Goal: Information Seeking & Learning: Learn about a topic

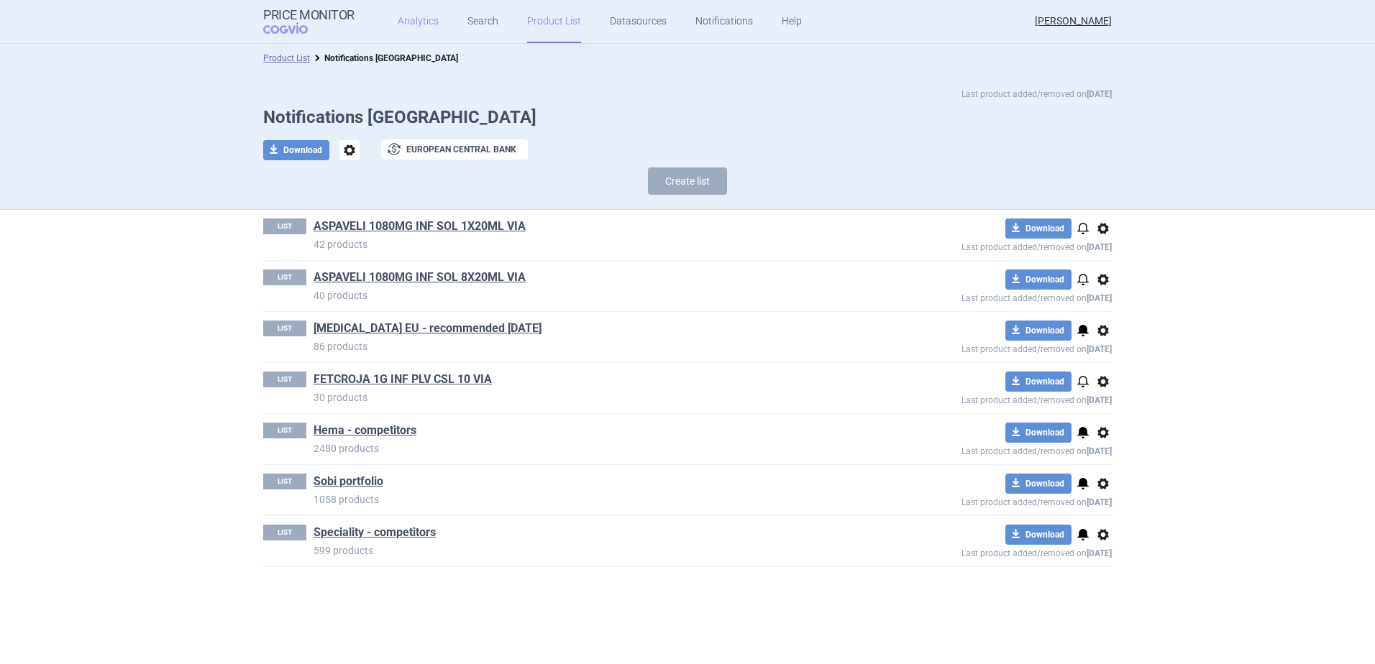
click at [417, 23] on link "Analytics" at bounding box center [418, 21] width 41 height 43
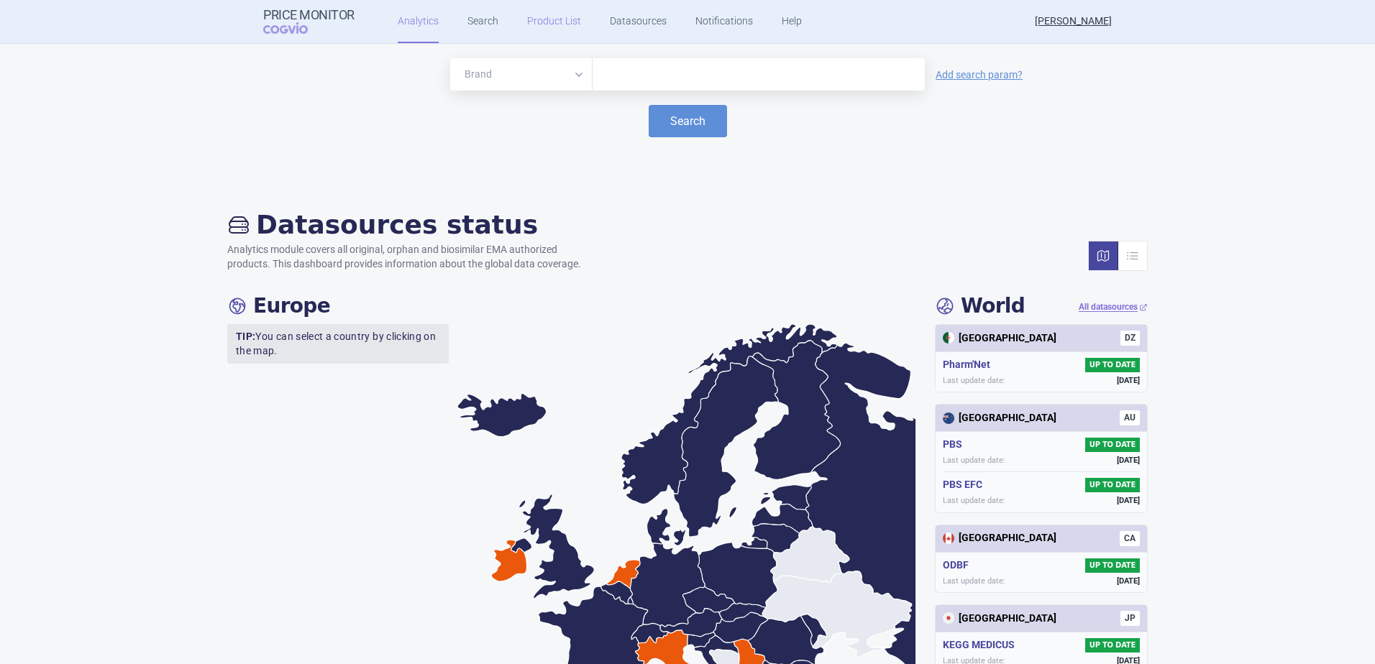
click at [547, 18] on link "Product List" at bounding box center [554, 21] width 54 height 43
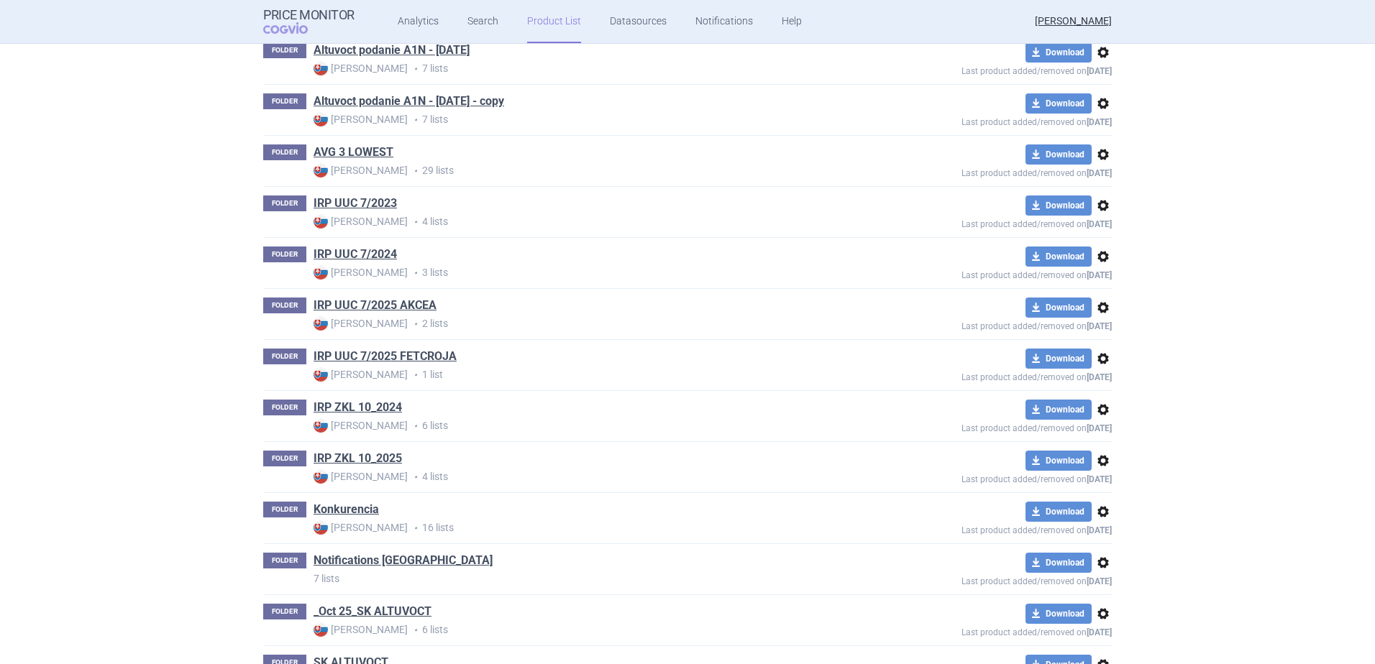
scroll to position [536, 0]
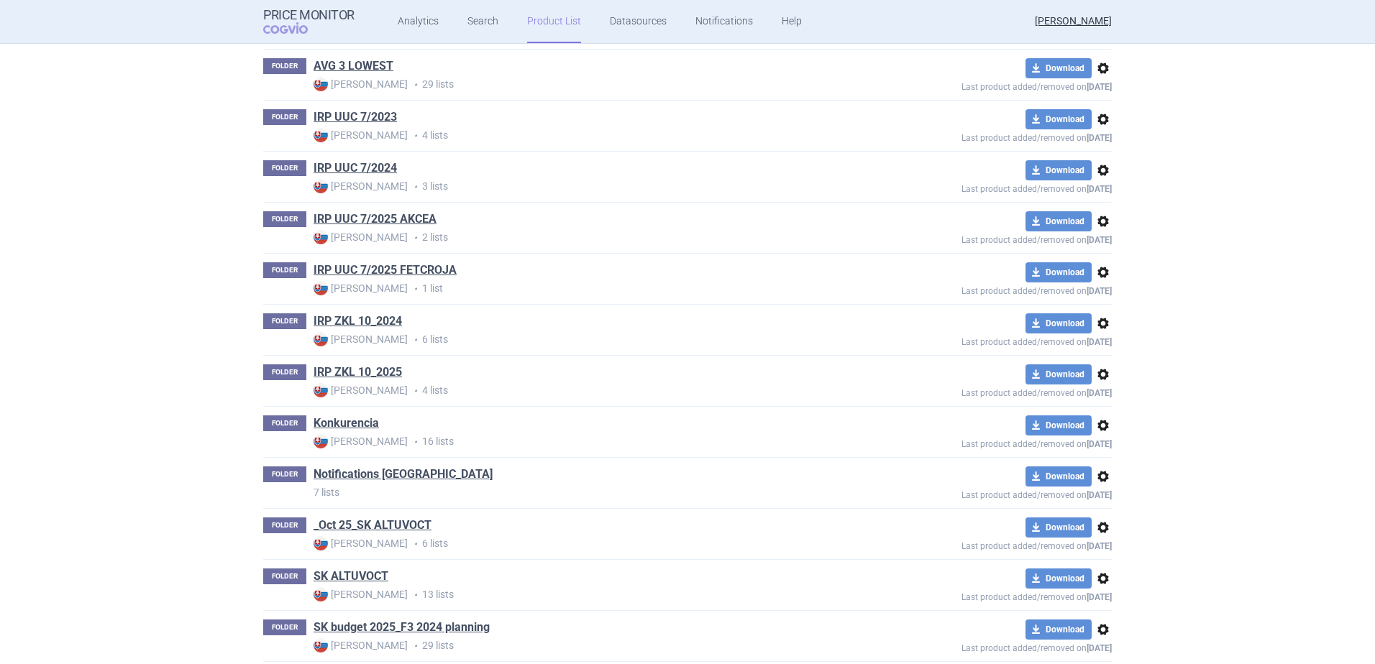
click at [377, 526] on link "_Oct 25_SK ALTUVOCT" at bounding box center [373, 526] width 118 height 16
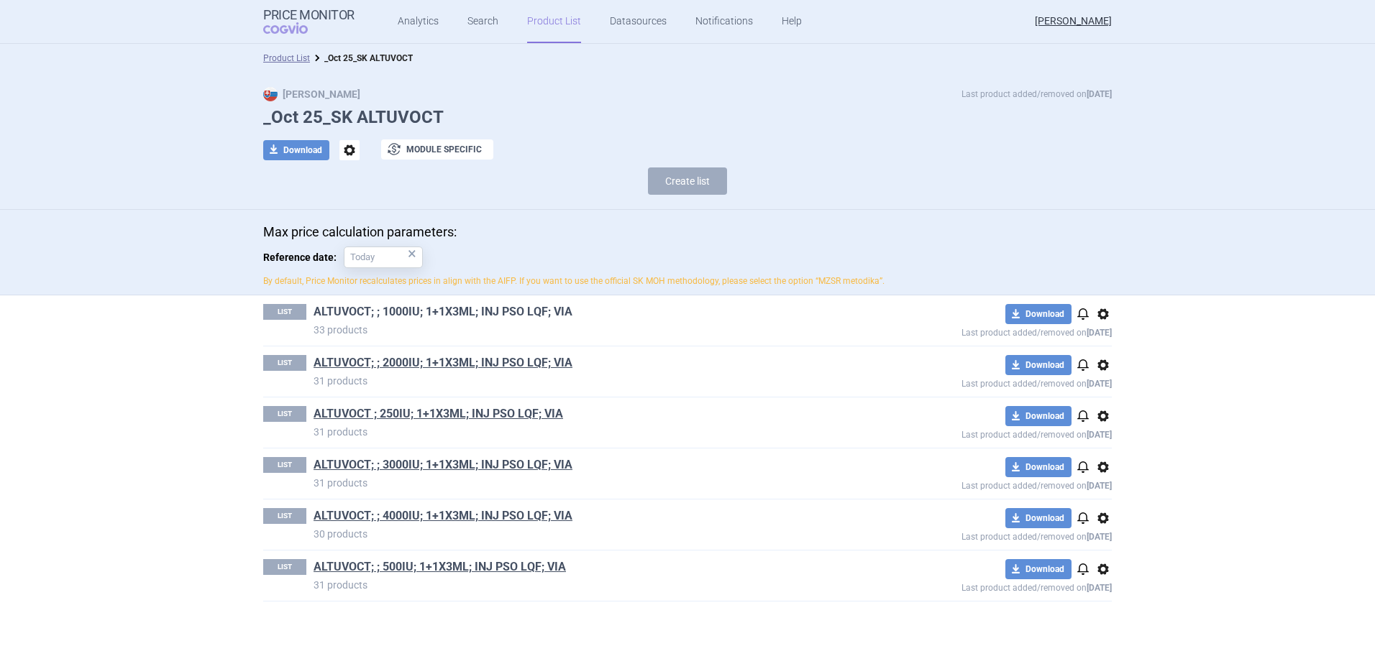
click at [406, 311] on link "ALTUVOCT; ; 1000IU; 1+1X3ML; INJ PSO LQF; VIA" at bounding box center [443, 312] width 259 height 16
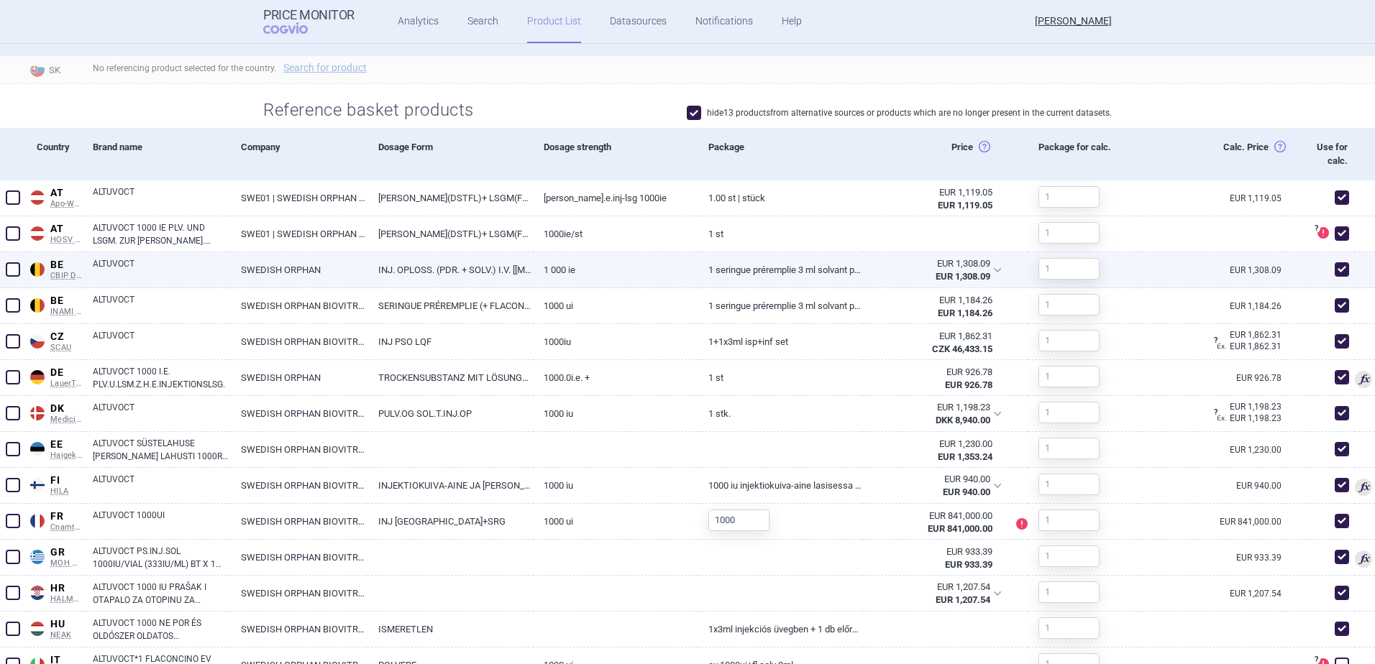
scroll to position [791, 0]
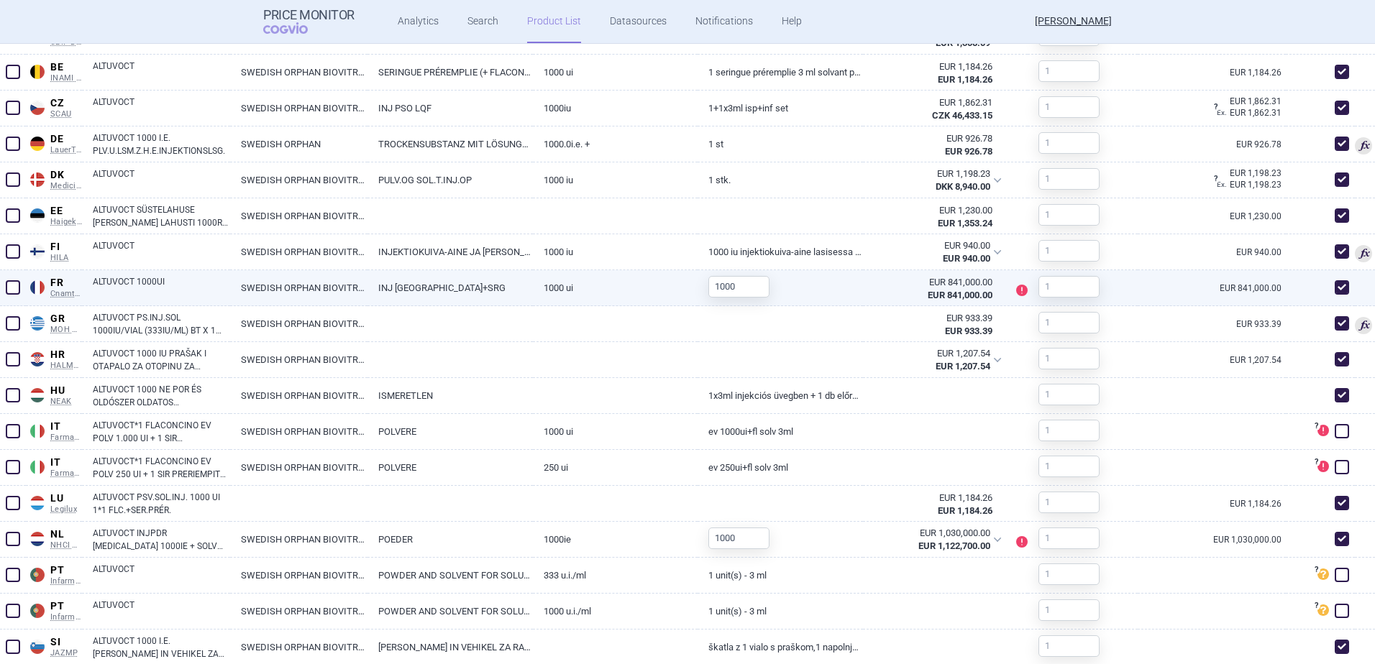
click at [955, 291] on strong "EUR 841,000.00" at bounding box center [960, 295] width 65 height 11
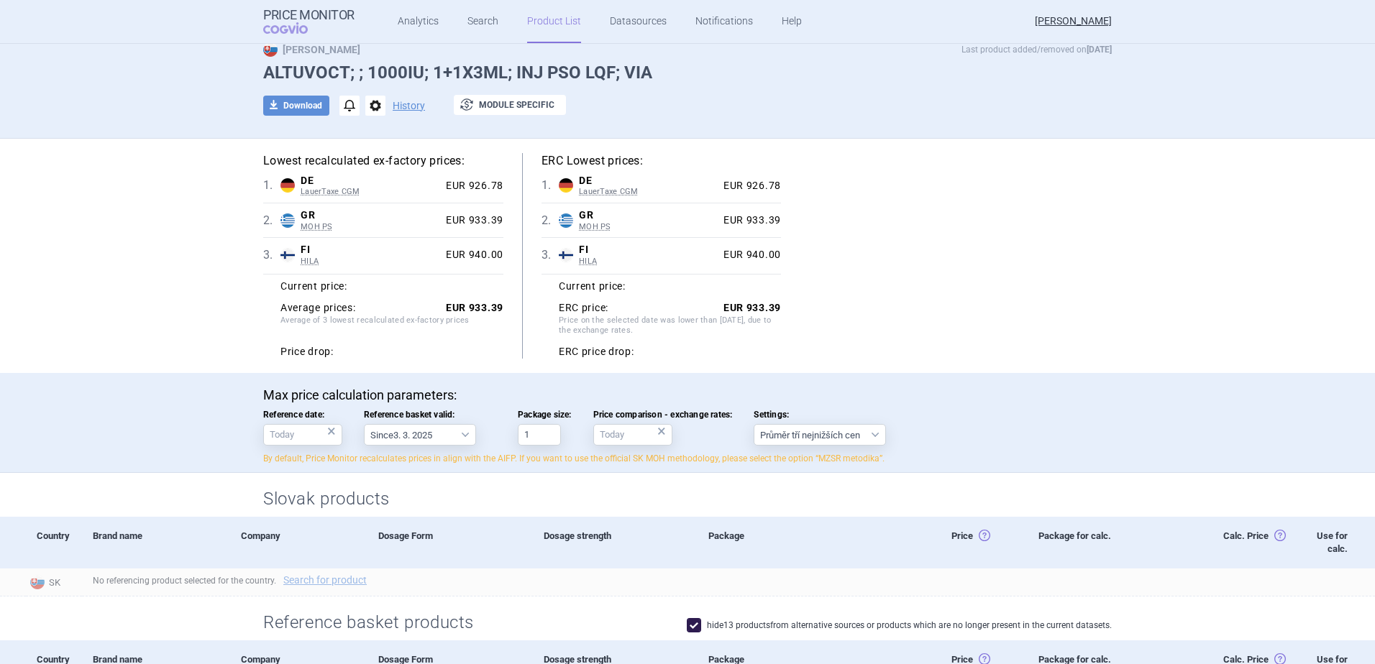
scroll to position [0, 0]
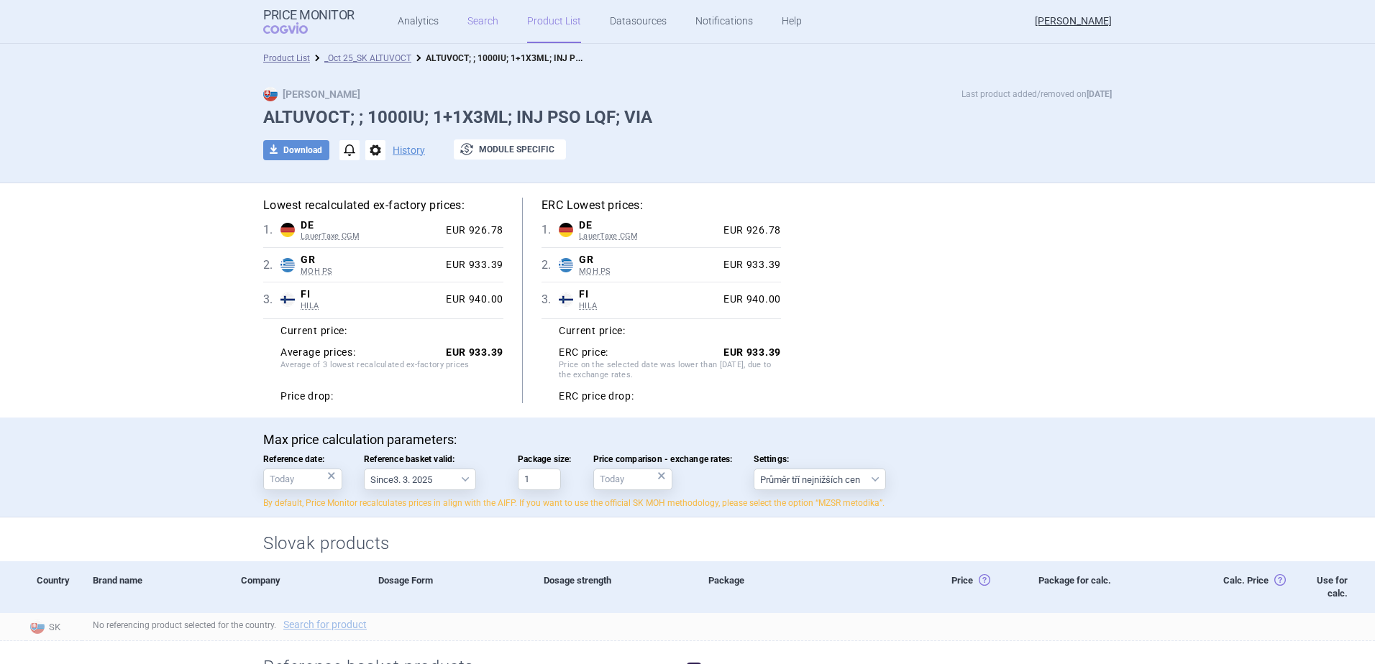
click at [477, 24] on link "Search" at bounding box center [482, 21] width 31 height 43
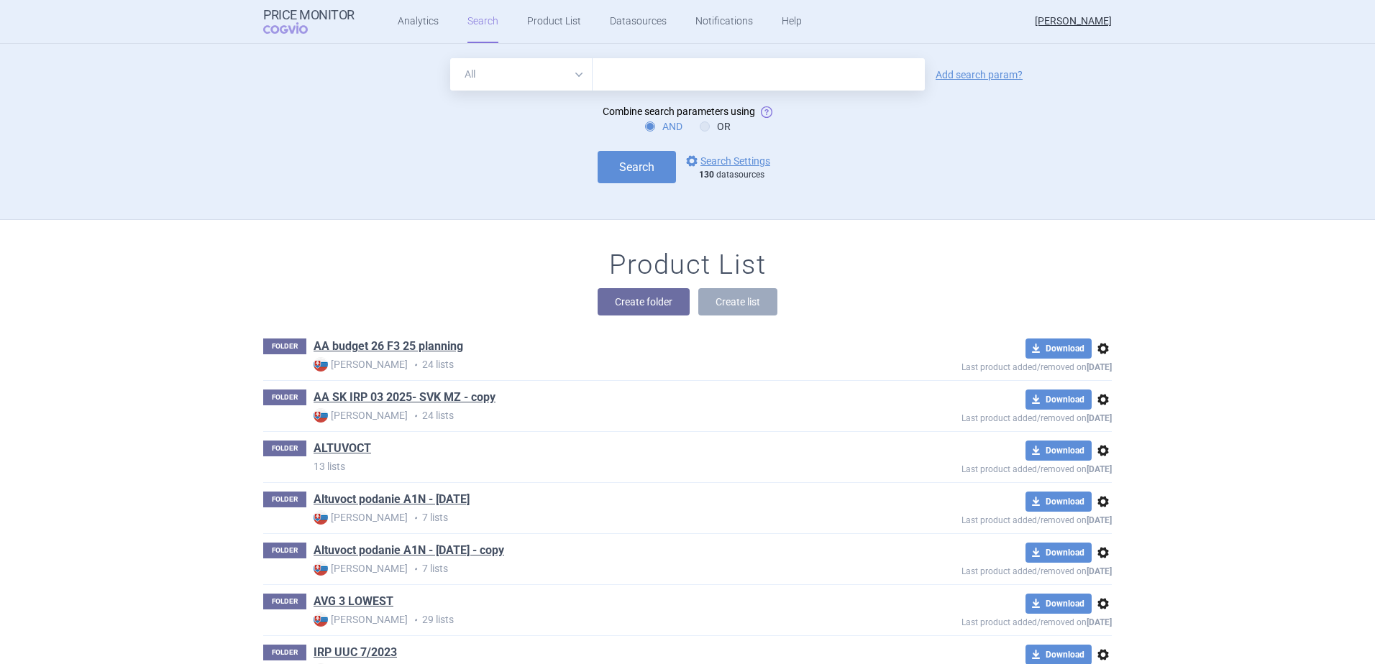
click at [636, 73] on input "text" at bounding box center [759, 74] width 332 height 32
type input "f"
type input "Altuvoct"
click at [936, 75] on link "Add search param?" at bounding box center [979, 75] width 87 height 10
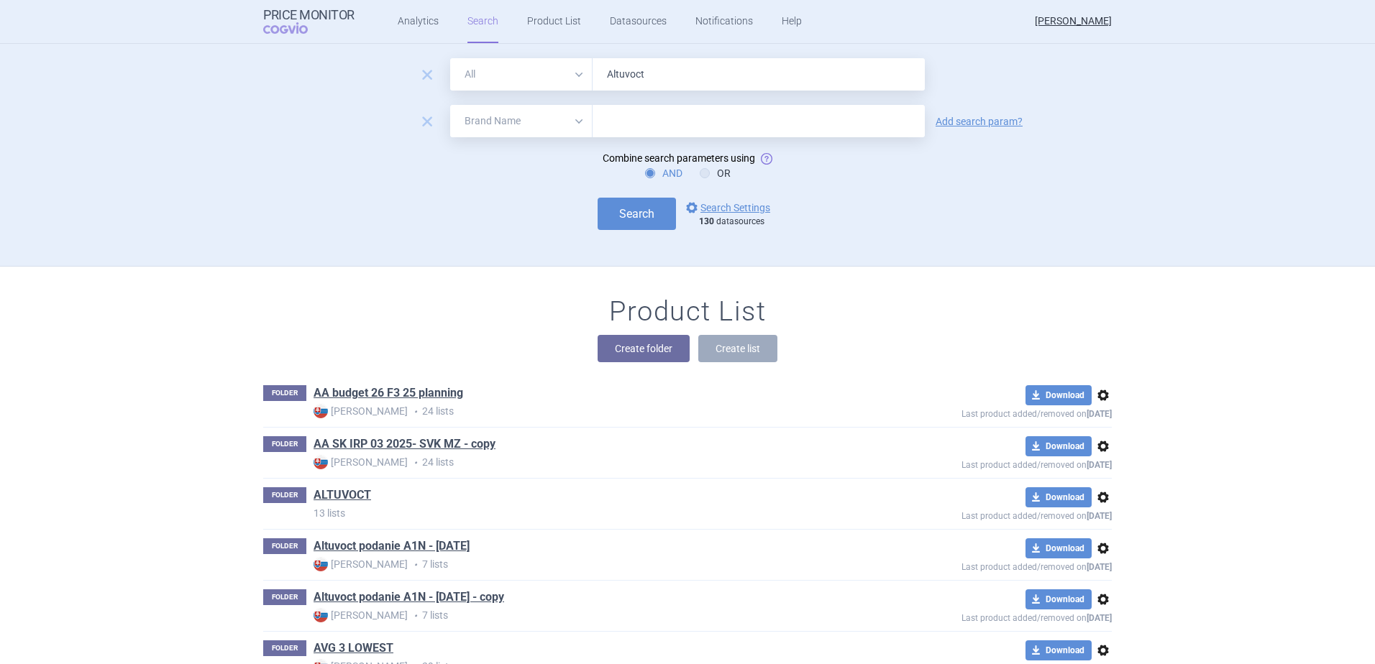
click at [572, 123] on select "All Brand Name ATC Company Active Substance Country Newer than" at bounding box center [521, 121] width 142 height 32
select select "country"
click at [450, 105] on select "All Brand Name ATC Company Active Substance Country Newer than" at bounding box center [521, 121] width 142 height 32
click at [639, 116] on input "text" at bounding box center [759, 121] width 318 height 19
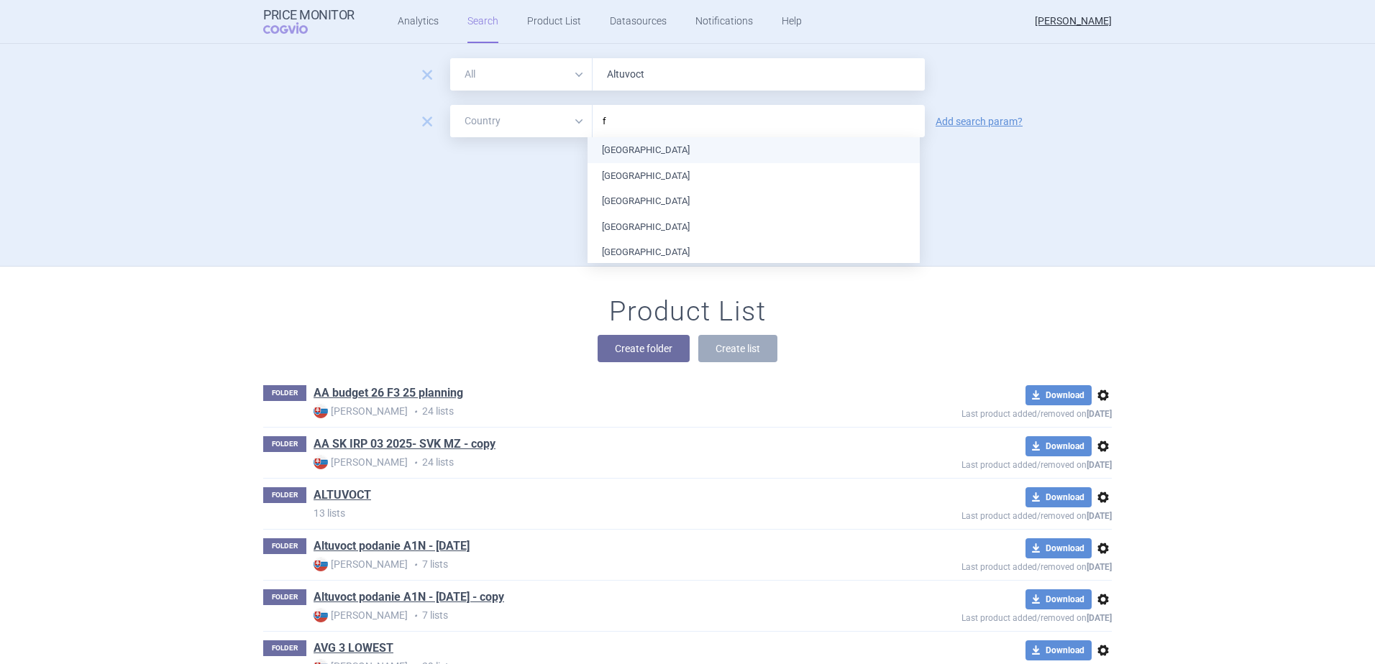
type input "fr"
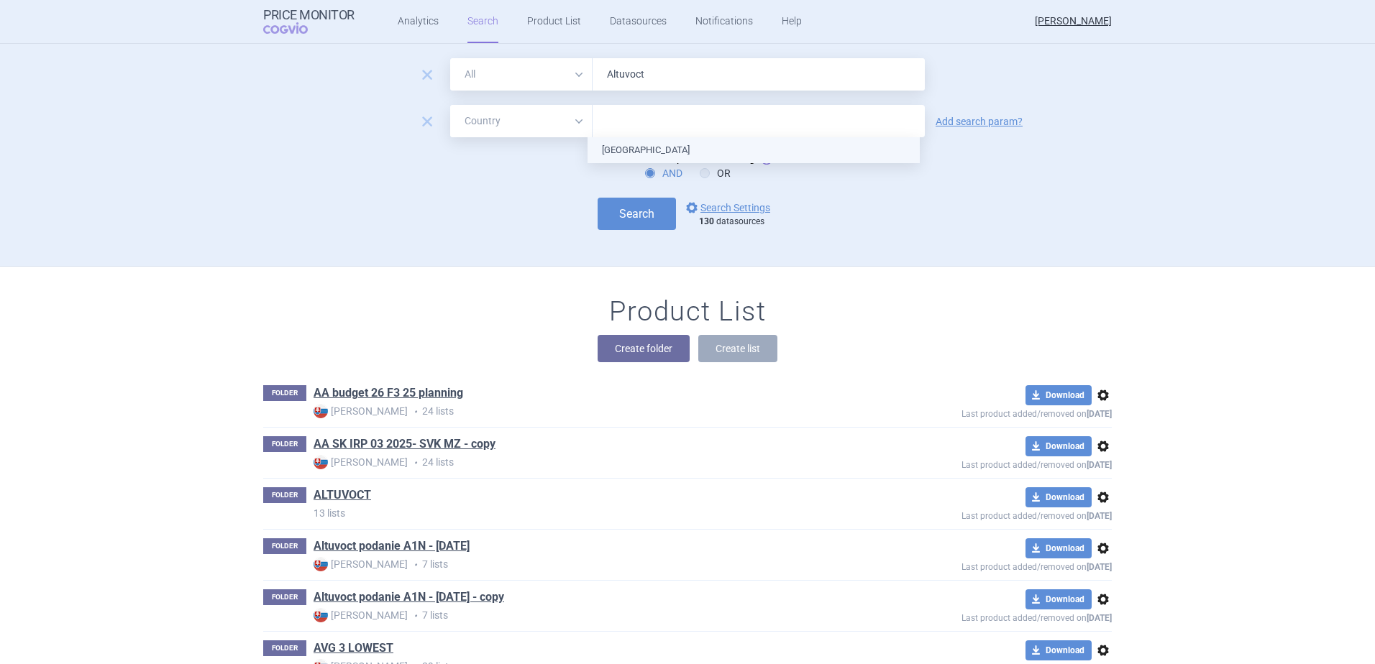
click at [615, 153] on ul "[GEOGRAPHIC_DATA]" at bounding box center [754, 150] width 332 height 26
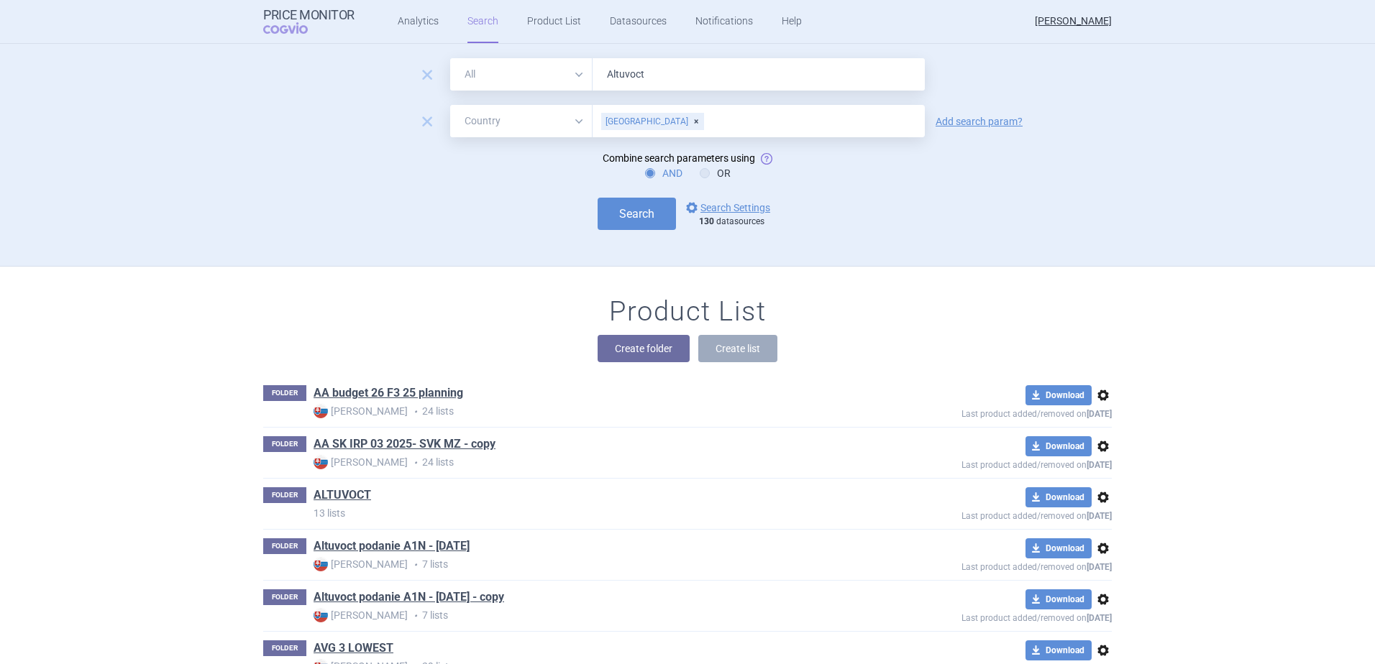
drag, startPoint x: 538, startPoint y: 172, endPoint x: 547, endPoint y: 173, distance: 8.7
click at [538, 173] on div "AND OR" at bounding box center [687, 173] width 849 height 14
click at [621, 211] on button "Search" at bounding box center [637, 214] width 78 height 32
select select "country"
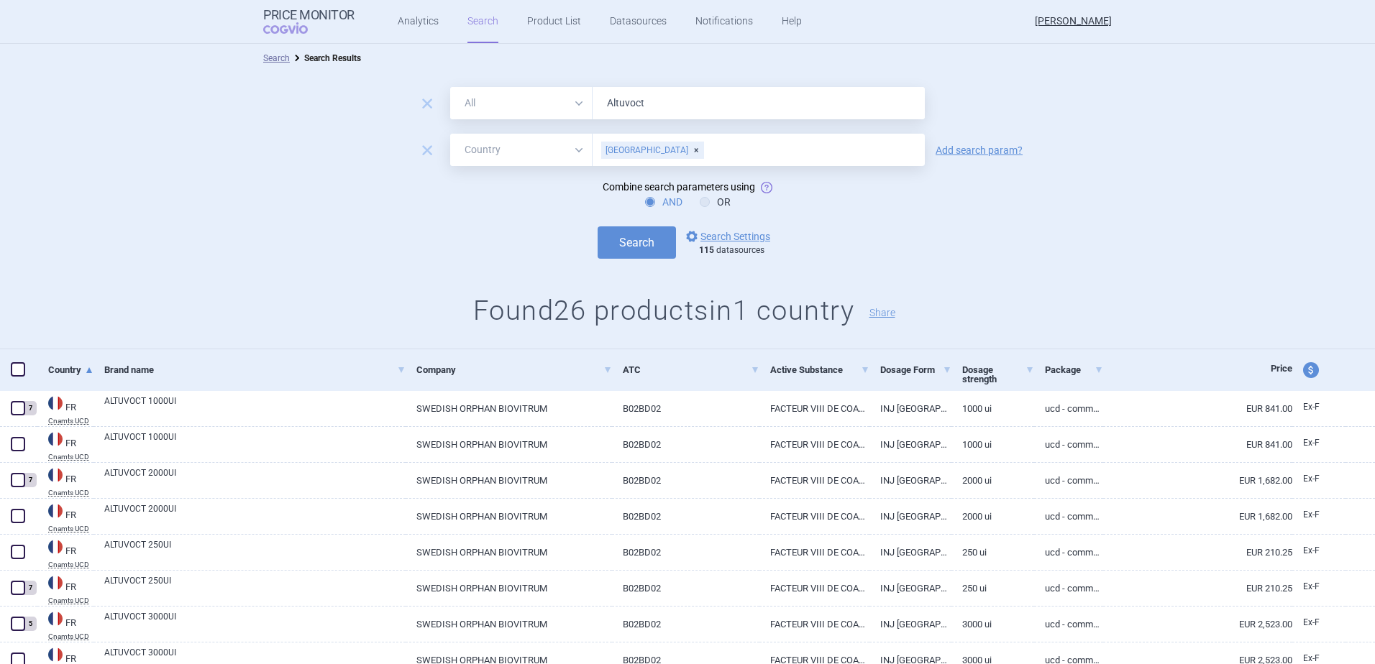
click at [576, 150] on select "All Brand Name ATC Company Active Substance Country Newer than" at bounding box center [521, 150] width 142 height 32
select select "newerThan"
click at [450, 134] on select "All Brand Name ATC Company Active Substance Country Newer than" at bounding box center [521, 150] width 142 height 32
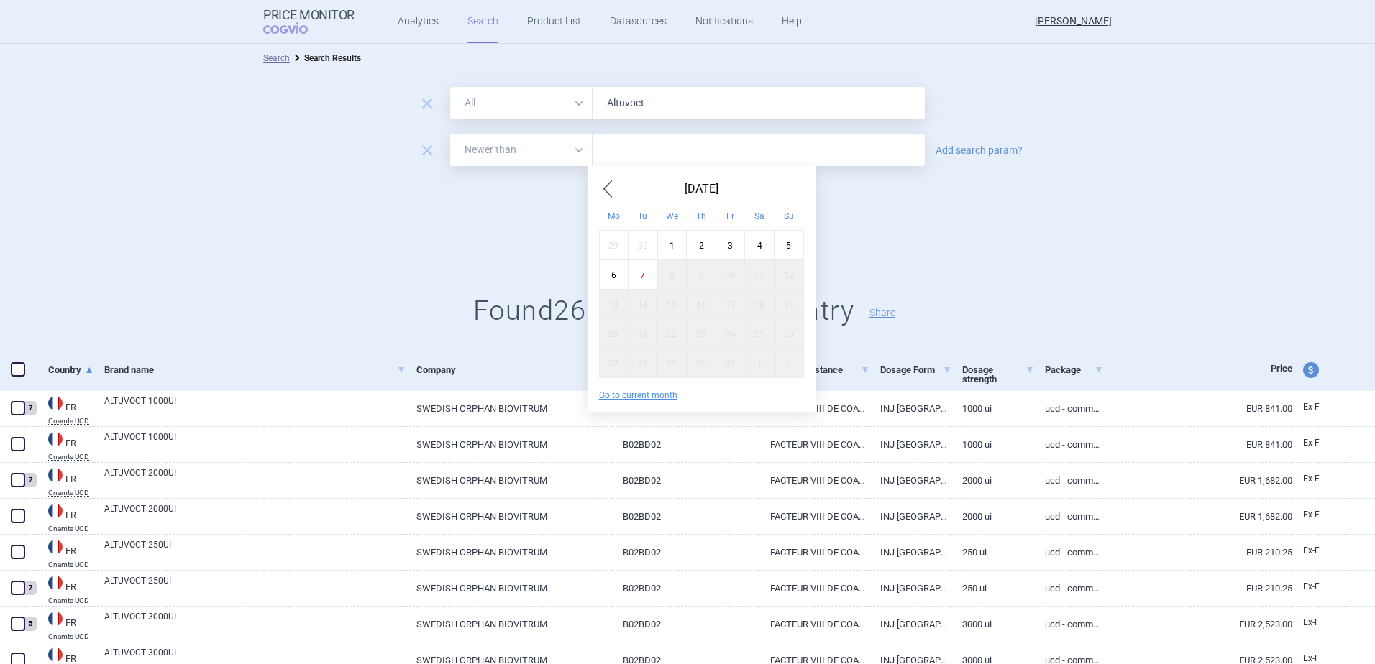
click at [627, 150] on input "text" at bounding box center [759, 150] width 332 height 32
click at [677, 238] on div "1" at bounding box center [671, 244] width 29 height 29
type input "1. 10. 2025"
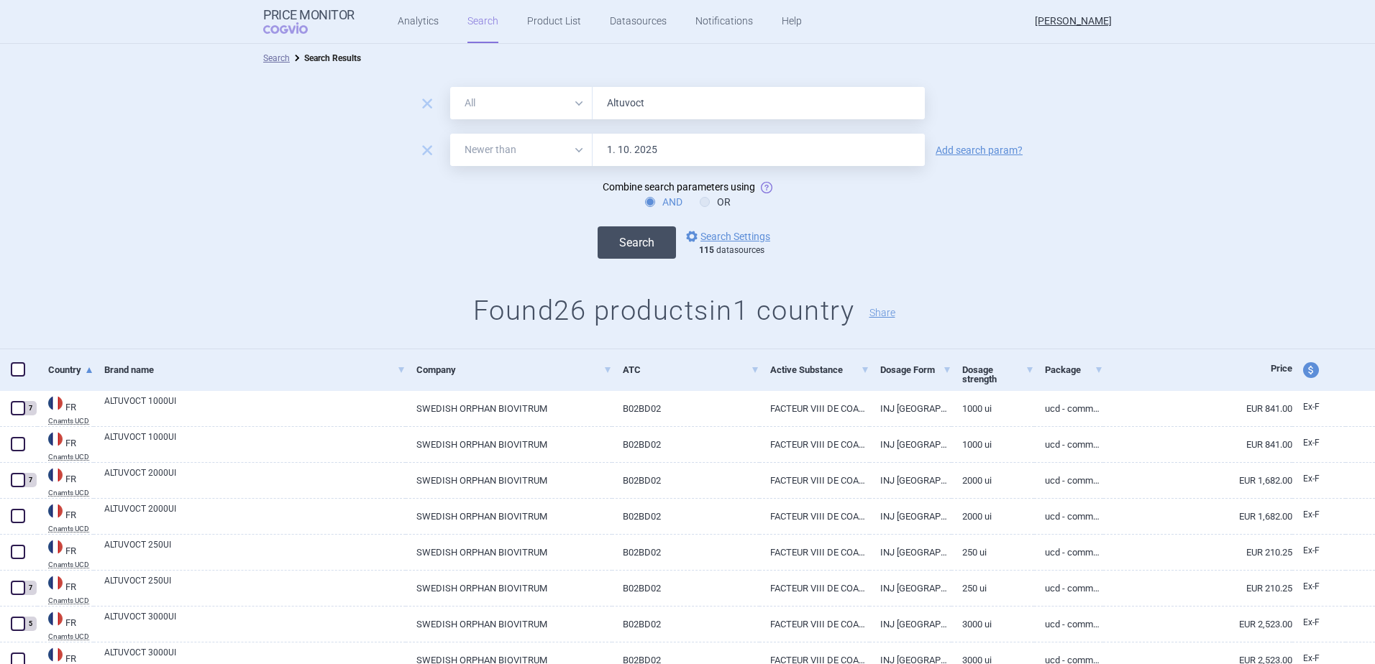
click at [616, 239] on button "Search" at bounding box center [637, 243] width 78 height 32
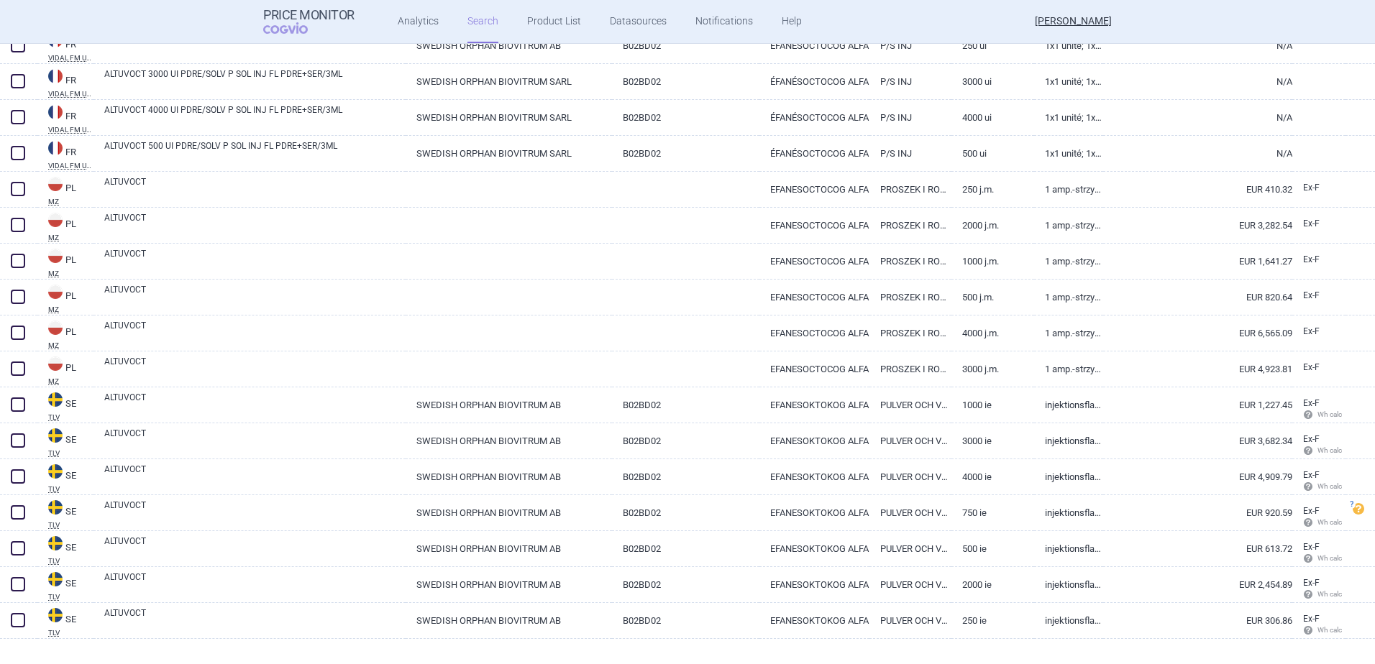
scroll to position [996, 0]
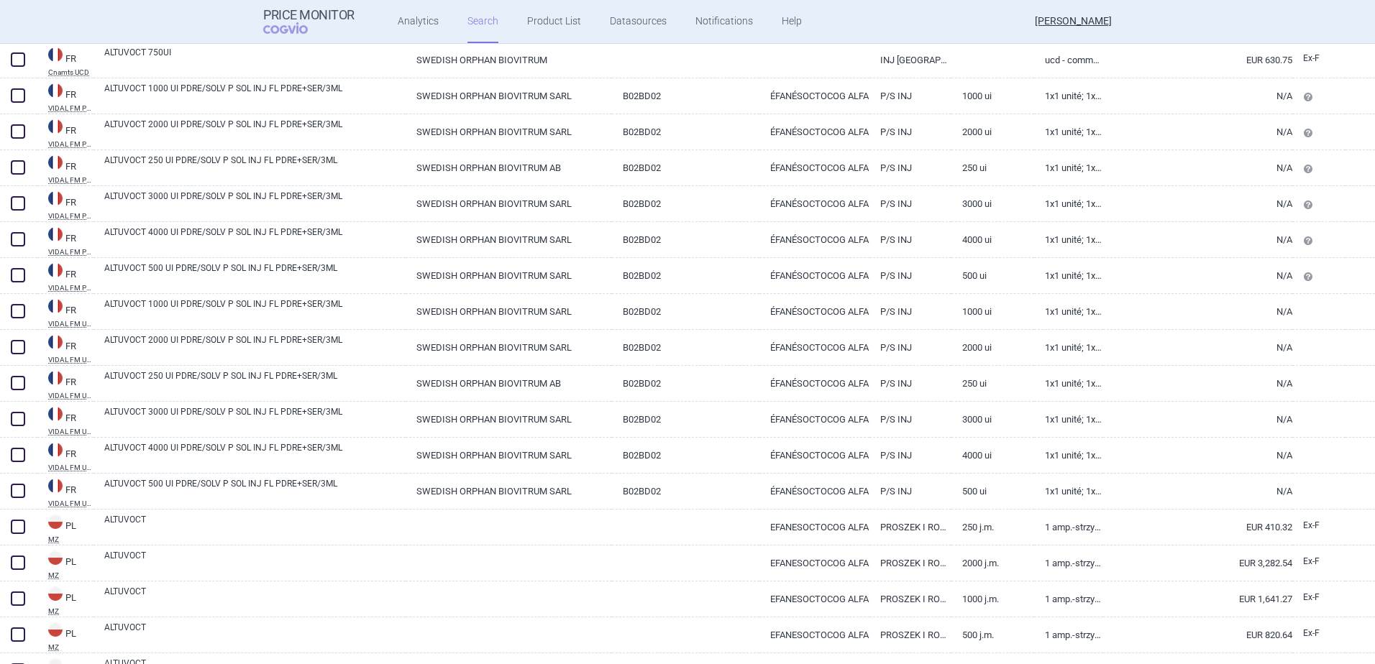
select select "newerThan"
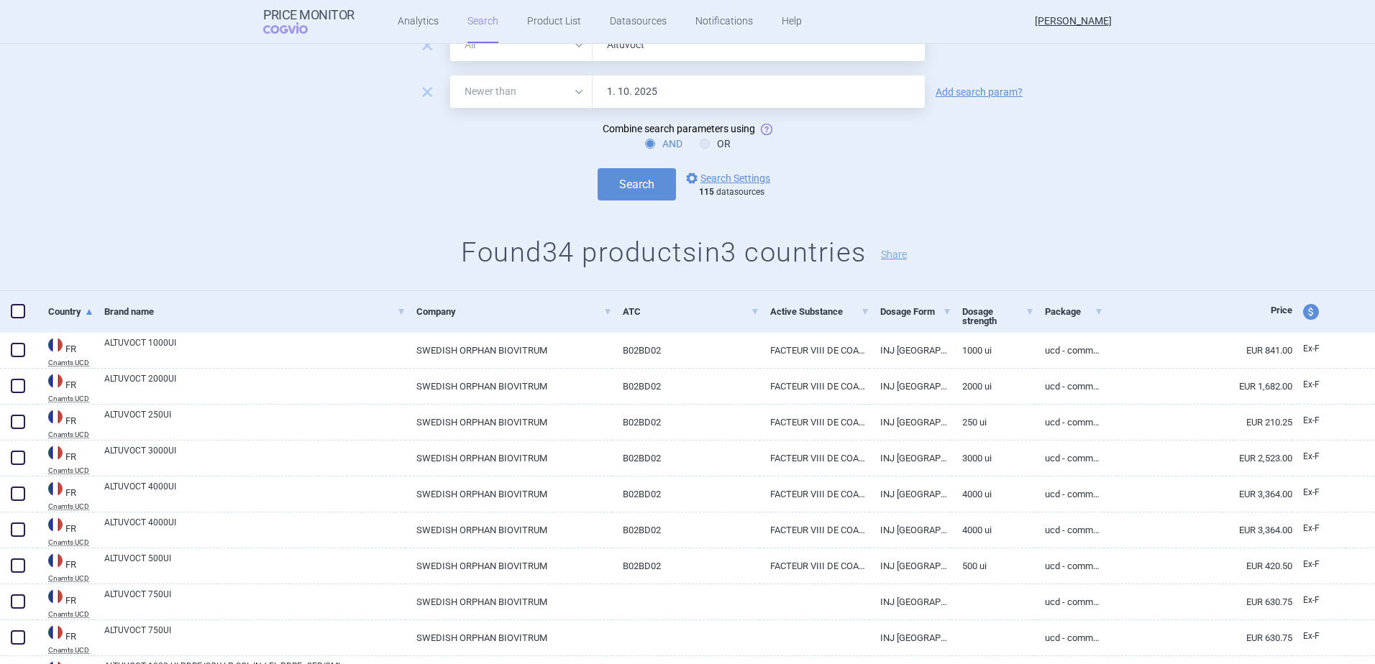
scroll to position [72, 0]
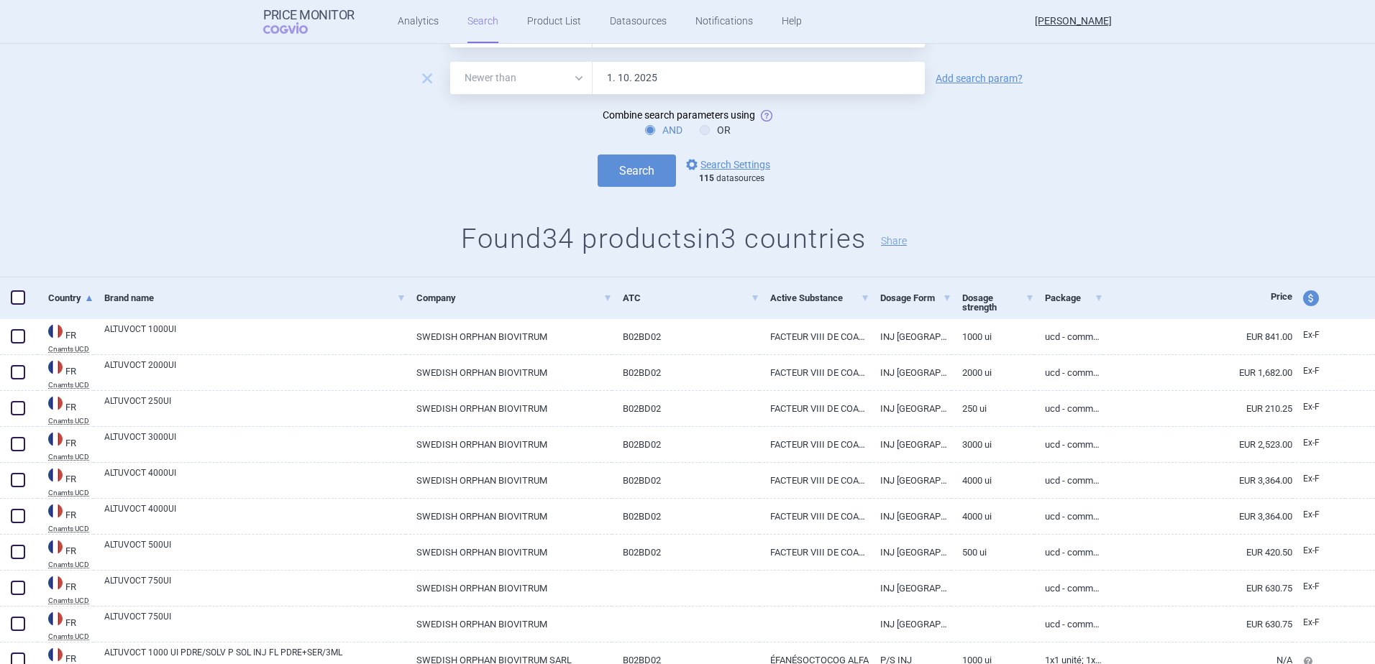
click at [15, 296] on span at bounding box center [18, 298] width 14 height 14
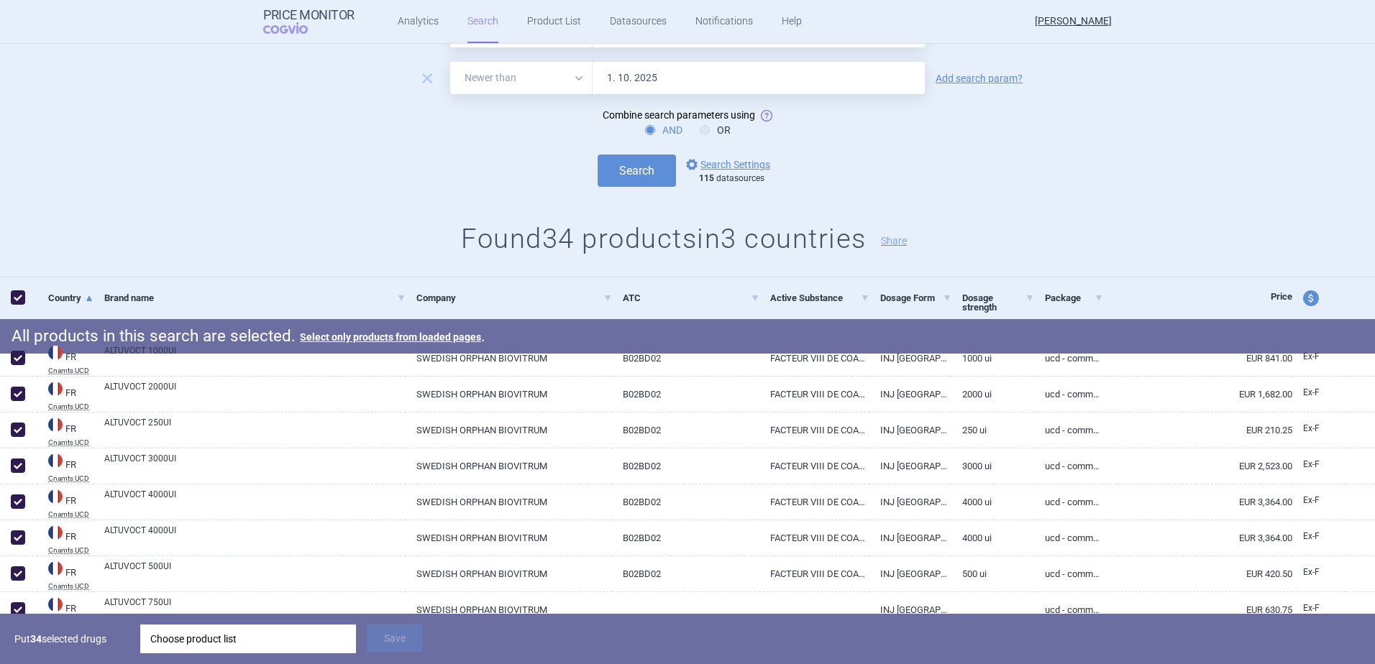
click at [63, 234] on h1 "Found 34 products in 3 countries Share" at bounding box center [687, 239] width 1375 height 33
click at [15, 291] on span at bounding box center [18, 298] width 14 height 14
checkbox input "false"
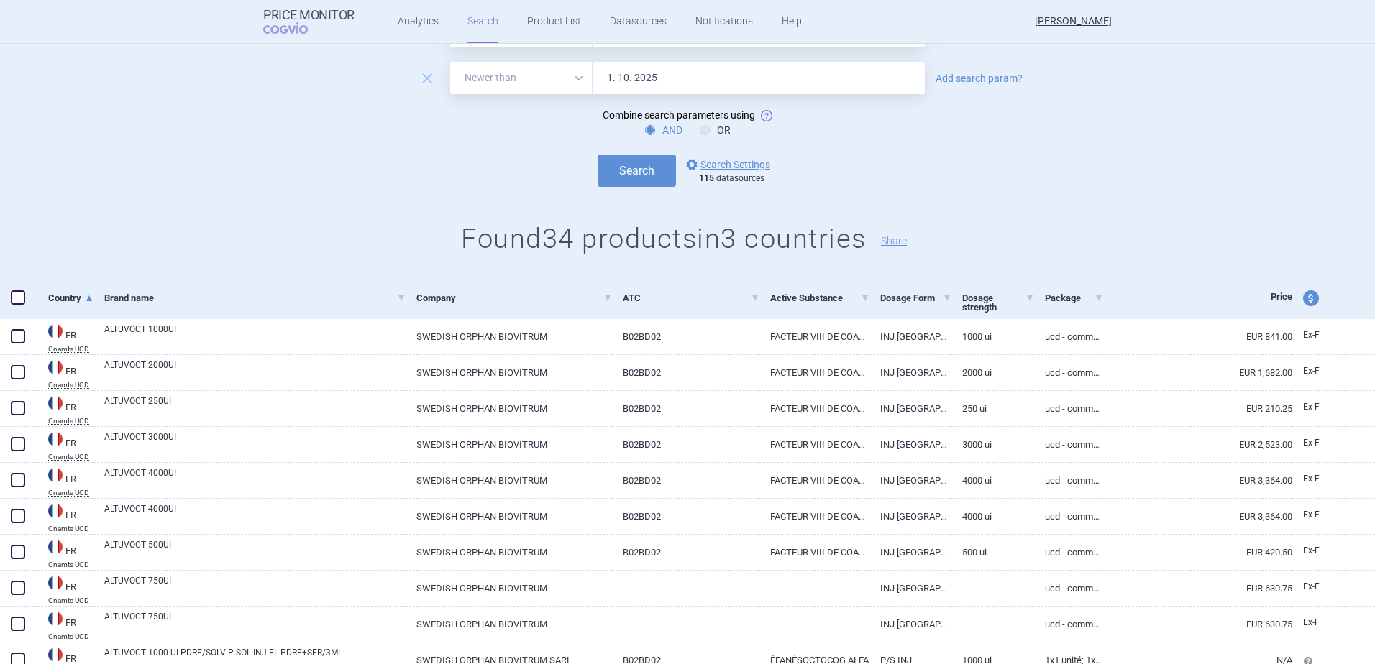
scroll to position [0, 0]
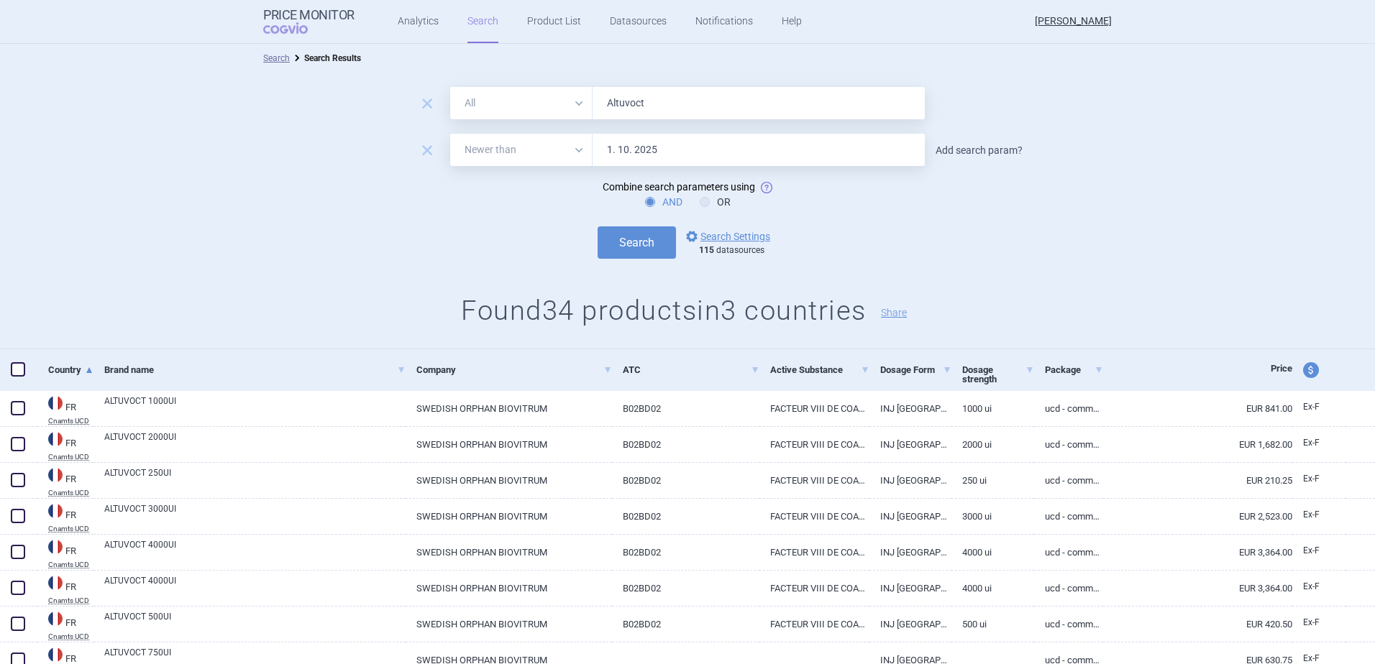
click at [976, 150] on link "Add search param?" at bounding box center [979, 150] width 87 height 10
select select "brandName"
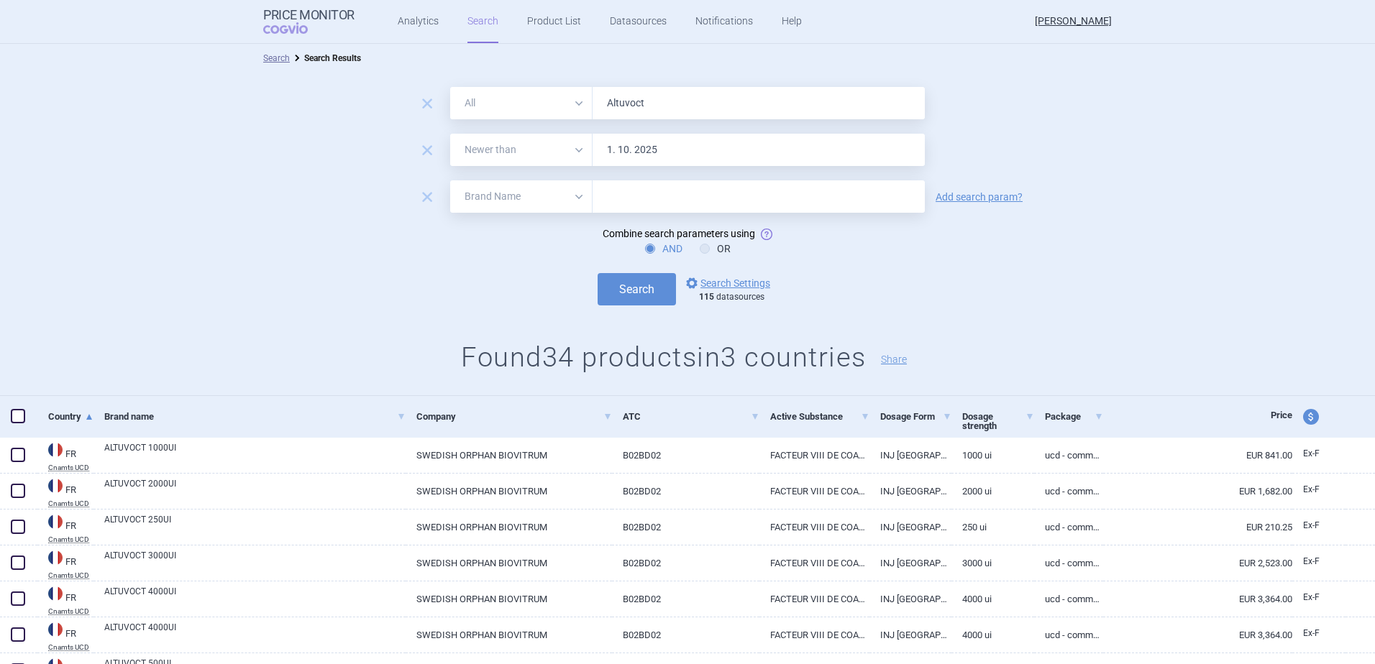
click at [510, 201] on select "All Brand Name ATC Company Active Substance Country Newer than" at bounding box center [521, 196] width 142 height 32
click at [280, 219] on form "remove All Brand Name ATC Company Active Substance Country Newer than Altuvoct …" at bounding box center [687, 196] width 1375 height 219
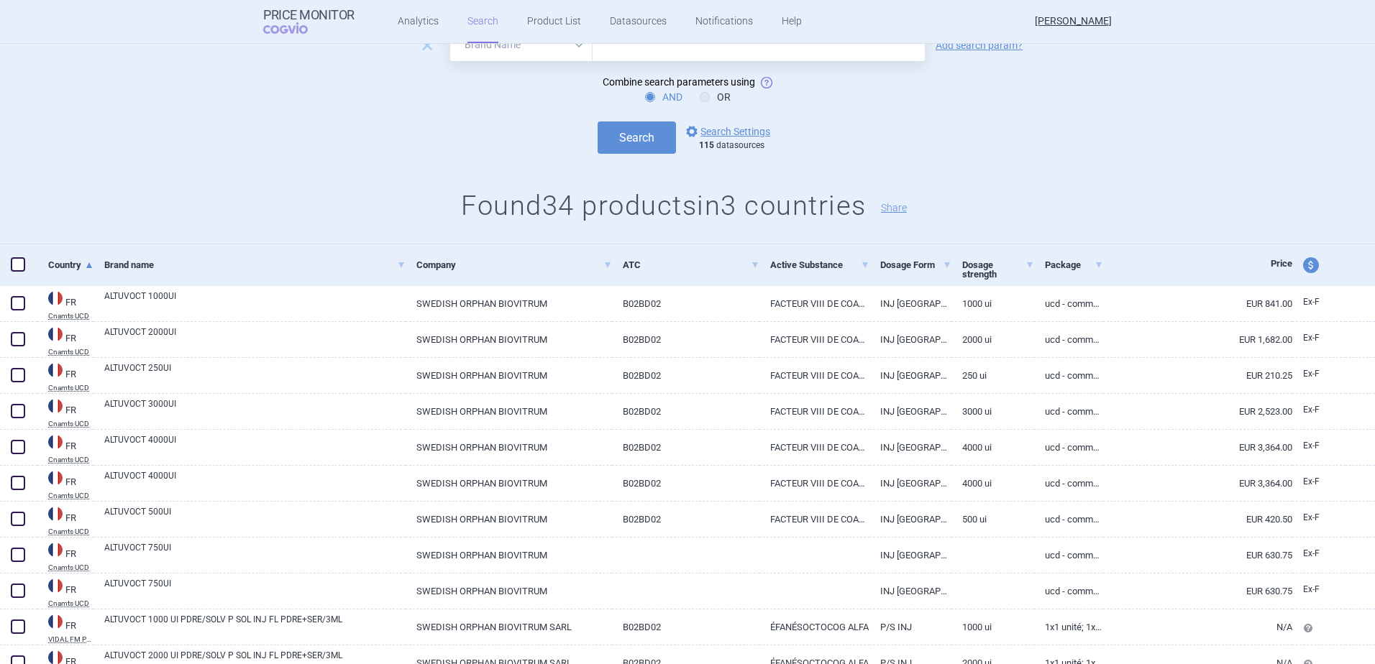
scroll to position [216, 0]
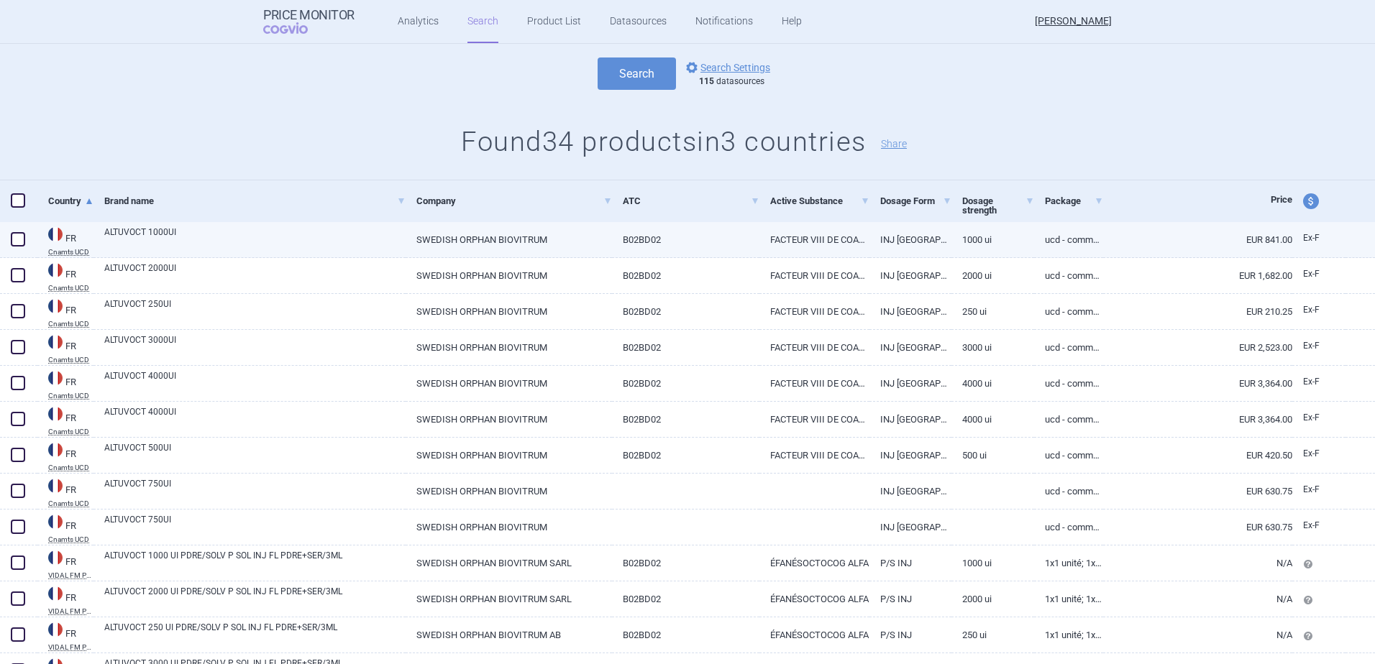
click at [20, 240] on span at bounding box center [18, 239] width 14 height 14
checkbox input "true"
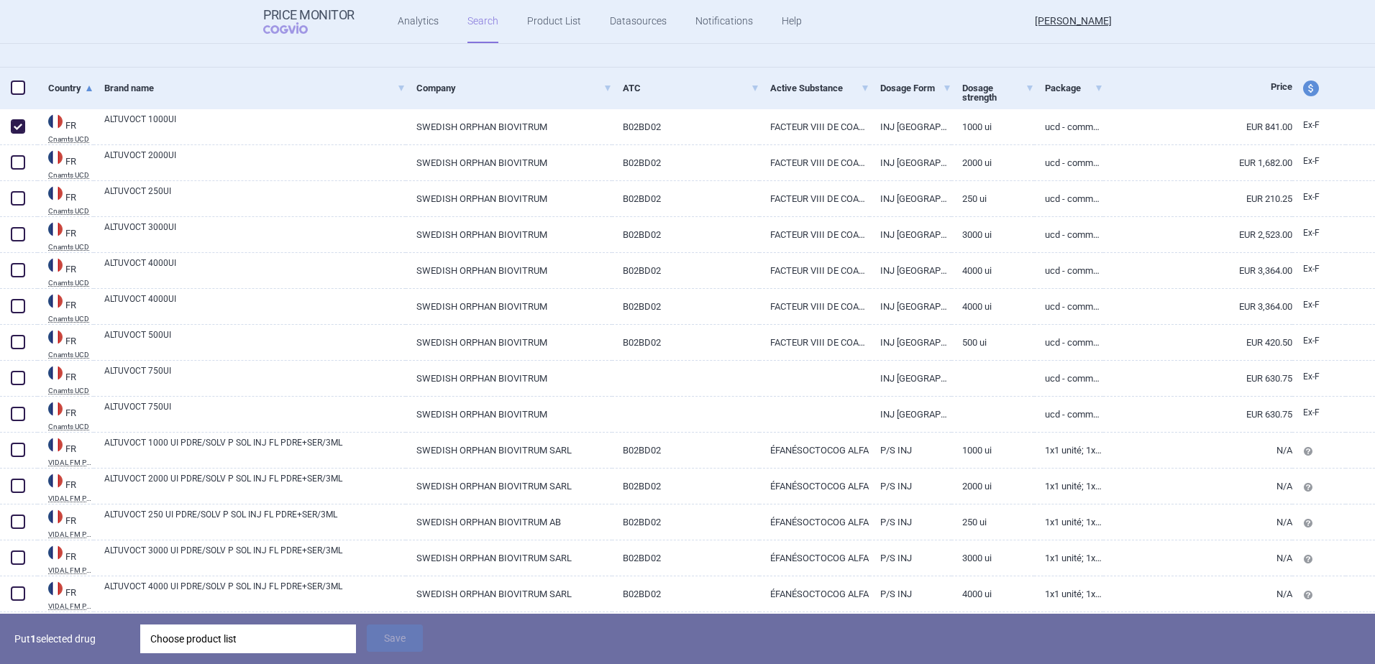
scroll to position [360, 0]
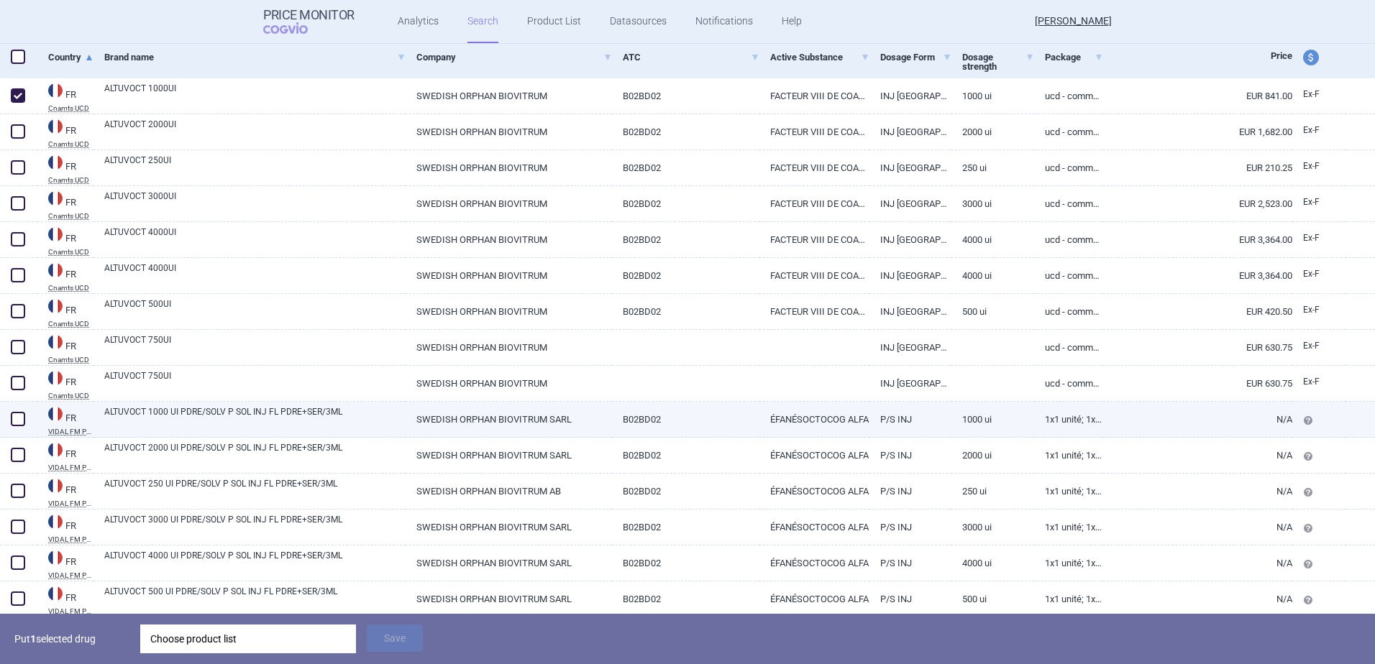
click at [23, 417] on span at bounding box center [18, 419] width 14 height 14
checkbox input "true"
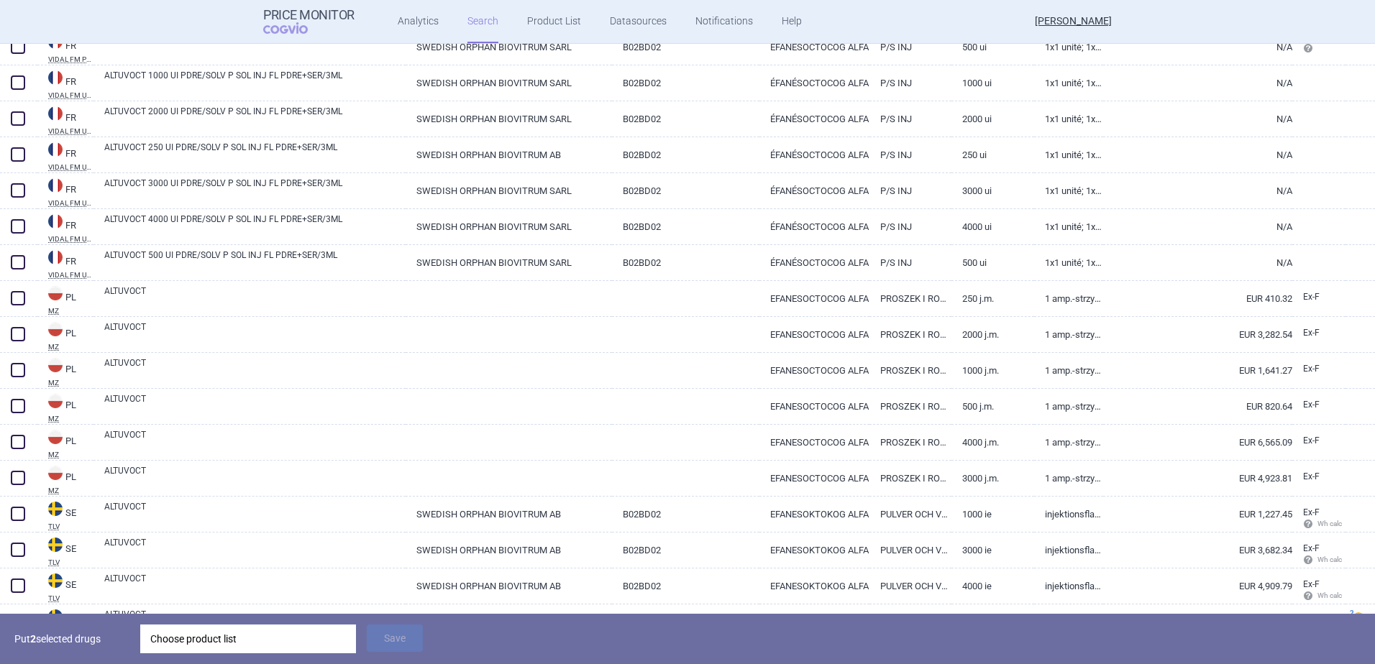
scroll to position [935, 0]
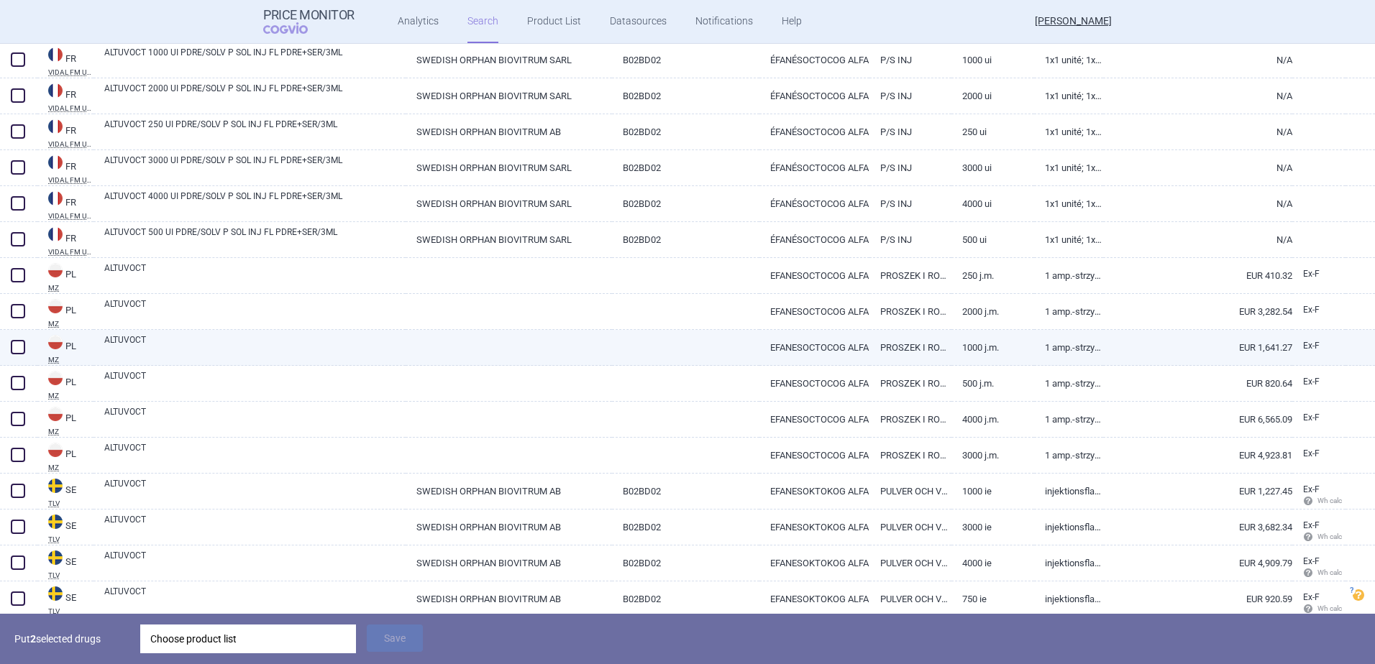
click at [16, 341] on span at bounding box center [18, 347] width 14 height 14
checkbox input "true"
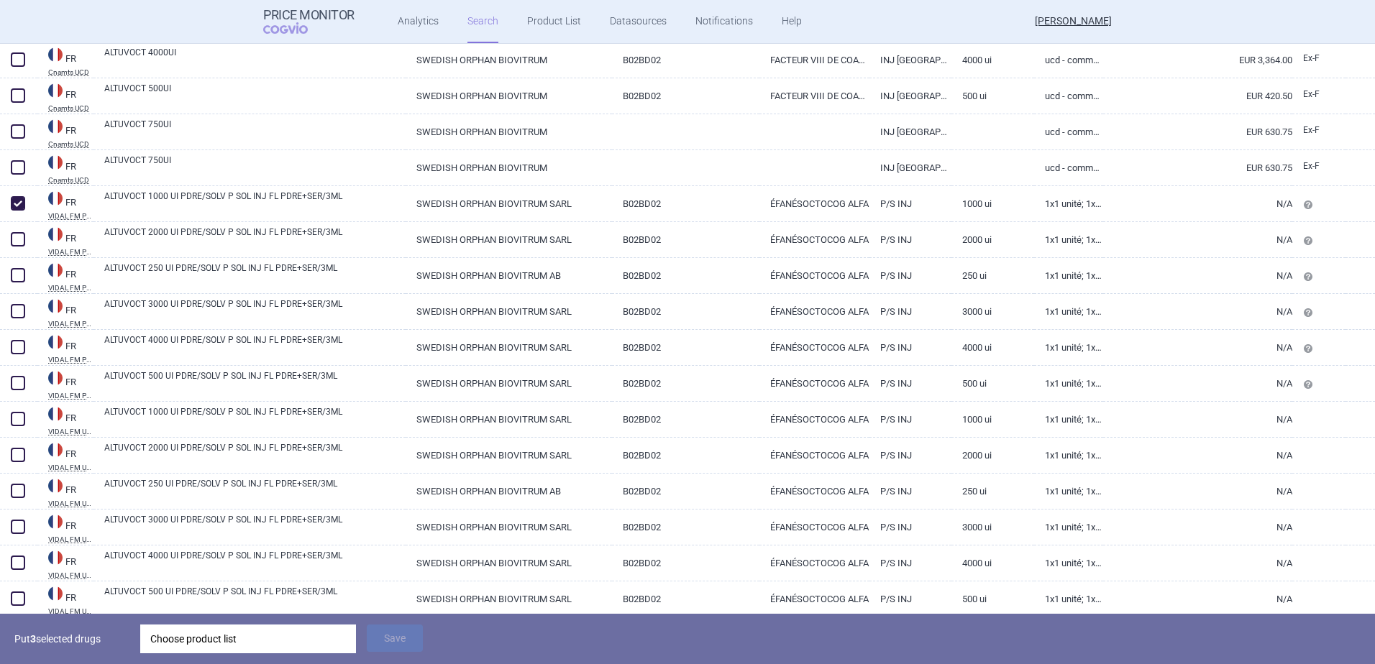
scroll to position [360, 0]
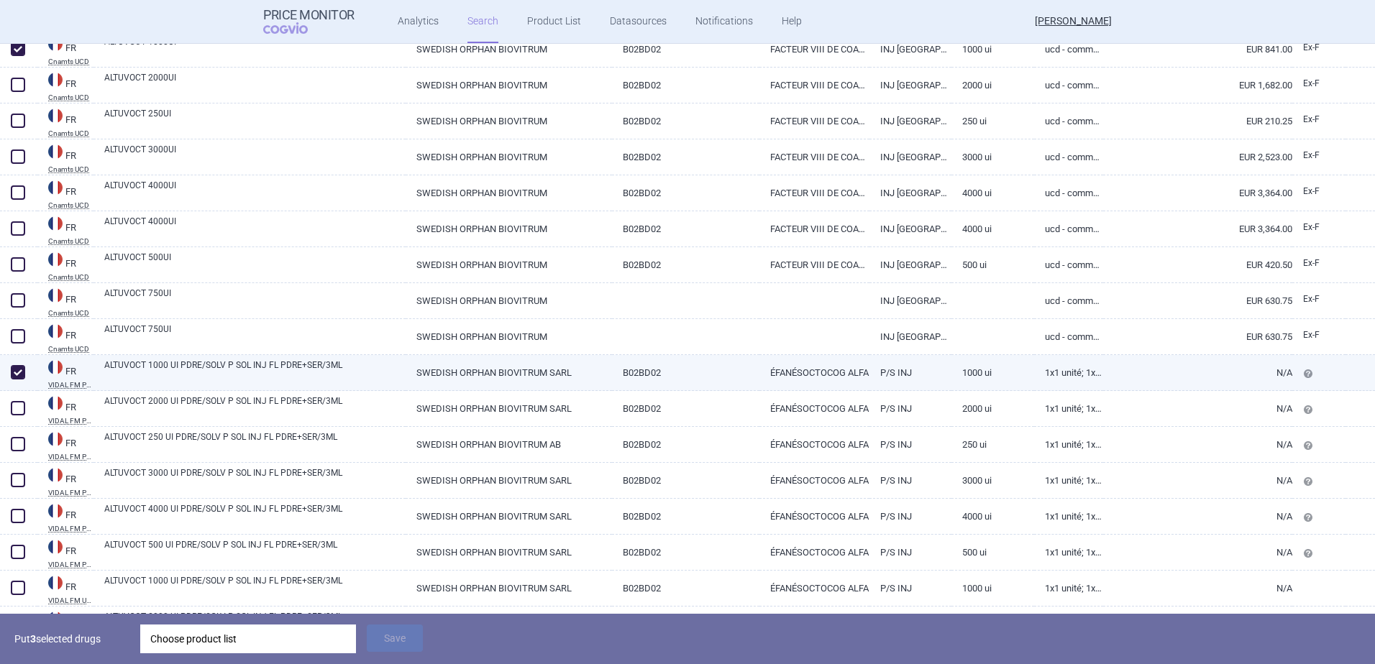
click at [14, 374] on span at bounding box center [18, 372] width 14 height 14
checkbox input "false"
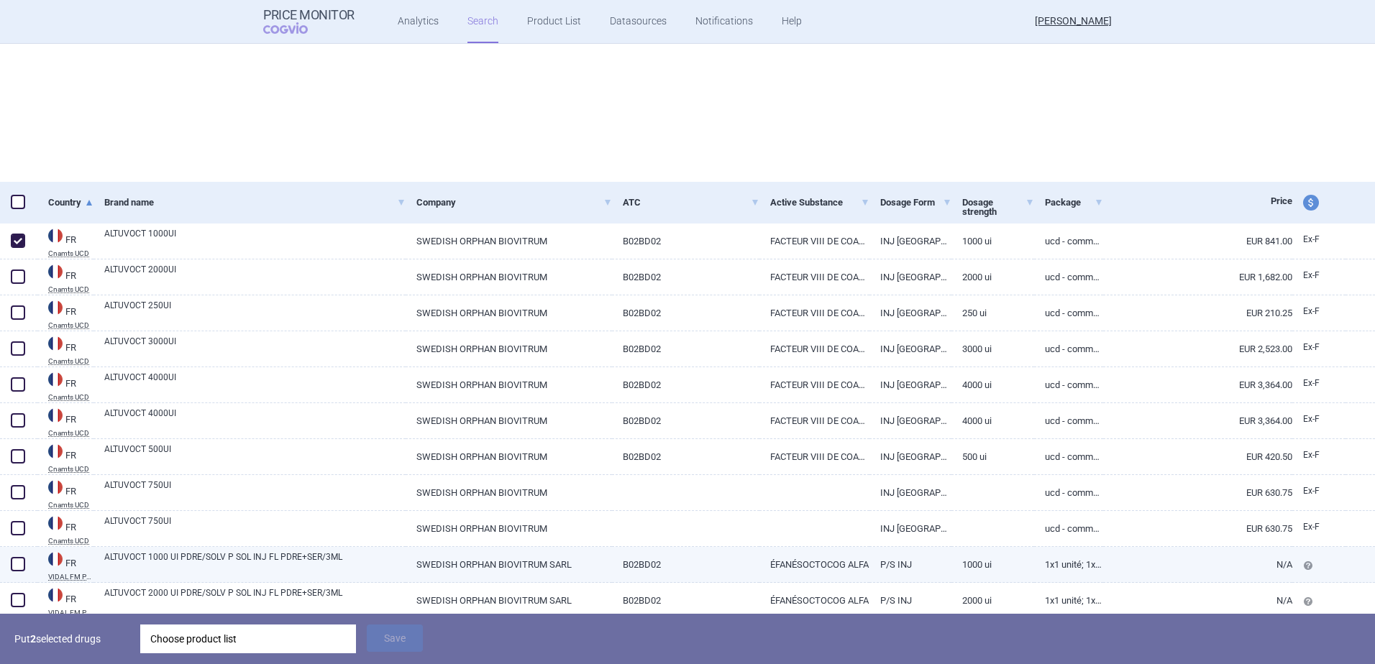
select select "newerThan"
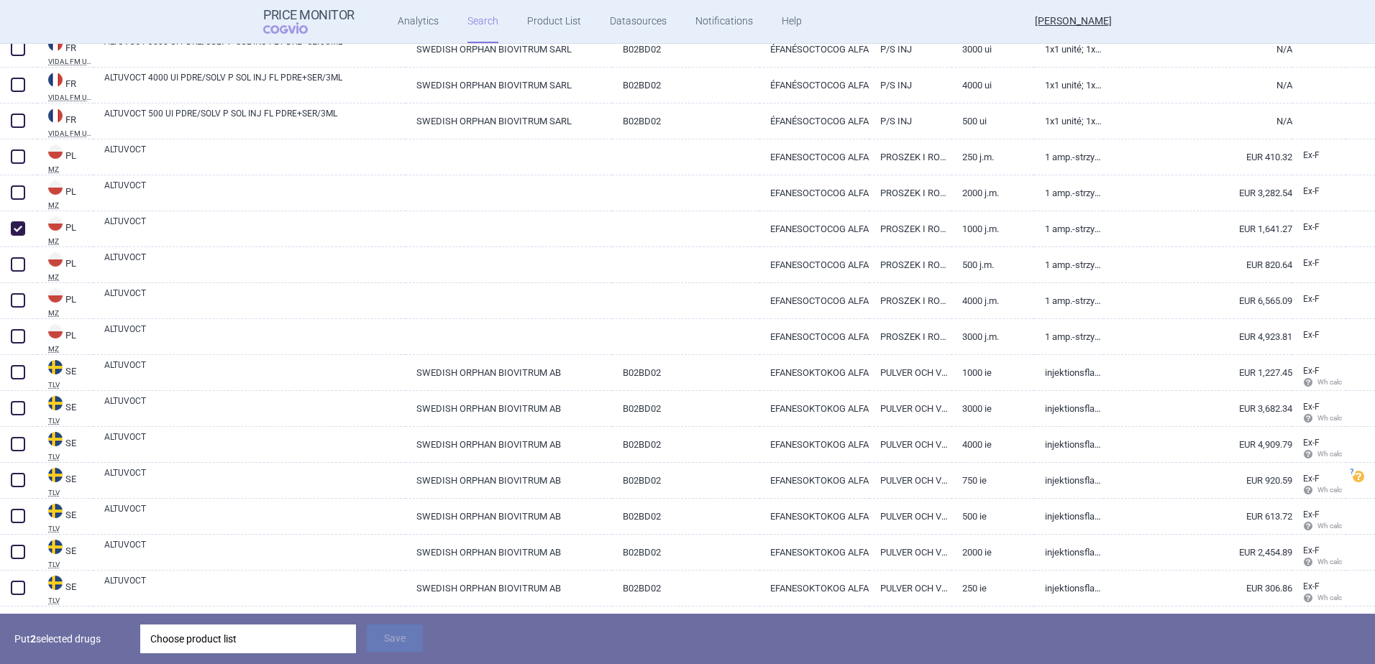
scroll to position [1046, 0]
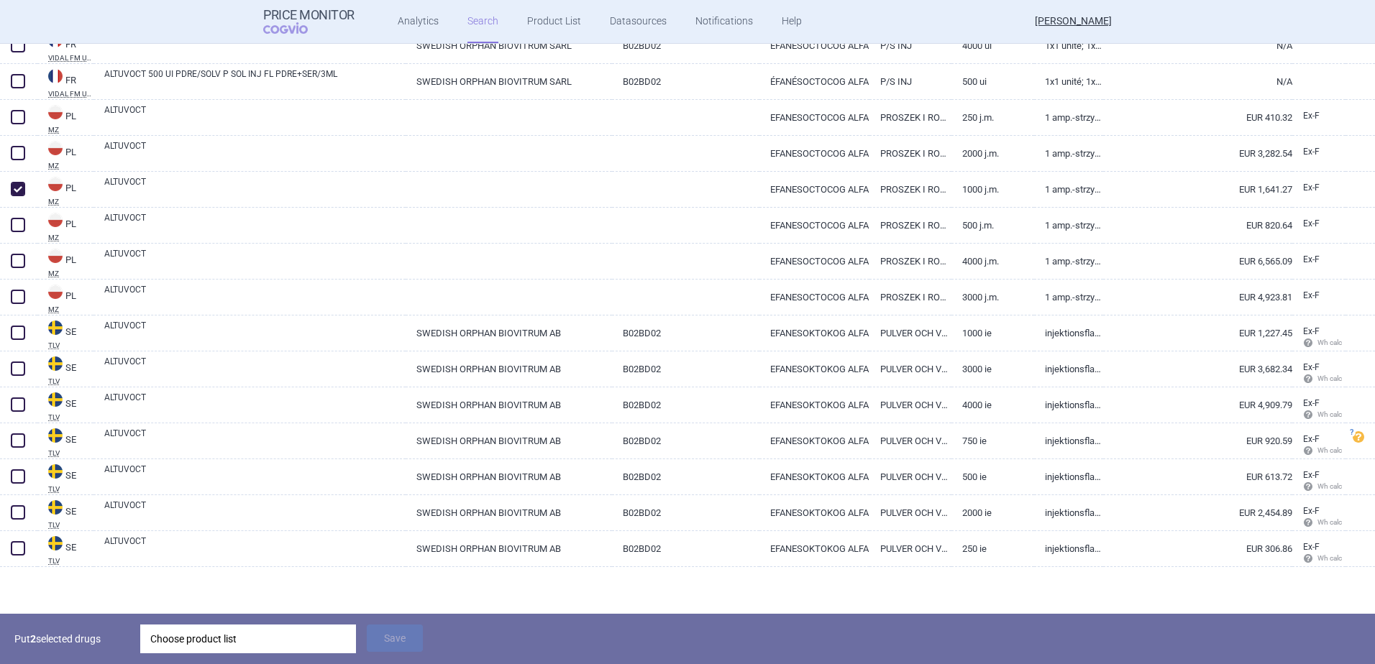
click at [20, 334] on span at bounding box center [18, 333] width 14 height 14
checkbox input "true"
click at [267, 647] on div "Choose product list" at bounding box center [248, 639] width 196 height 29
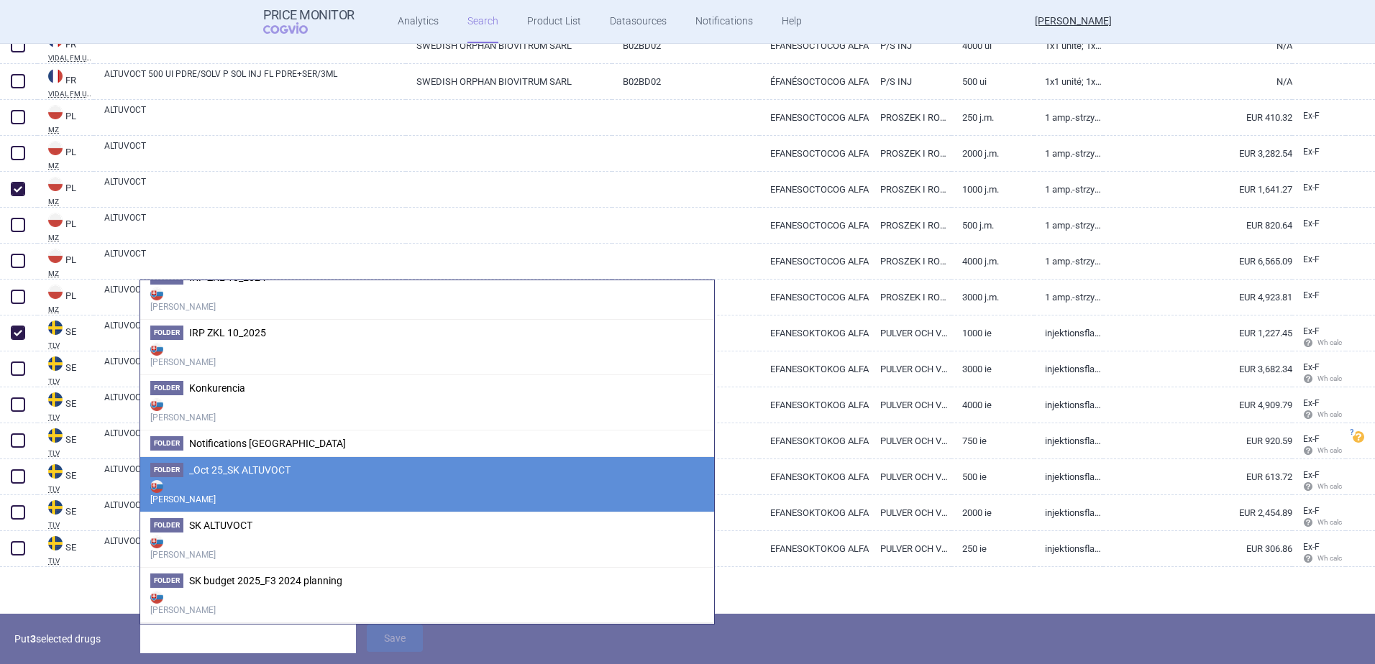
click at [254, 477] on strong "[PERSON_NAME]" at bounding box center [427, 491] width 554 height 29
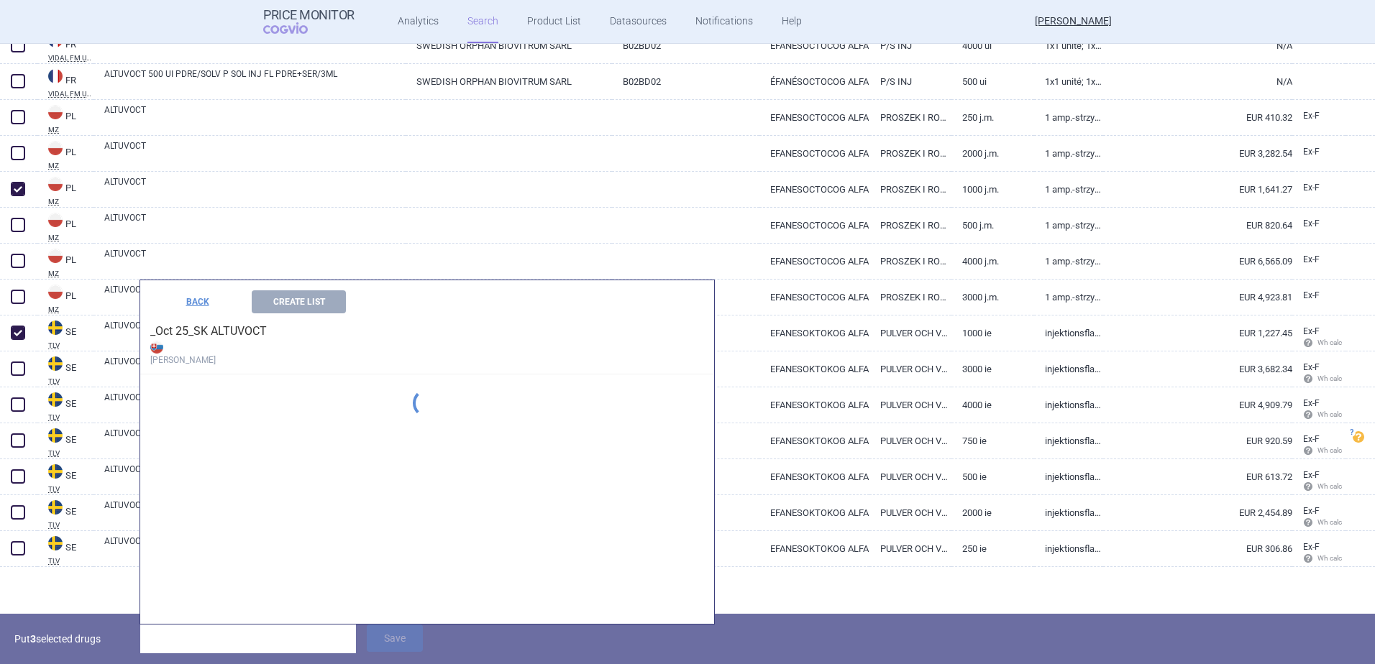
scroll to position [535, 0]
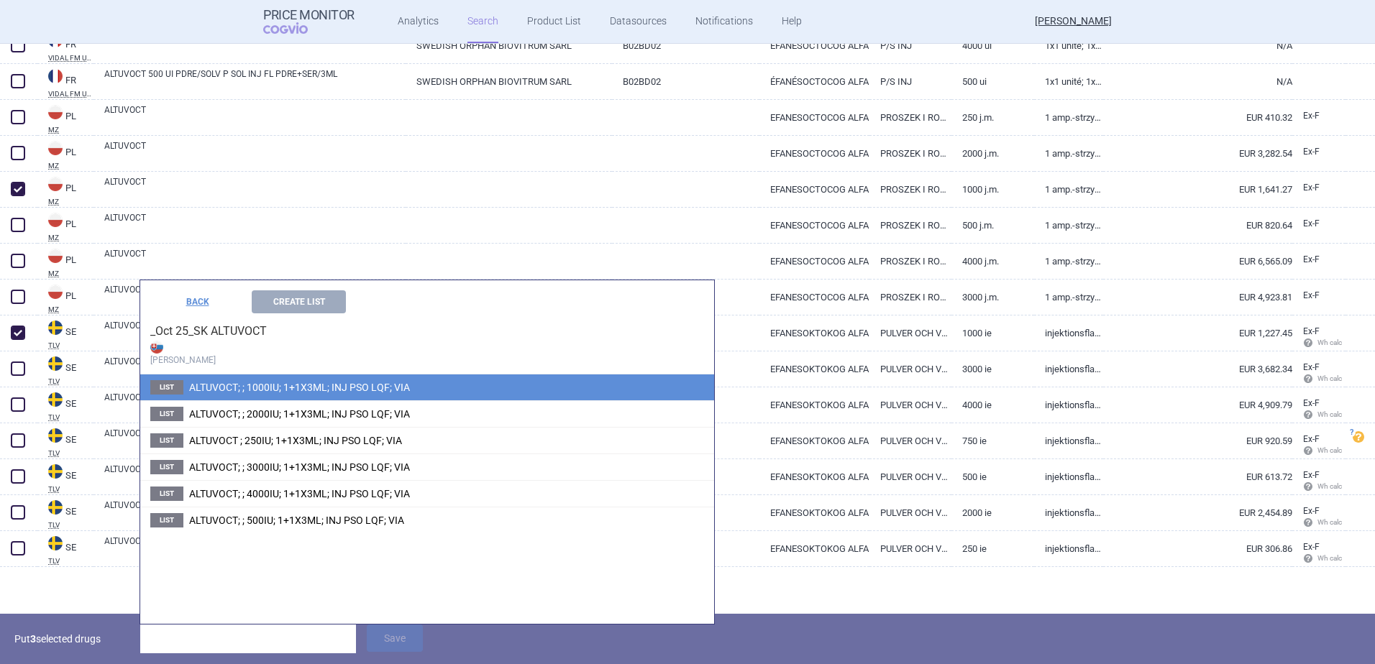
click at [294, 385] on span "ALTUVOCT; ; 1000IU; 1+1X3ML; INJ PSO LQF; VIA" at bounding box center [299, 388] width 221 height 12
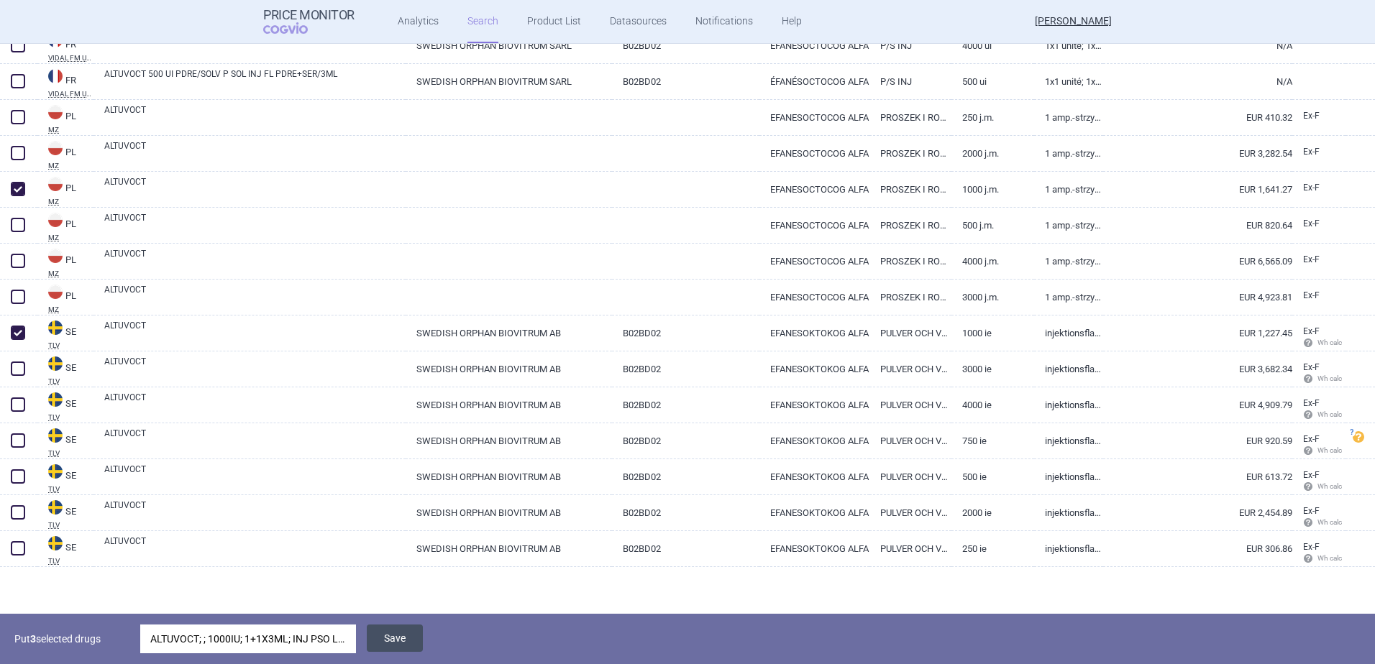
click at [384, 630] on button "Save" at bounding box center [395, 638] width 56 height 27
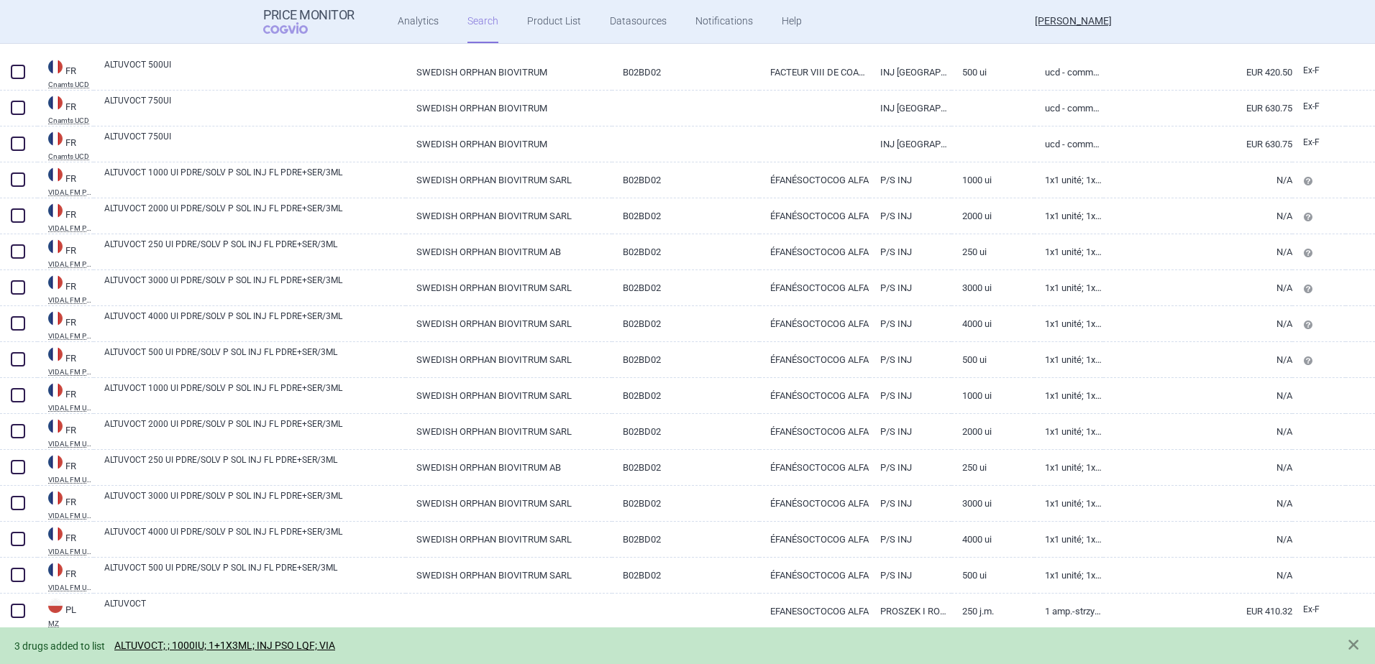
scroll to position [421, 0]
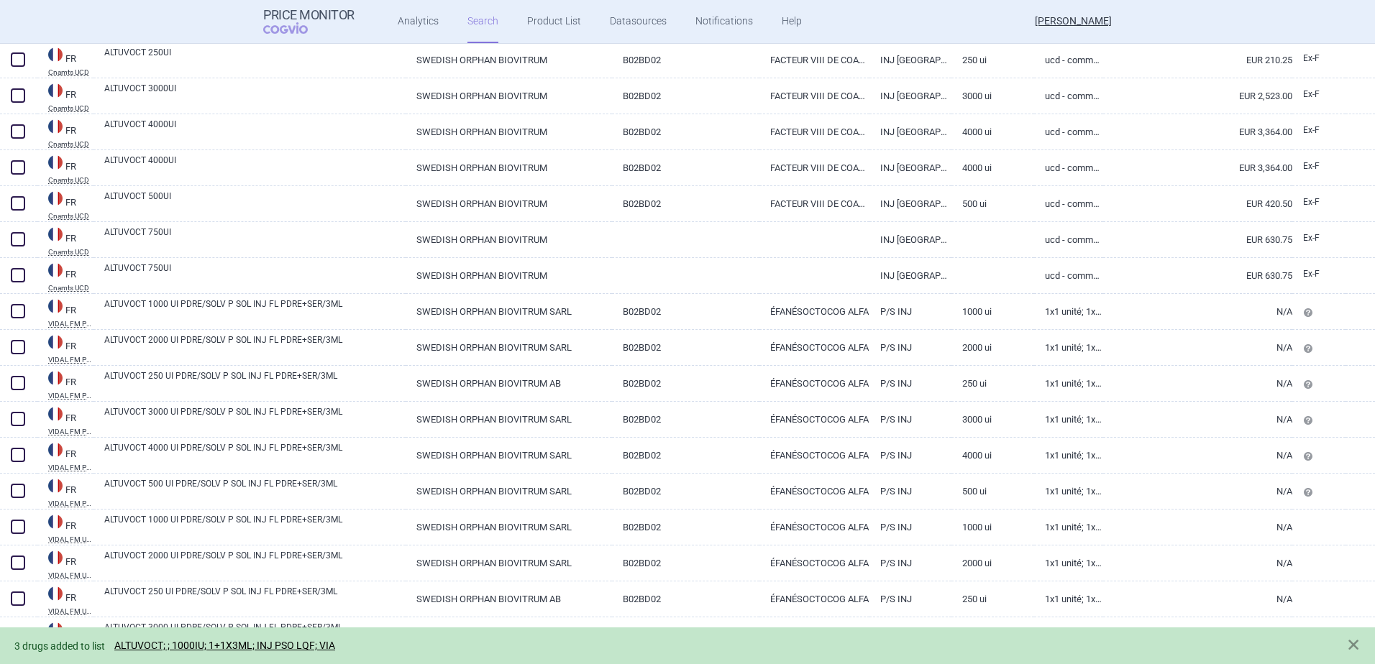
click at [234, 638] on div "3 drugs added to list ALTUVOCT; ; 1000IU; 1+1X3ML; INJ PSO LQF; VIA" at bounding box center [687, 646] width 1375 height 37
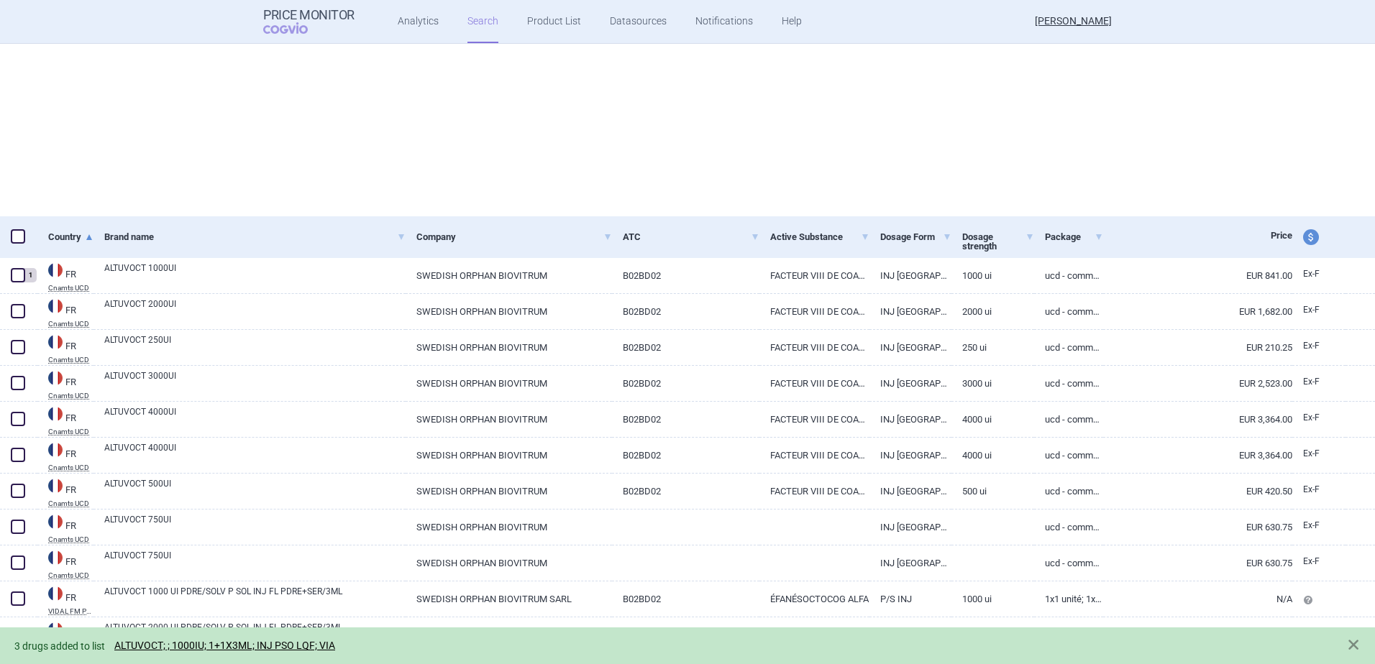
select select "newerThan"
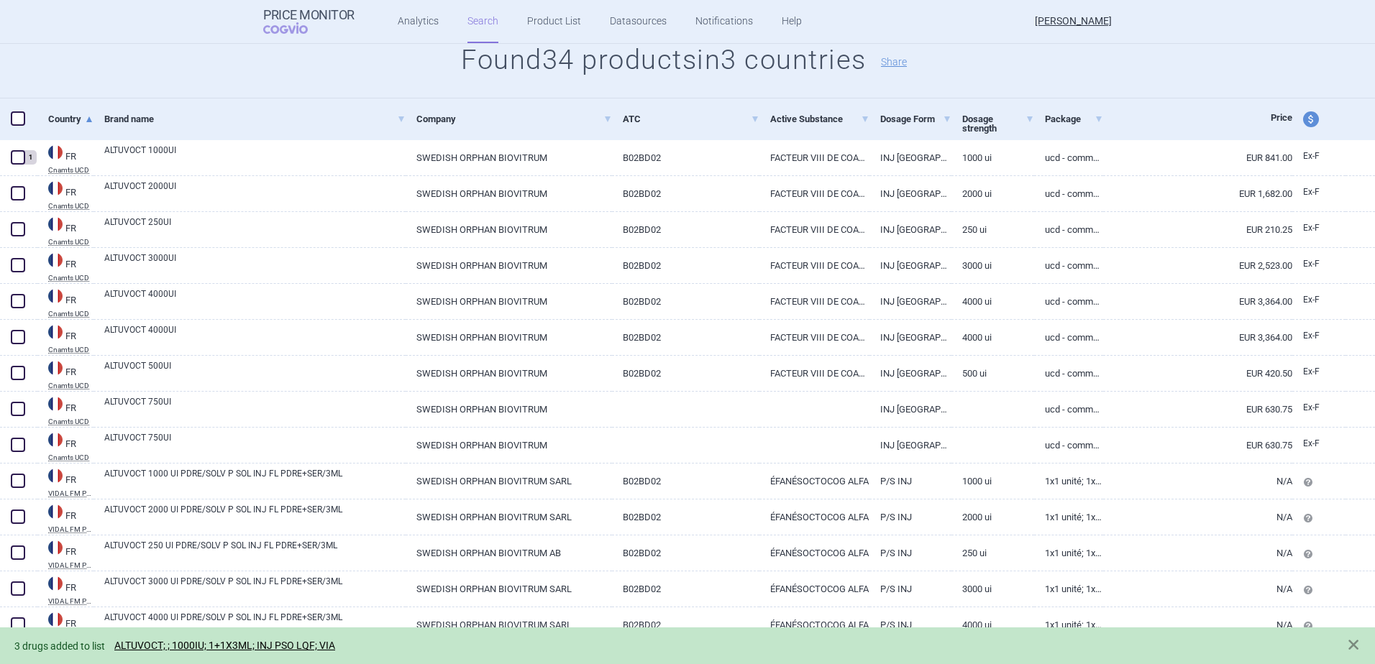
scroll to position [277, 0]
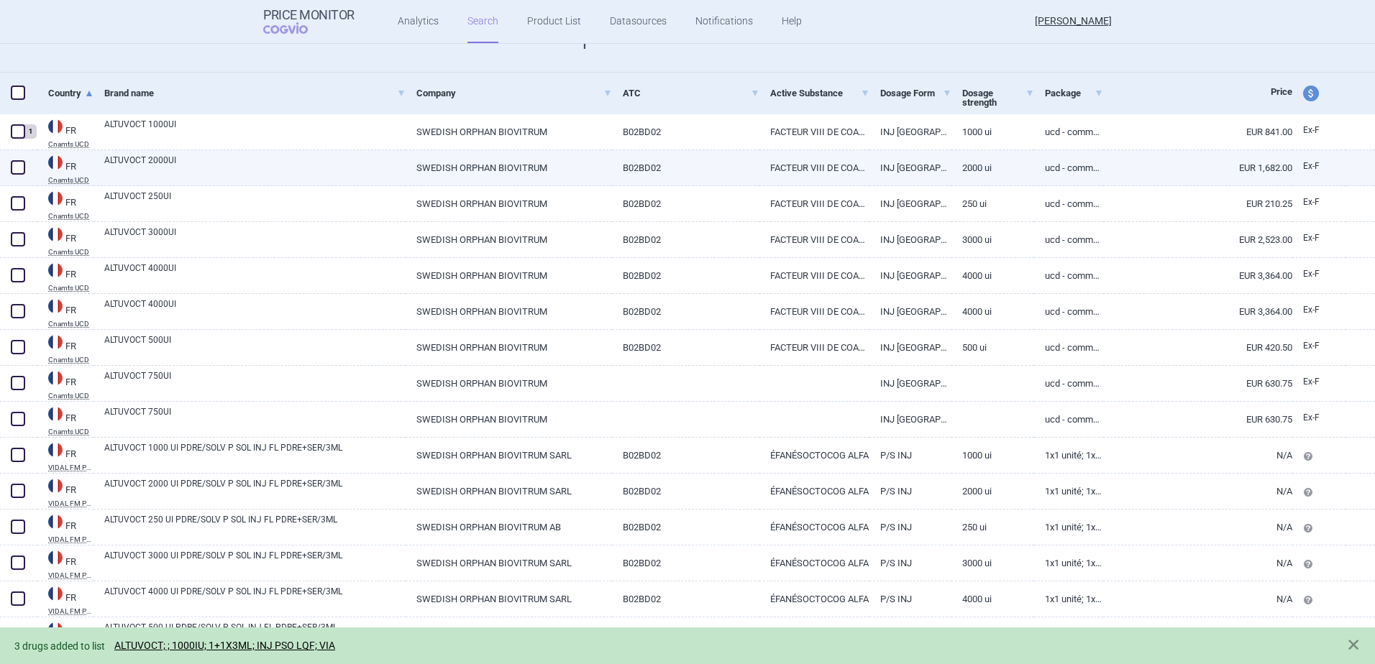
drag, startPoint x: 20, startPoint y: 163, endPoint x: 19, endPoint y: 173, distance: 10.2
click at [20, 164] on span at bounding box center [18, 167] width 14 height 14
checkbox input "true"
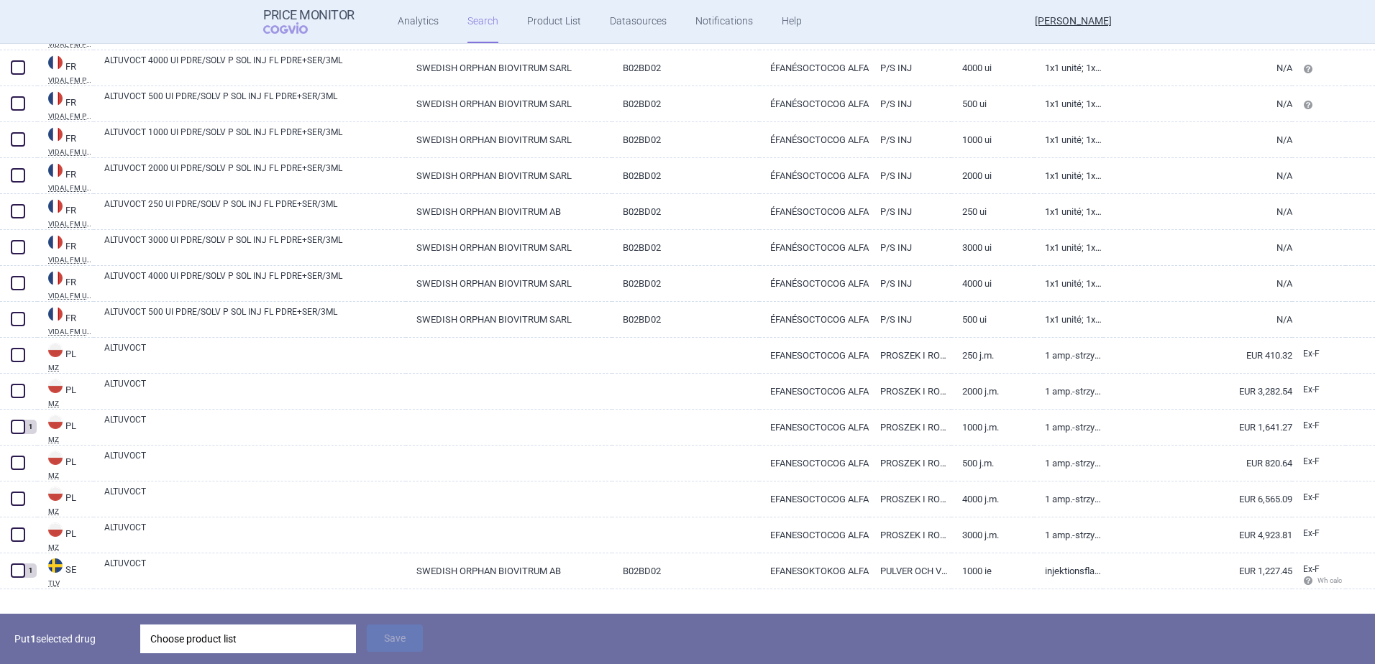
scroll to position [852, 0]
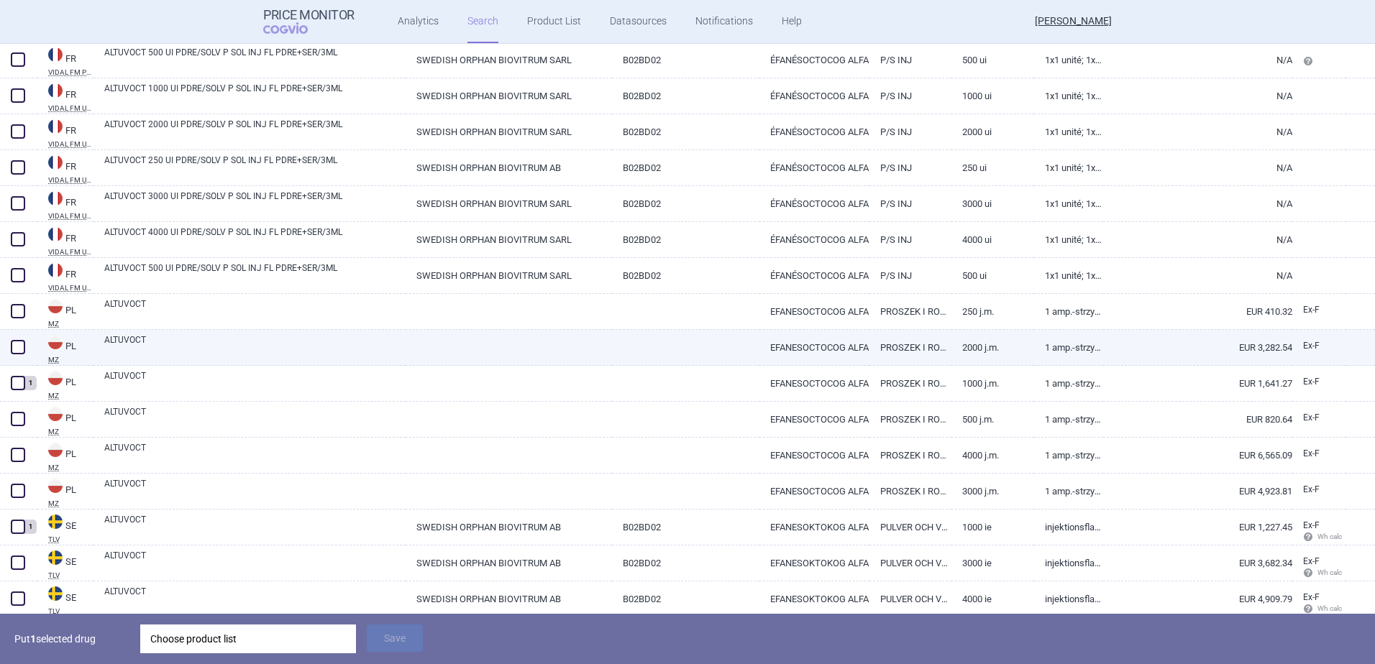
click at [20, 349] on span at bounding box center [18, 347] width 14 height 14
checkbox input "true"
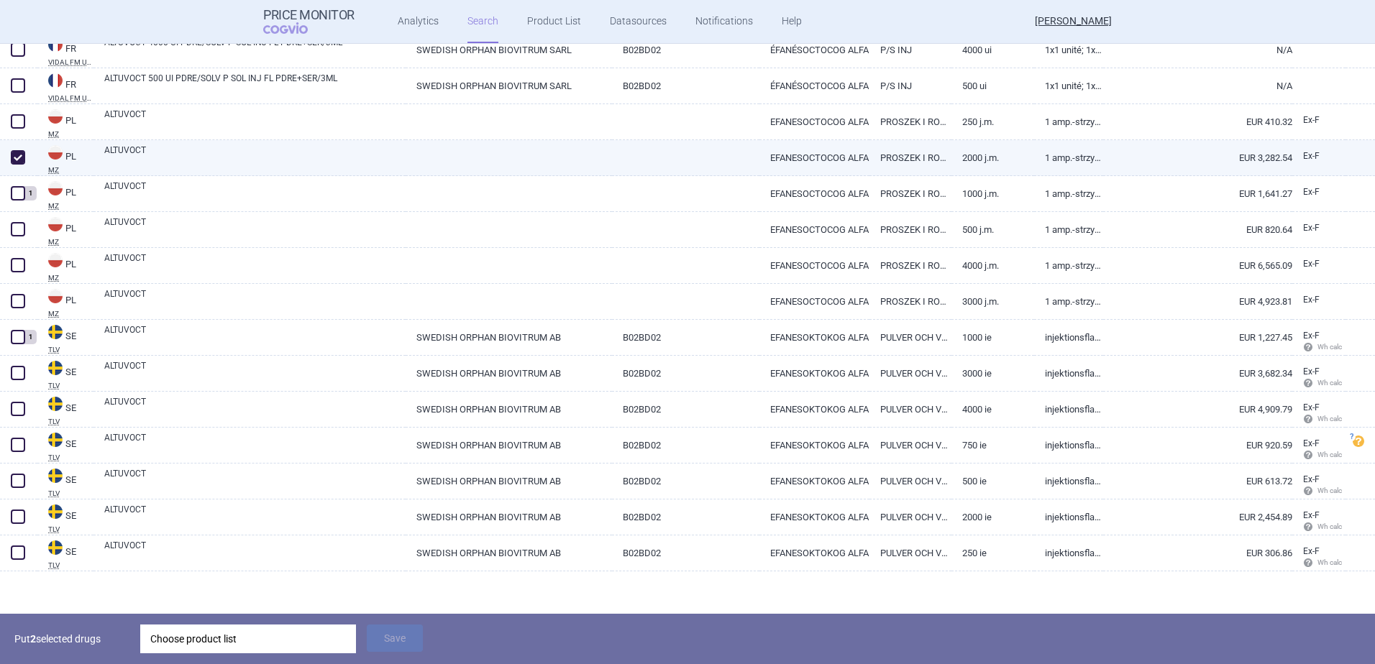
scroll to position [1046, 0]
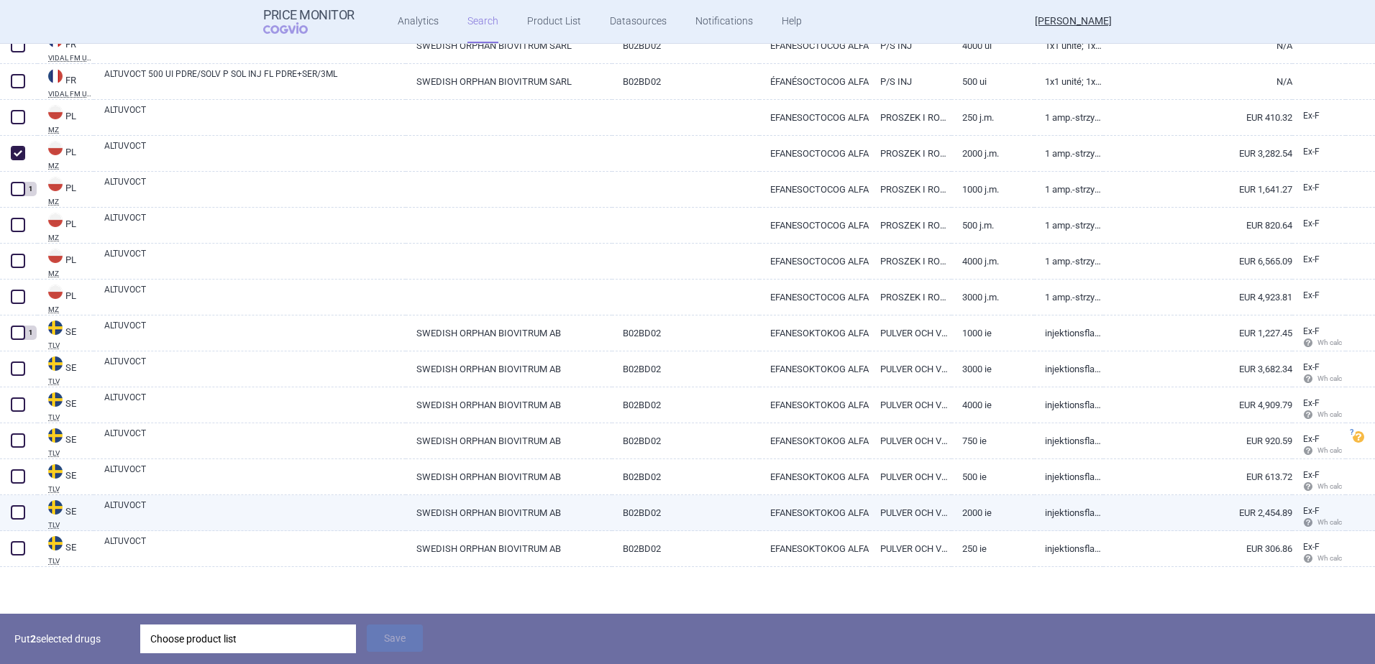
click at [16, 510] on span at bounding box center [18, 513] width 14 height 14
checkbox input "true"
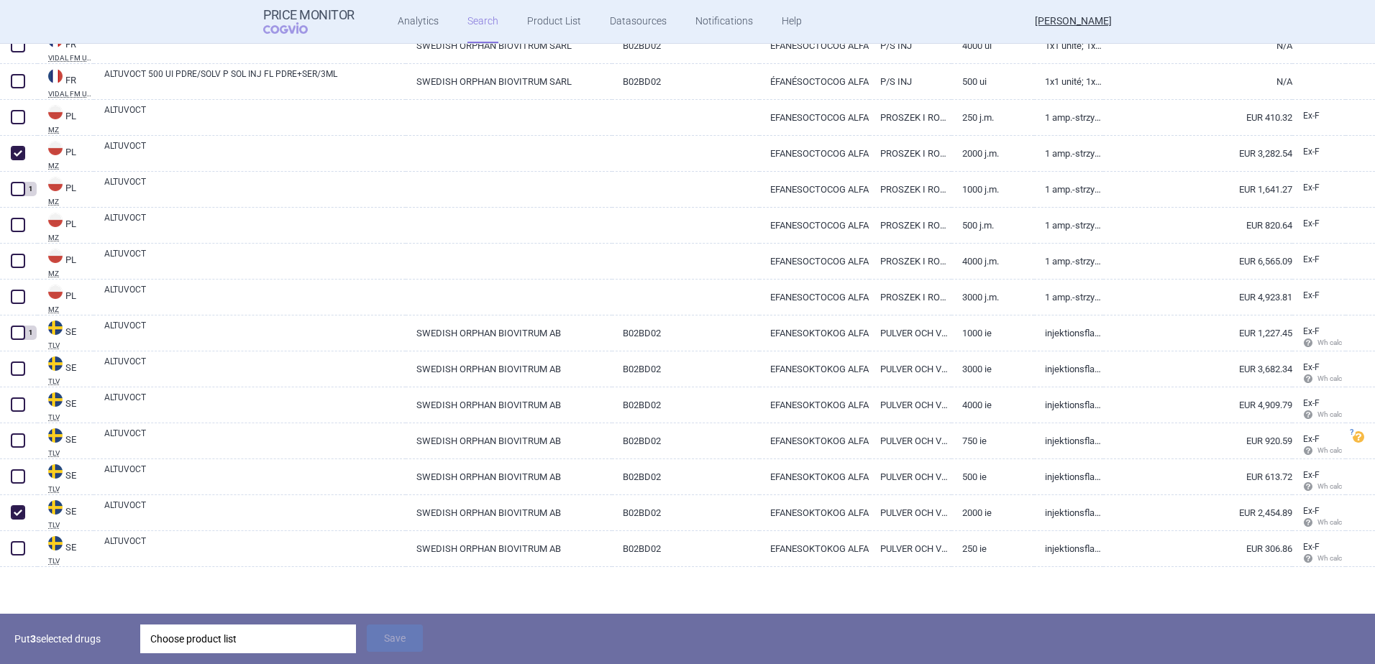
click at [170, 637] on div "Choose product list" at bounding box center [248, 639] width 196 height 29
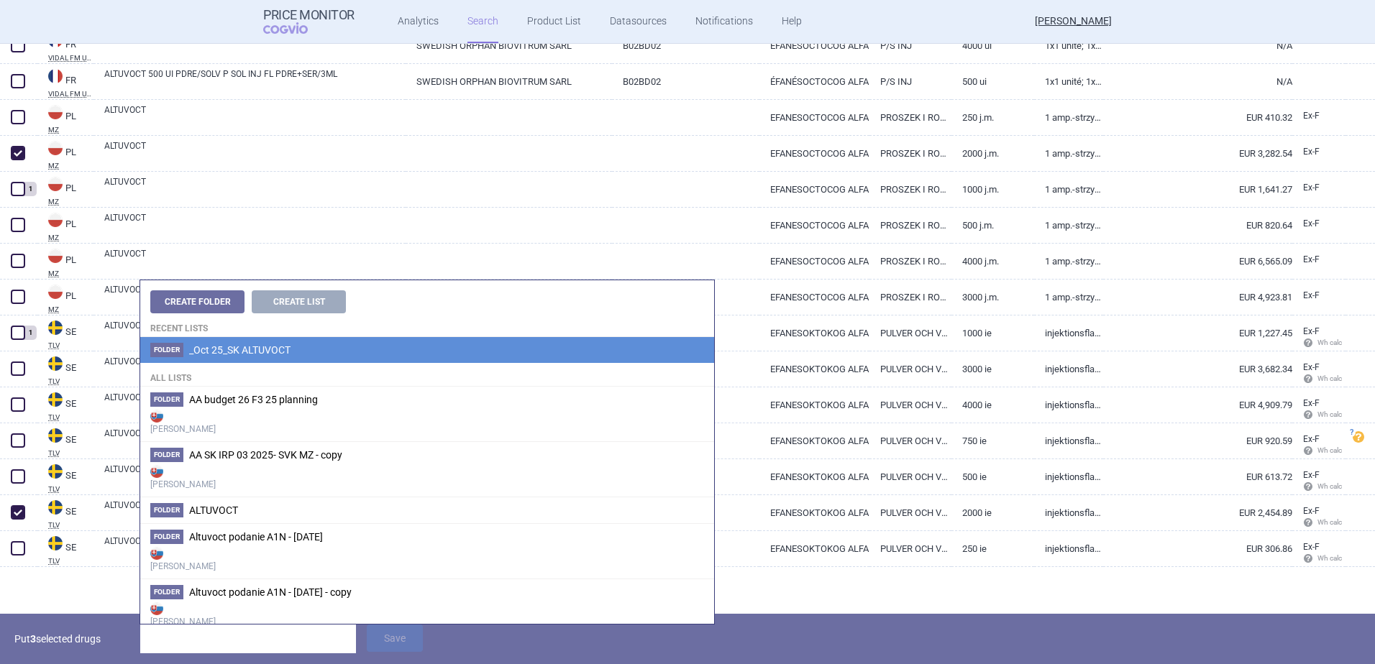
click at [181, 359] on li "Folder _Oct 25_SK ALTUVOCT" at bounding box center [427, 350] width 574 height 26
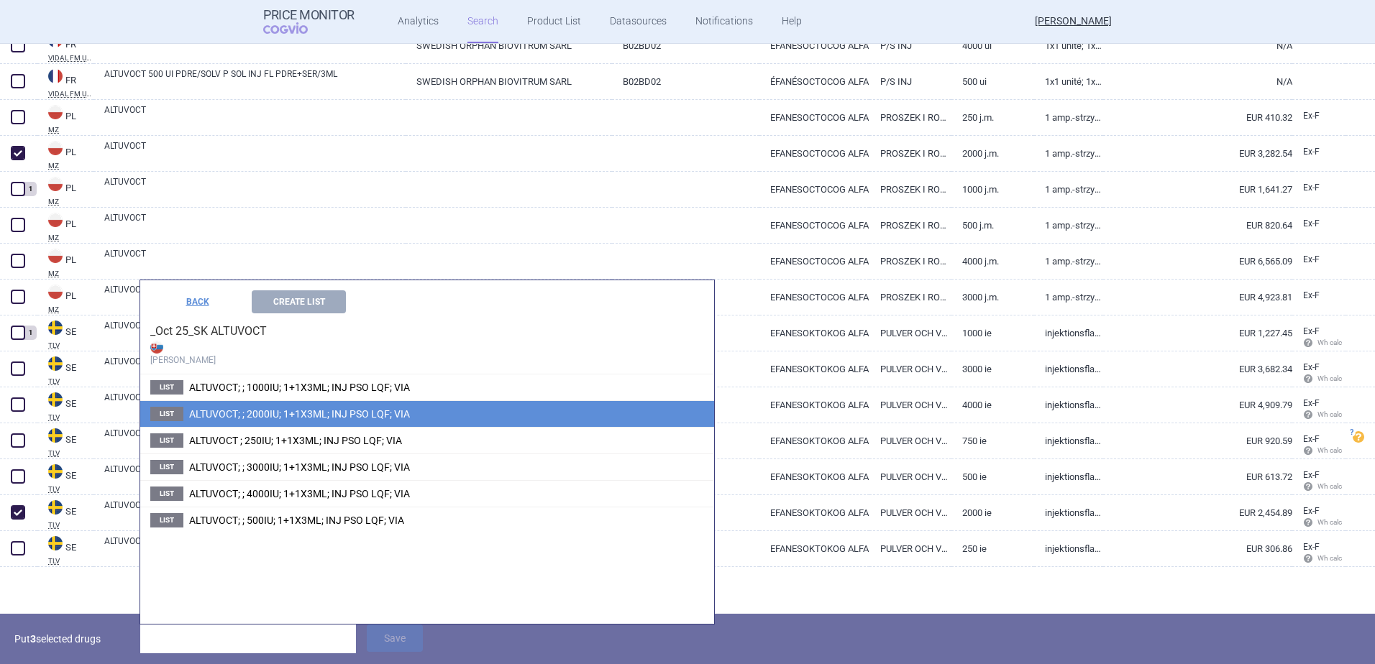
click at [214, 416] on span "ALTUVOCT; ; 2000IU; 1+1X3ML; INJ PSO LQF; VIA" at bounding box center [299, 414] width 221 height 12
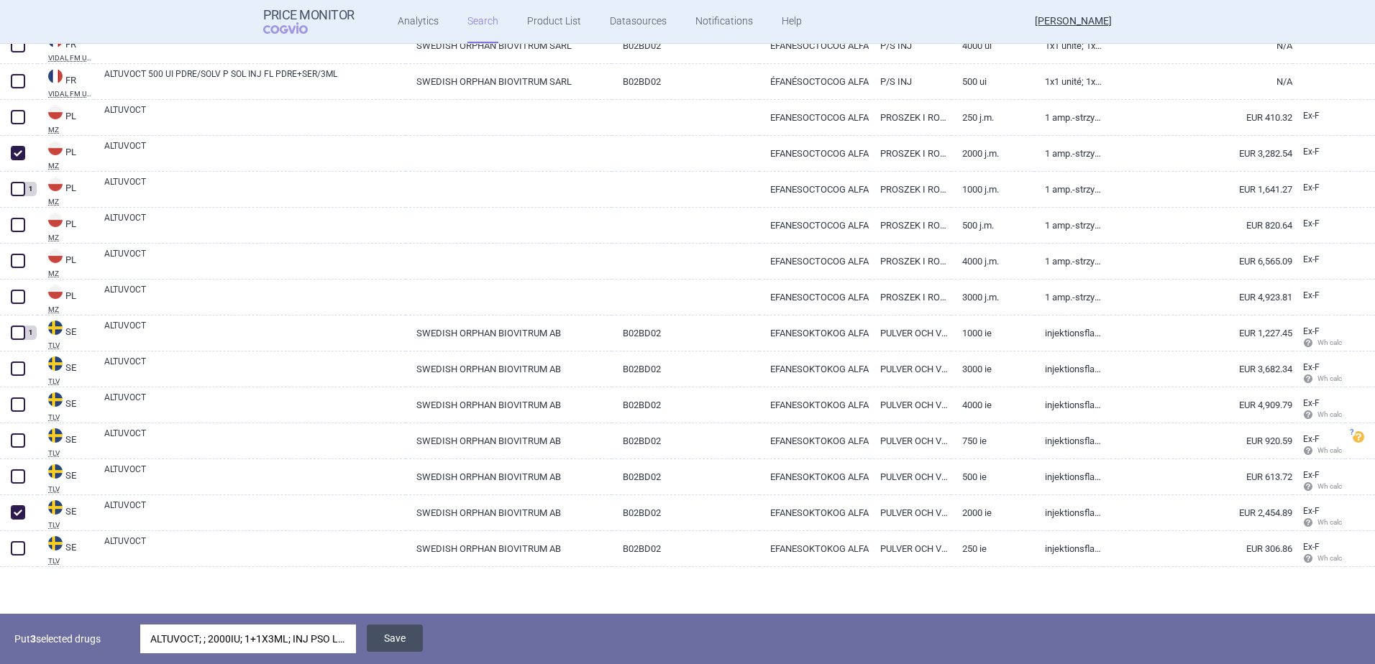
click at [390, 635] on button "Save" at bounding box center [395, 638] width 56 height 27
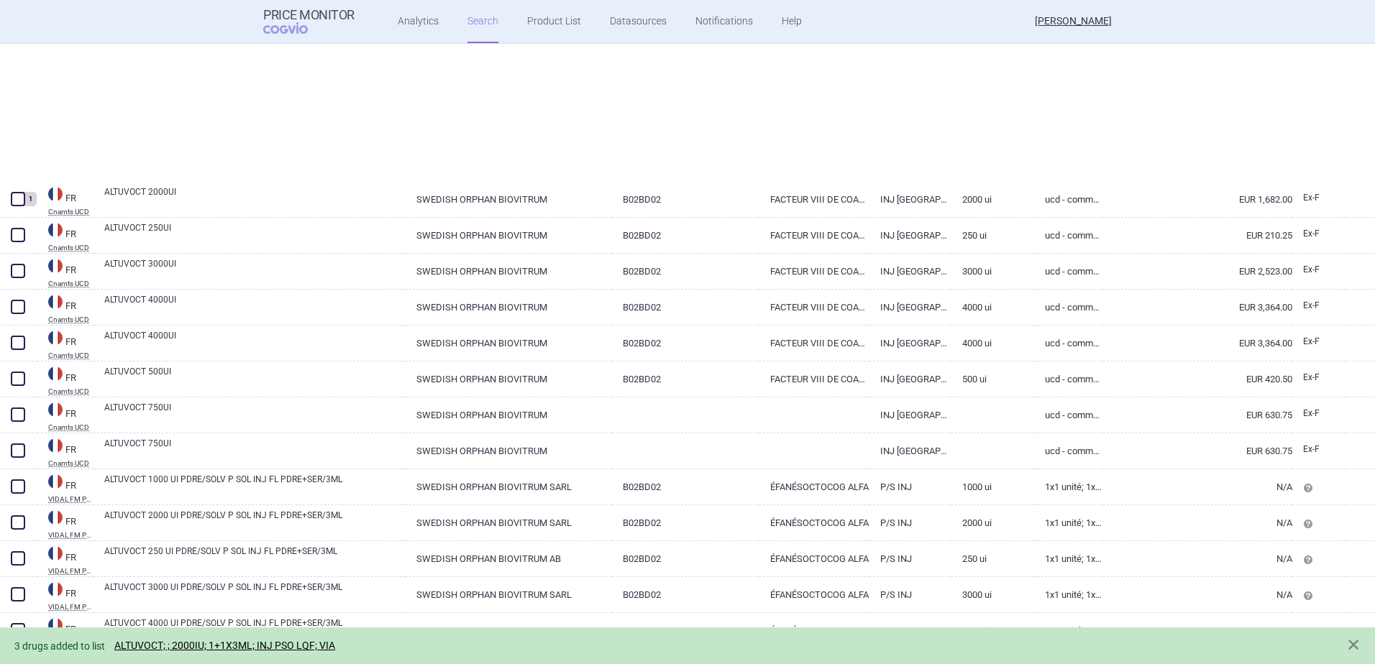
scroll to position [61, 0]
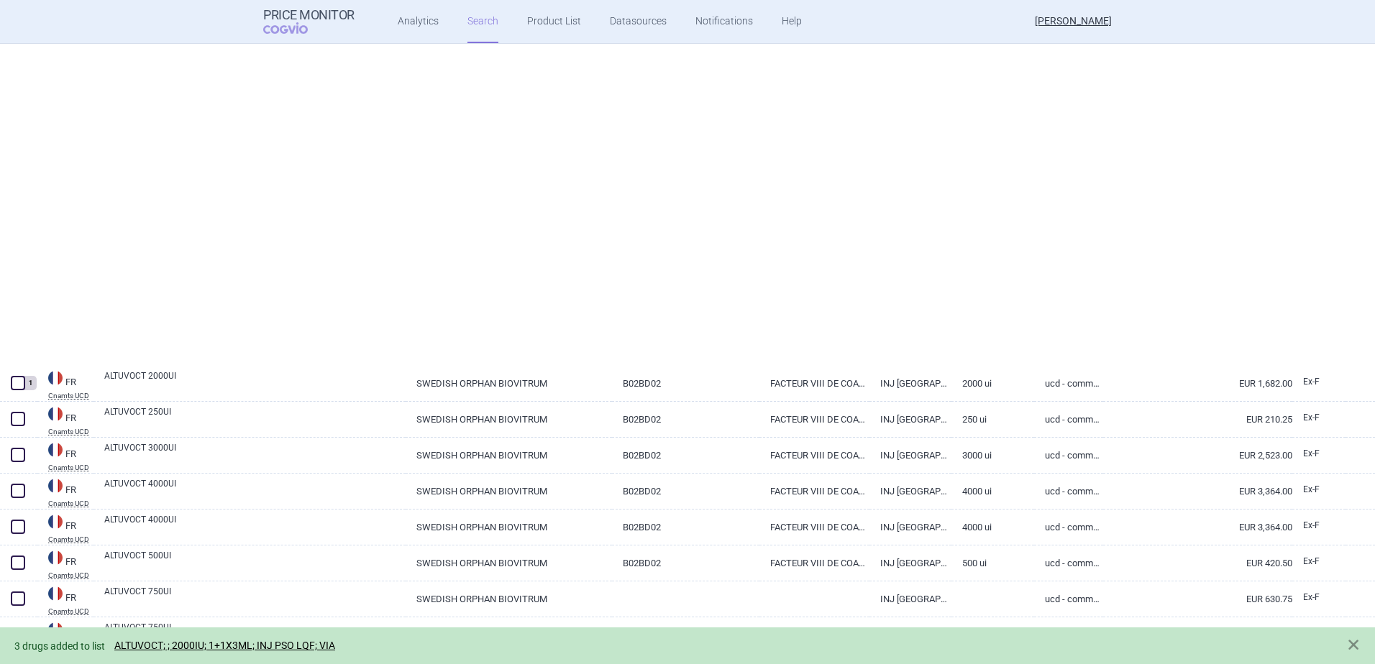
select select "newerThan"
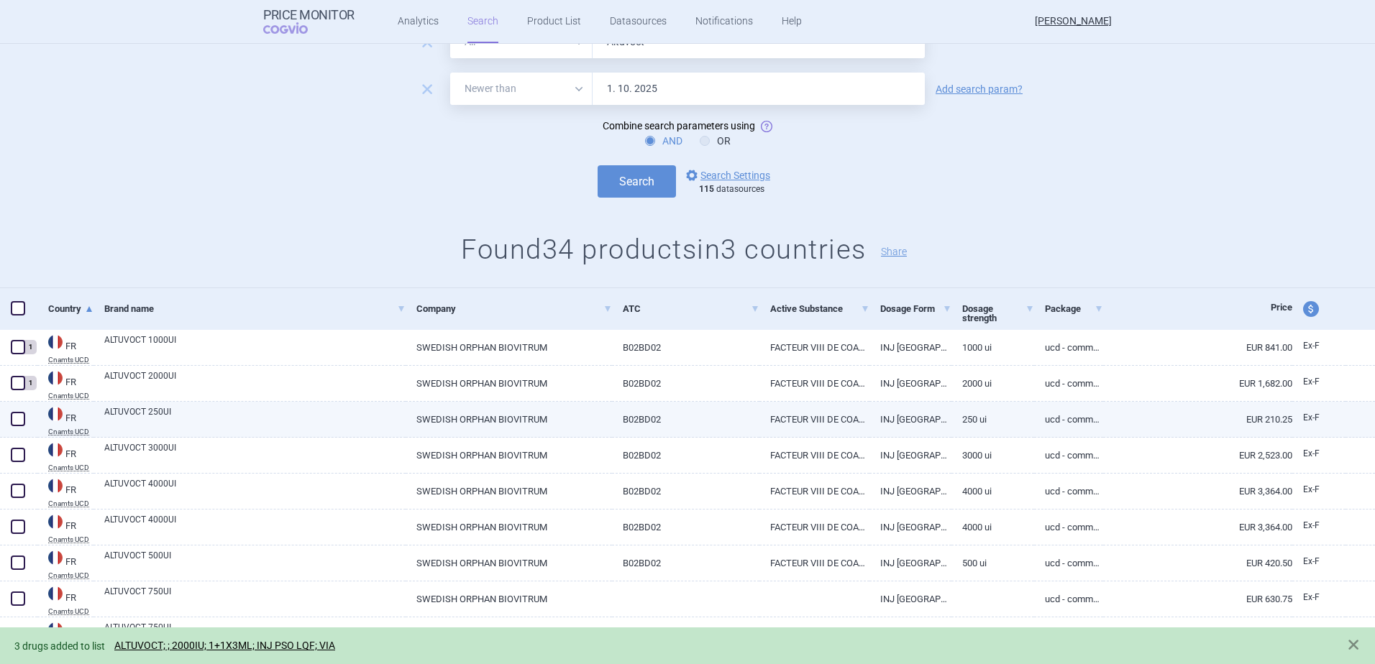
click at [17, 418] on span at bounding box center [18, 419] width 14 height 14
checkbox input "true"
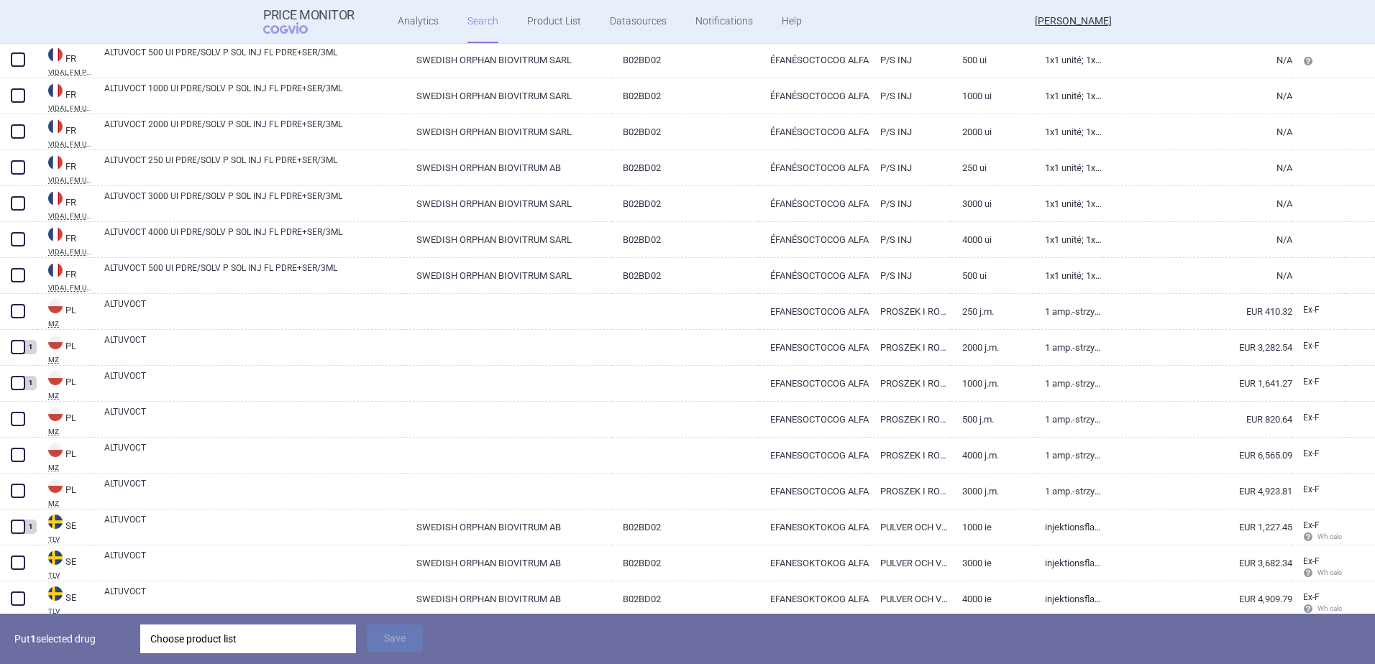
scroll to position [924, 0]
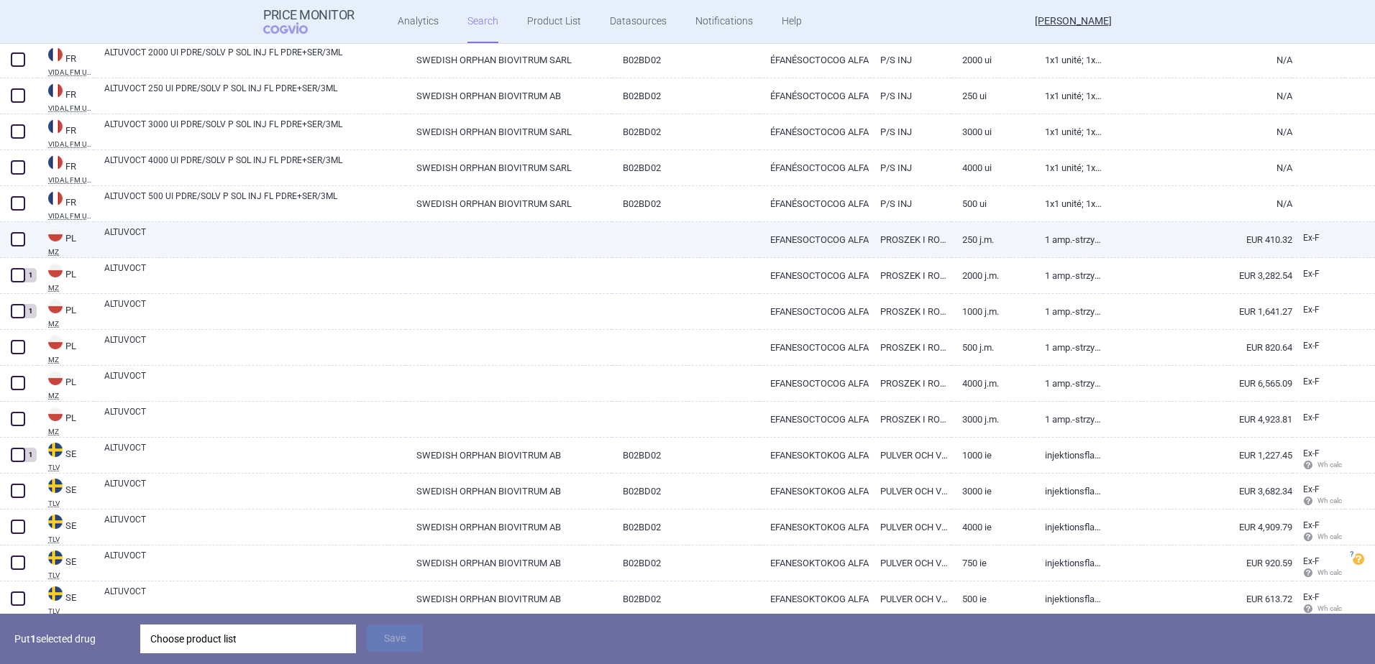
click at [18, 242] on span at bounding box center [18, 239] width 14 height 14
checkbox input "true"
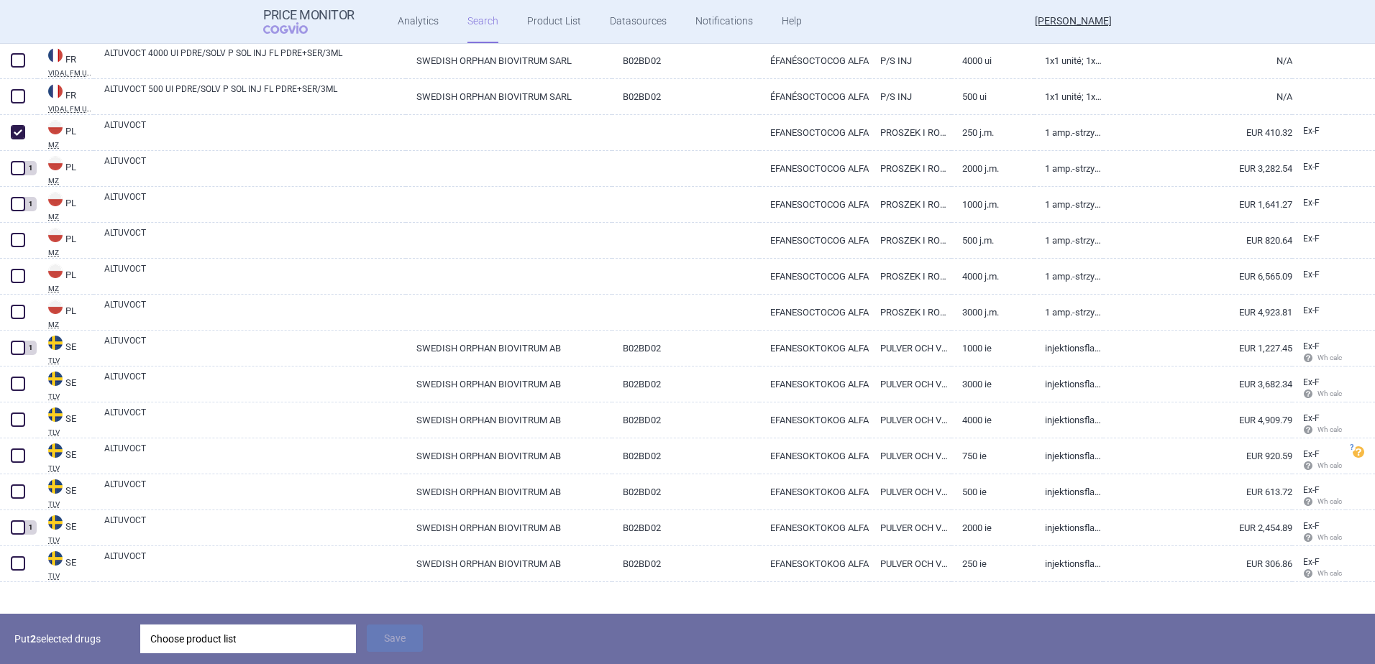
scroll to position [1046, 0]
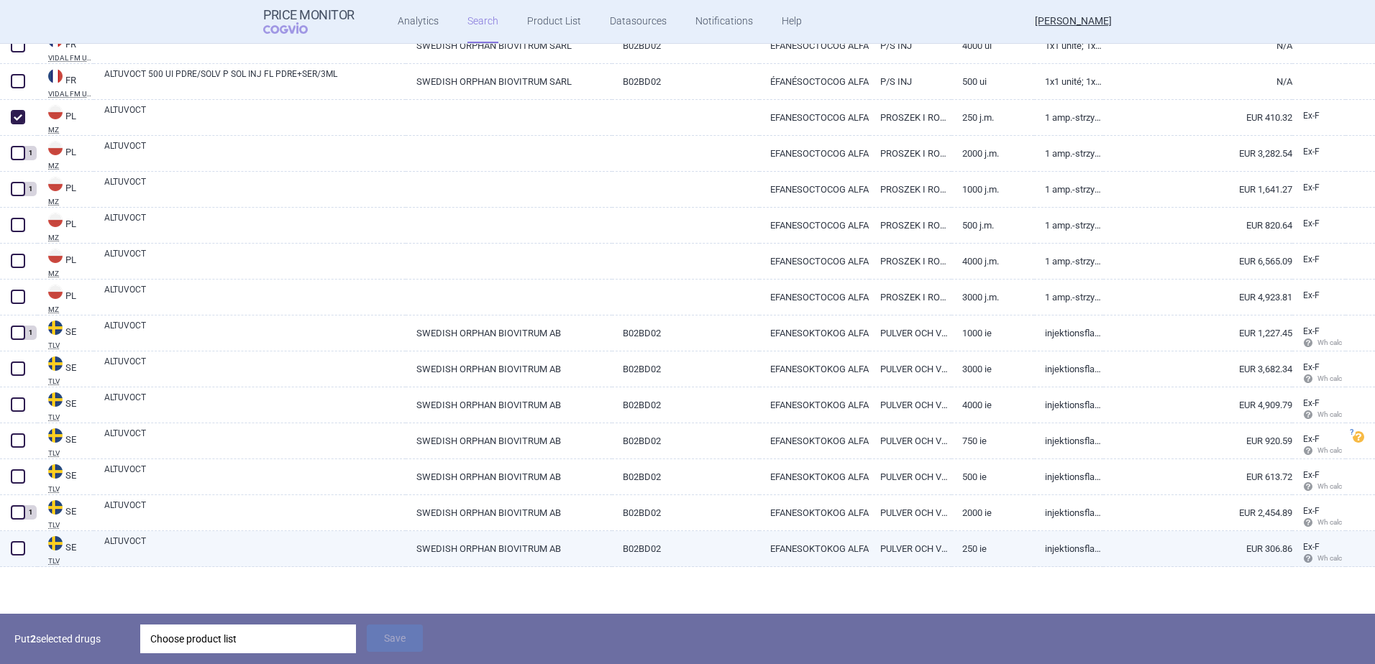
click at [14, 549] on span at bounding box center [18, 548] width 14 height 14
checkbox input "true"
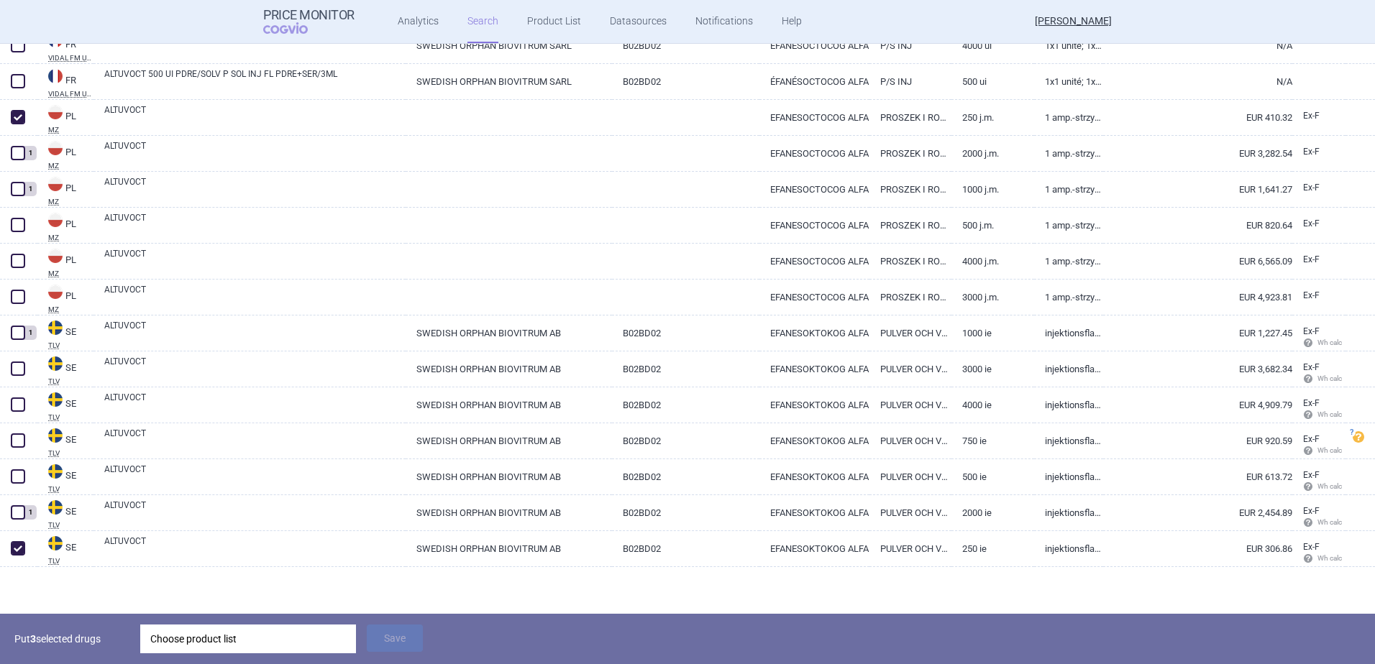
click at [155, 641] on div "Choose product list" at bounding box center [248, 639] width 216 height 29
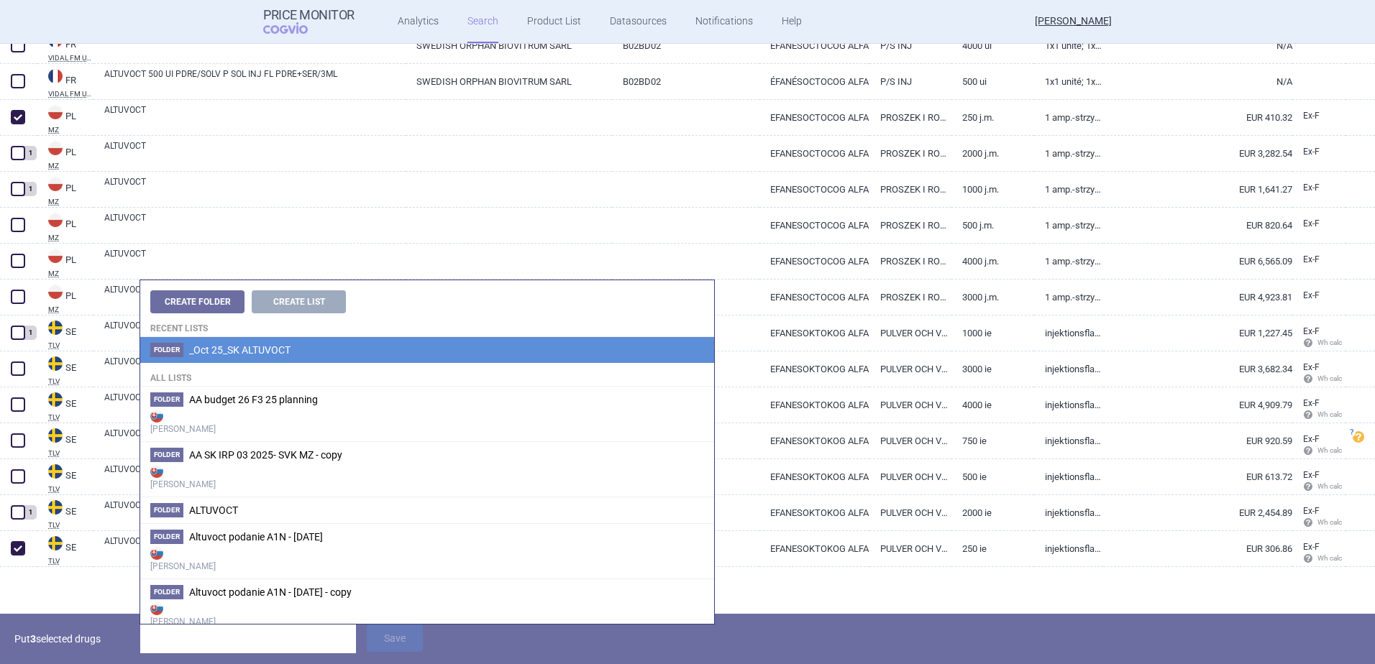
click at [237, 347] on span "_Oct 25_SK ALTUVOCT" at bounding box center [239, 350] width 101 height 12
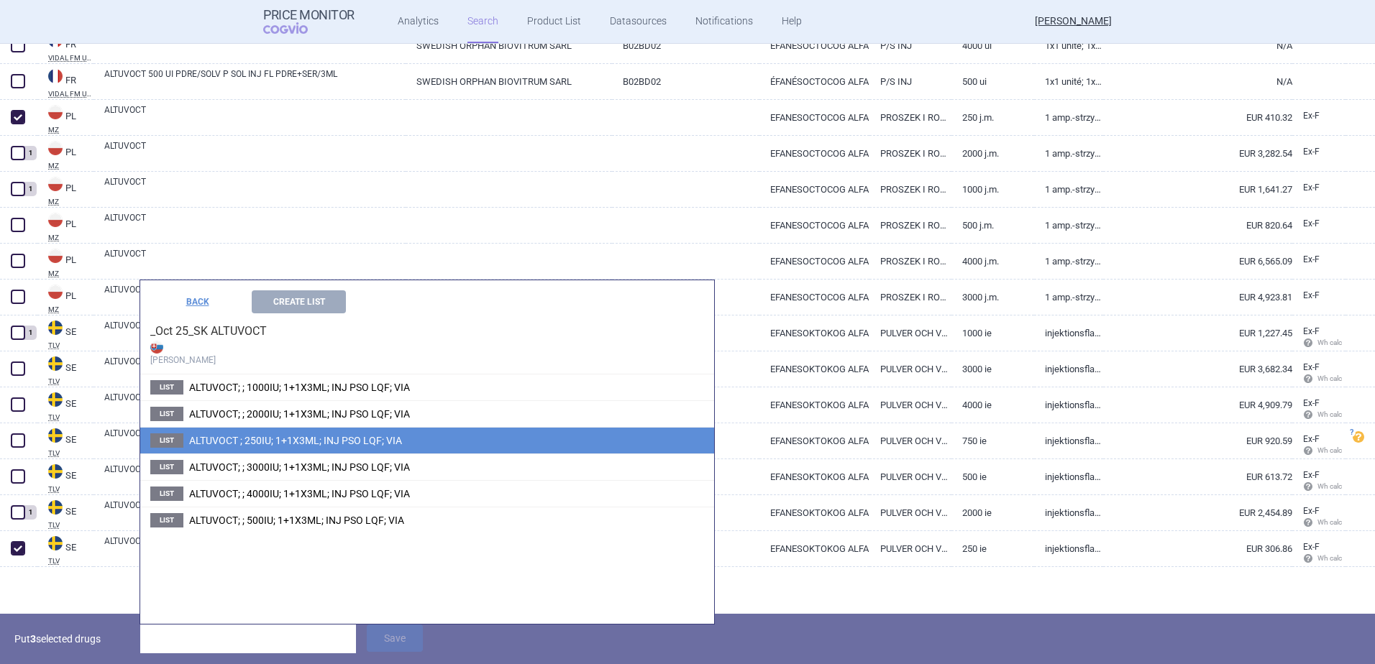
click at [247, 439] on span "ALTUVOCT ; 250IU; 1+1X3ML; INJ PSO LQF; VIA" at bounding box center [295, 441] width 213 height 12
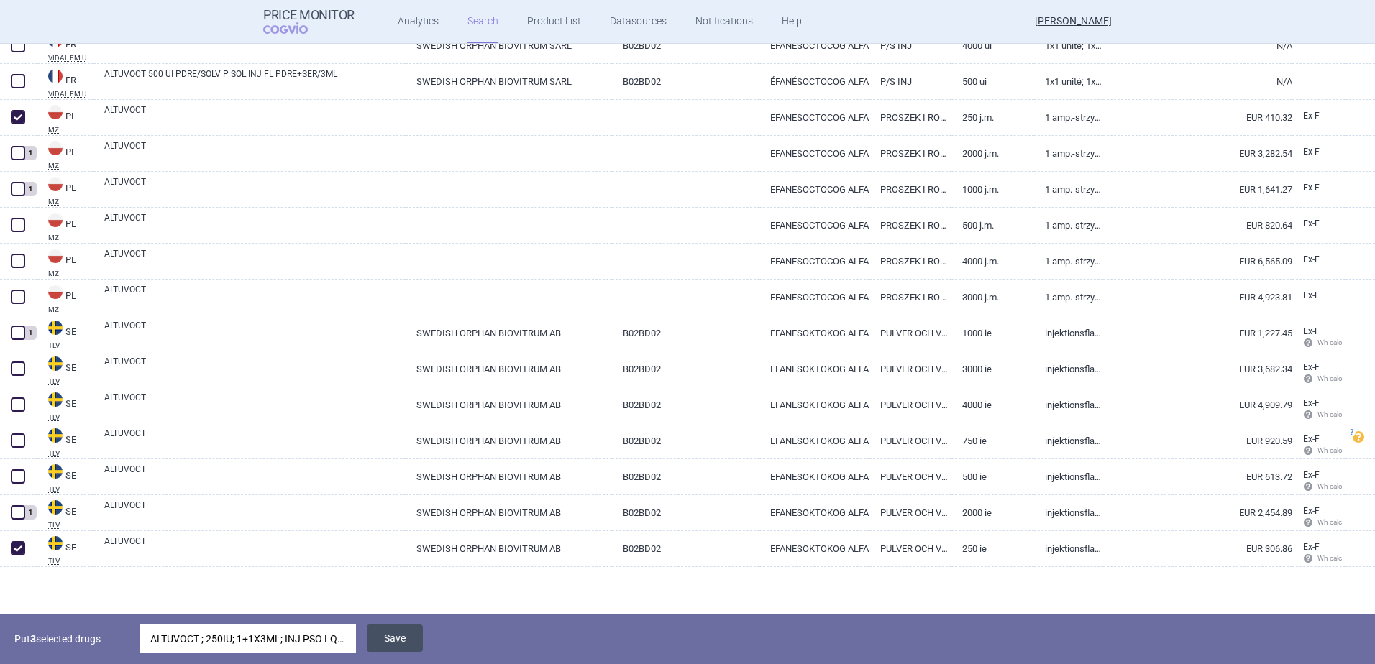
click at [398, 639] on button "Save" at bounding box center [395, 638] width 56 height 27
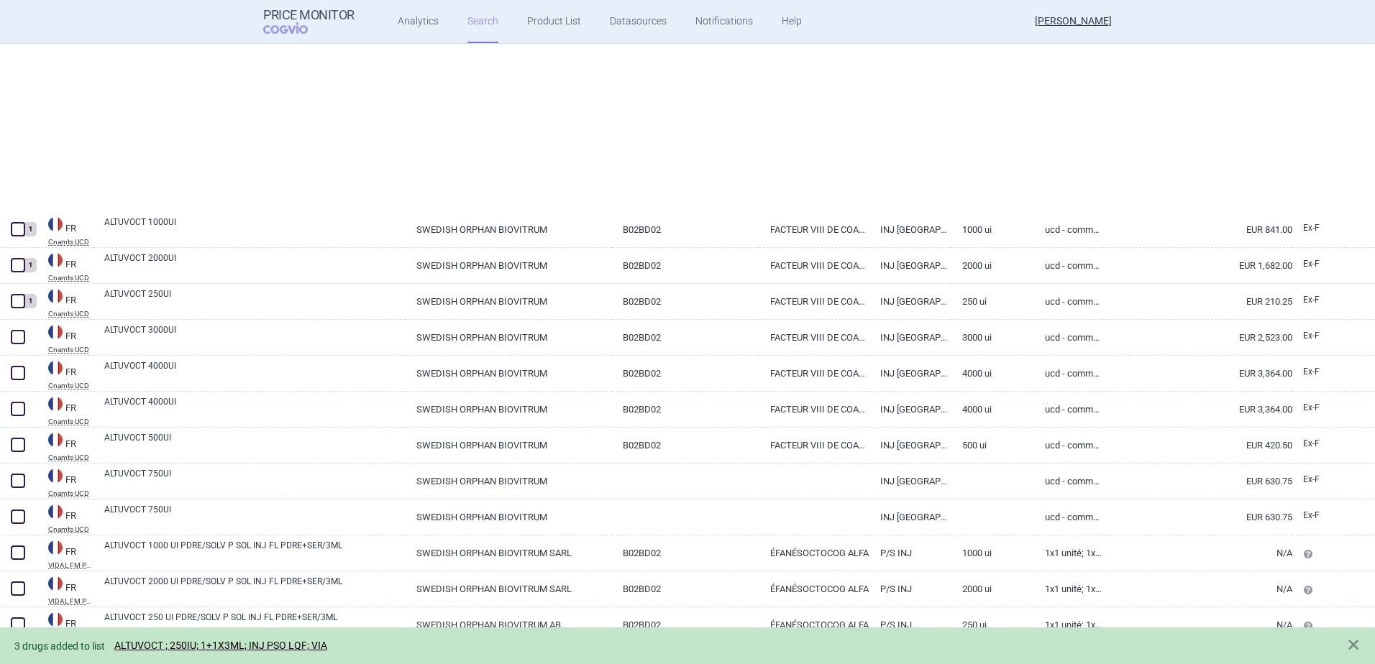
select select "newerThan"
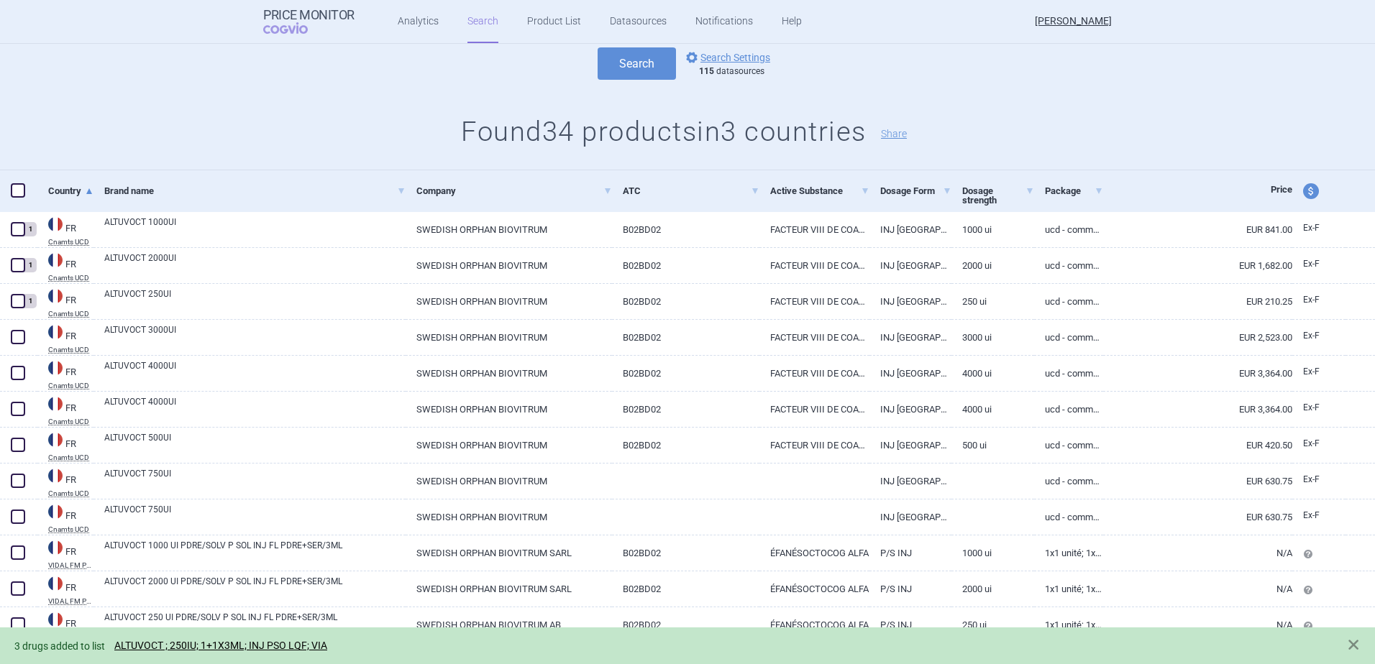
scroll to position [133, 0]
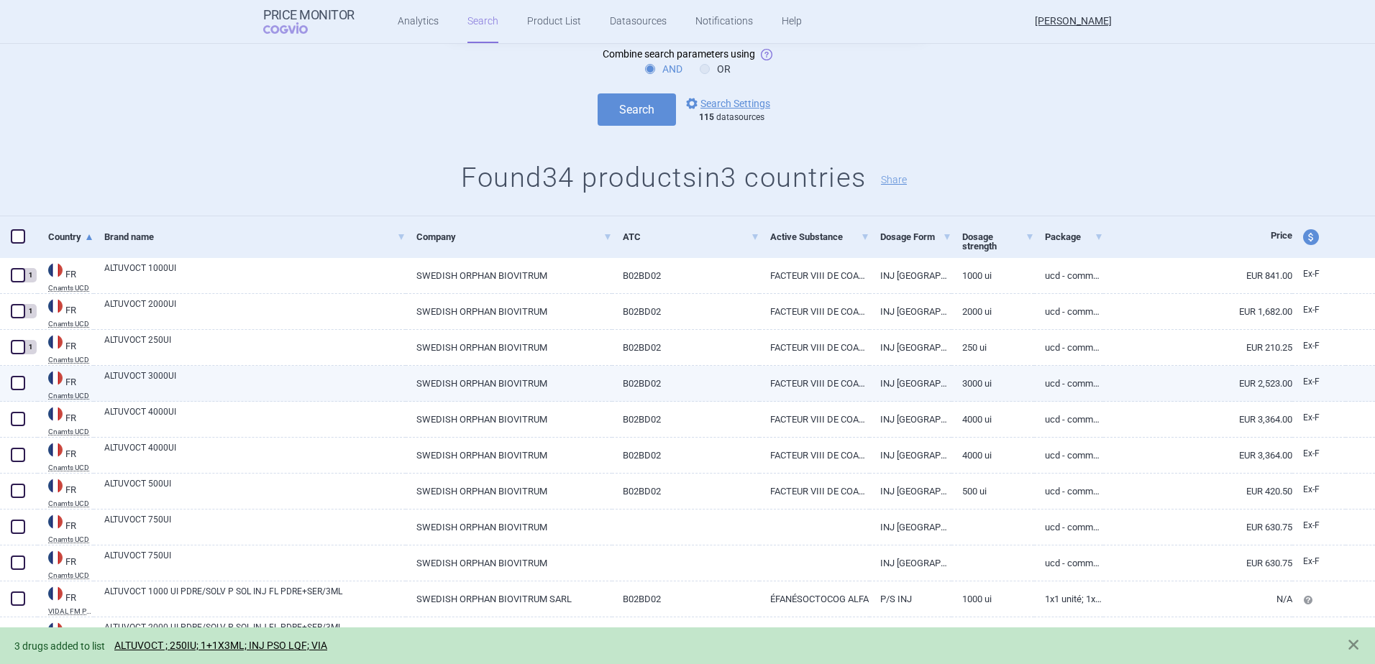
click at [17, 384] on span at bounding box center [18, 383] width 14 height 14
checkbox input "true"
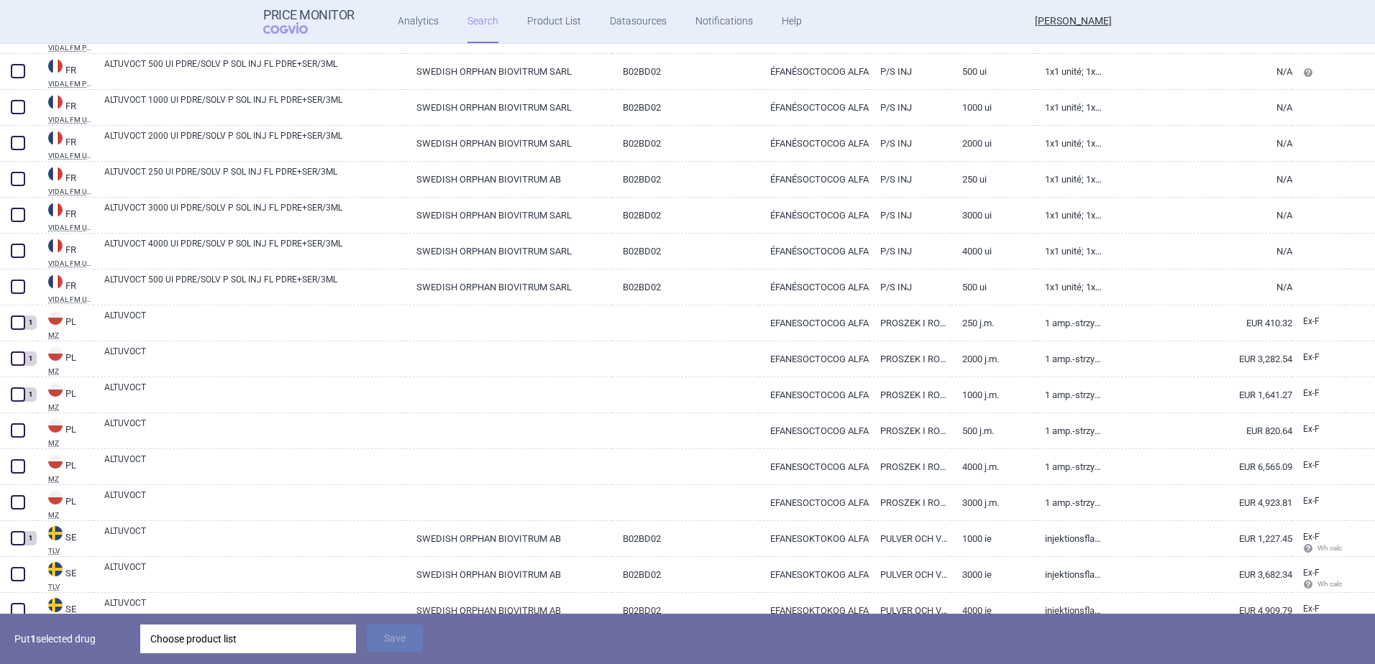
scroll to position [852, 0]
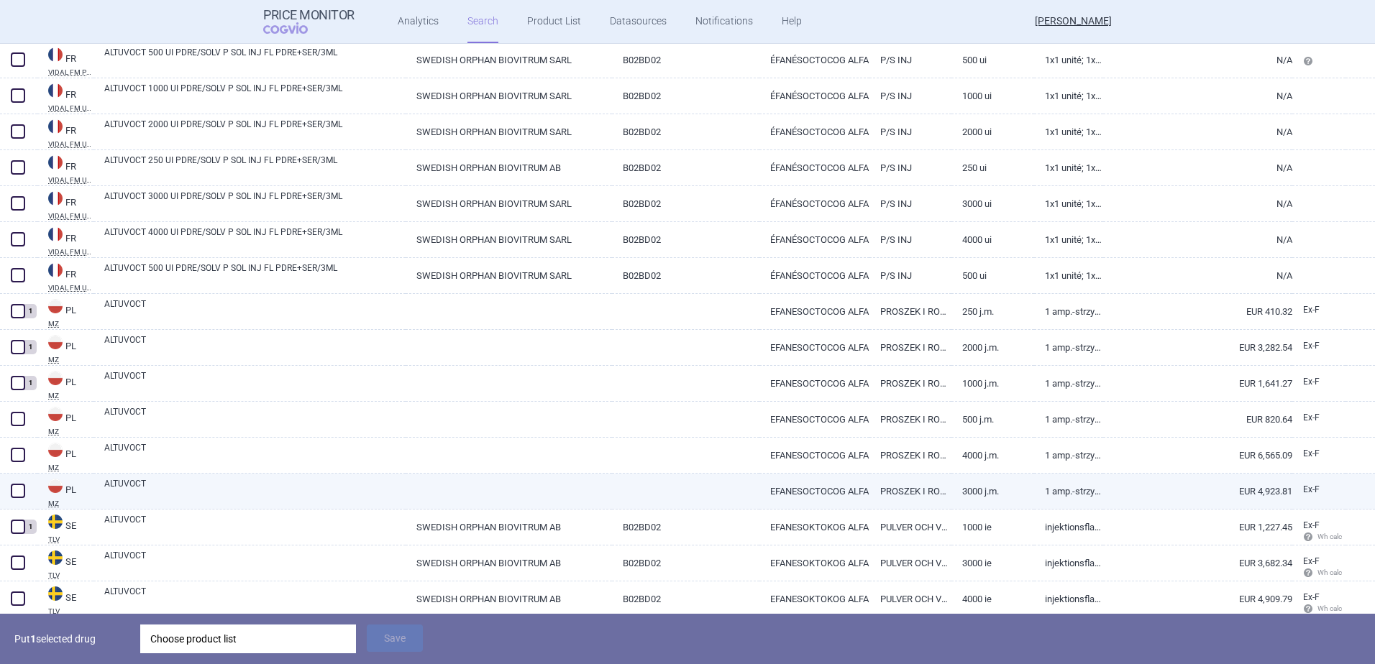
click at [19, 494] on span at bounding box center [18, 491] width 14 height 14
checkbox input "true"
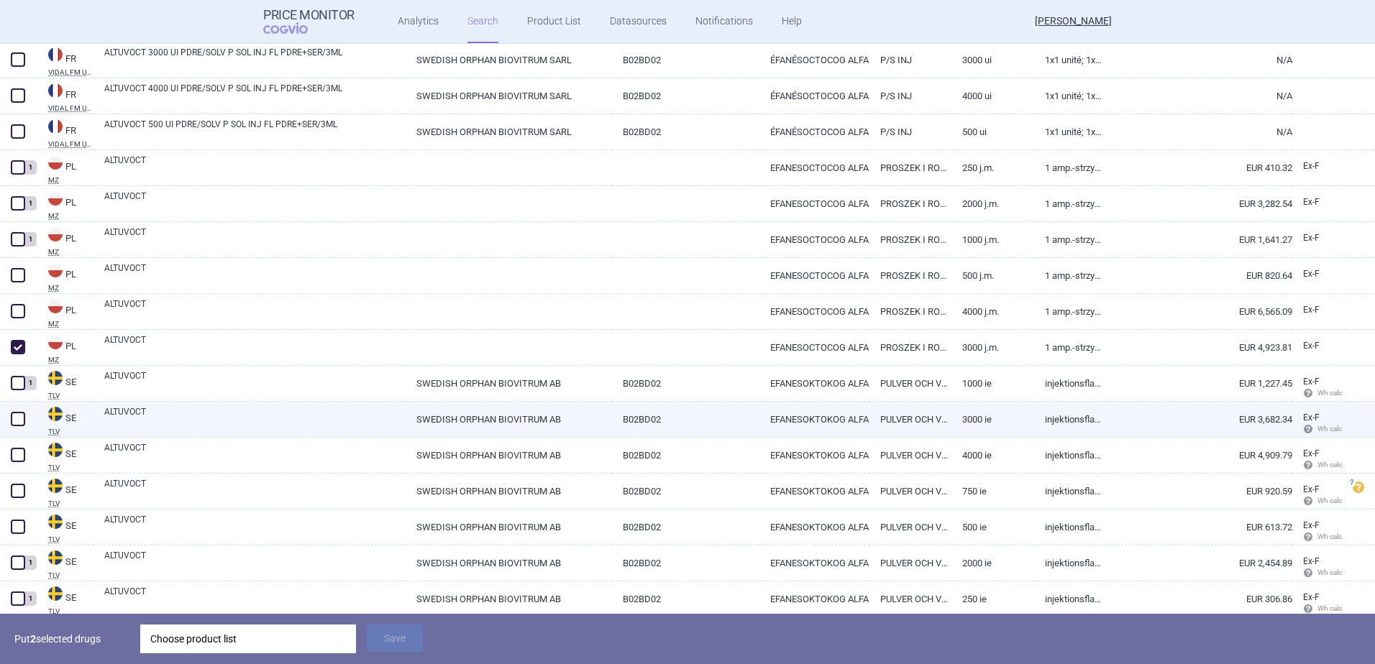
click at [20, 421] on span at bounding box center [18, 419] width 14 height 14
checkbox input "true"
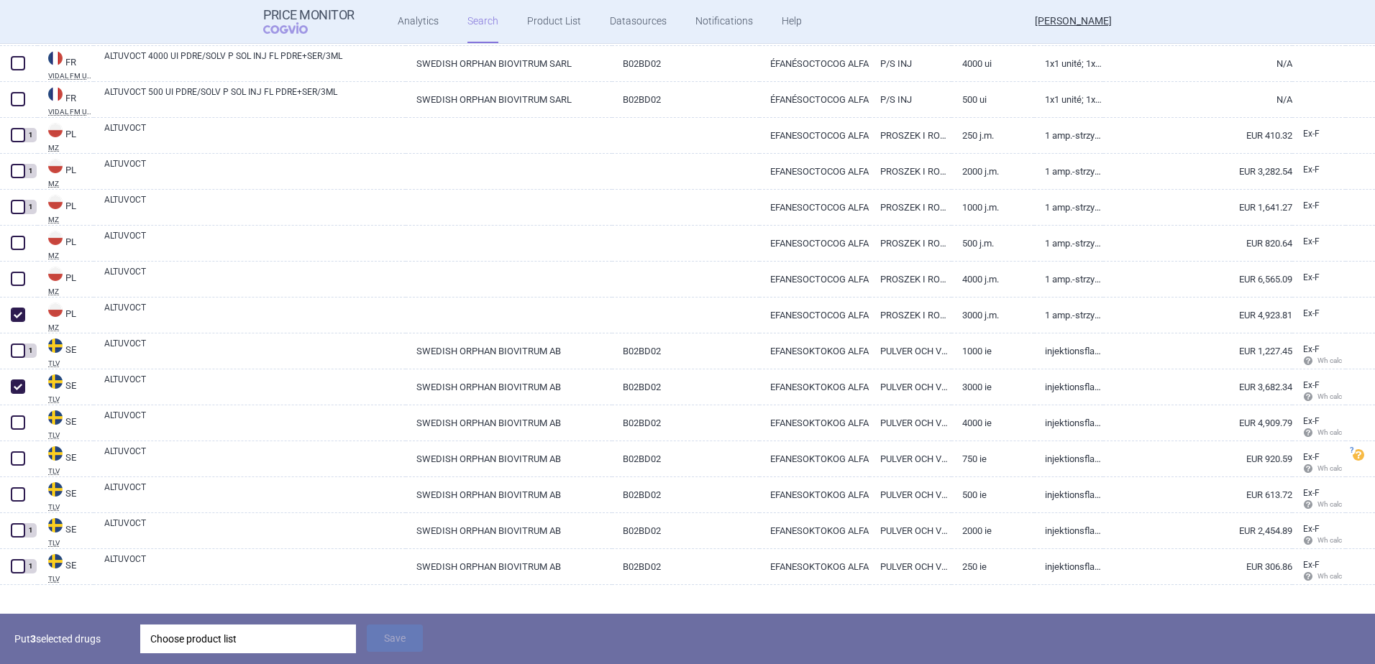
scroll to position [1046, 0]
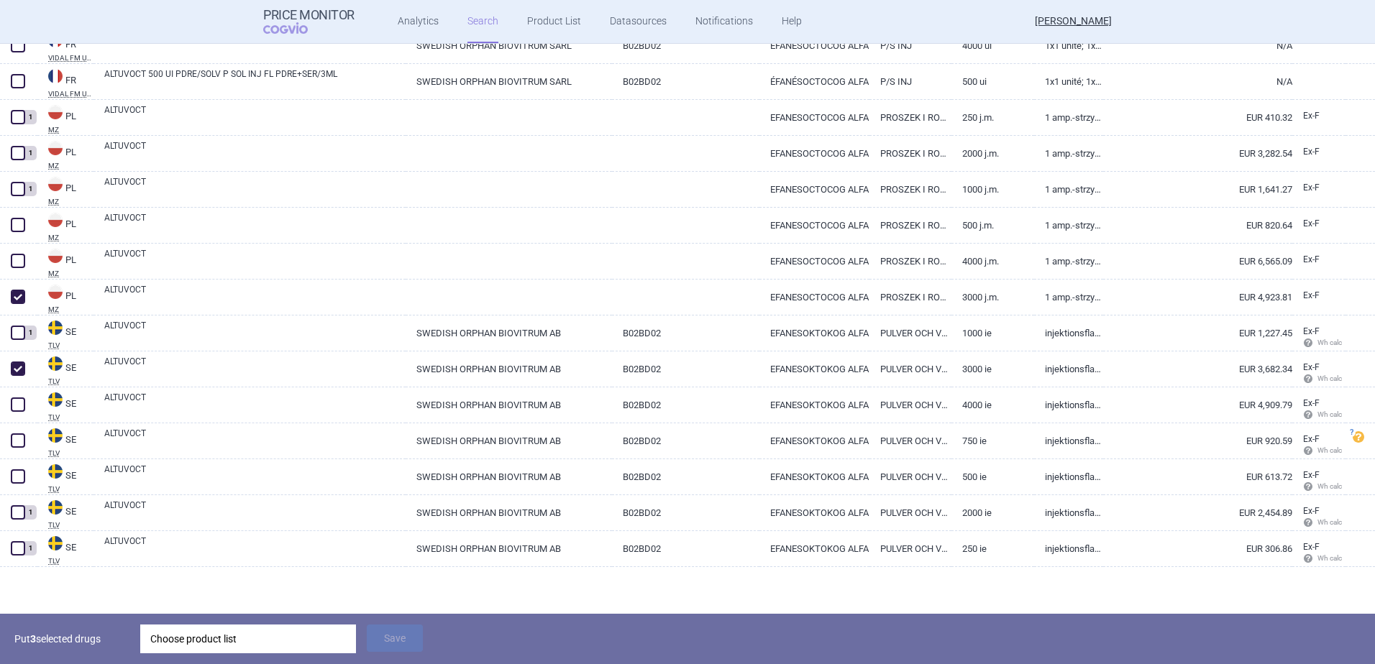
click at [269, 636] on div "Choose product list" at bounding box center [248, 639] width 196 height 29
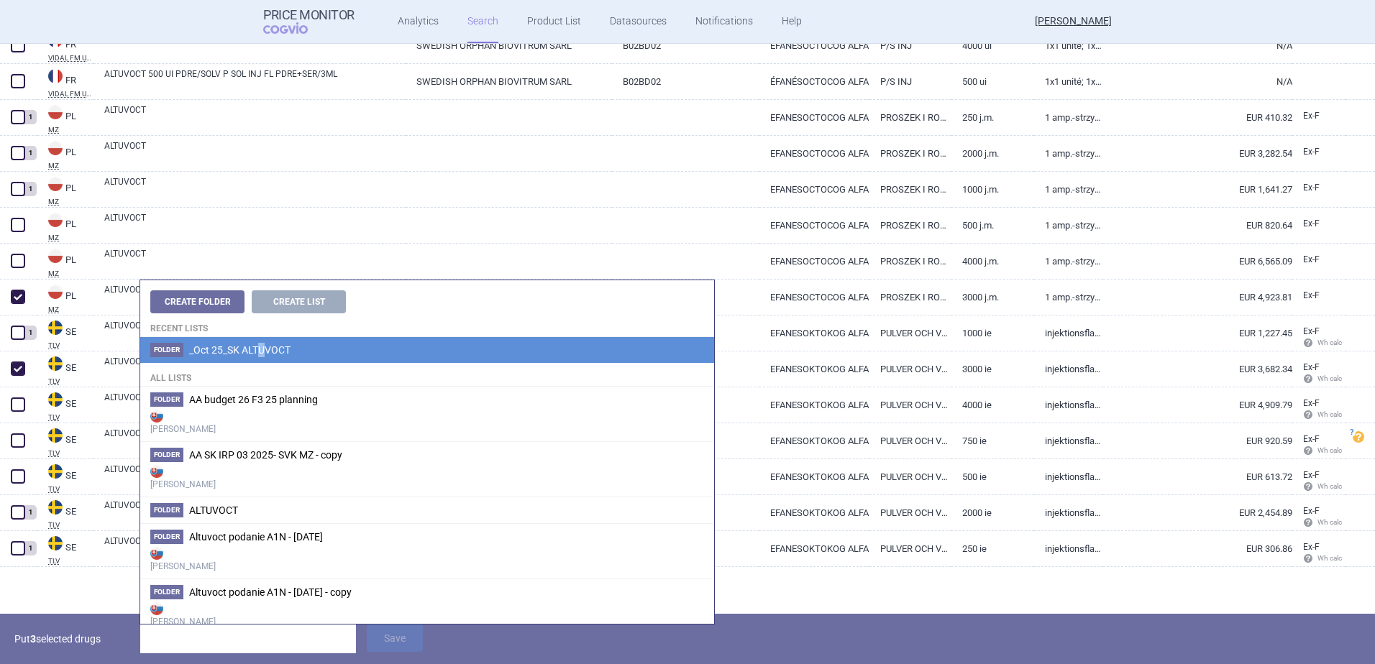
click at [263, 357] on li "Folder _Oct 25_SK ALTUVOCT" at bounding box center [427, 350] width 574 height 26
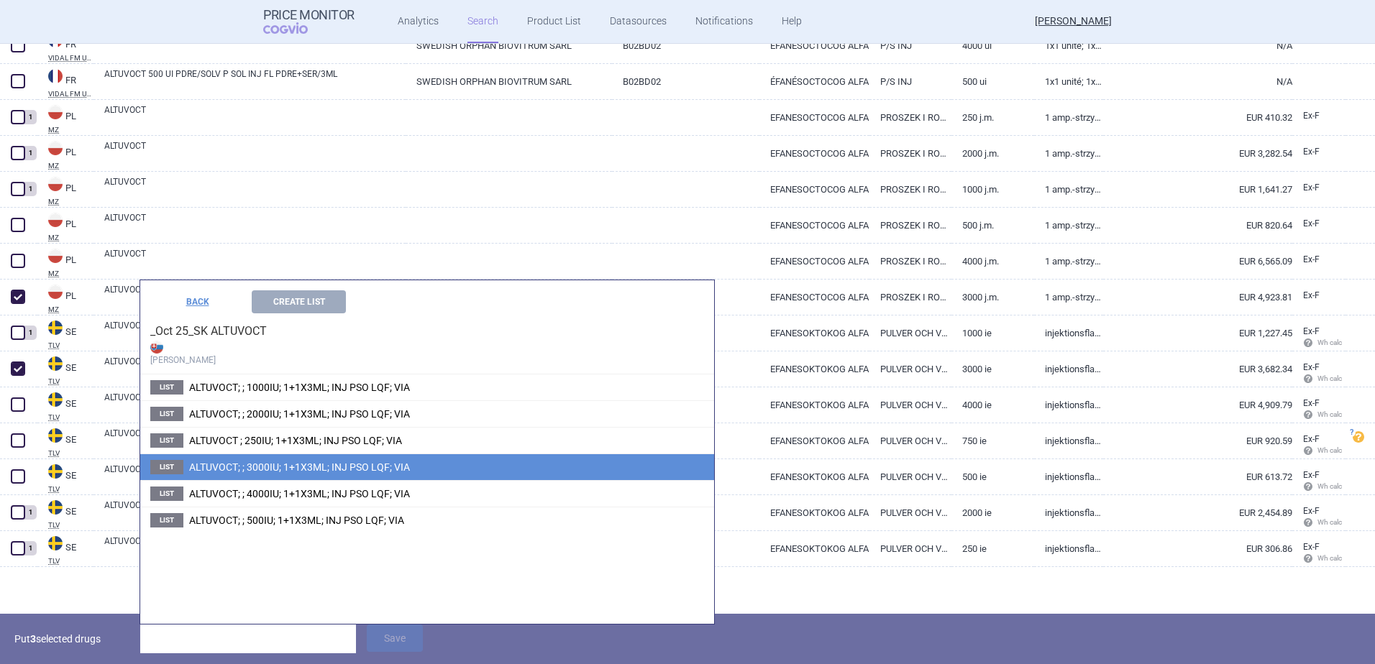
click at [222, 467] on span "ALTUVOCT; ; 3000IU; 1+1X3ML; INJ PSO LQF; VIA" at bounding box center [299, 468] width 221 height 12
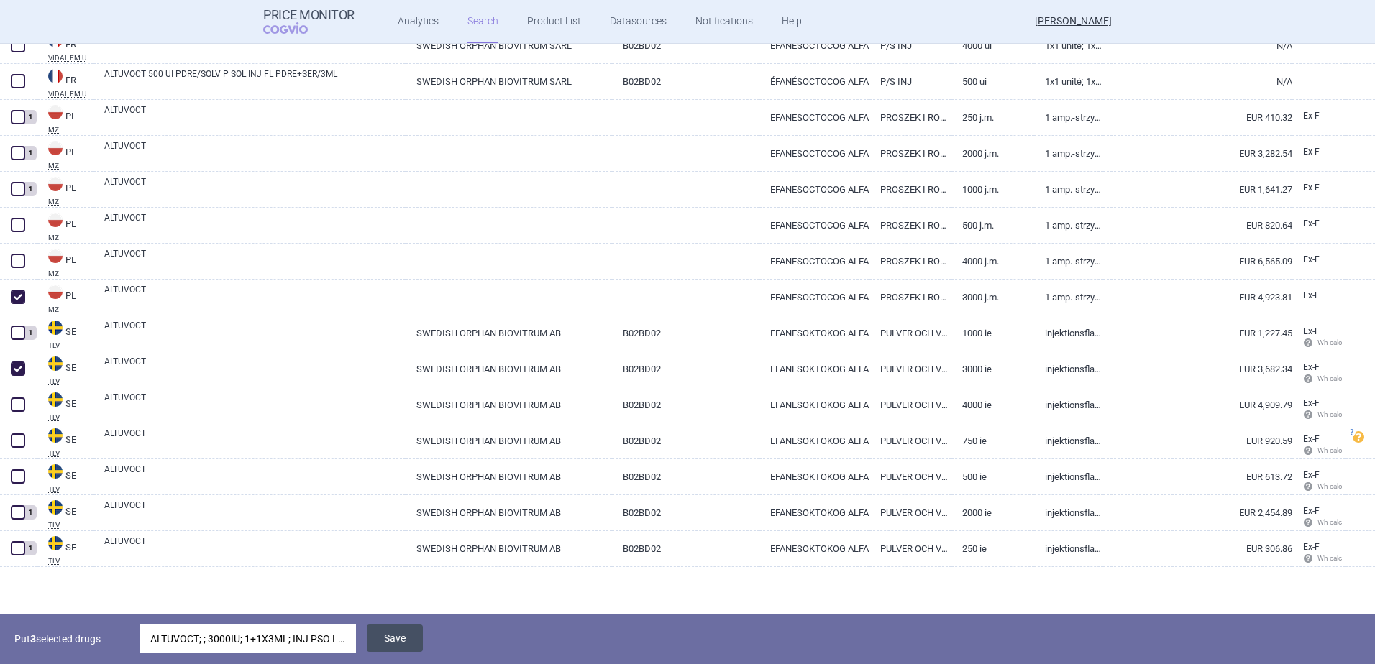
click at [404, 634] on button "Save" at bounding box center [395, 638] width 56 height 27
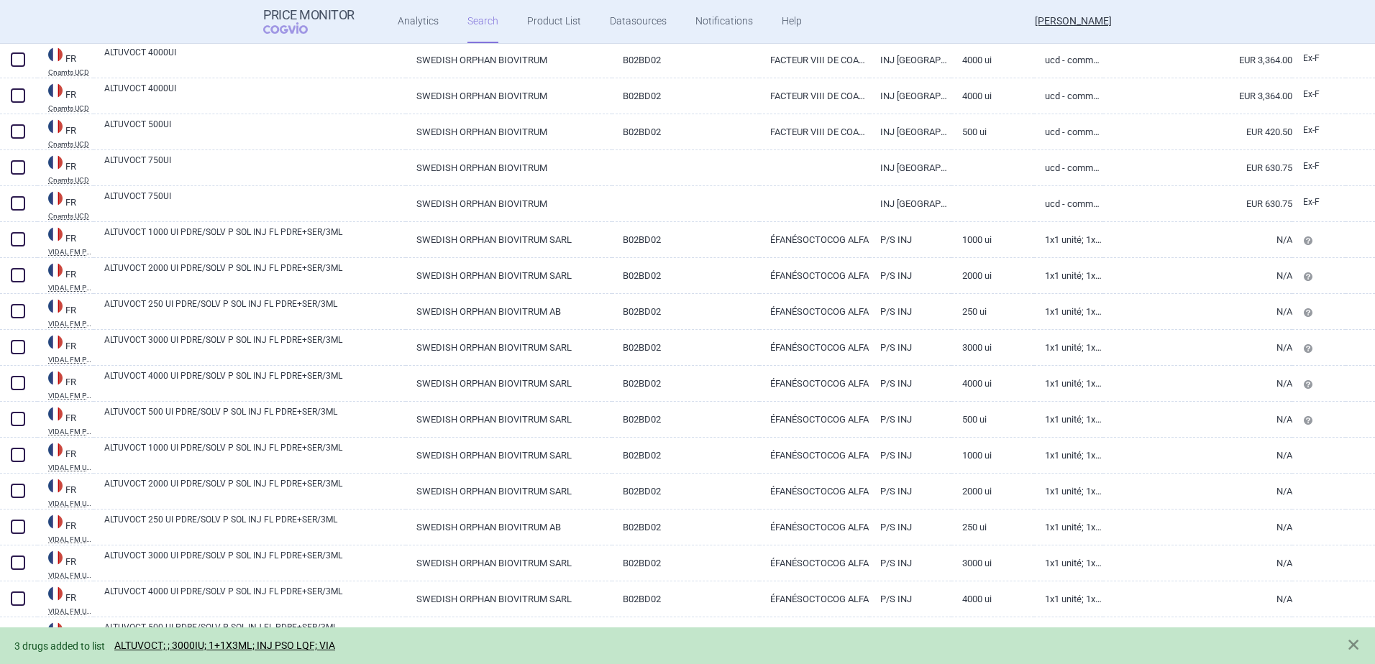
scroll to position [126, 0]
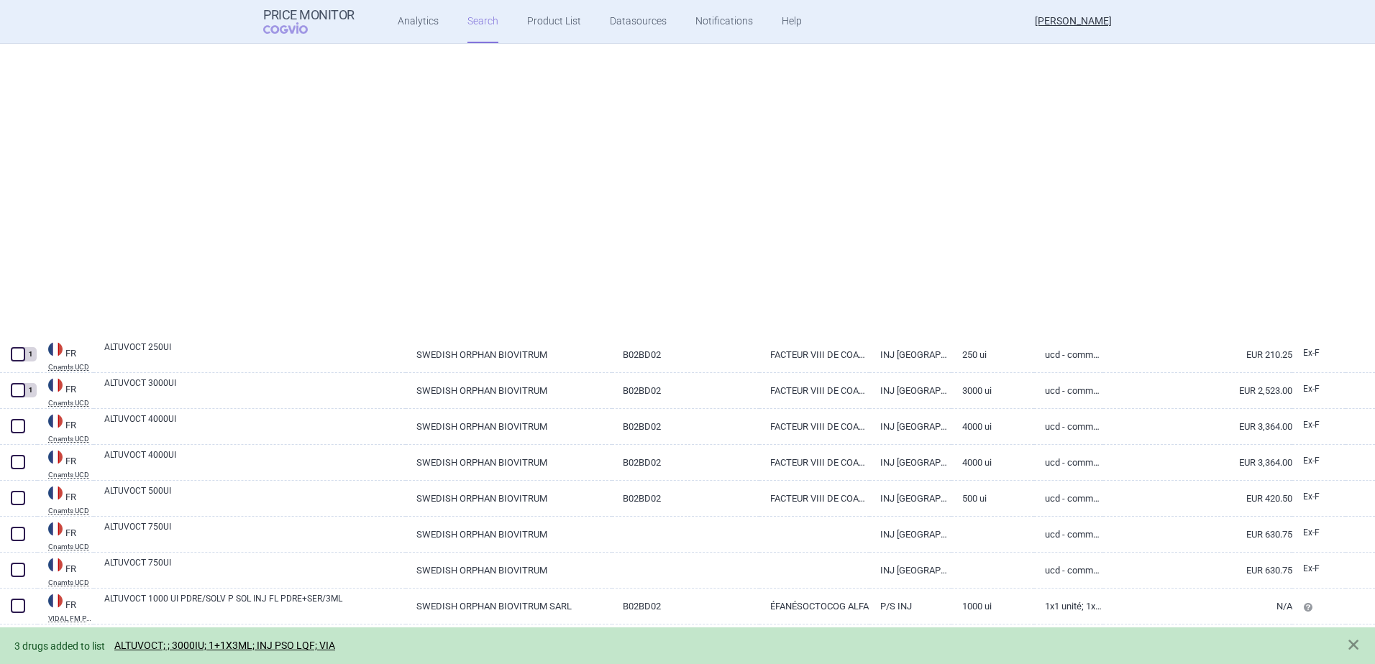
select select "newerThan"
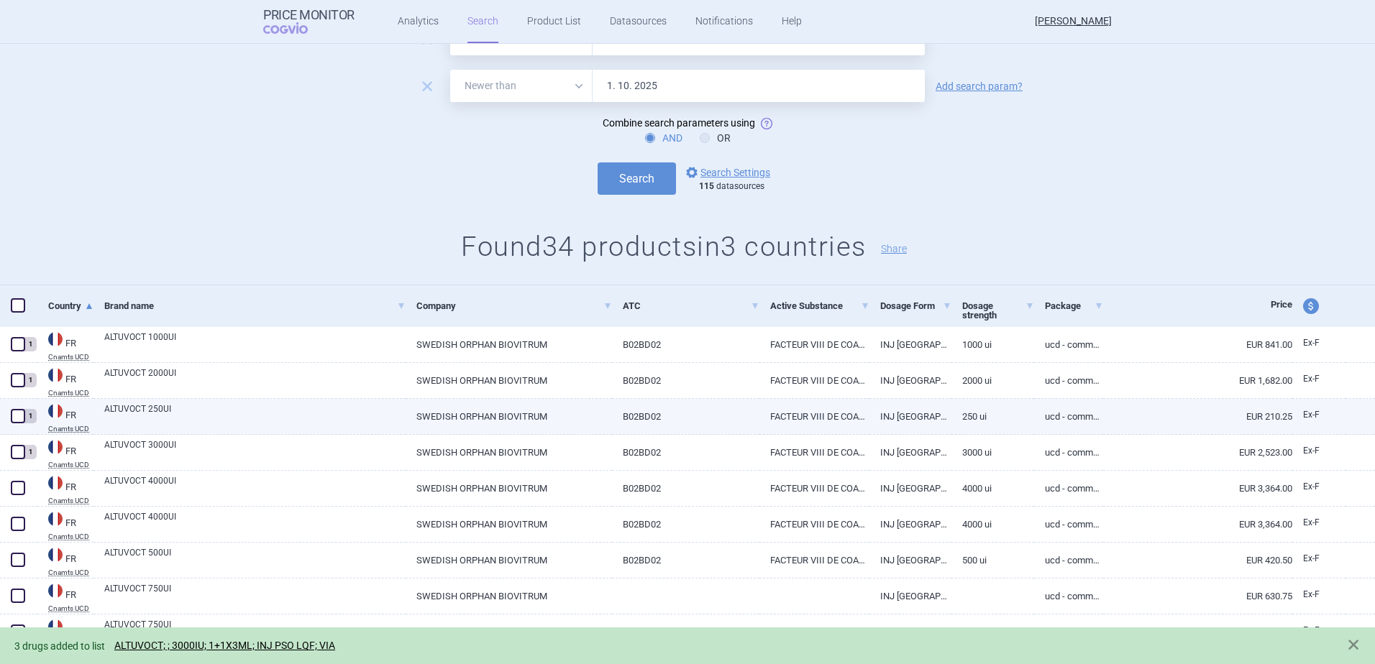
scroll to position [216, 0]
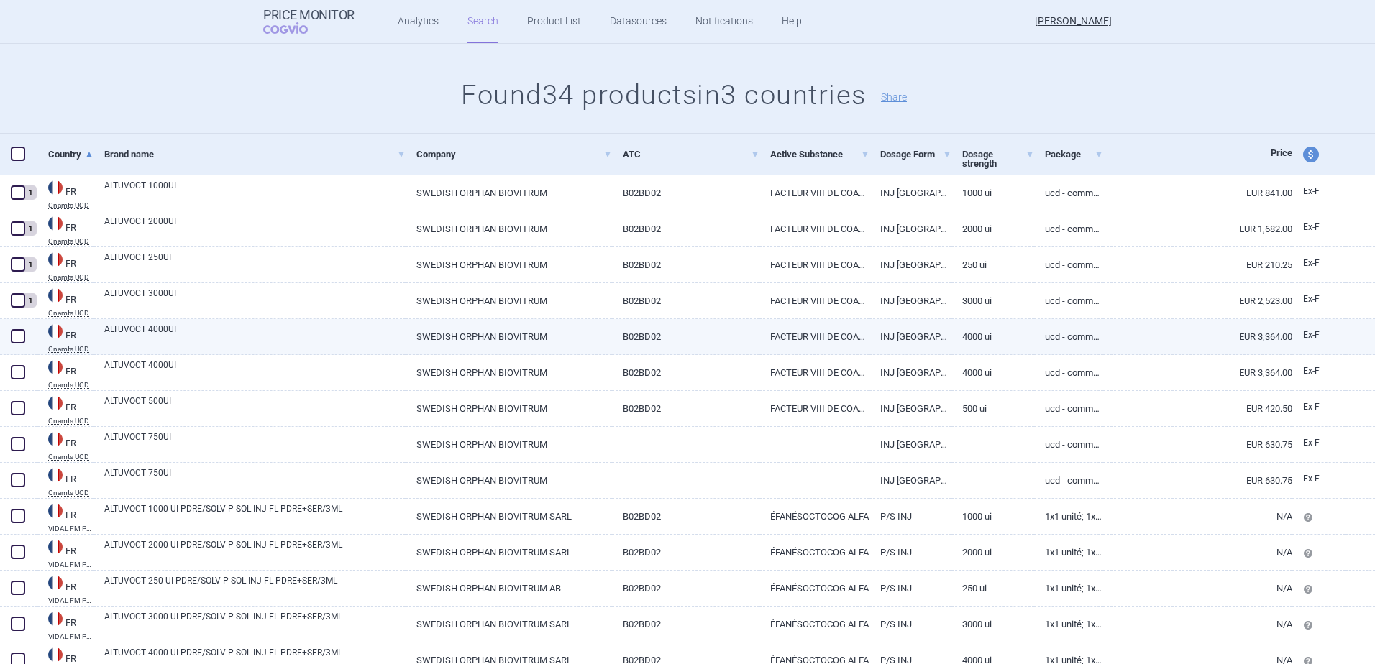
click at [16, 335] on span at bounding box center [18, 336] width 14 height 14
checkbox input "true"
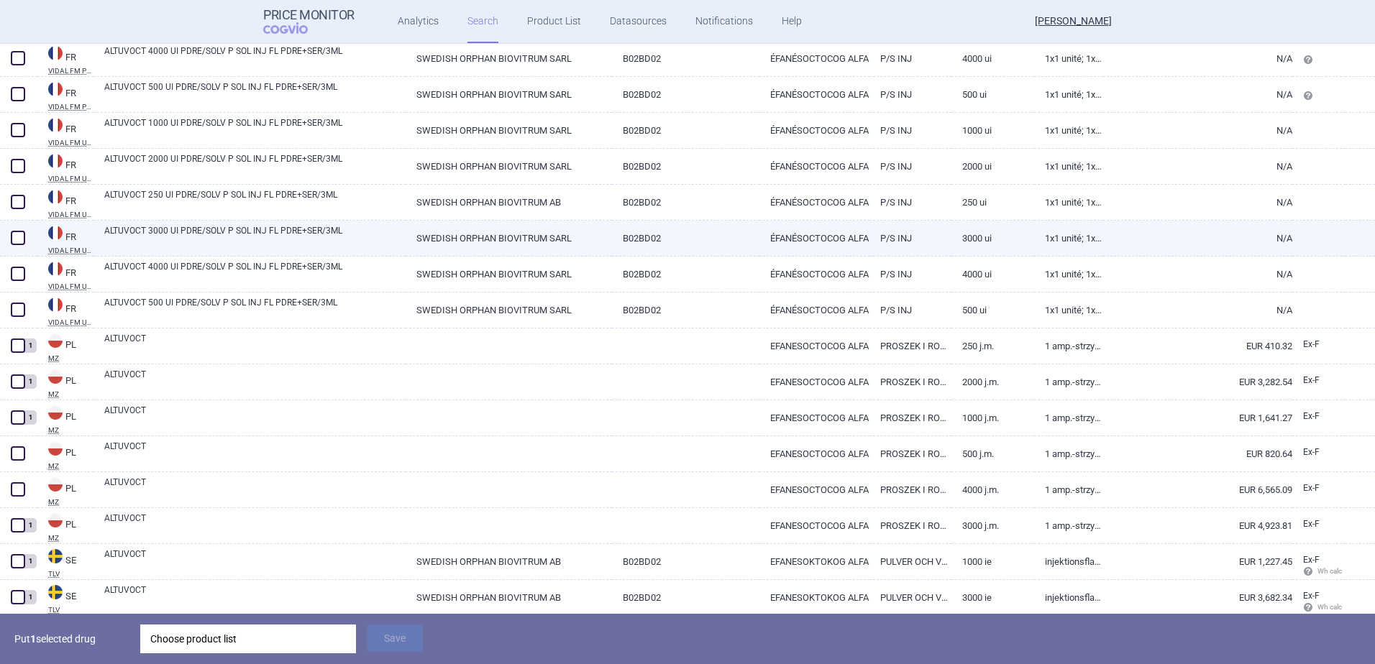
scroll to position [863, 0]
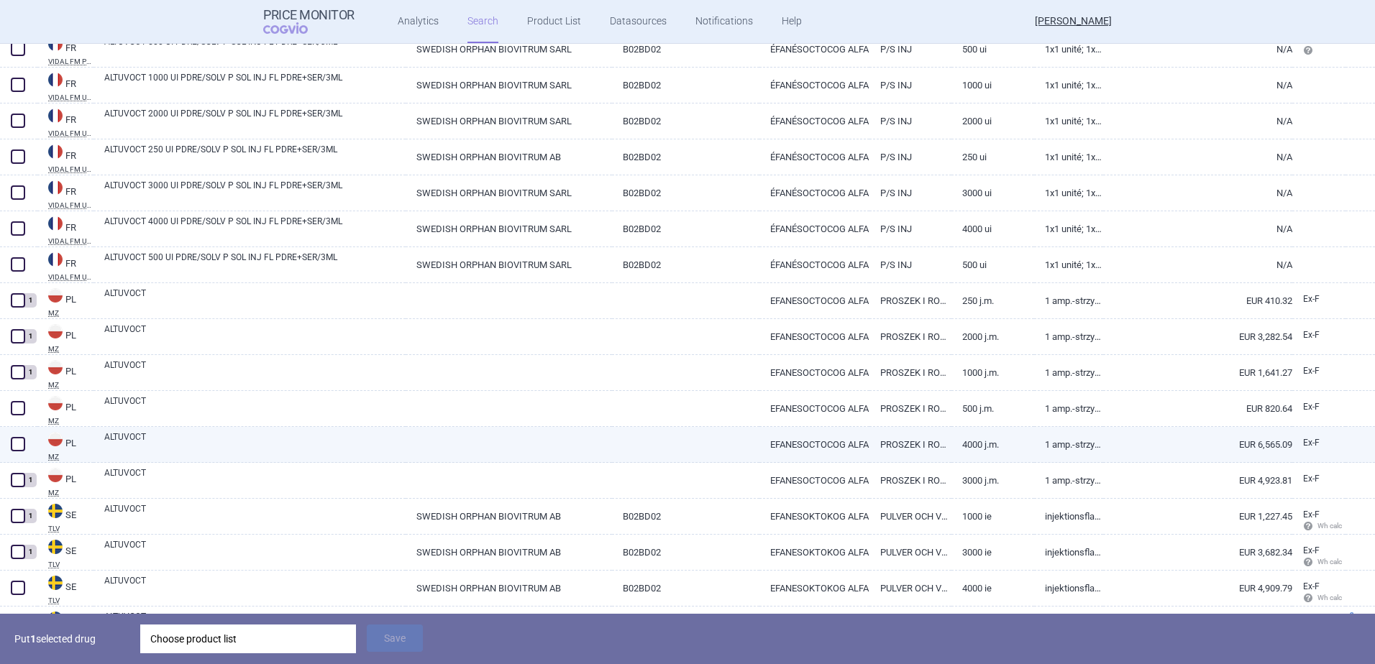
click at [20, 444] on span at bounding box center [18, 444] width 14 height 14
checkbox input "true"
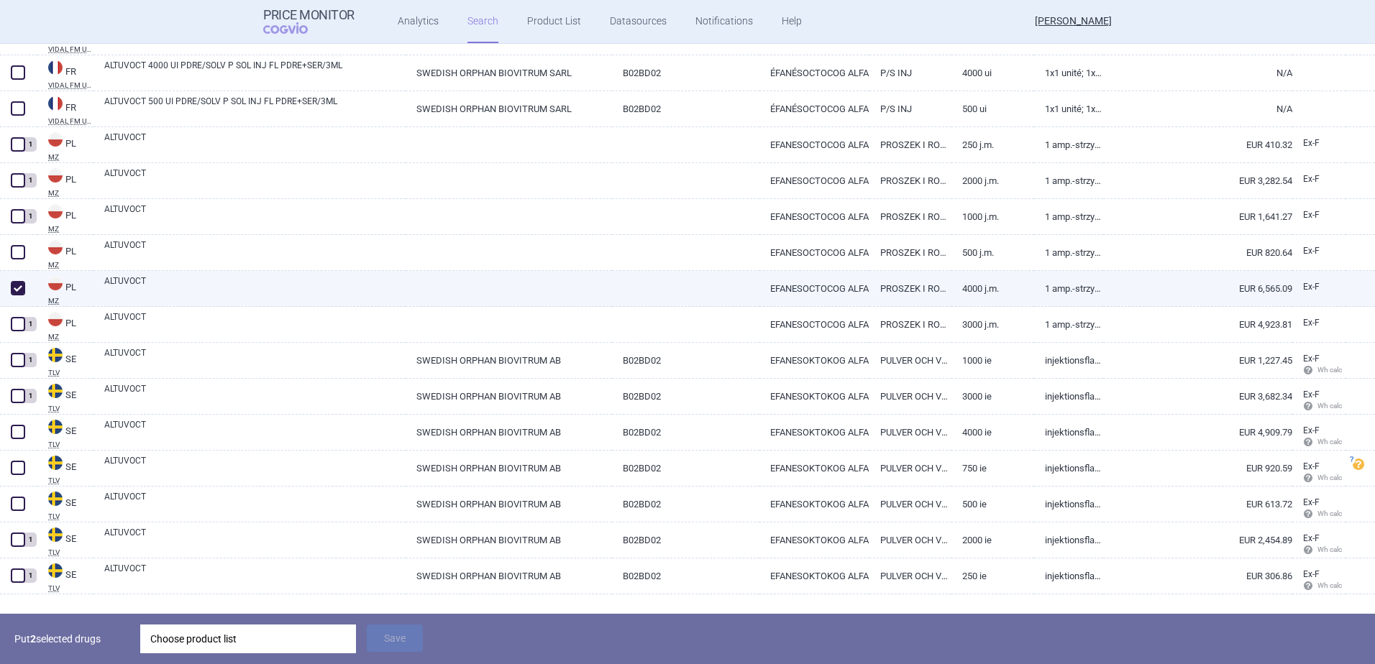
scroll to position [1046, 0]
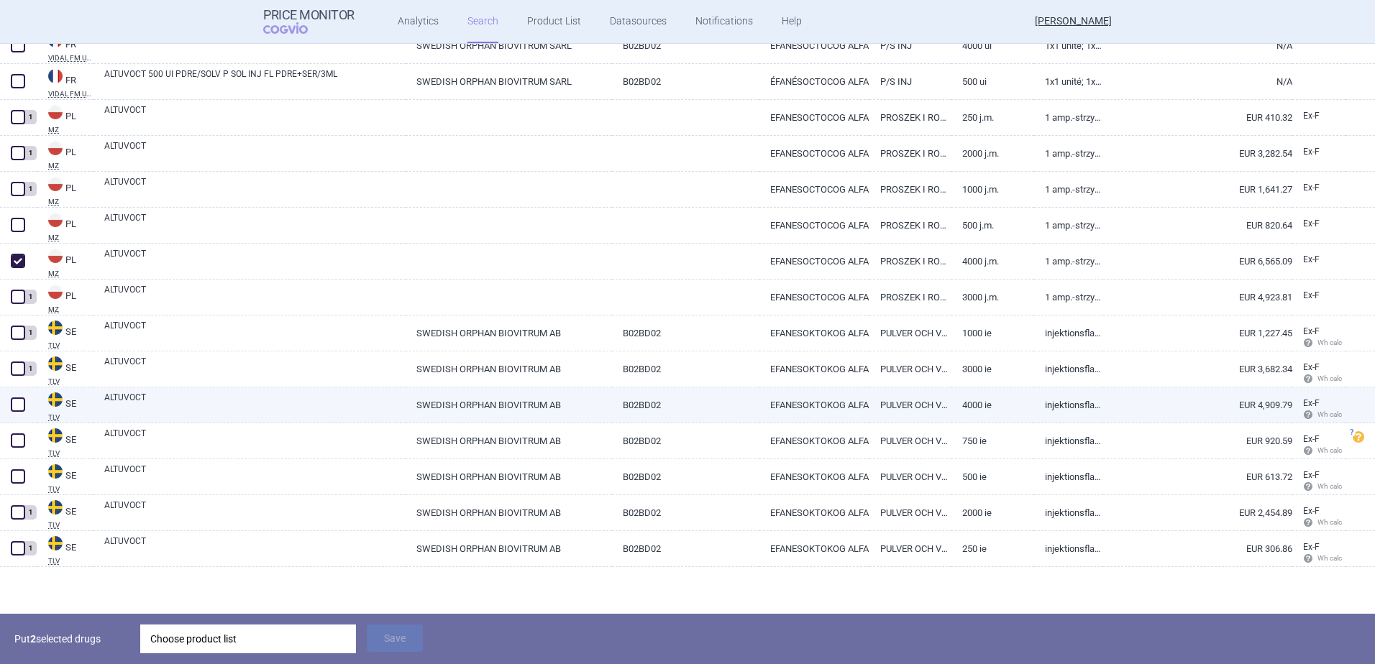
click at [19, 408] on span at bounding box center [18, 405] width 14 height 14
checkbox input "true"
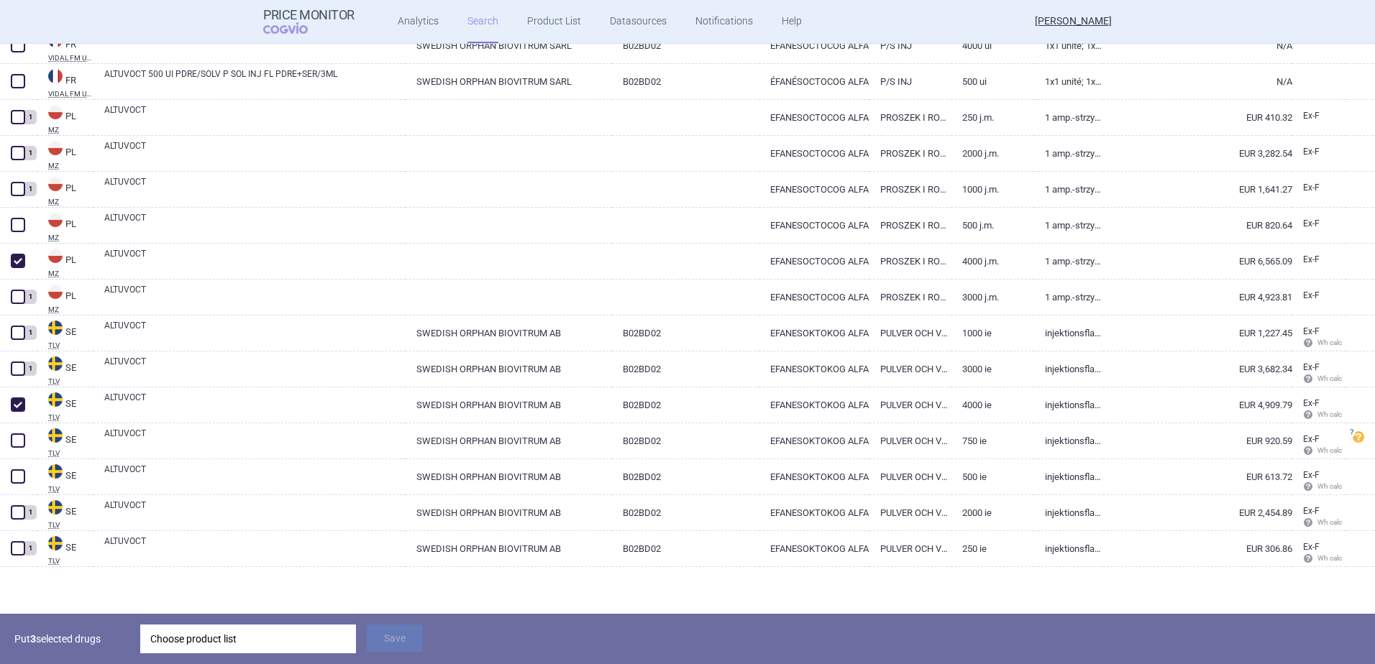
click at [196, 636] on div "Choose product list" at bounding box center [248, 639] width 196 height 29
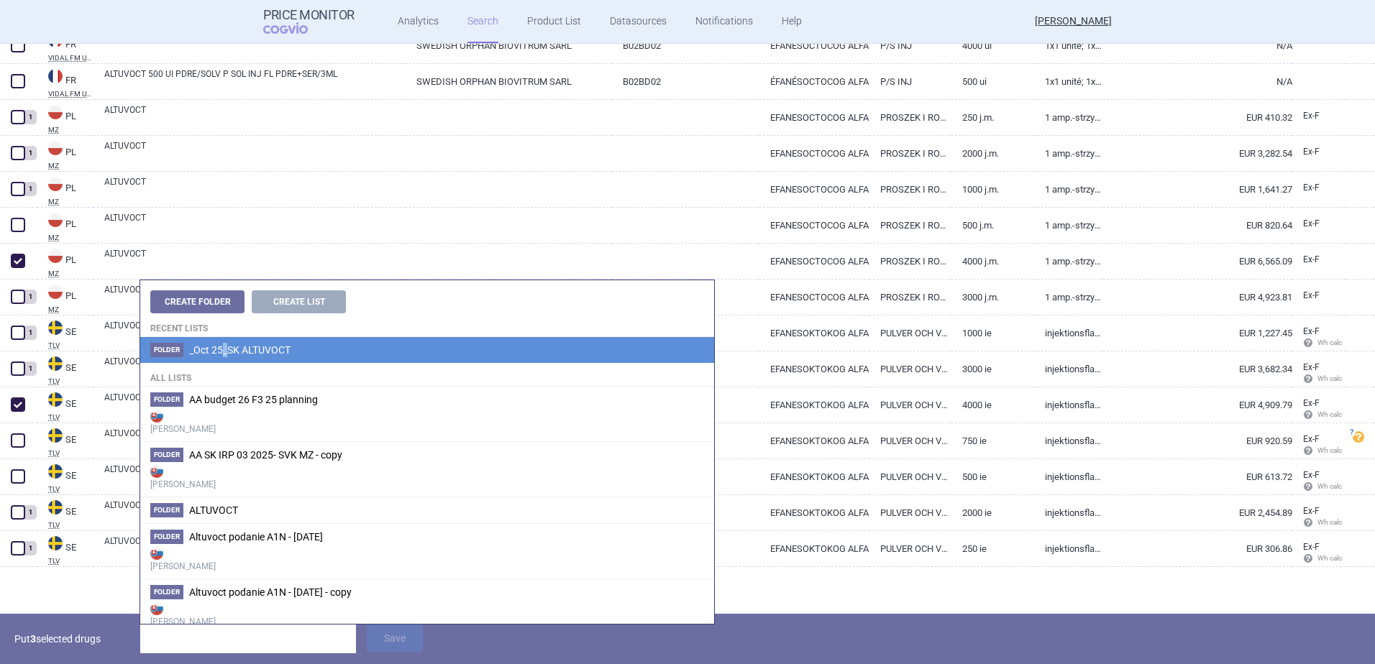
click at [226, 345] on span "_Oct 25_SK ALTUVOCT" at bounding box center [239, 350] width 101 height 12
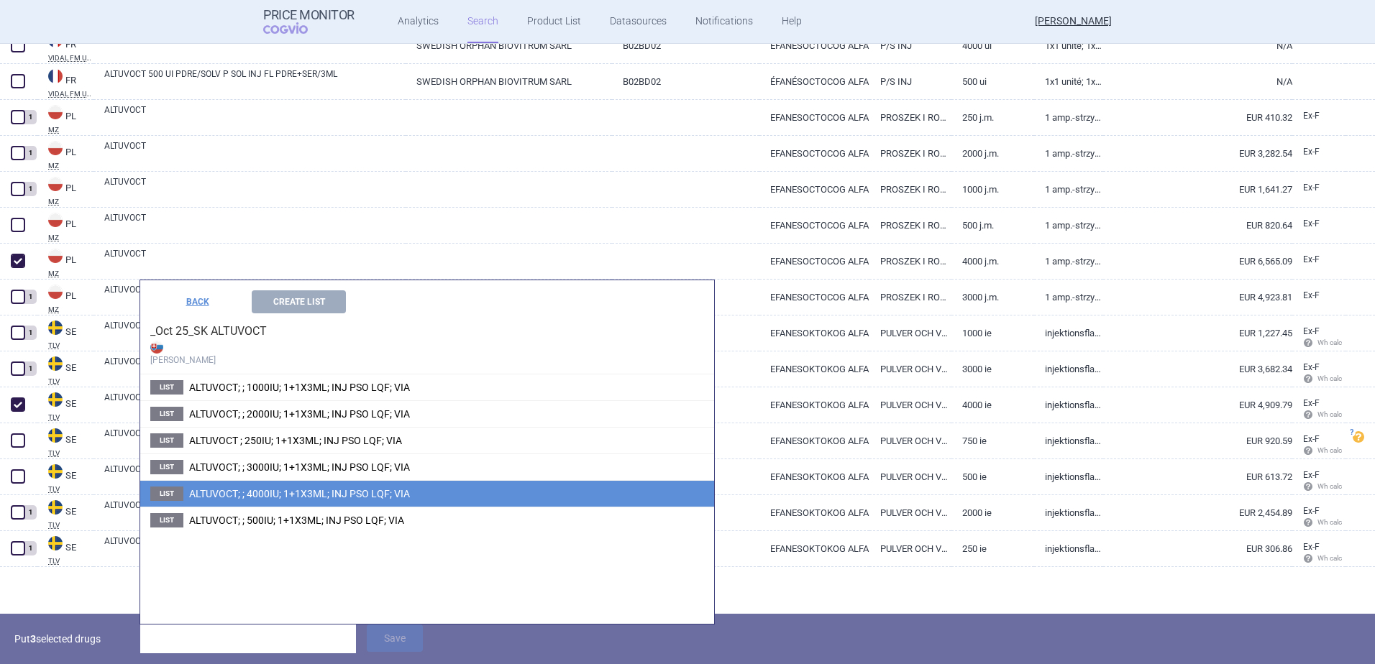
click at [255, 495] on span "ALTUVOCT; ; 4000IU; 1+1X3ML; INJ PSO LQF; VIA" at bounding box center [299, 494] width 221 height 12
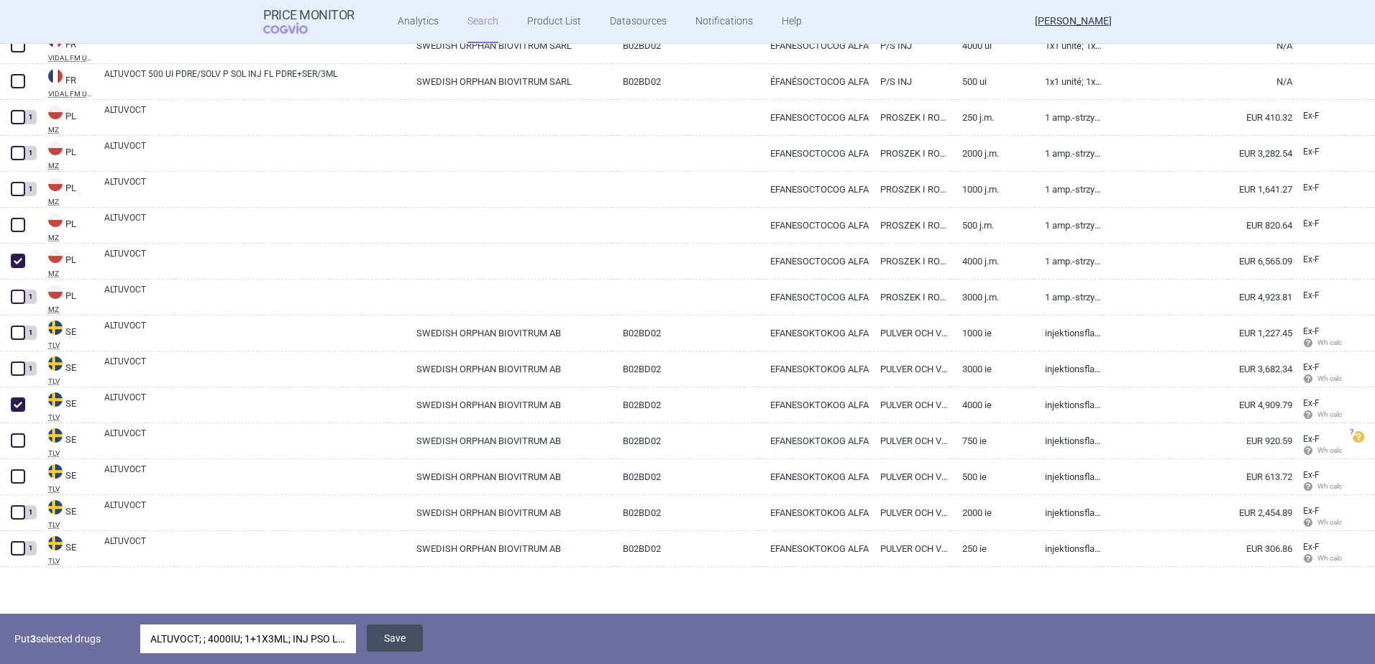
click at [398, 641] on button "Save" at bounding box center [395, 638] width 56 height 27
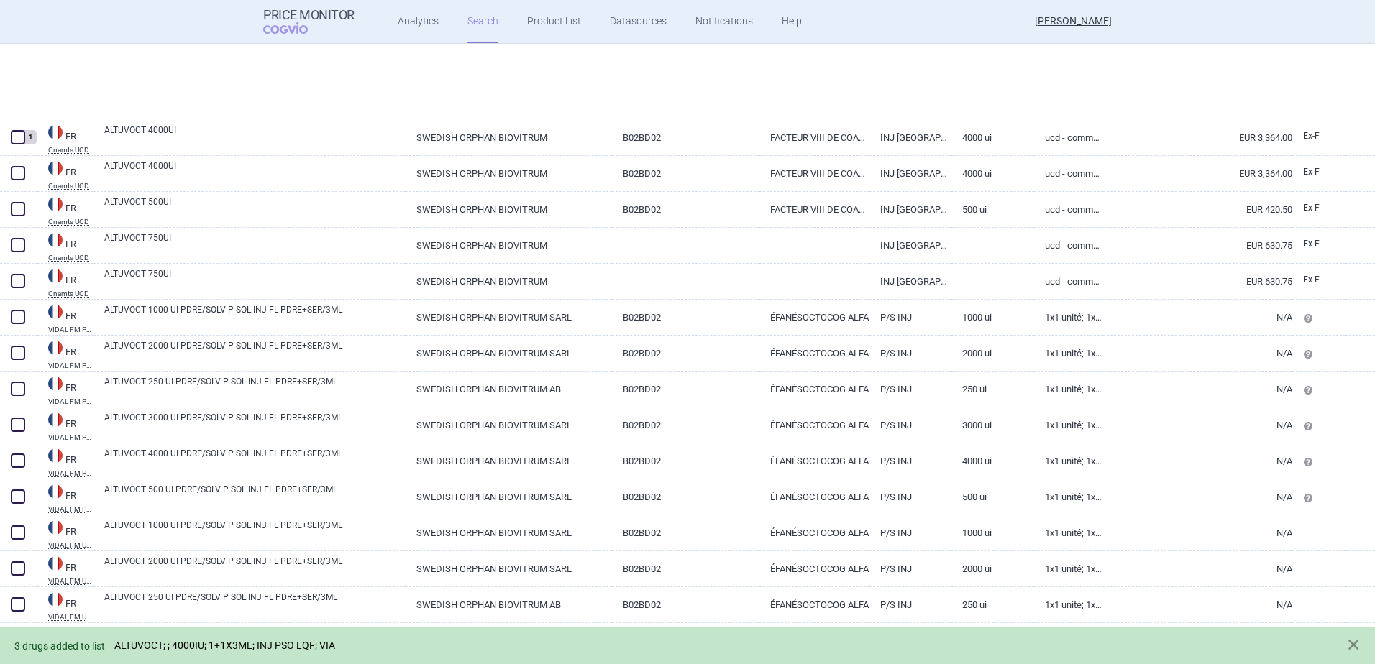
select select "newerThan"
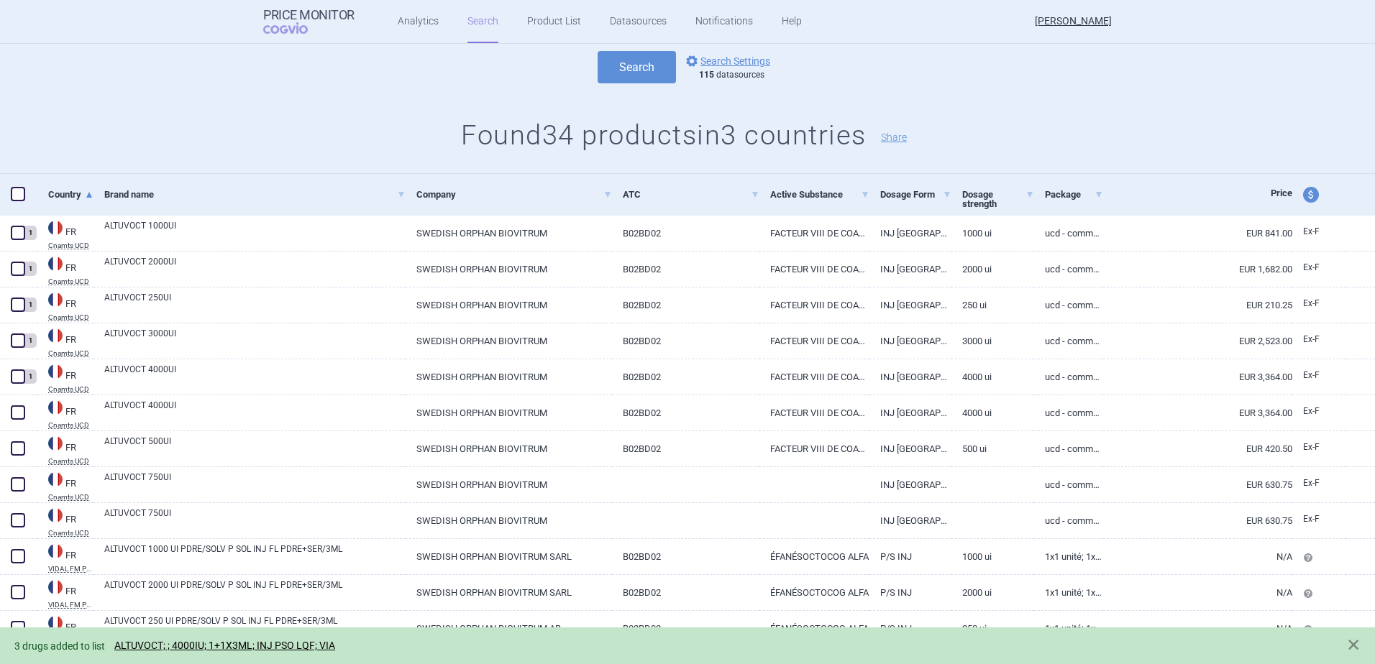
scroll to position [133, 0]
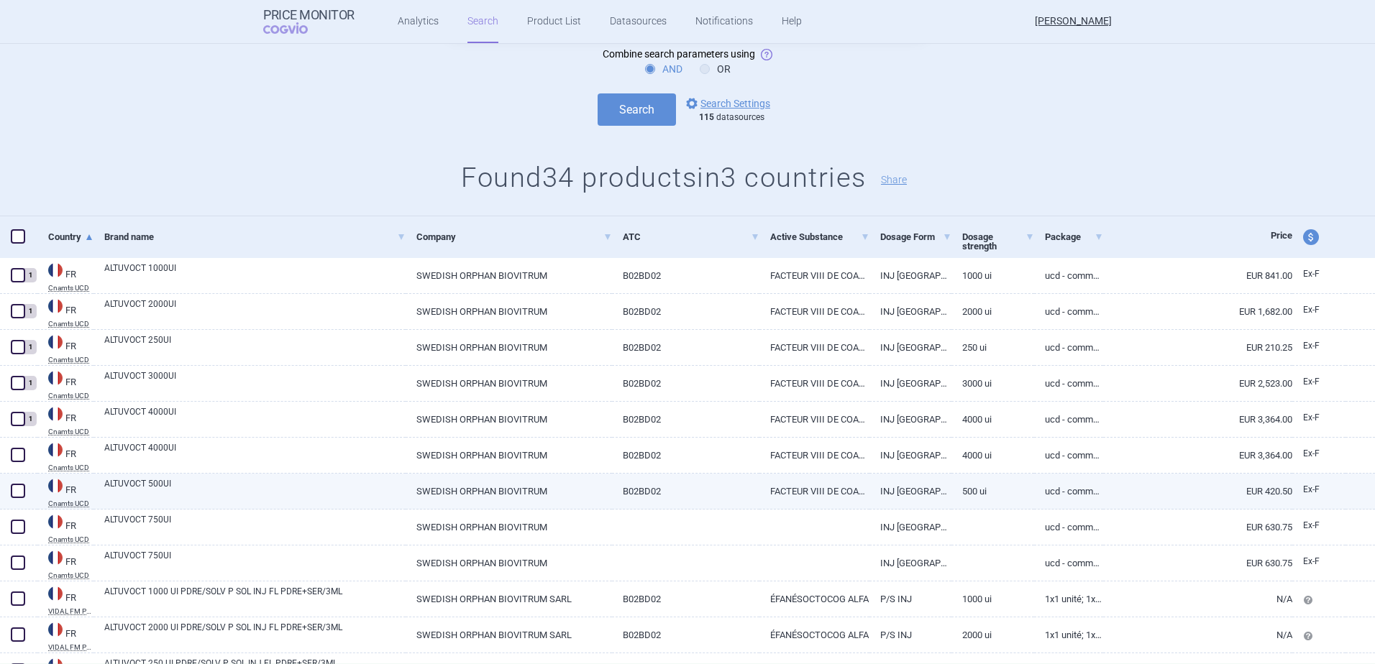
click at [17, 495] on span at bounding box center [18, 491] width 14 height 14
checkbox input "true"
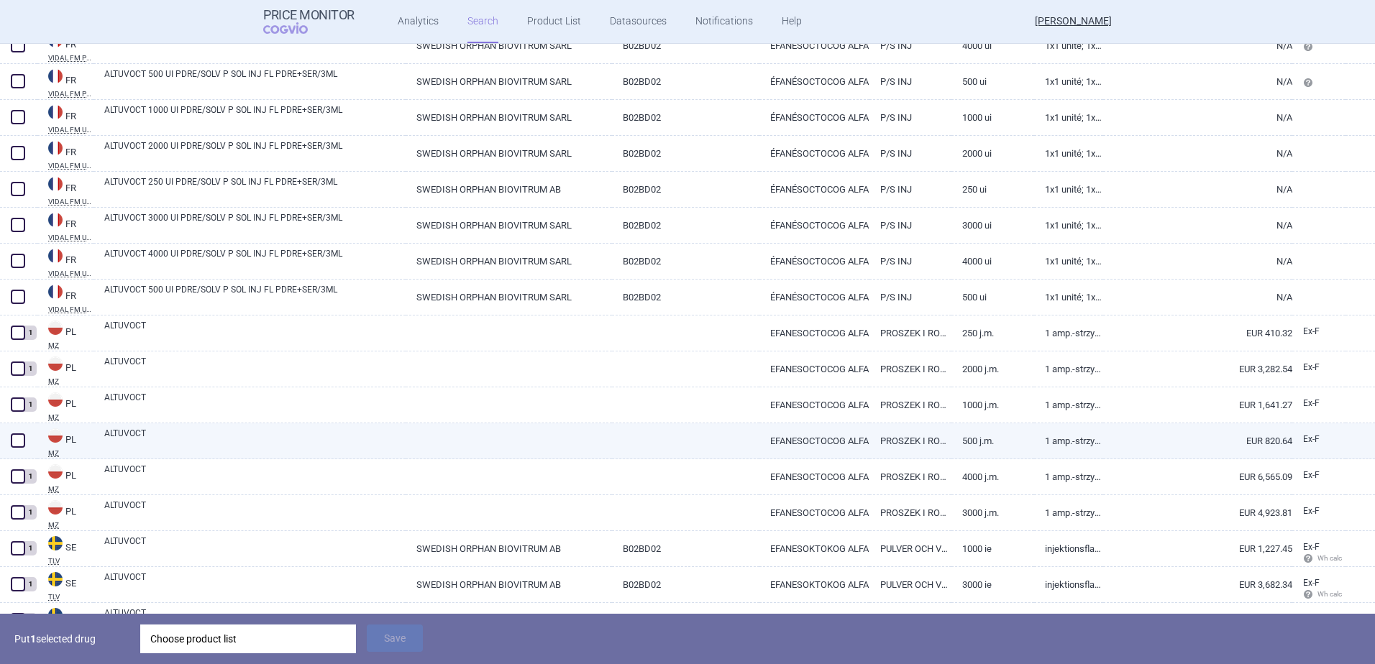
scroll to position [852, 0]
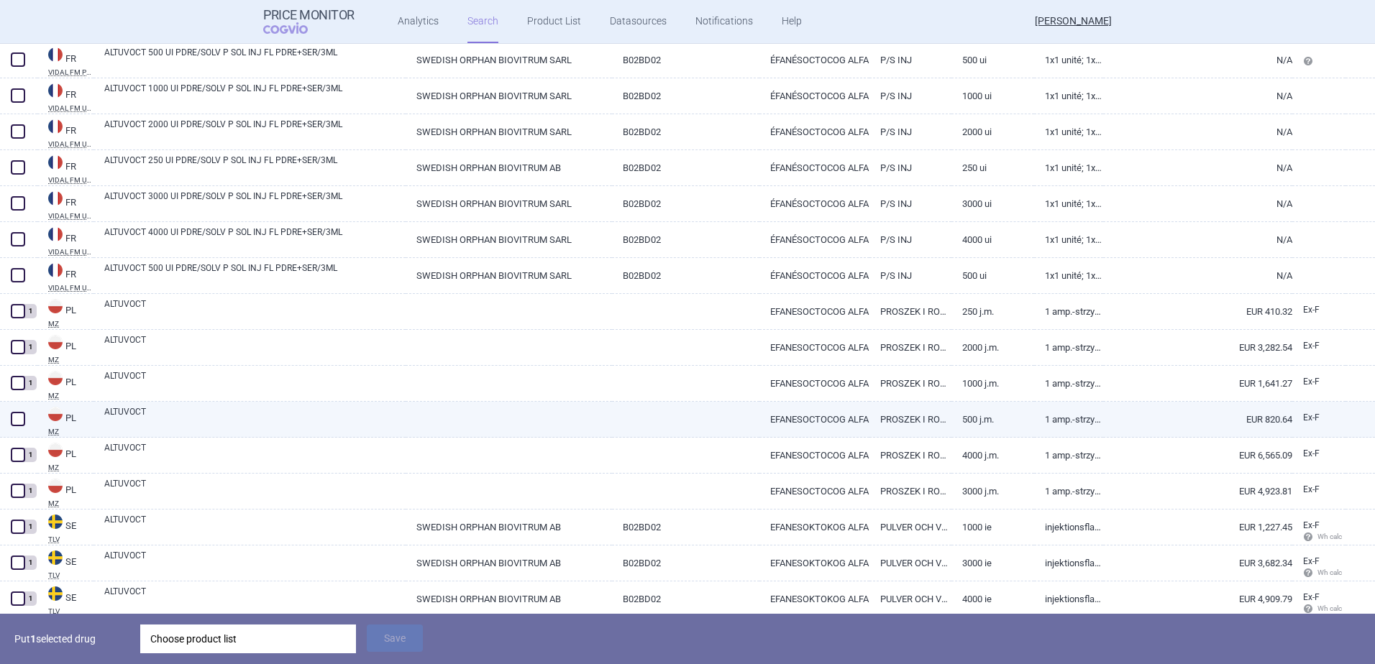
click at [14, 420] on span at bounding box center [18, 419] width 14 height 14
checkbox input "true"
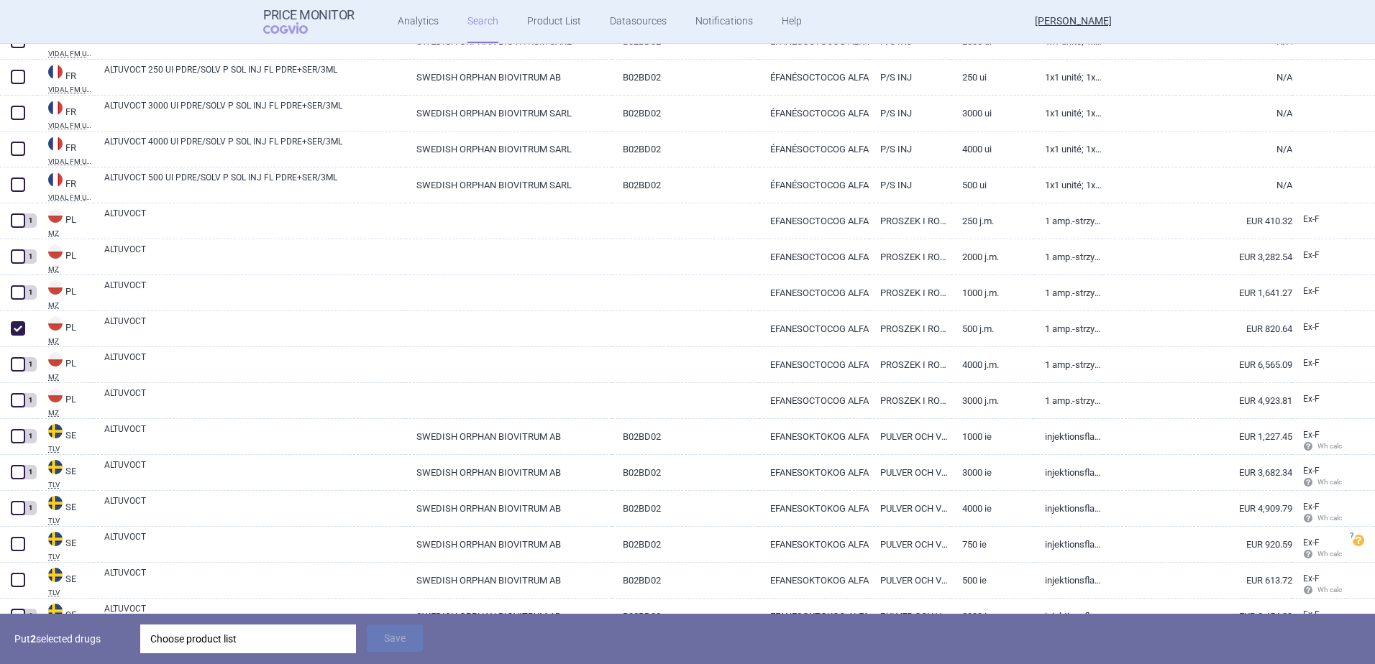
scroll to position [1046, 0]
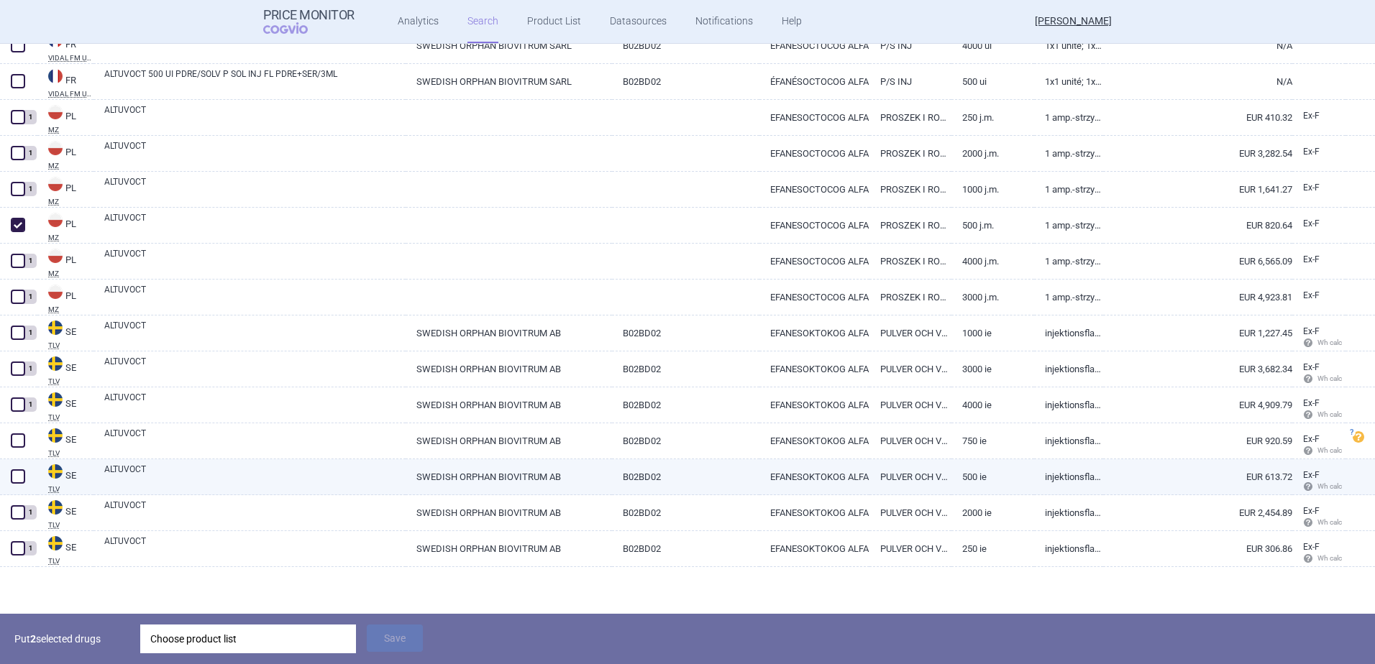
click at [18, 469] on span at bounding box center [18, 477] width 22 height 22
checkbox input "true"
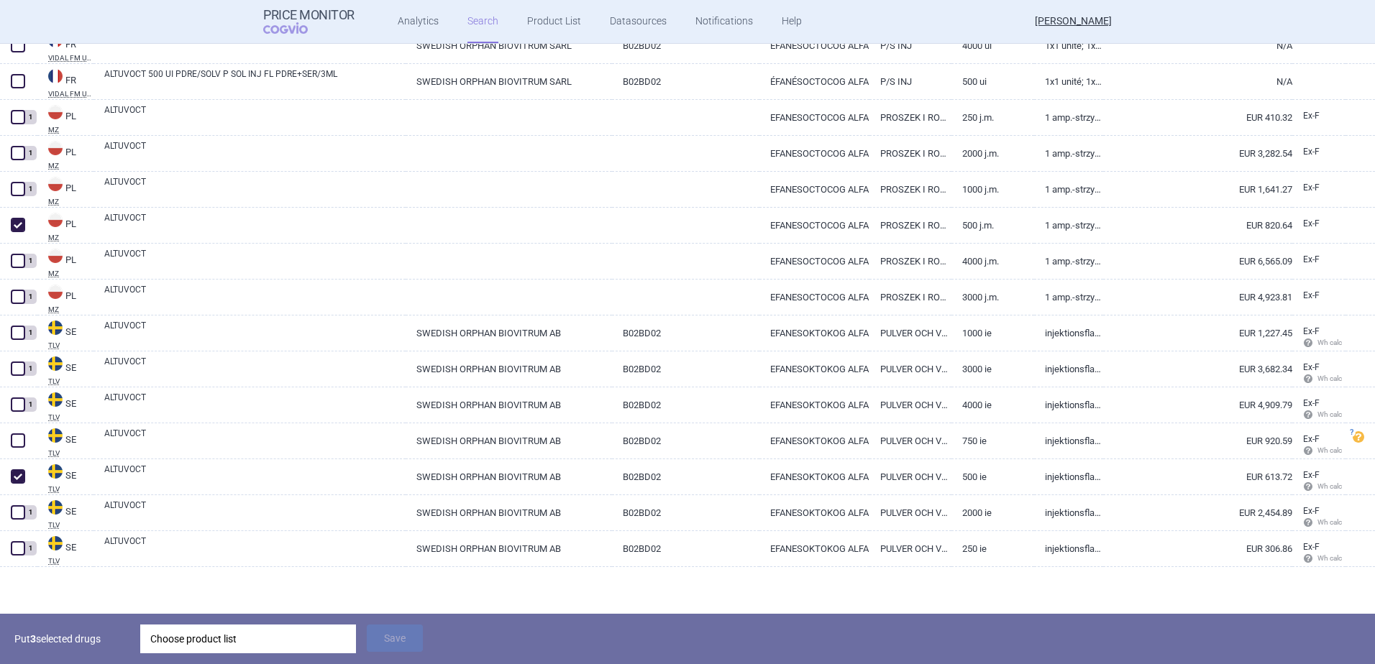
click at [178, 639] on div "Choose product list" at bounding box center [248, 639] width 196 height 29
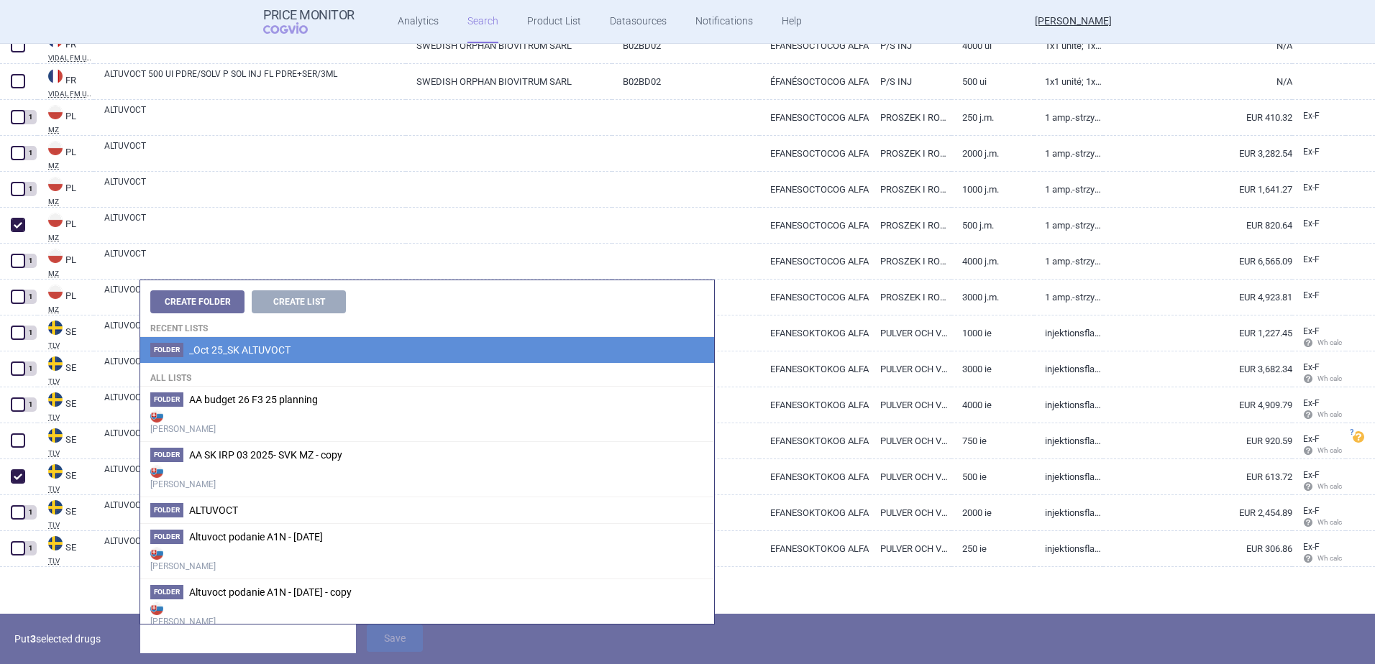
click at [242, 349] on span "_Oct 25_SK ALTUVOCT" at bounding box center [239, 350] width 101 height 12
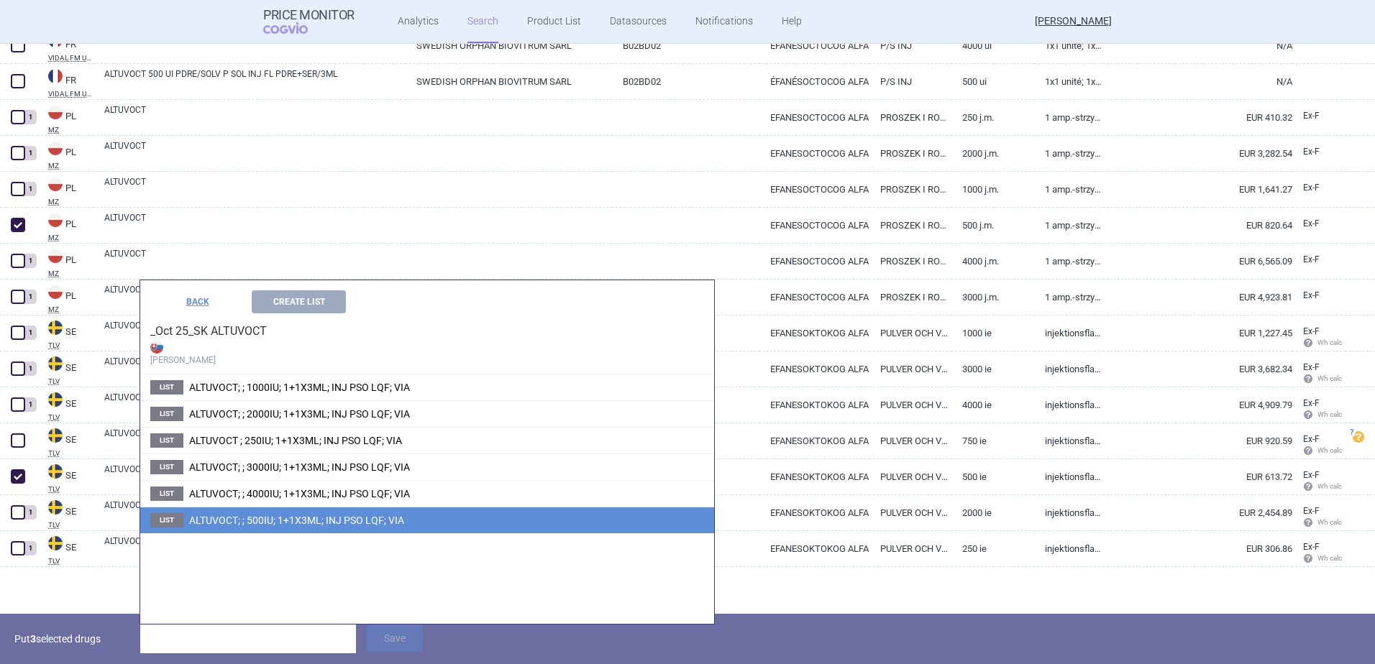
click at [244, 522] on span "ALTUVOCT; ; 500IU; 1+1X3ML; INJ PSO LQF; VIA" at bounding box center [296, 521] width 215 height 12
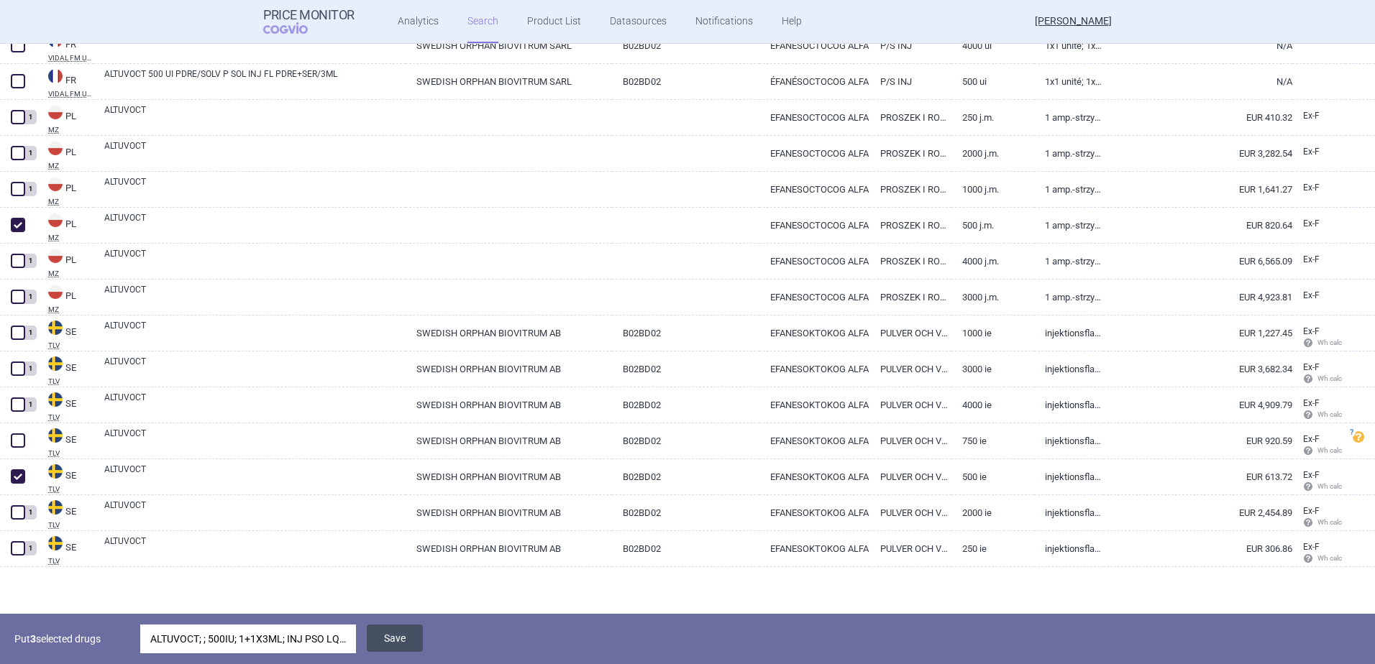
click at [401, 638] on button "Save" at bounding box center [395, 638] width 56 height 27
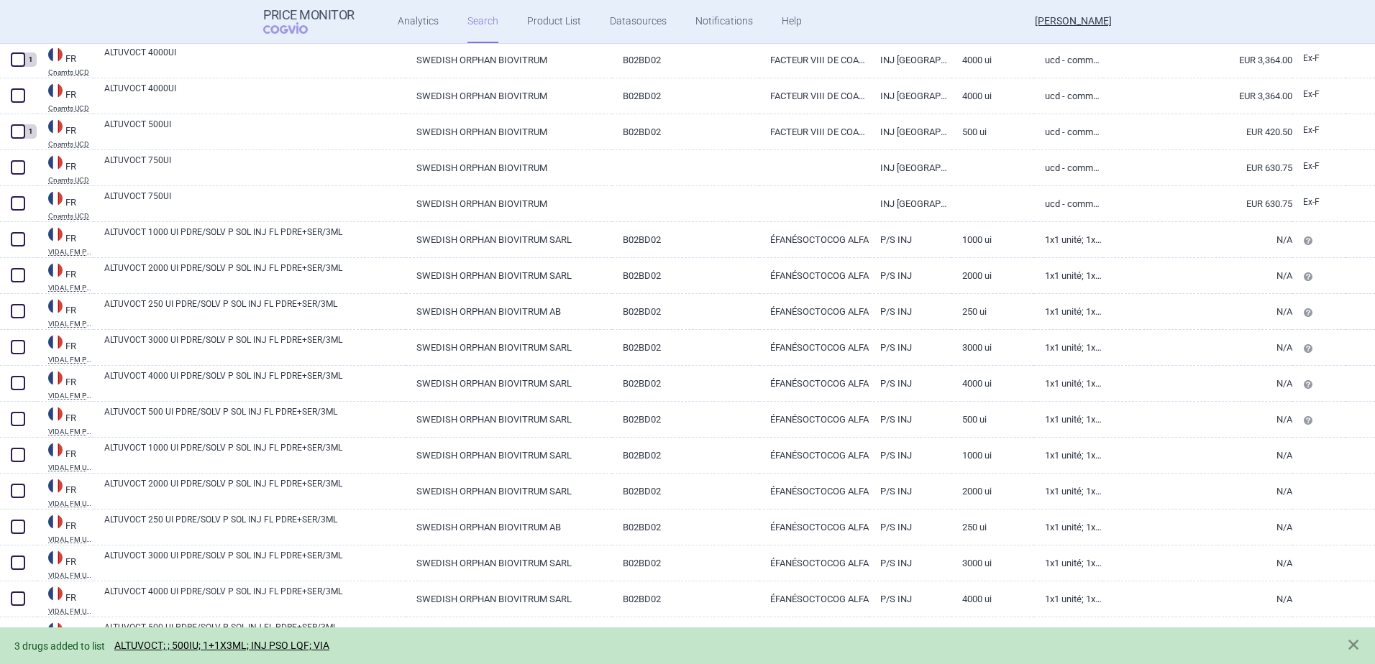
scroll to position [118, 0]
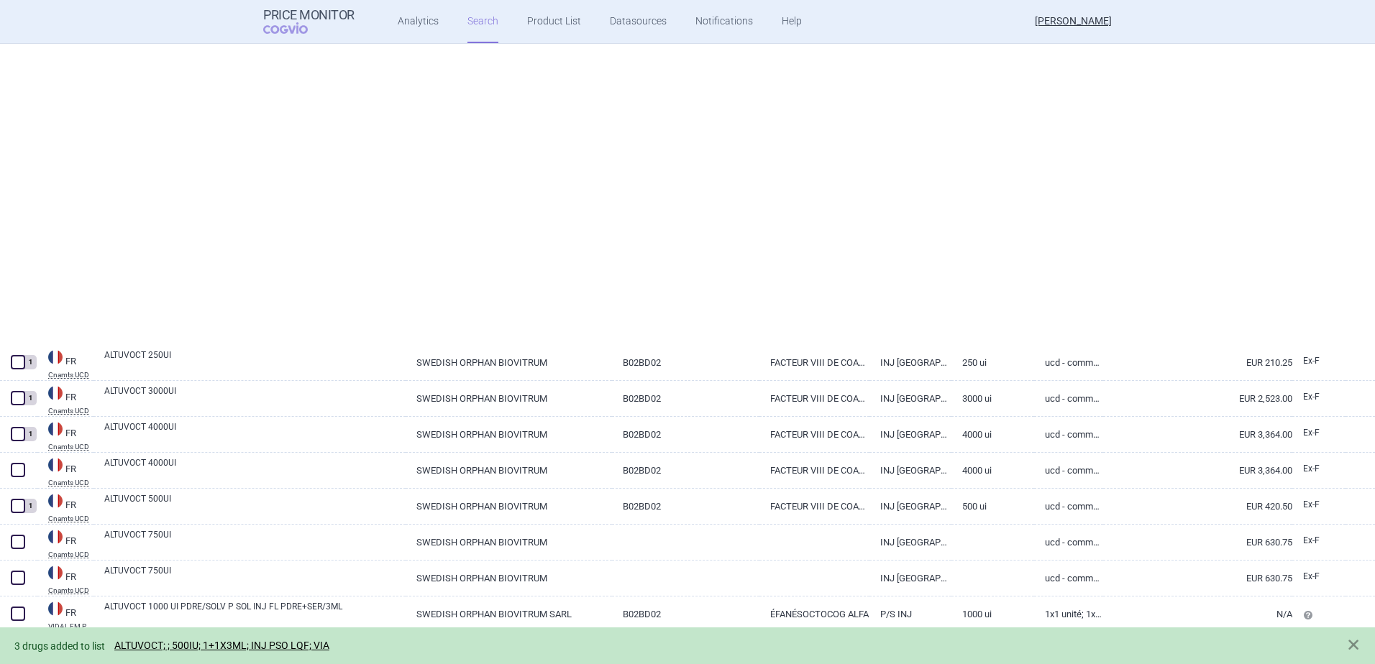
select select "newerThan"
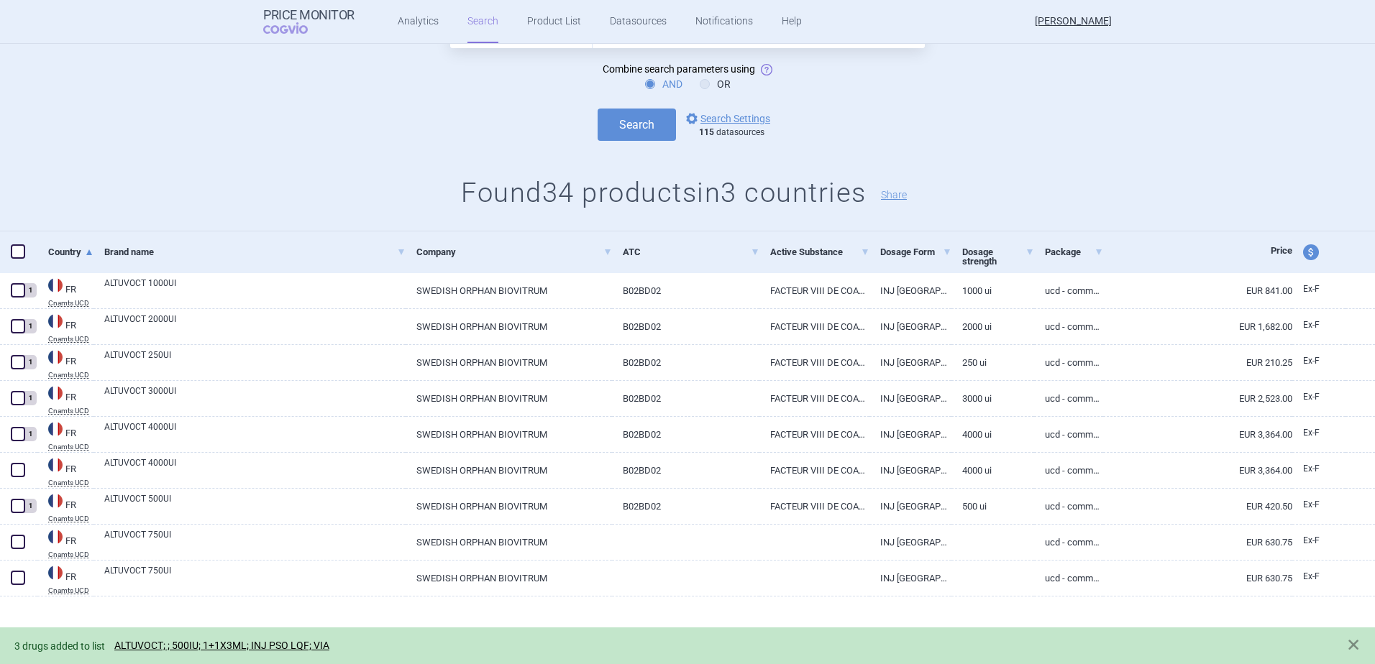
scroll to position [0, 0]
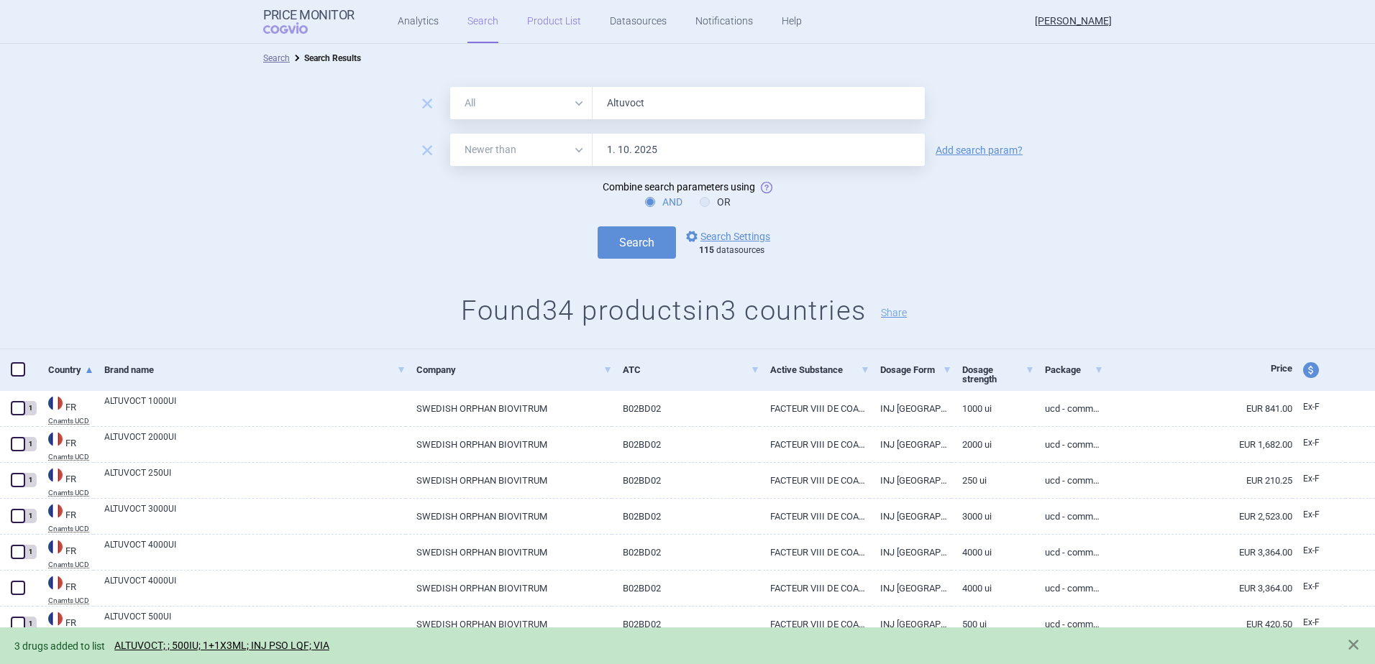
click at [536, 15] on link "Product List" at bounding box center [554, 21] width 54 height 43
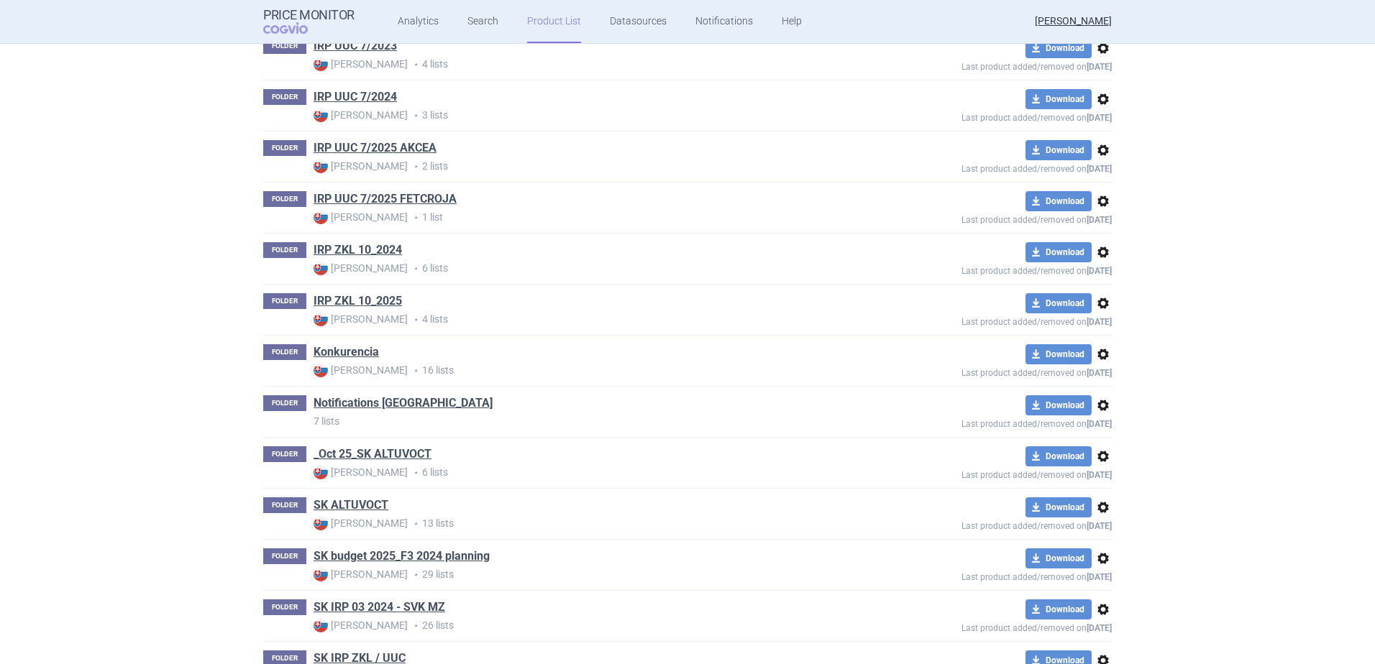
scroll to position [608, 0]
click at [360, 448] on link "_Oct 25_SK ALTUVOCT" at bounding box center [373, 454] width 118 height 16
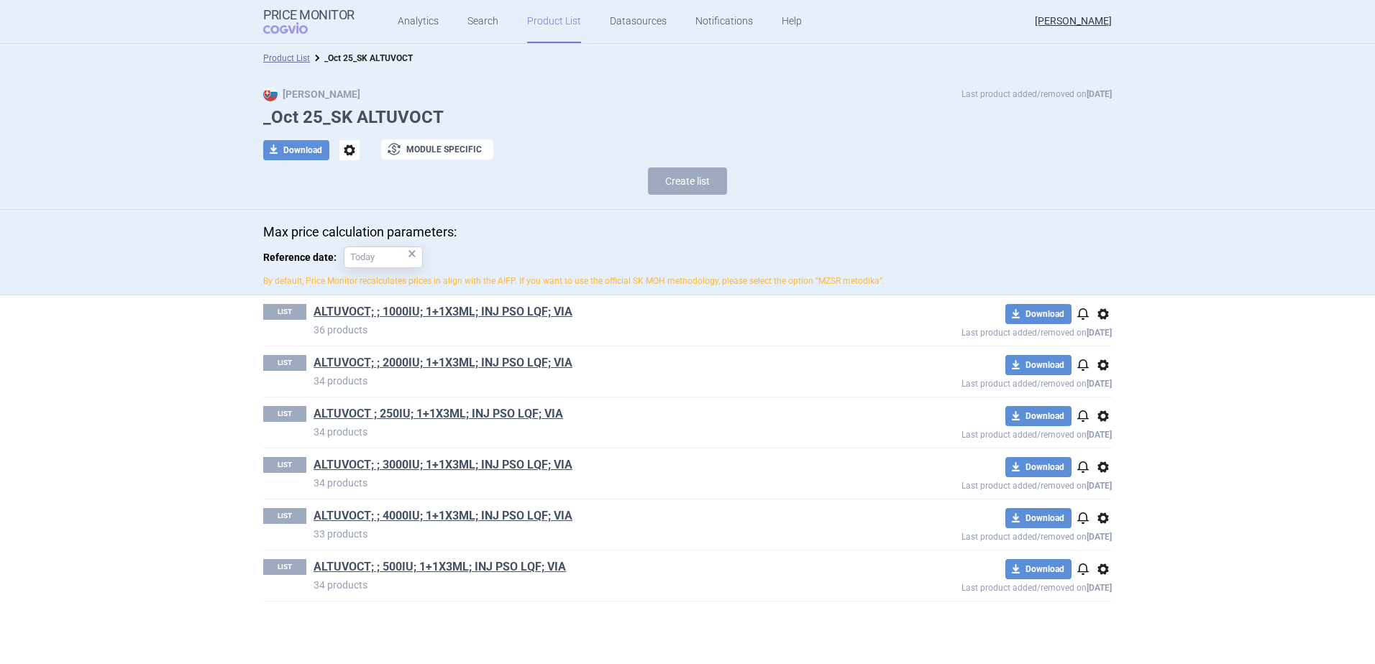
click at [398, 303] on div "LIST ALTUVOCT; ; 1000IU; 1+1X3ML; INJ PSO LQF; VIA 36 products download Downloa…" at bounding box center [687, 321] width 849 height 50
click at [396, 311] on link "ALTUVOCT; ; 1000IU; 1+1X3ML; INJ PSO LQF; VIA" at bounding box center [443, 312] width 259 height 16
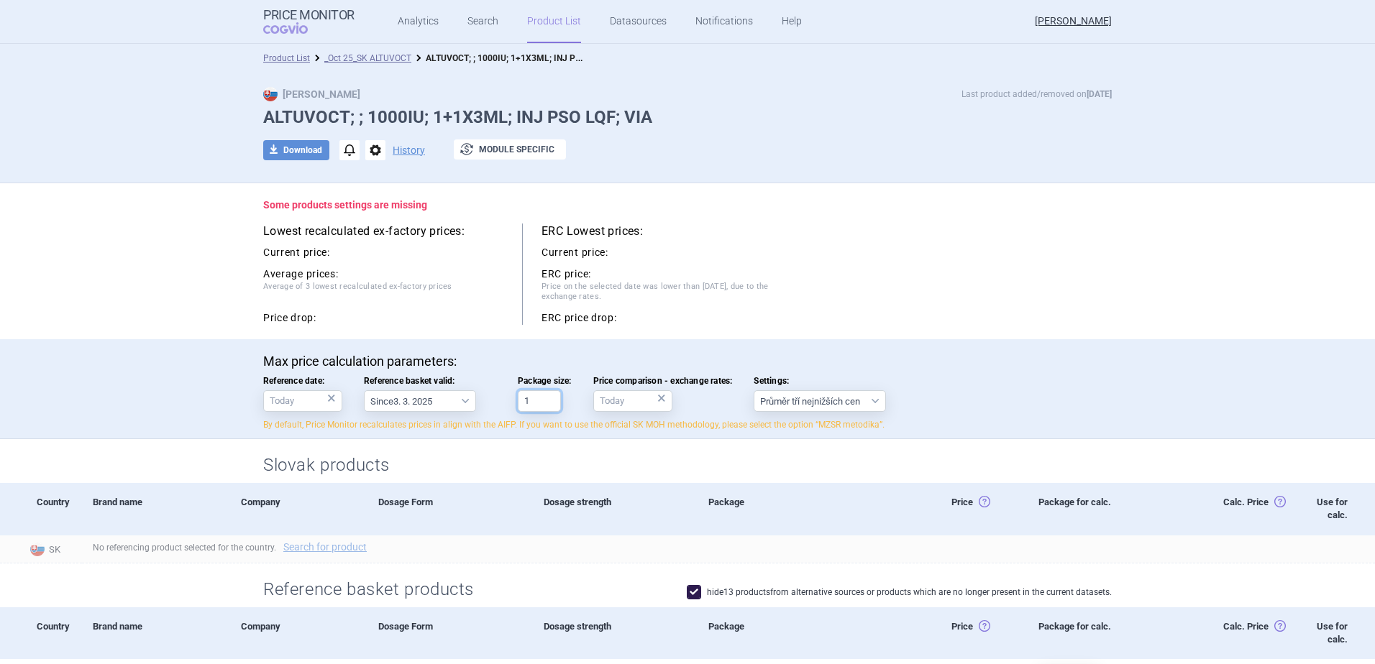
click at [538, 401] on input "1" at bounding box center [539, 401] width 43 height 22
click at [281, 413] on body "Price Monitor COGVIO Analytics Search Product List Datasources Notifications He…" at bounding box center [687, 332] width 1375 height 664
click at [526, 438] on div "Max price calculation parameters: Reference date: × Reference basket valid: Sin…" at bounding box center [687, 396] width 906 height 85
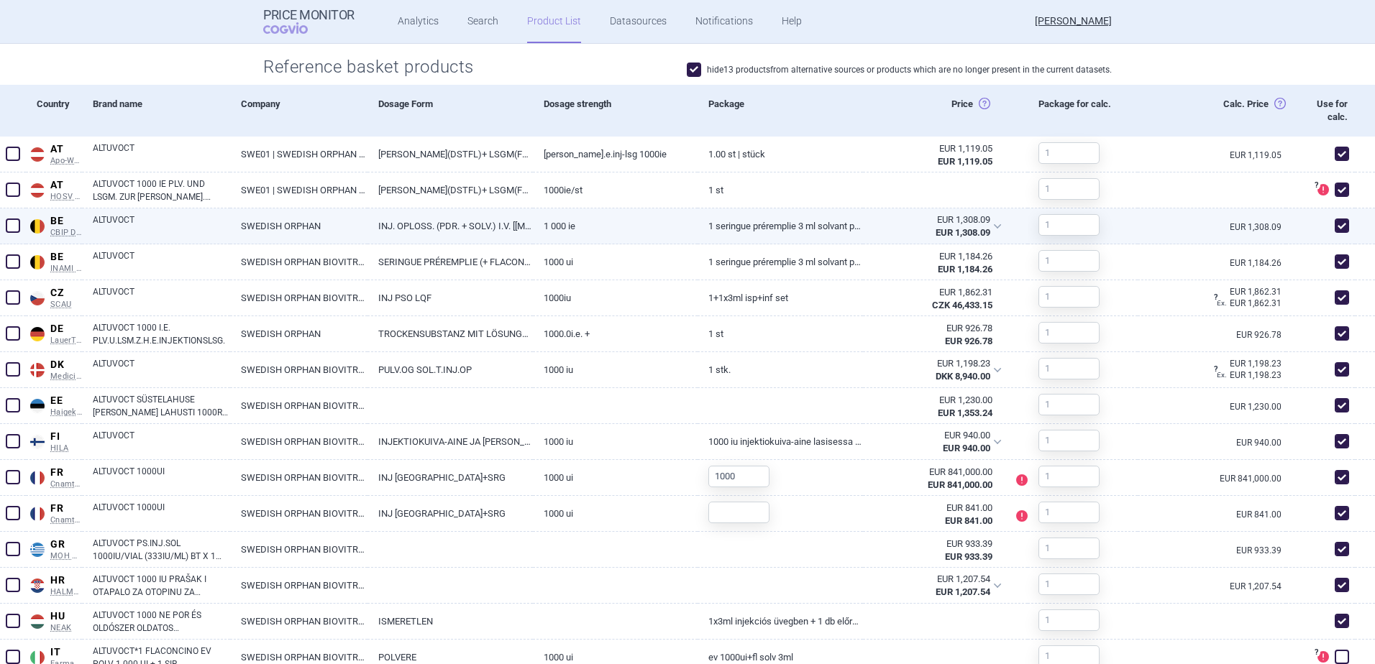
scroll to position [647, 0]
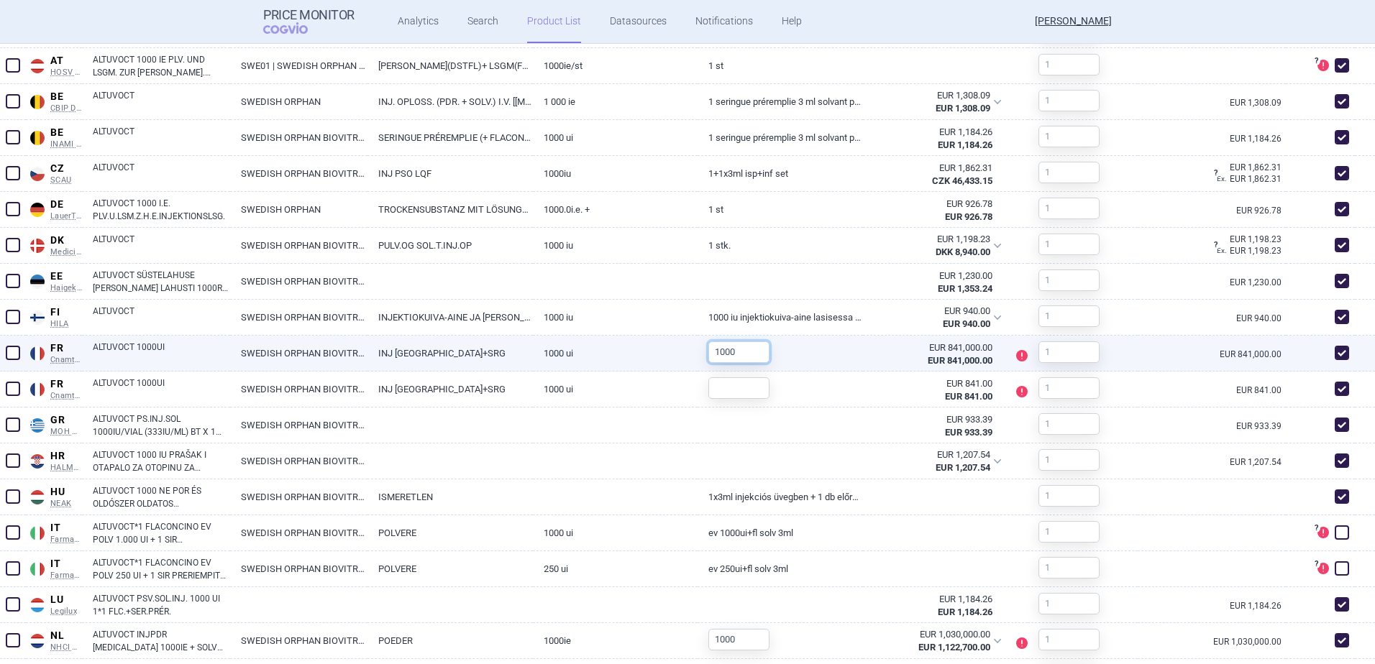
drag, startPoint x: 744, startPoint y: 353, endPoint x: 675, endPoint y: 353, distance: 69.0
click at [675, 353] on div "FR Cnamts UCD France Cnamts UCD Online database of medicines under the National…" at bounding box center [687, 354] width 1375 height 36
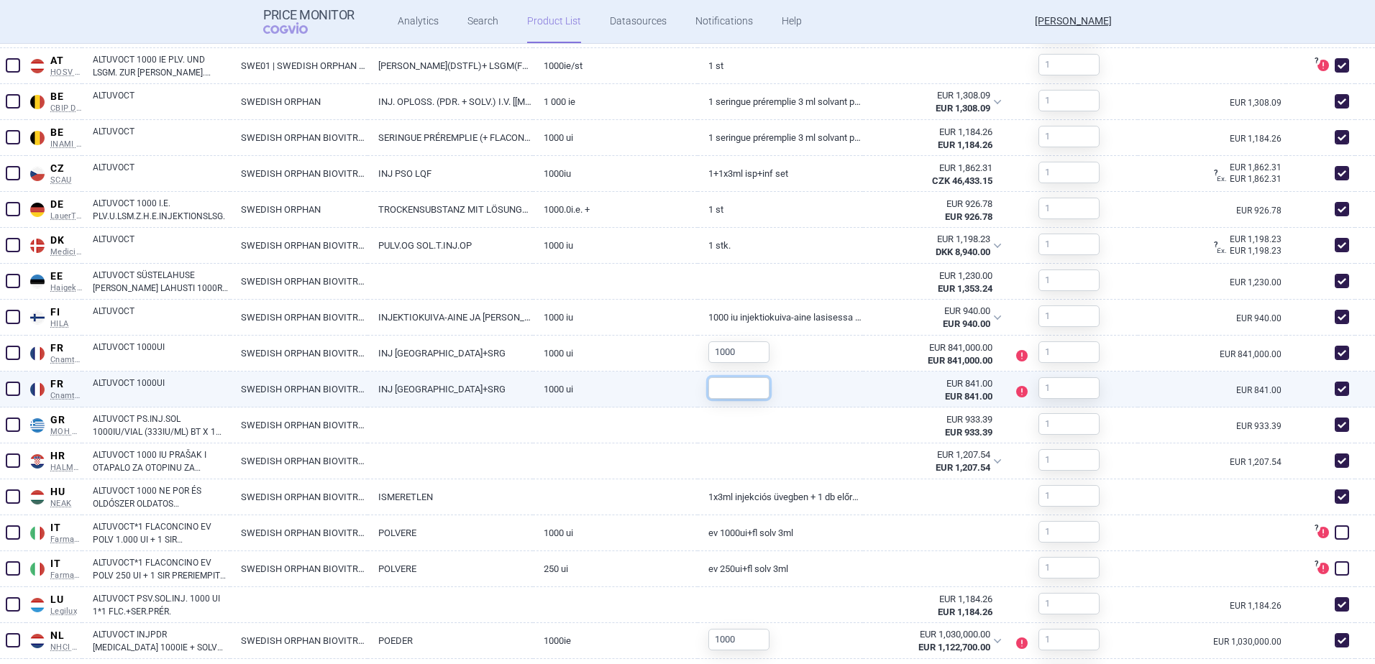
click at [721, 393] on input "text" at bounding box center [738, 389] width 61 height 22
paste input "1000"
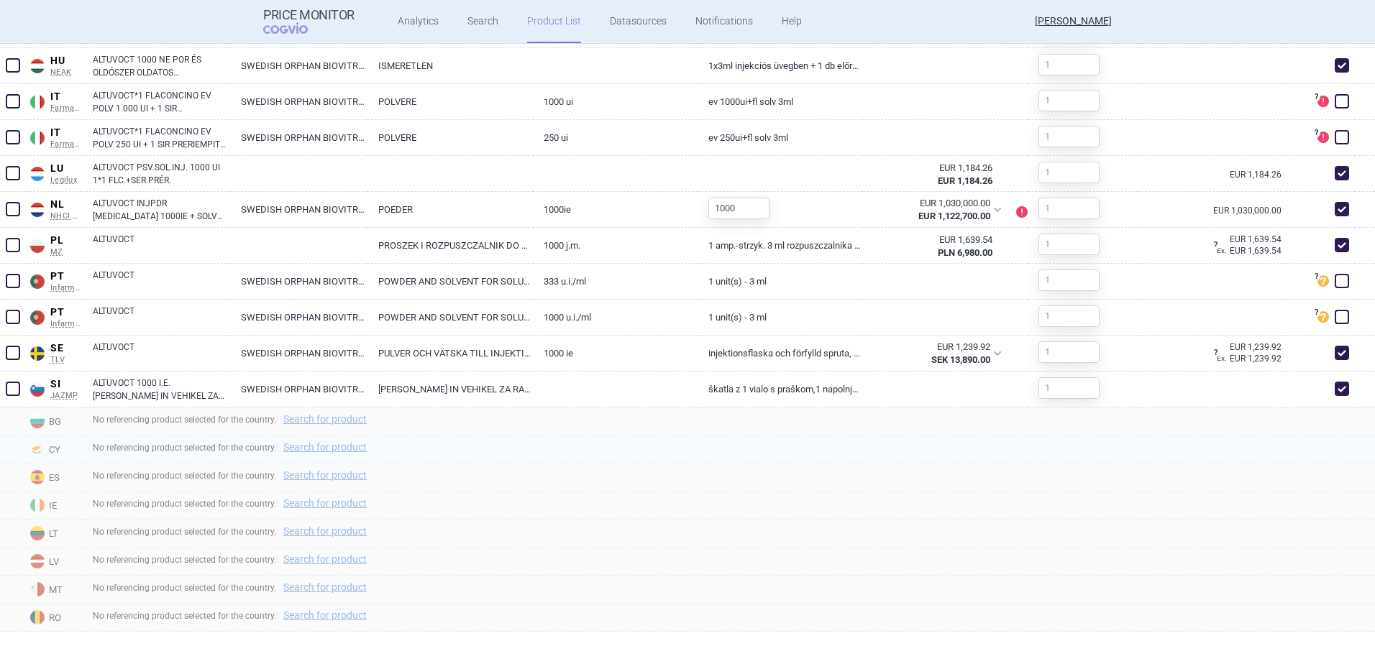
type input "1000"
click at [872, 457] on div "No referencing product selected for the country. Search for product" at bounding box center [728, 450] width 1293 height 28
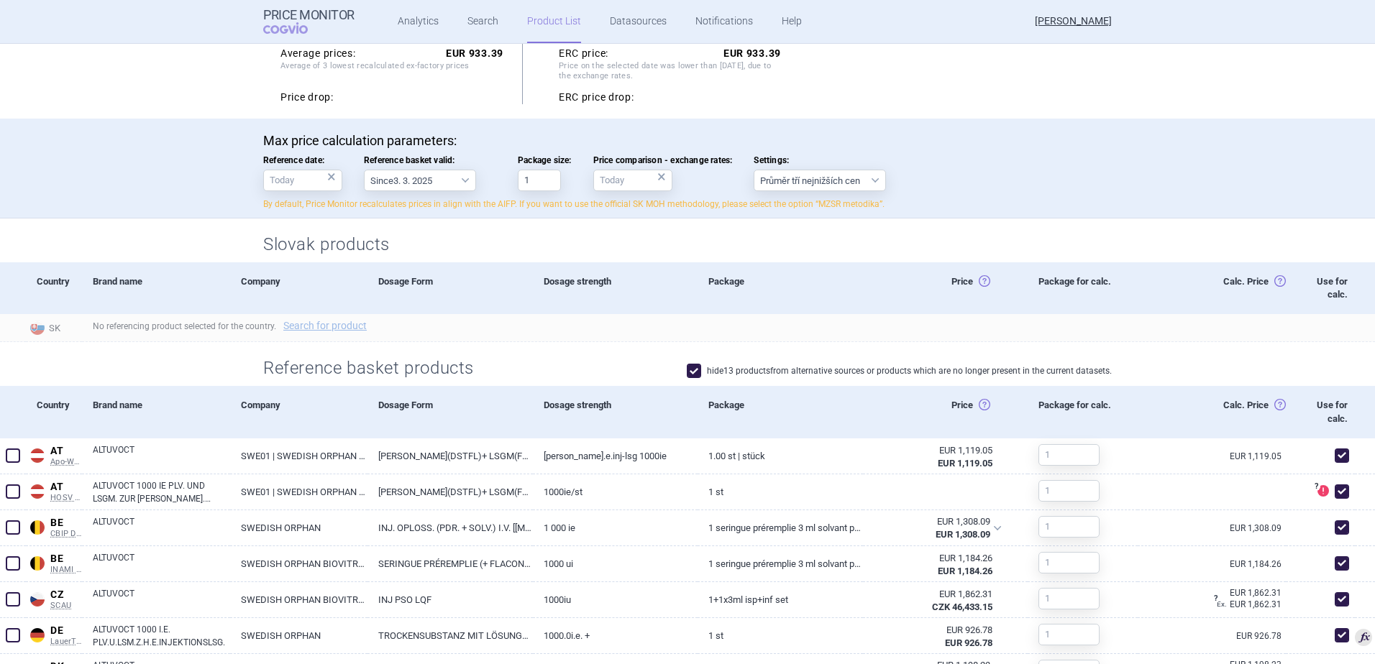
scroll to position [78, 0]
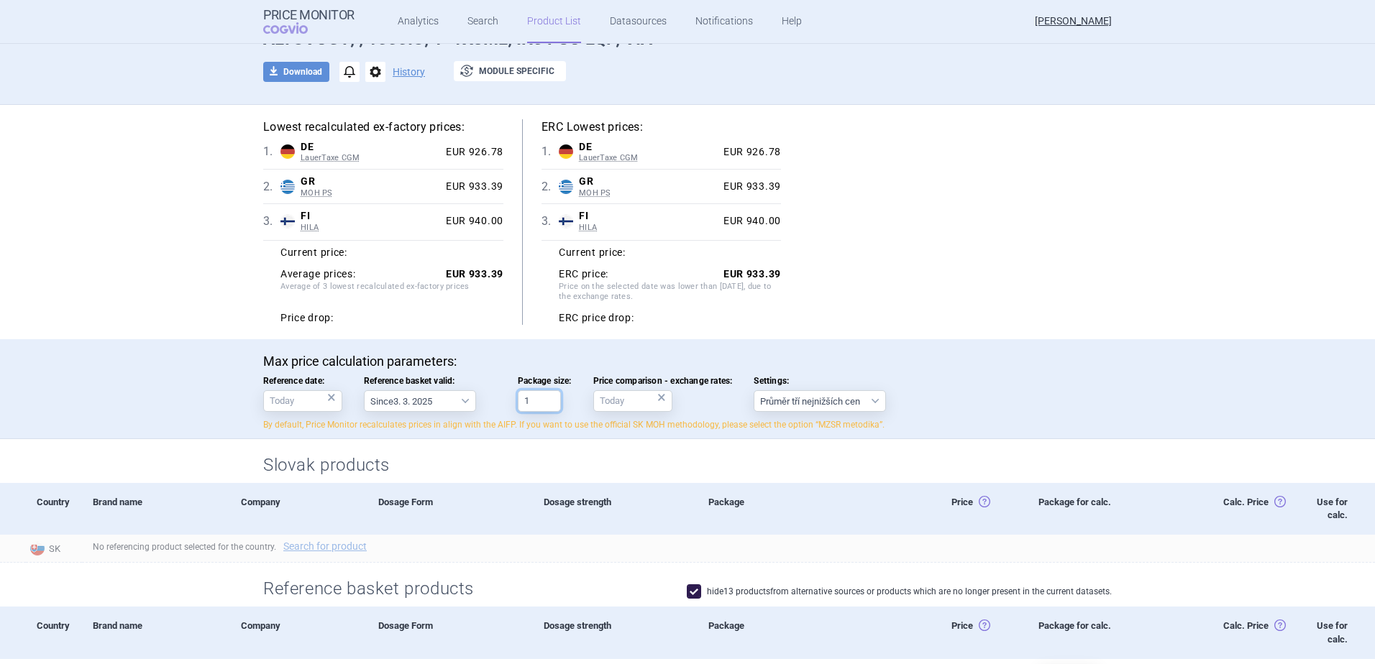
drag, startPoint x: 552, startPoint y: 398, endPoint x: 479, endPoint y: 403, distance: 72.8
click at [480, 403] on div "Max price calculation parameters: Reference date: × Reference basket valid: Sin…" at bounding box center [687, 393] width 849 height 78
click at [470, 332] on div "Lowest recalculated ex-factory prices: 1 . DE LauerTaxe CGM Germany LauerTaxe C…" at bounding box center [687, 222] width 906 height 234
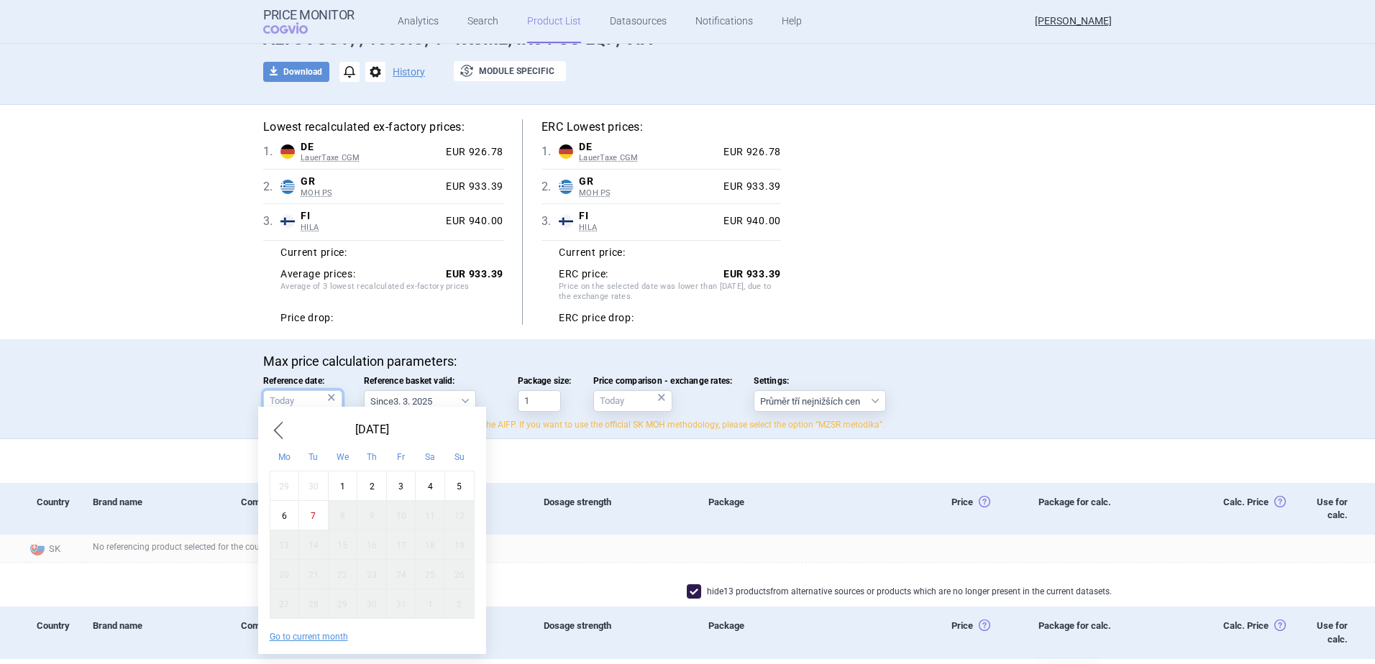
click at [287, 402] on input "Reference date: ×" at bounding box center [302, 401] width 79 height 22
click at [837, 524] on div "Package" at bounding box center [780, 509] width 165 height 52
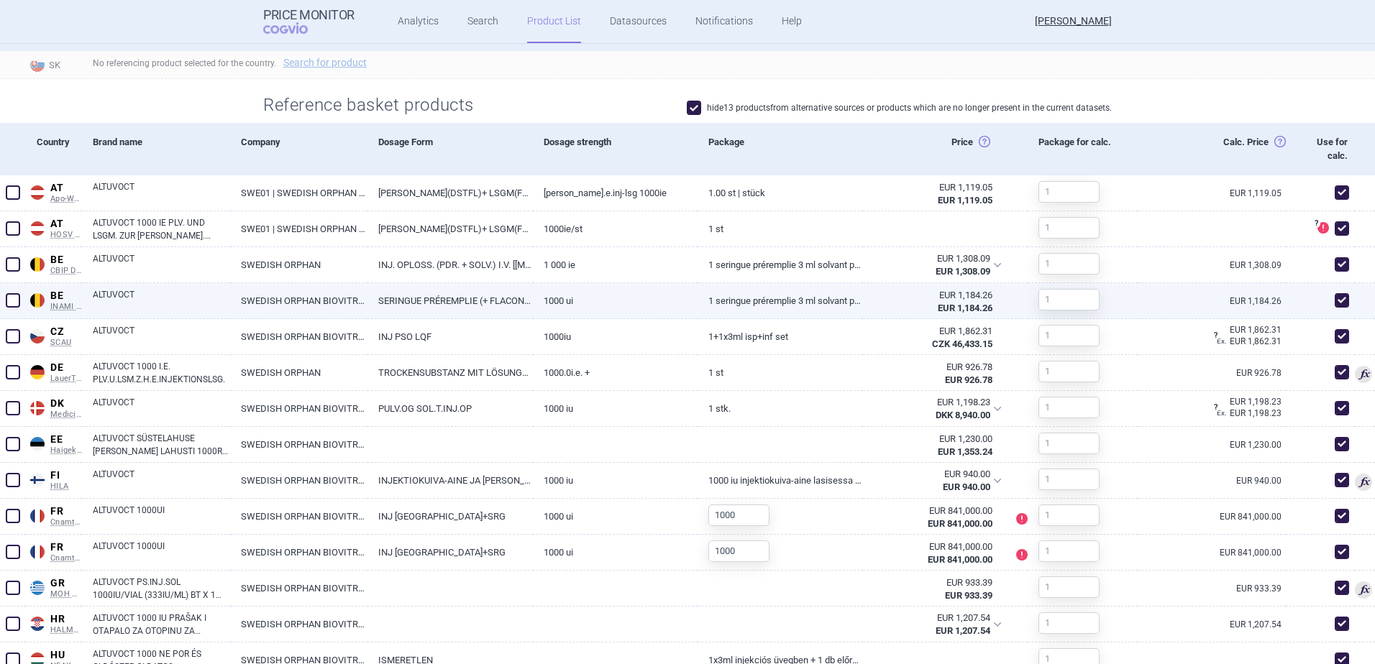
scroll to position [575, 0]
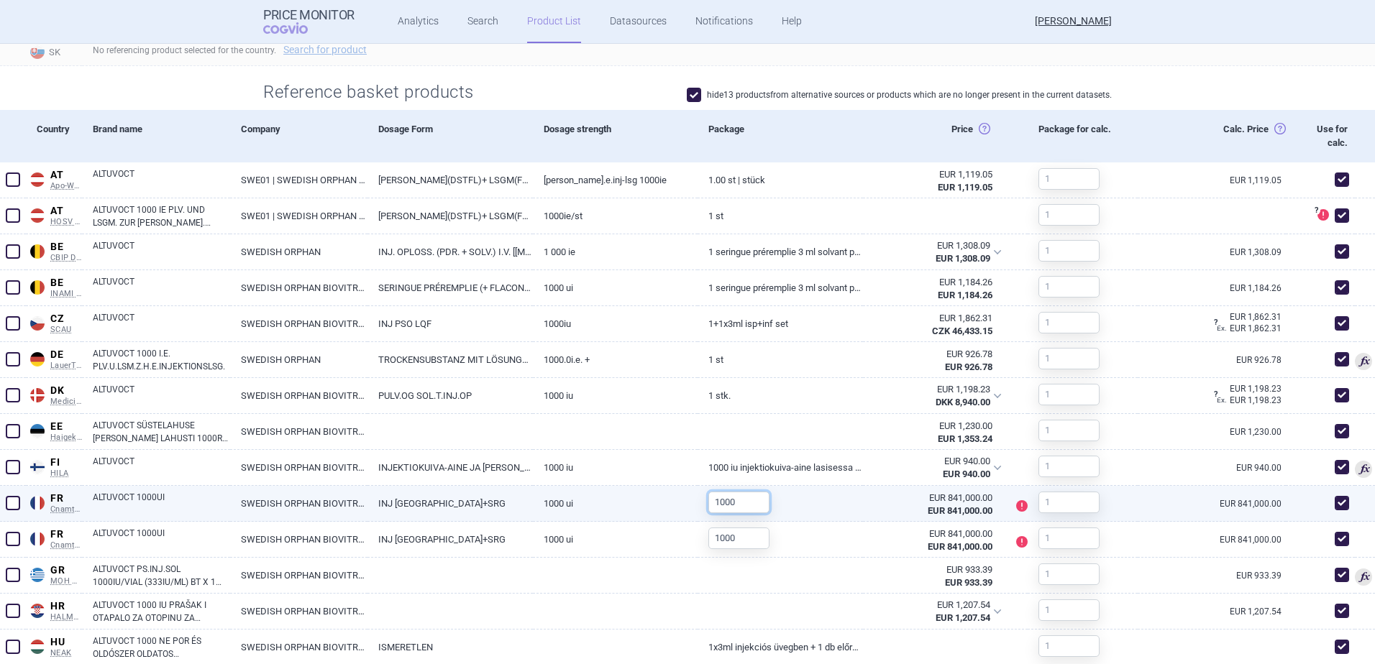
drag, startPoint x: 752, startPoint y: 493, endPoint x: 648, endPoint y: 494, distance: 104.3
click at [648, 494] on div "FR Cnamts UCD France Cnamts UCD Online database of medicines under the National…" at bounding box center [687, 504] width 1375 height 36
type input "1"
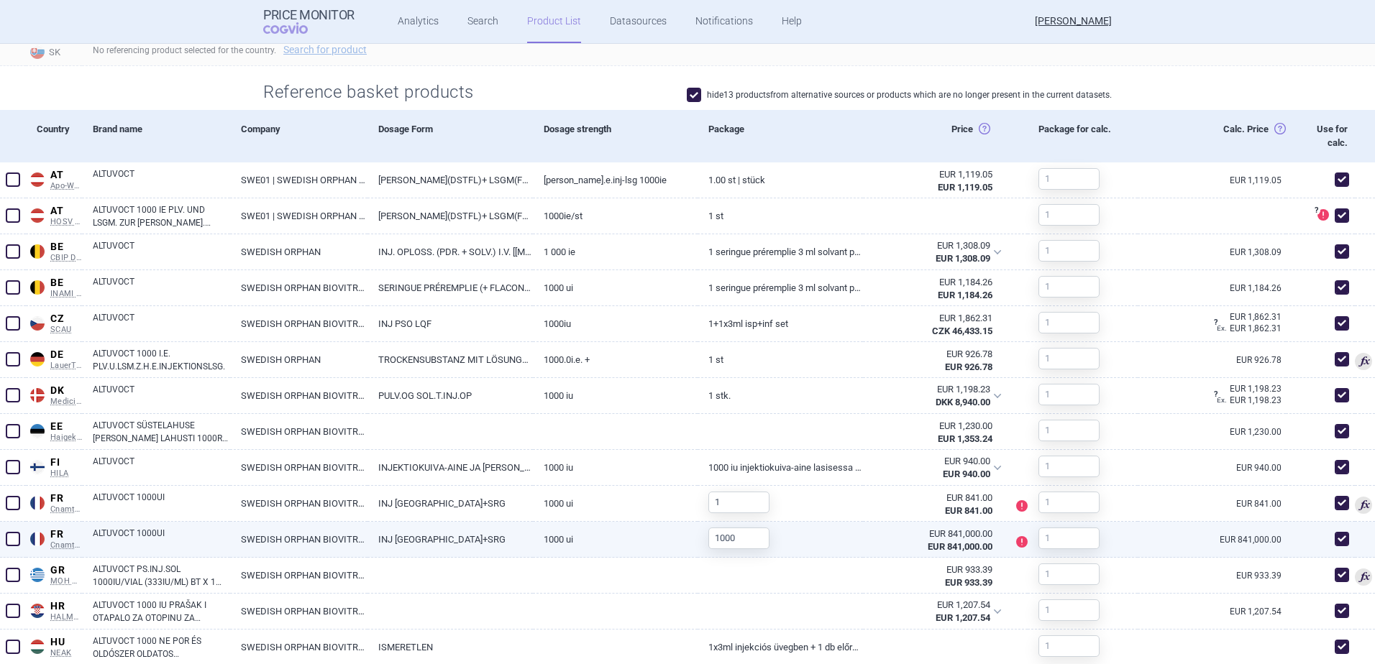
click at [684, 554] on link "1000 UI" at bounding box center [615, 539] width 165 height 35
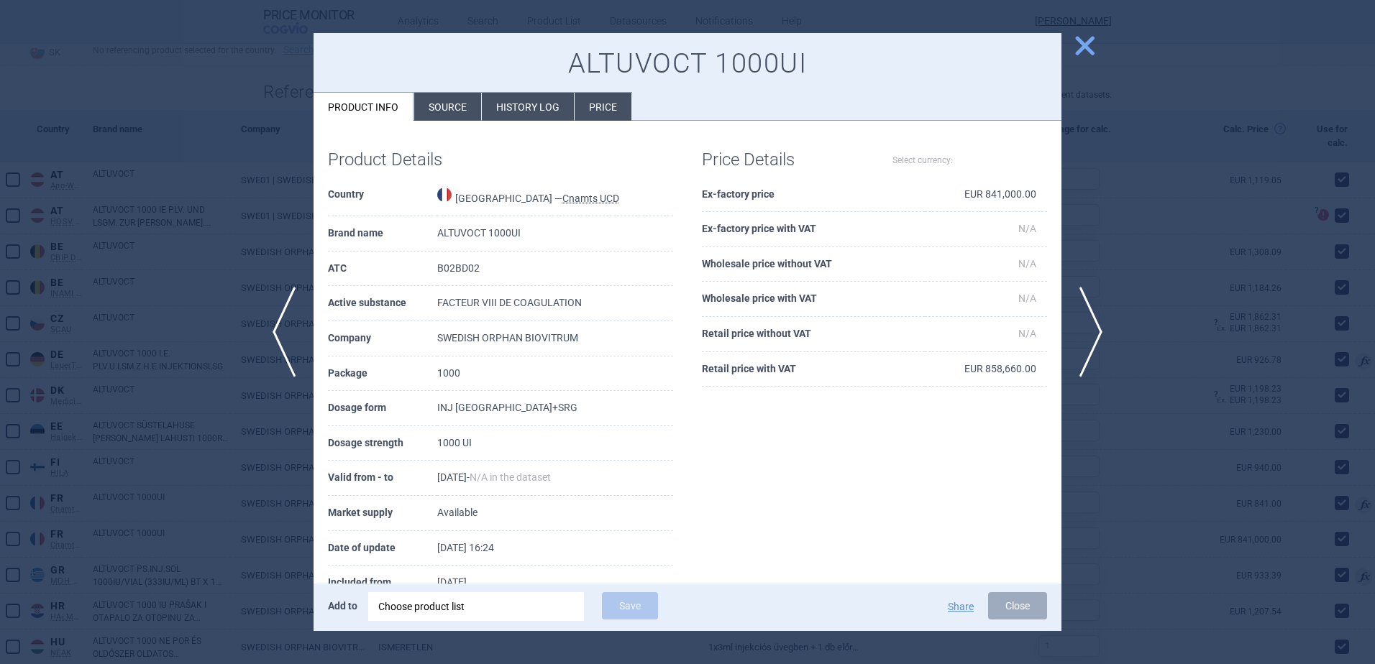
select select "EUR"
click at [1088, 46] on span "close" at bounding box center [1084, 45] width 25 height 25
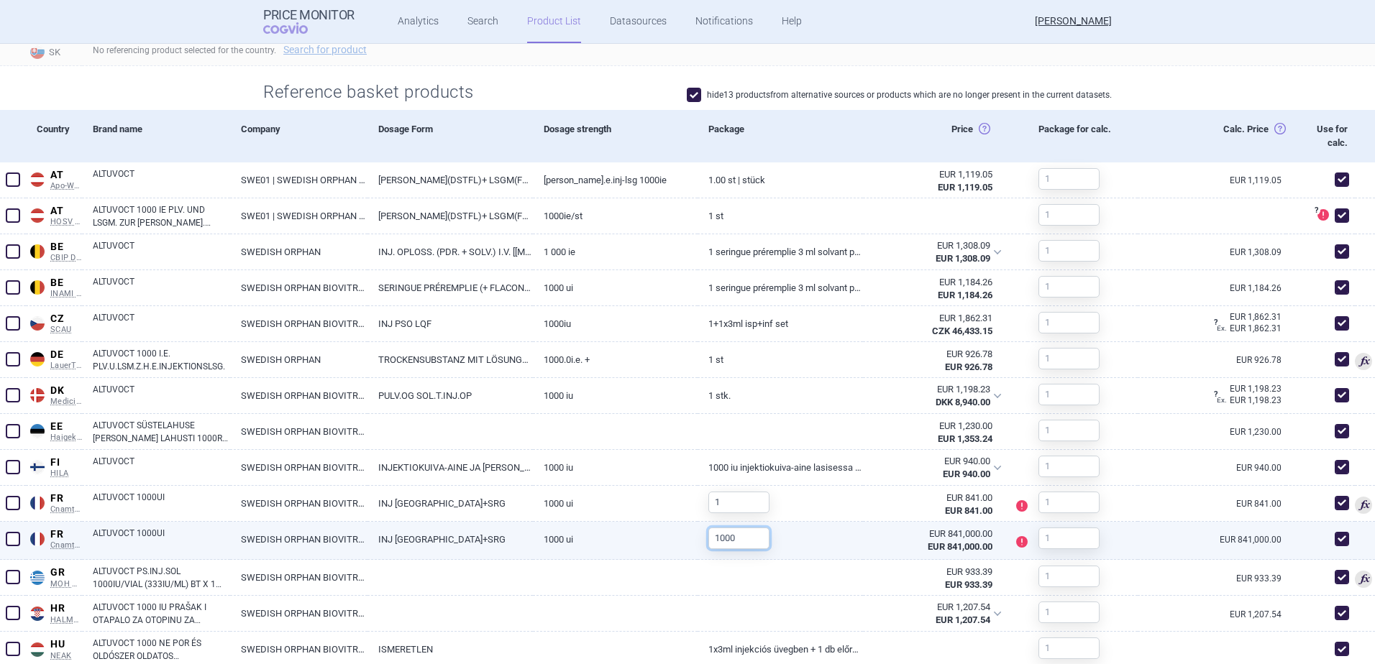
drag, startPoint x: 739, startPoint y: 529, endPoint x: 692, endPoint y: 529, distance: 46.7
click at [692, 529] on div "FR Cnamts UCD France Cnamts UCD Online database of medicines under the National…" at bounding box center [687, 541] width 1375 height 38
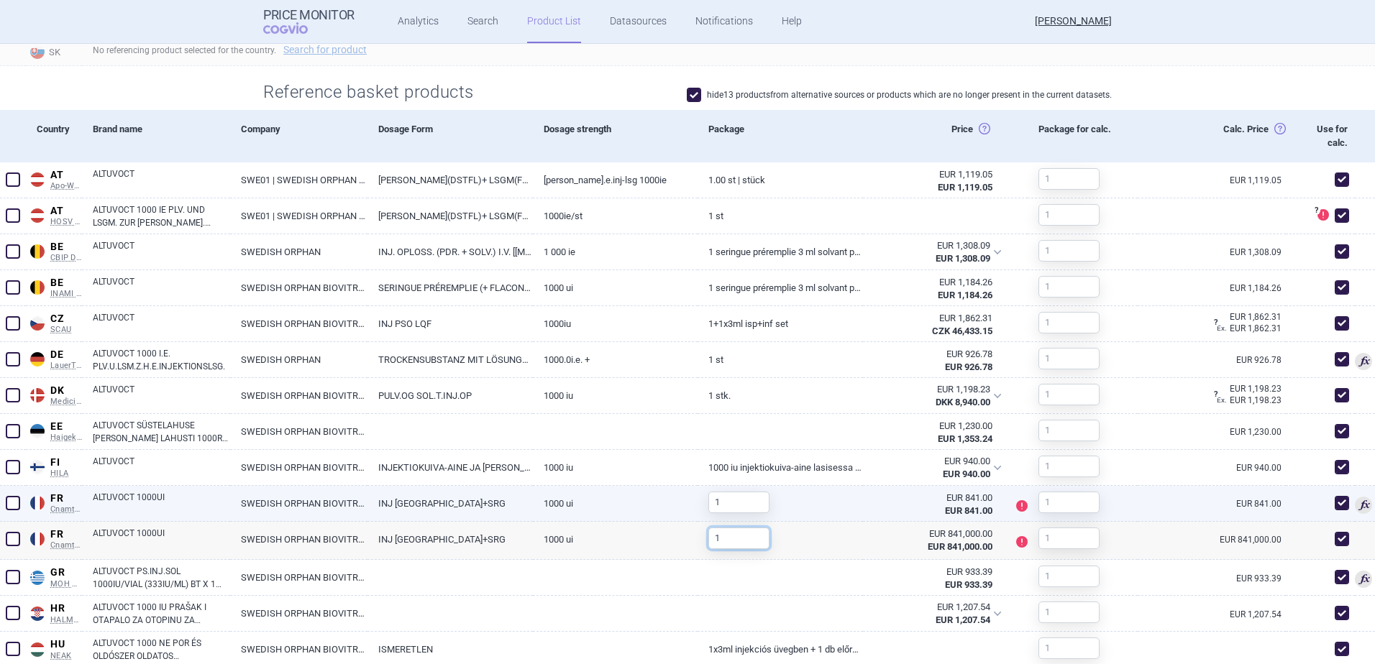
type input "1"
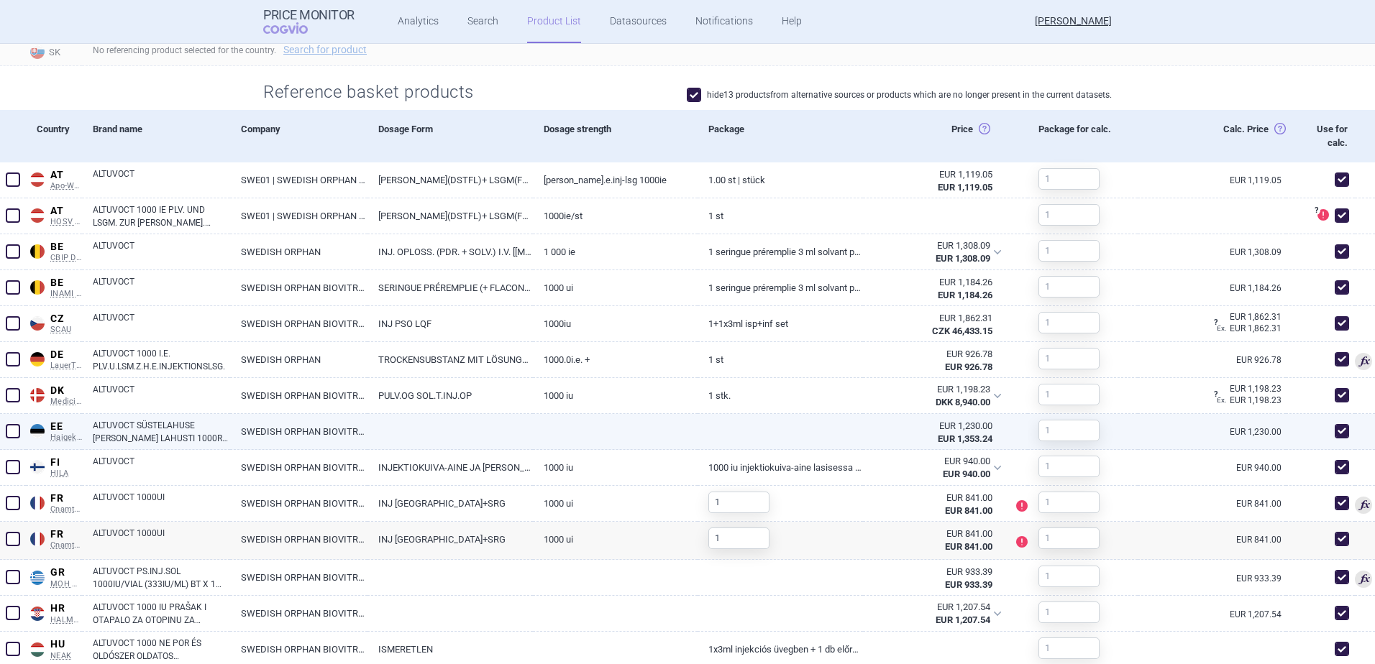
click at [787, 415] on link at bounding box center [780, 427] width 165 height 26
select select "EUR"
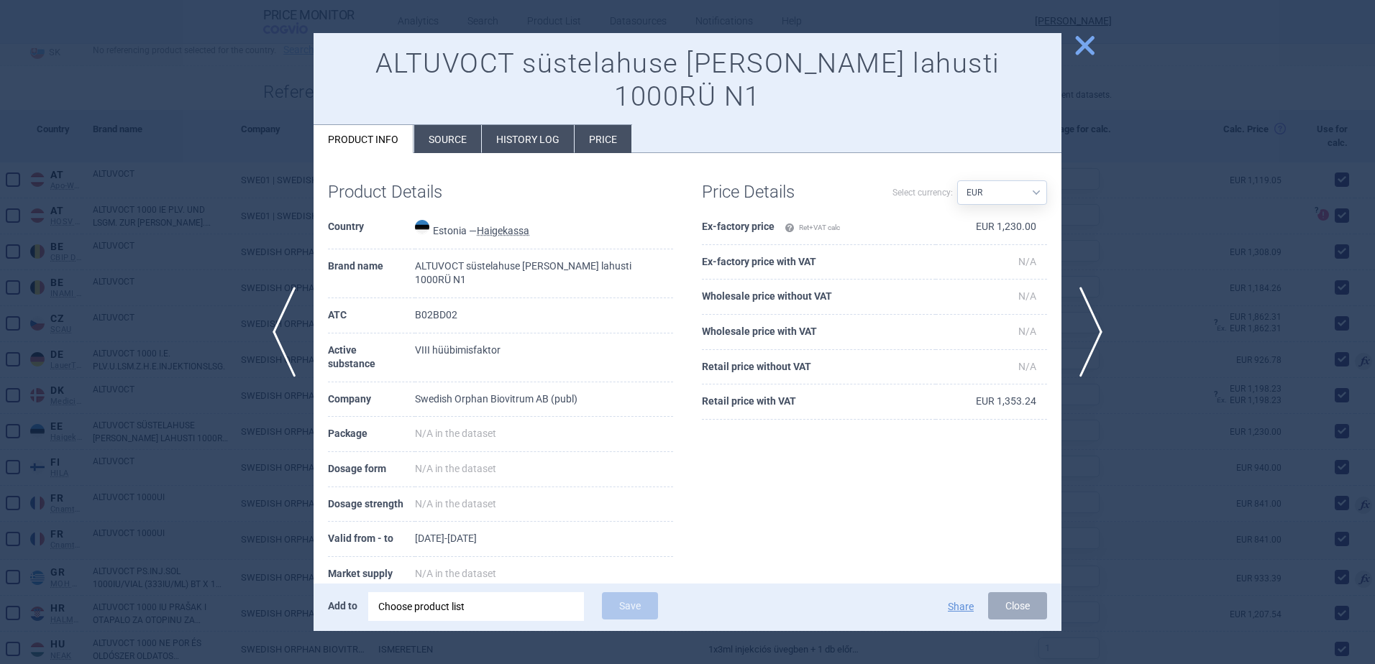
click at [1079, 47] on span "close" at bounding box center [1084, 45] width 25 height 25
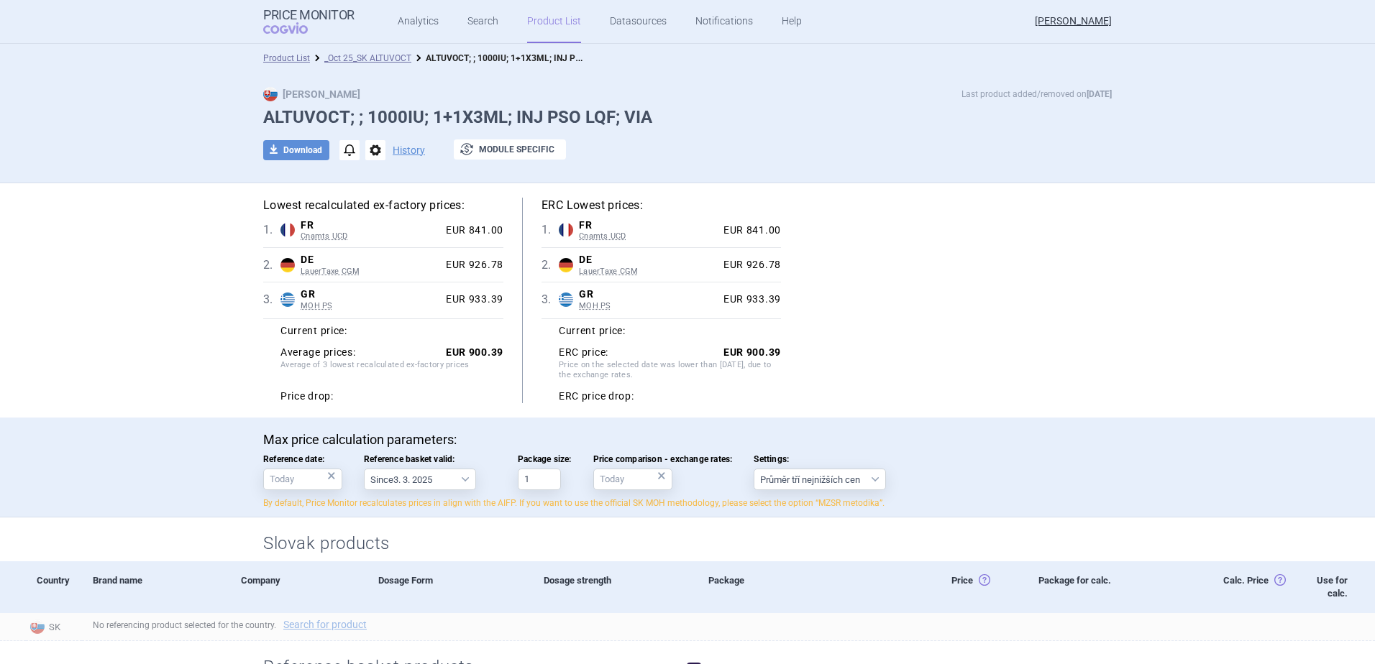
click at [983, 224] on div "Lowest recalculated ex-factory prices: 1 . FR Cnamts UCD France Cnamts UCD Onli…" at bounding box center [687, 301] width 849 height 206
click at [381, 56] on link "_Oct 25_SK ALTUVOCT" at bounding box center [367, 58] width 87 height 10
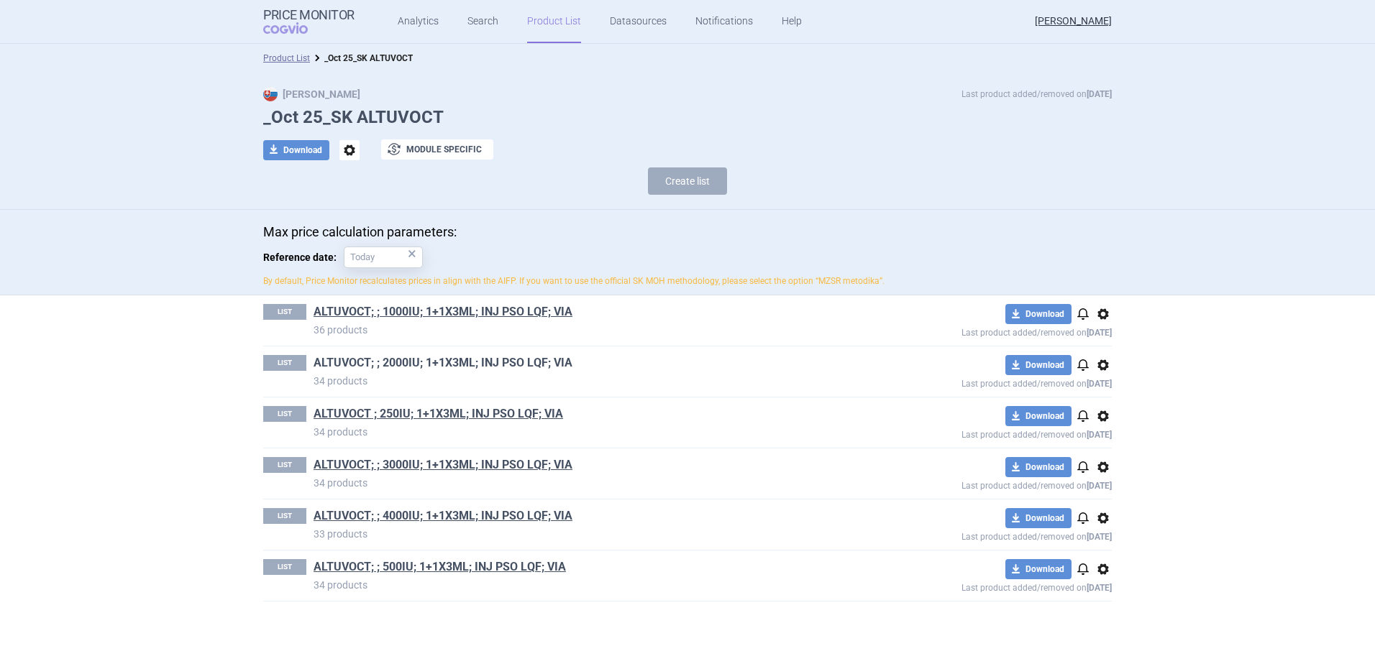
click at [426, 361] on link "ALTUVOCT; ; 2000IU; 1+1X3ML; INJ PSO LQF; VIA" at bounding box center [443, 363] width 259 height 16
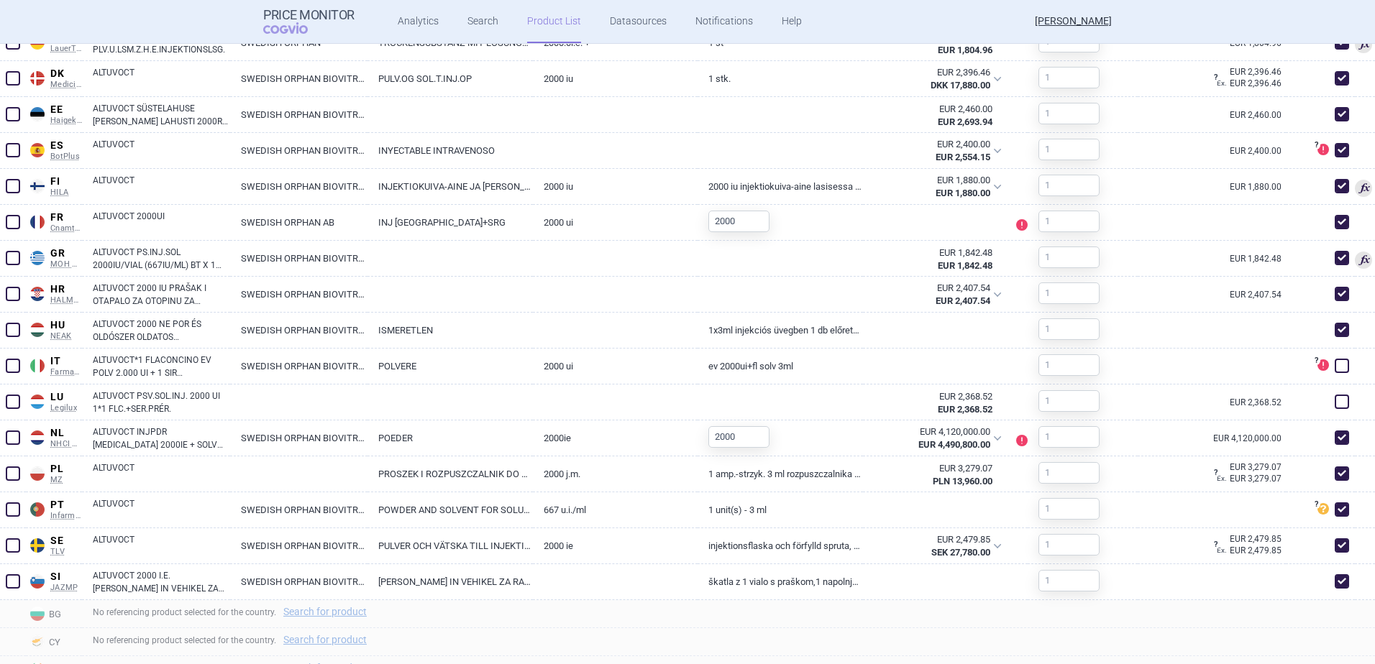
scroll to position [863, 0]
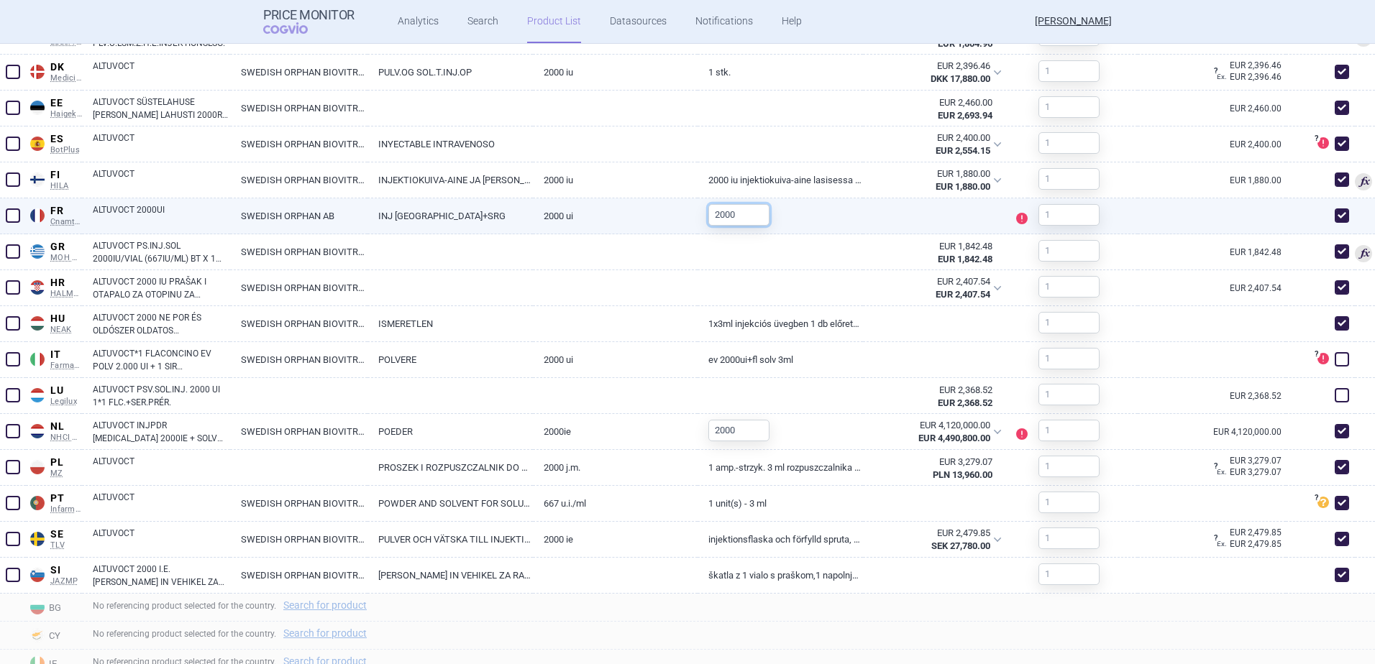
drag, startPoint x: 739, startPoint y: 214, endPoint x: 670, endPoint y: 206, distance: 68.9
click at [670, 206] on div "FR Cnamts UCD France Cnamts UCD Online database of medicines under the National…" at bounding box center [687, 216] width 1375 height 36
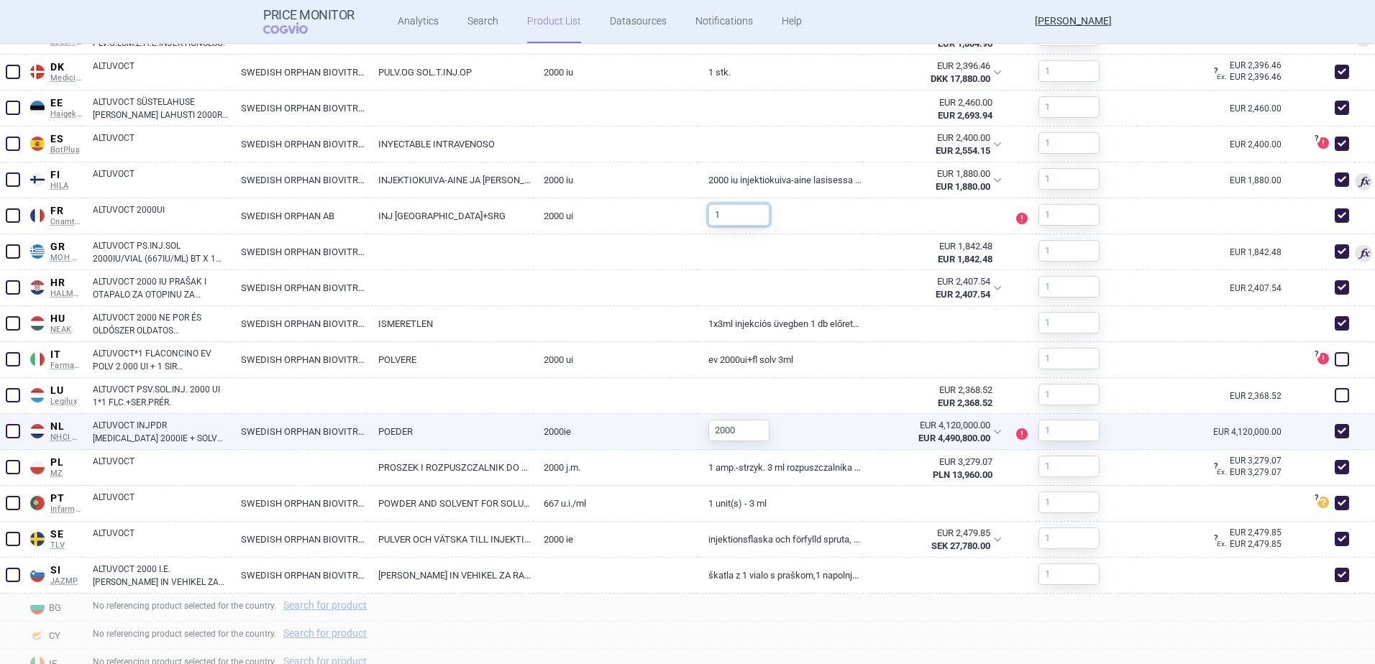
type input "1"
drag, startPoint x: 737, startPoint y: 426, endPoint x: 654, endPoint y: 431, distance: 83.6
click at [654, 431] on div "NL NHCI Medicijnkosten Netherlands NHCI Medicijnkosten Online database of drug …" at bounding box center [687, 432] width 1375 height 36
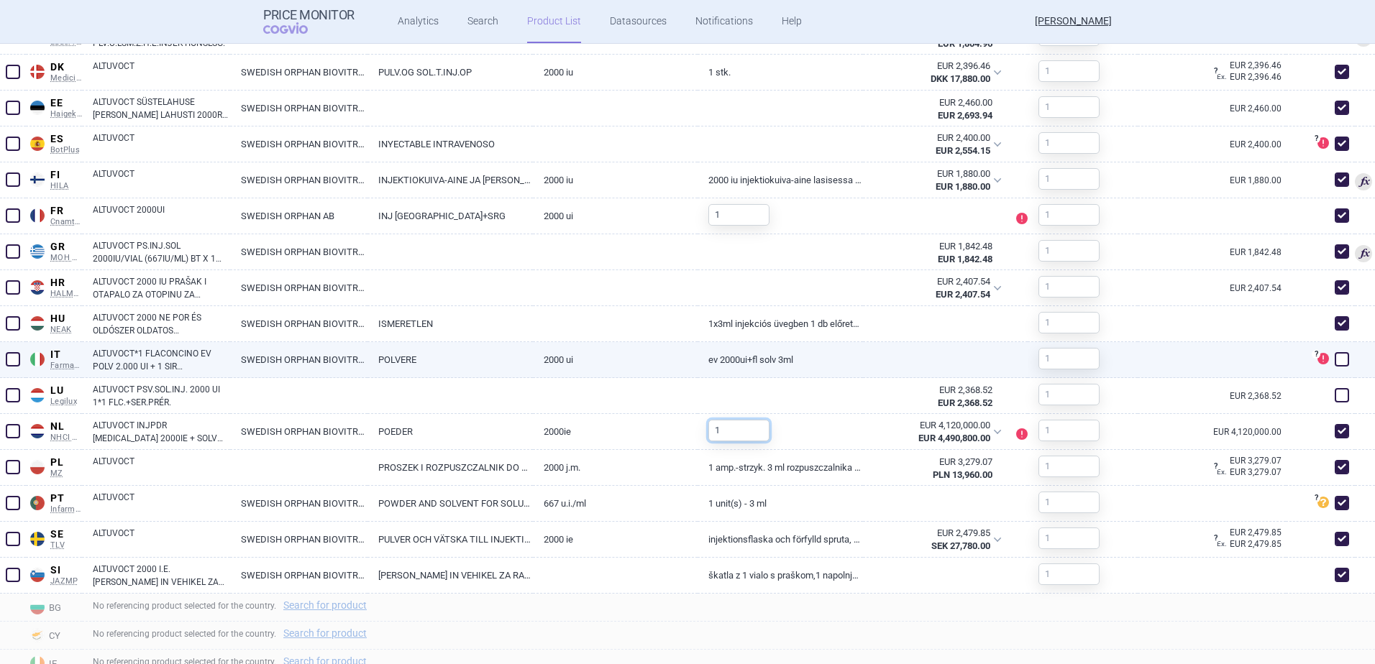
type input "1"
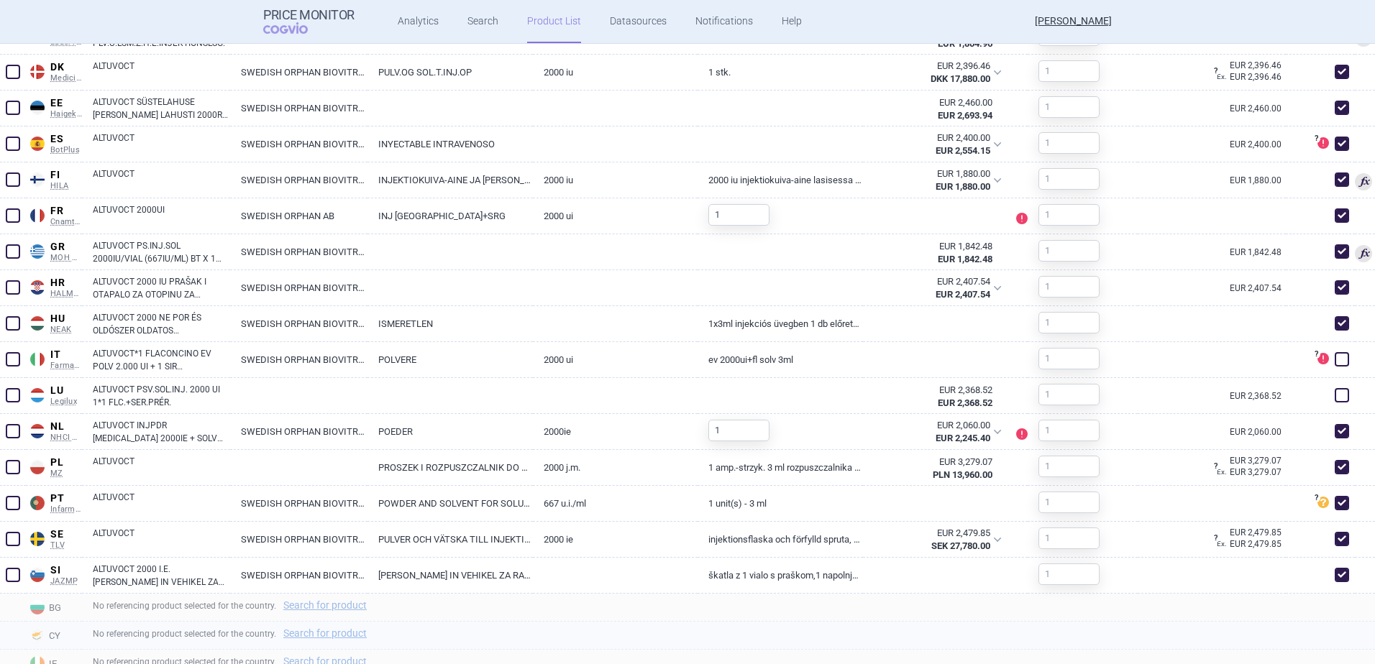
click at [677, 625] on div "No referencing product selected for the country. Search for product" at bounding box center [728, 636] width 1293 height 28
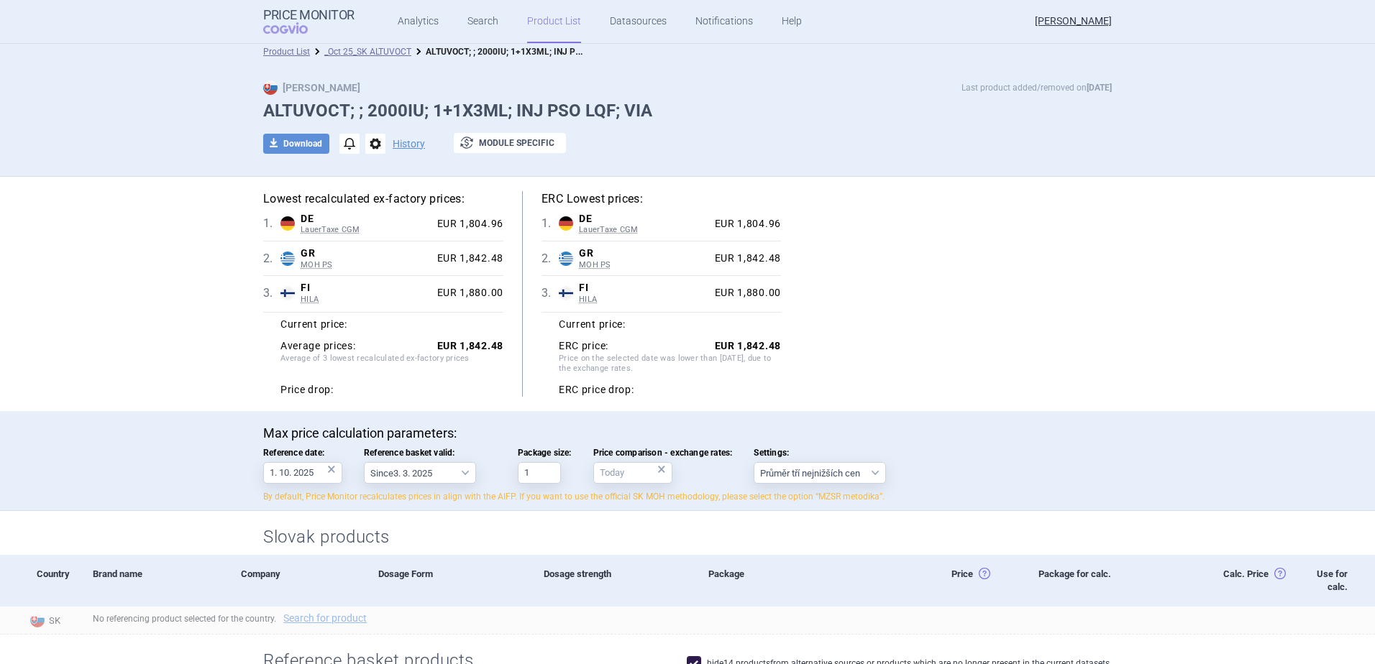
scroll to position [0, 0]
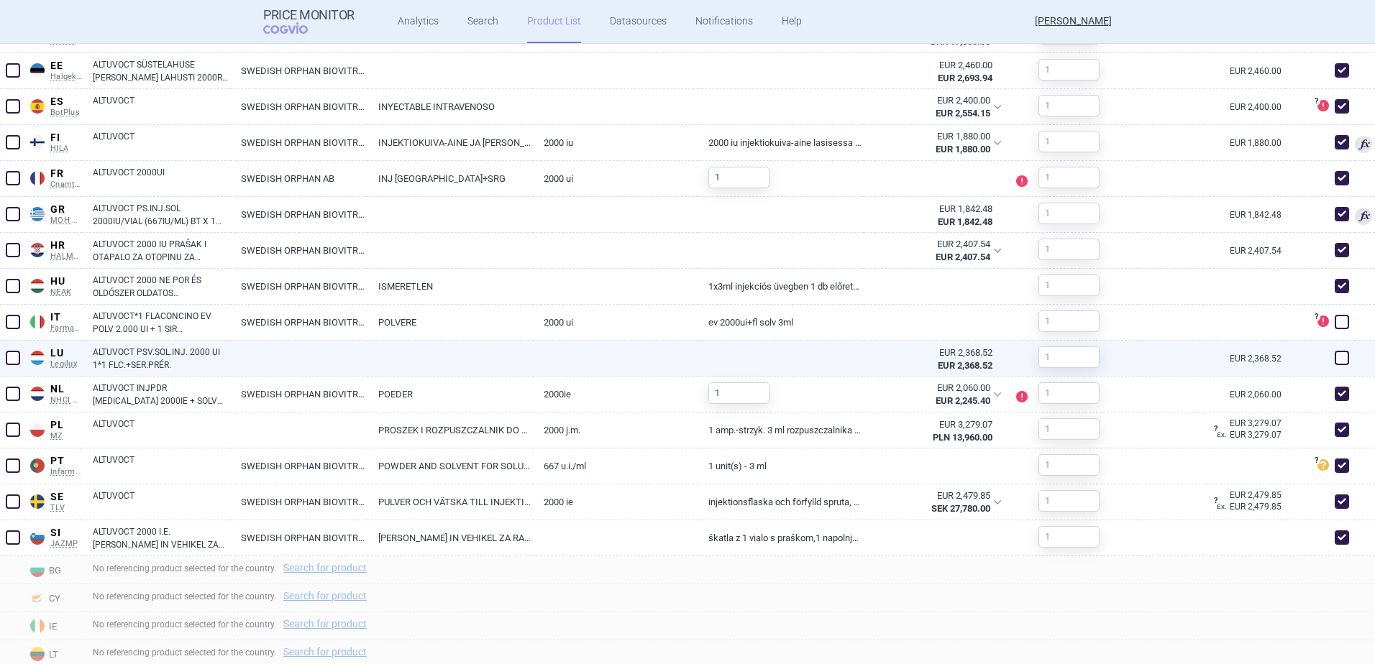
scroll to position [863, 0]
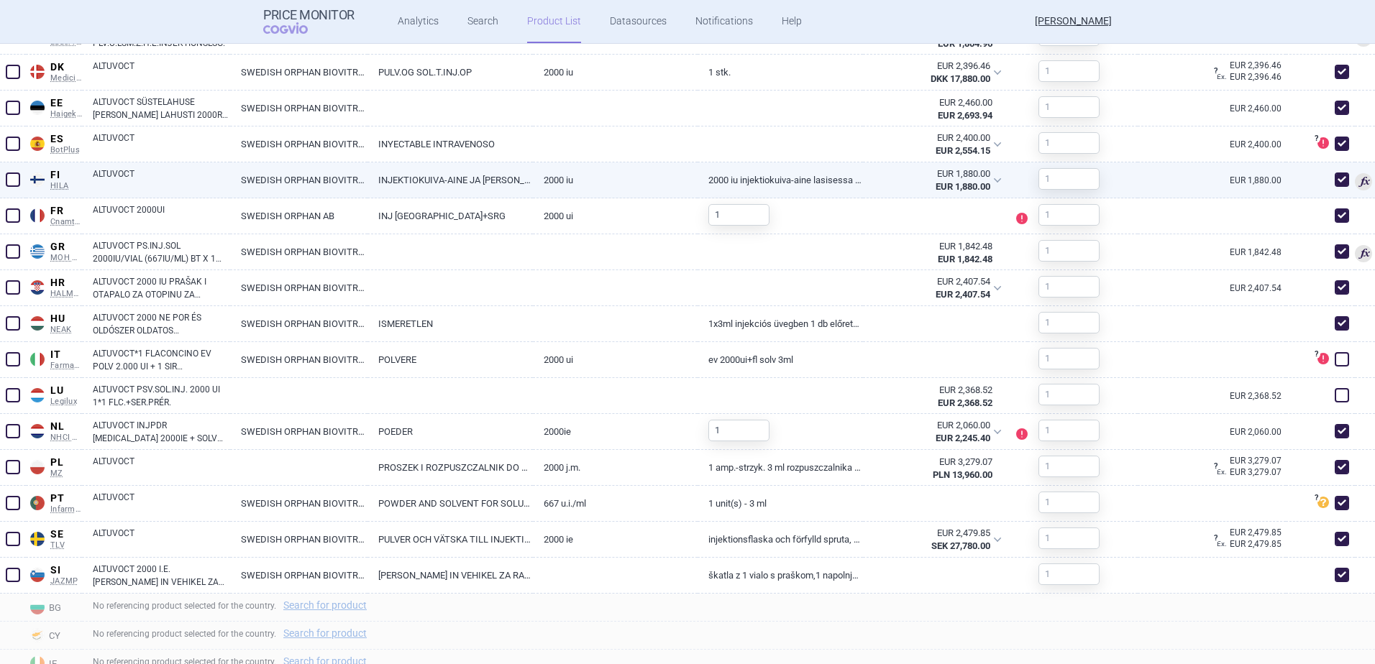
click at [1335, 181] on span at bounding box center [1342, 180] width 14 height 14
checkbox input "true"
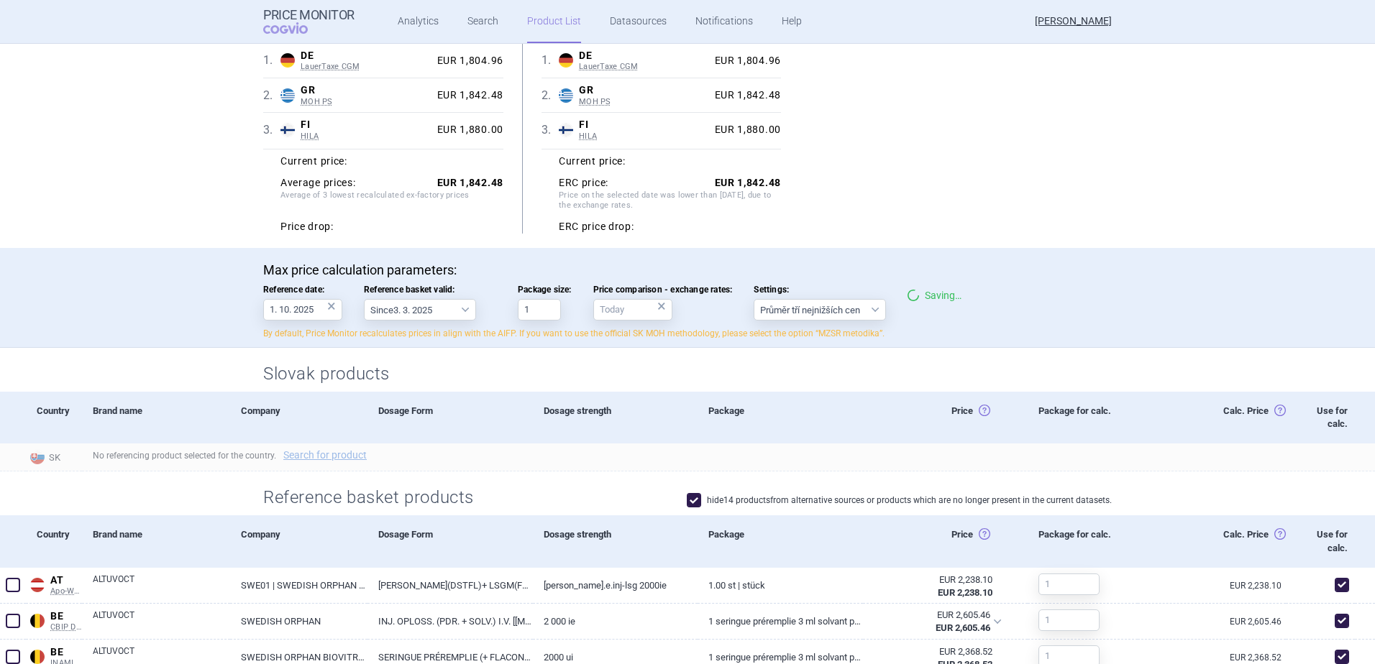
scroll to position [0, 0]
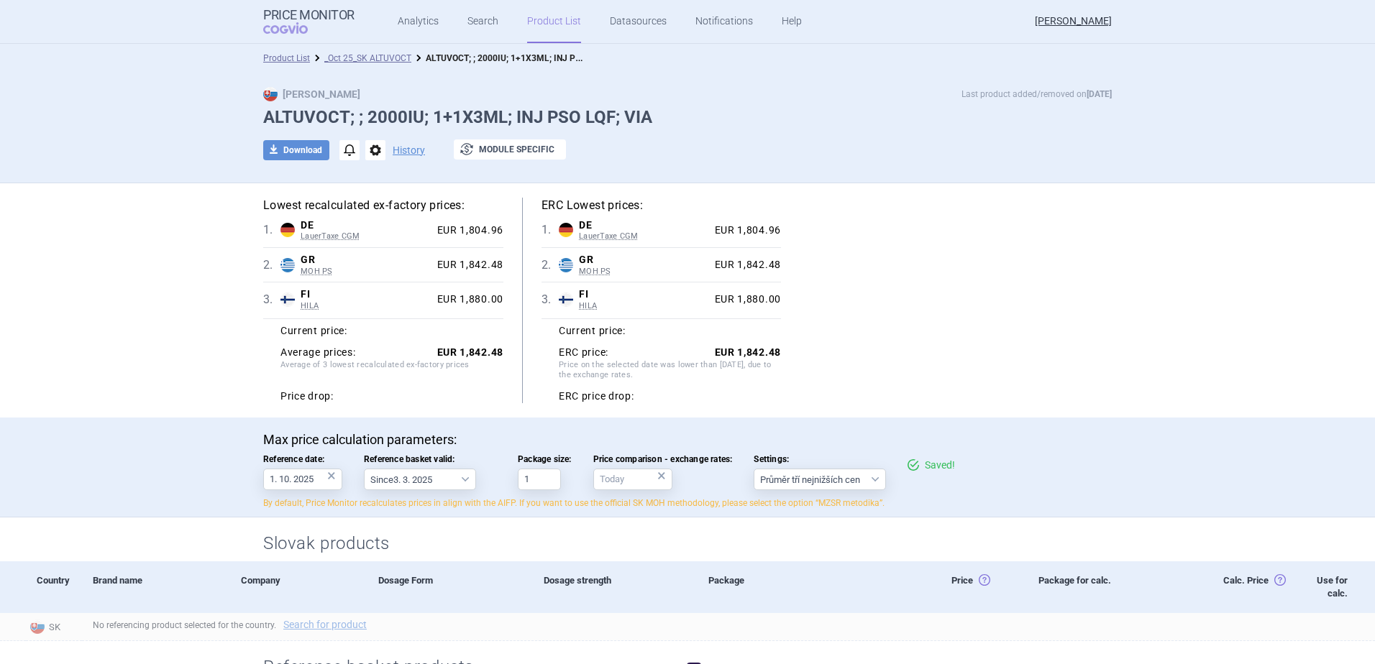
click at [934, 321] on div "Lowest recalculated ex-factory prices: 1 . DE LauerTaxe CGM Germany LauerTaxe C…" at bounding box center [687, 301] width 849 height 206
drag, startPoint x: 535, startPoint y: 482, endPoint x: 508, endPoint y: 479, distance: 26.8
click at [508, 479] on div "Max price calculation parameters: Reference date: 1. 10. 2025 × Reference baske…" at bounding box center [687, 471] width 849 height 78
click at [327, 478] on div "×" at bounding box center [331, 476] width 9 height 16
click at [1050, 245] on div "Lowest recalculated ex-factory prices: 1 . DE LauerTaxe CGM Germany LauerTaxe C…" at bounding box center [687, 301] width 849 height 206
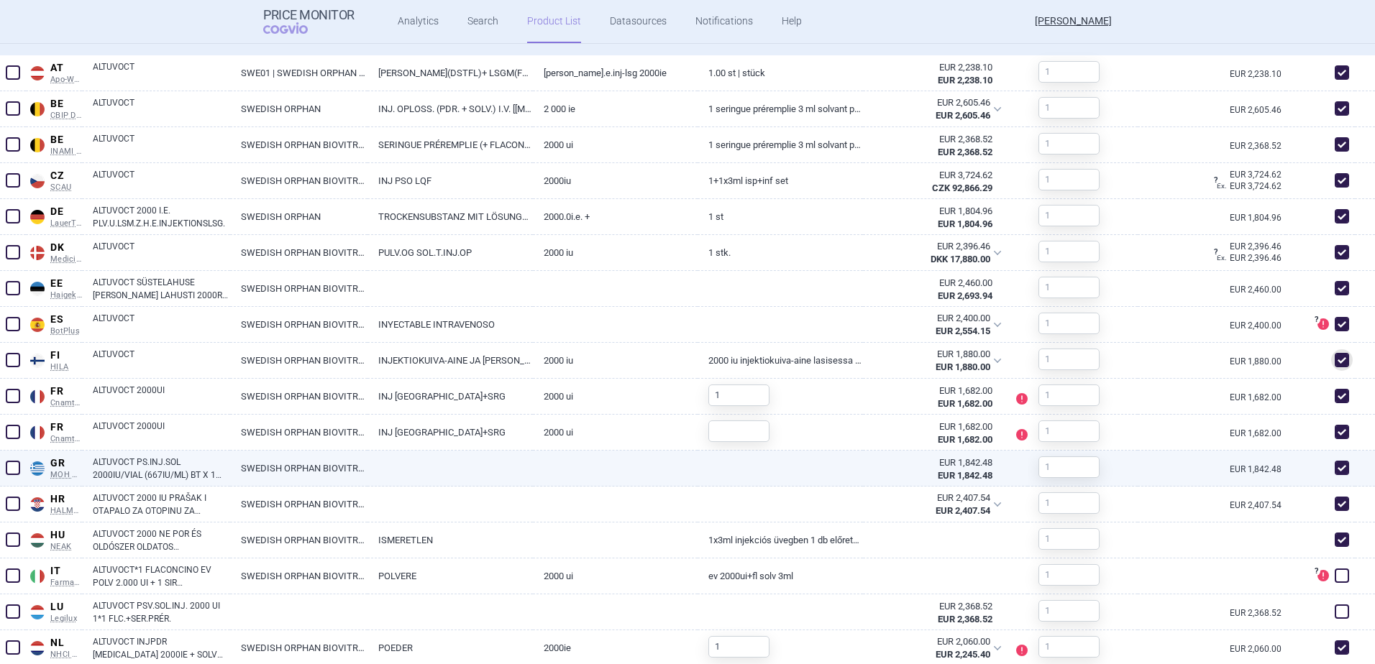
scroll to position [647, 0]
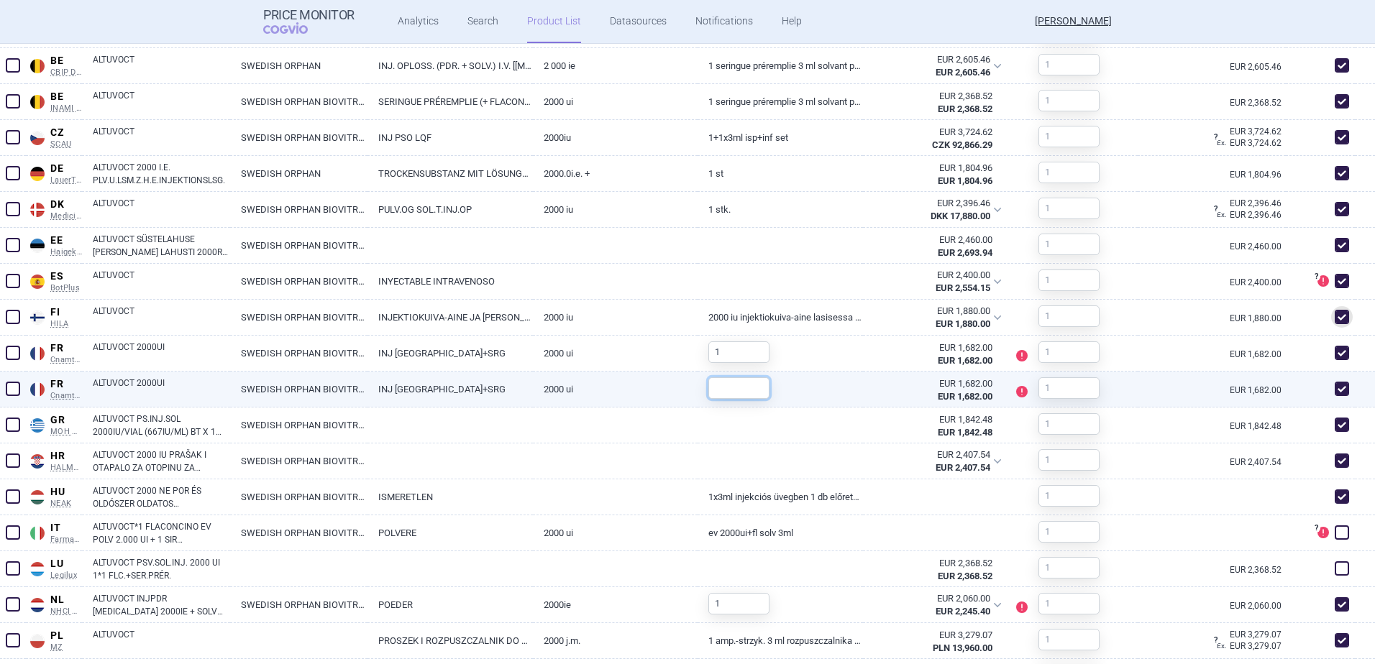
click at [718, 398] on input "text" at bounding box center [738, 389] width 61 height 22
type input "1"
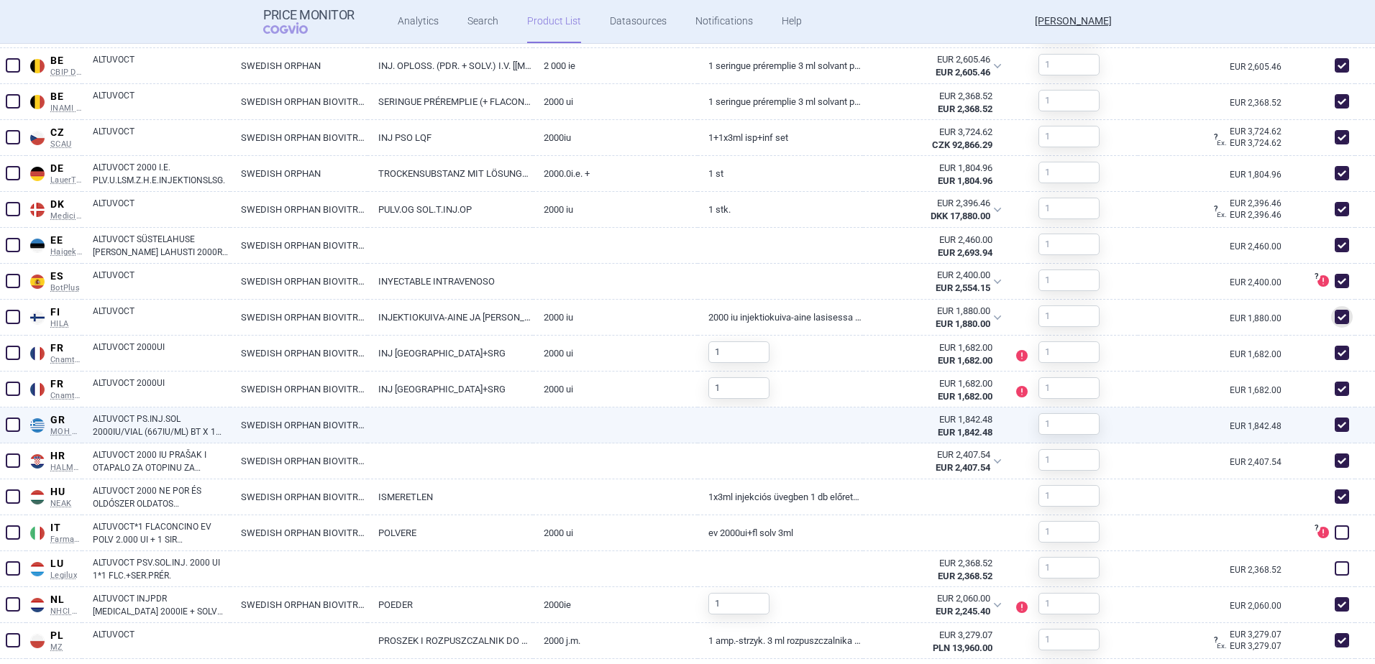
click at [675, 429] on link at bounding box center [615, 421] width 165 height 26
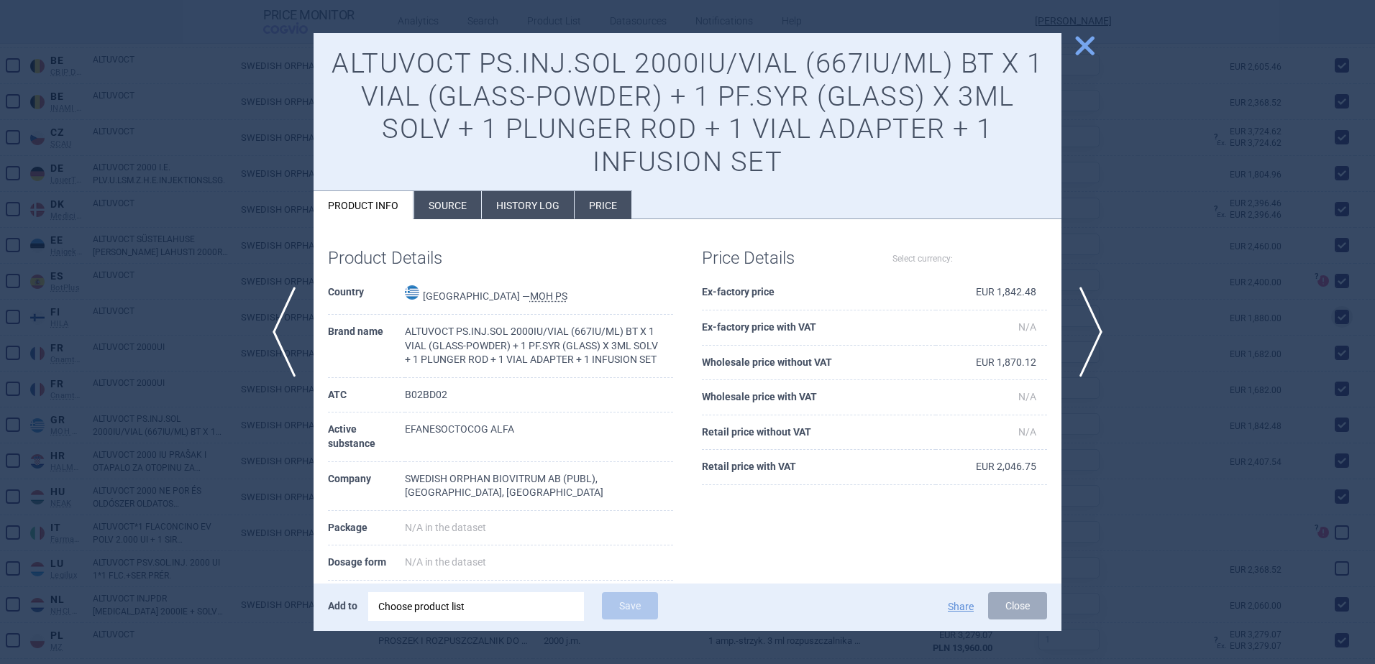
scroll to position [726, 0]
select select "EUR"
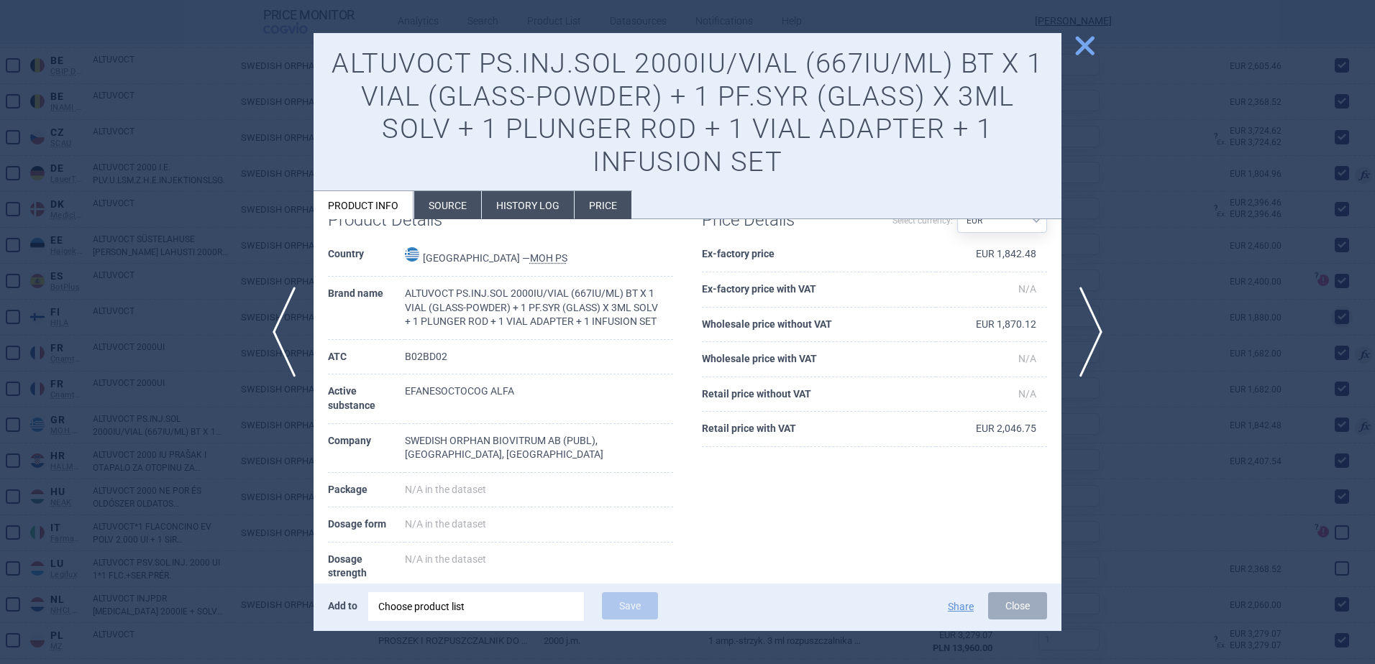
scroll to position [72, 0]
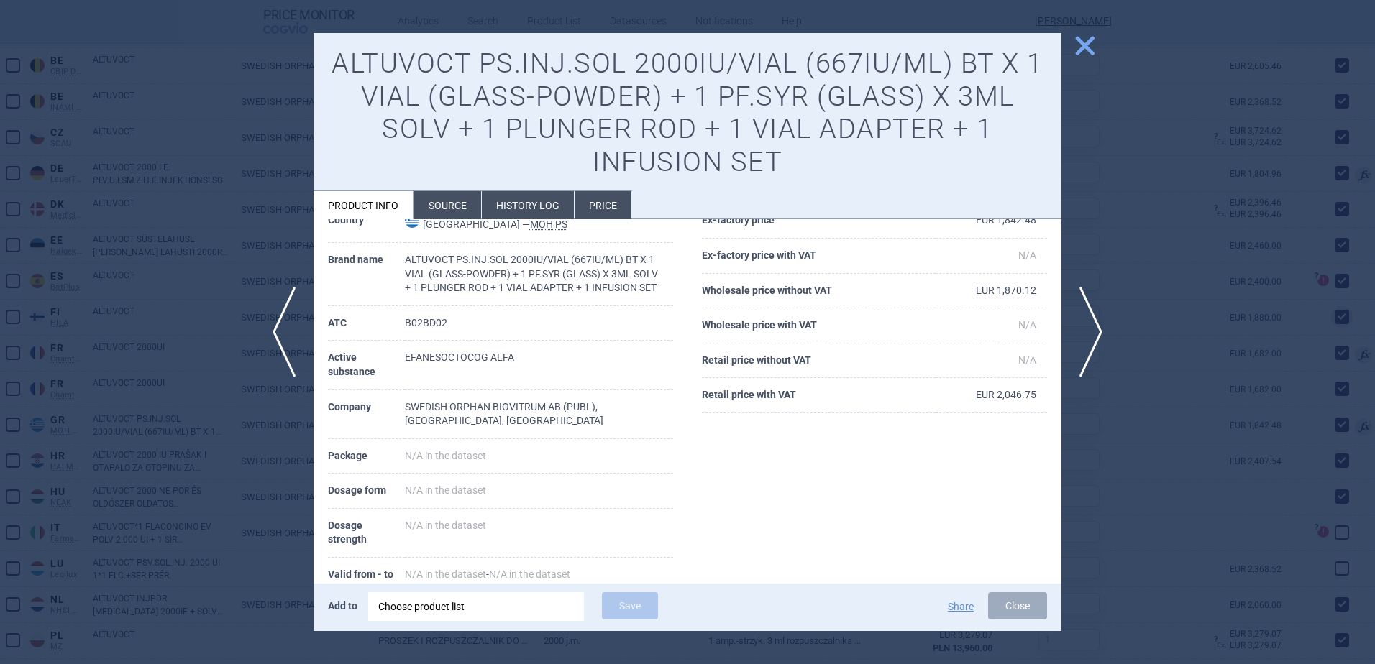
click at [1088, 46] on span "close" at bounding box center [1084, 45] width 25 height 25
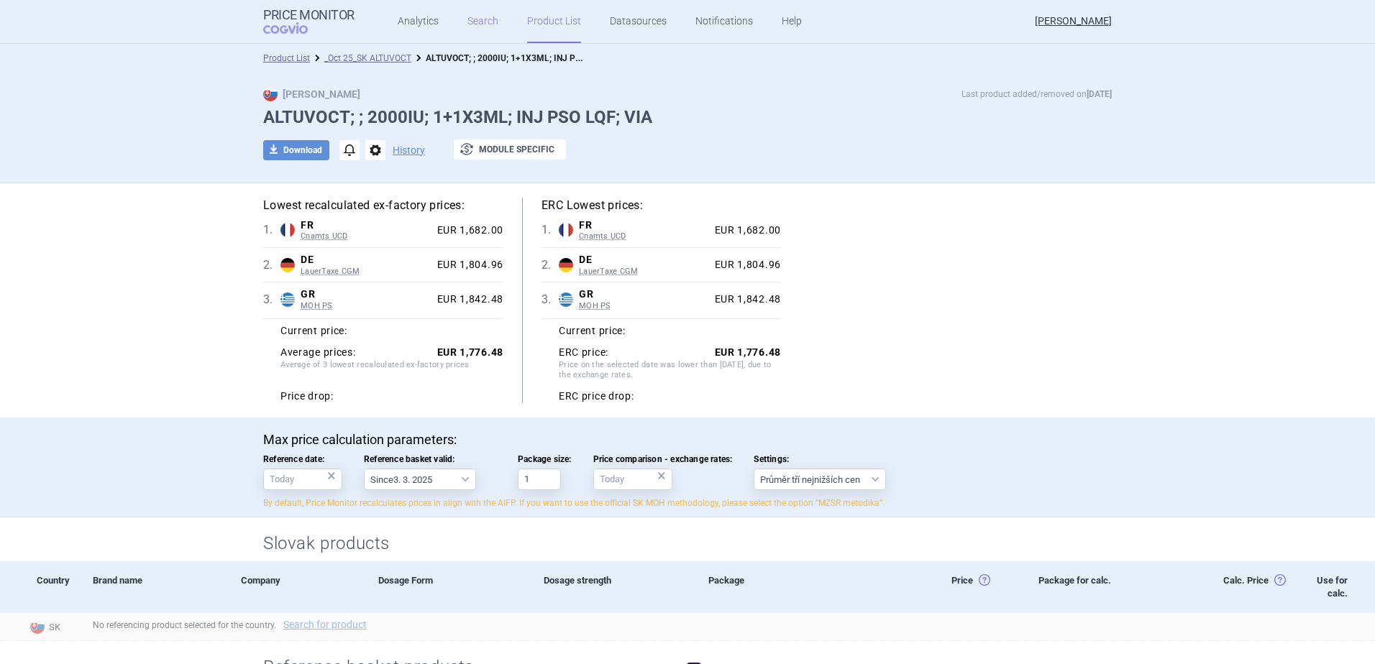
click at [477, 19] on link "Search" at bounding box center [482, 21] width 31 height 43
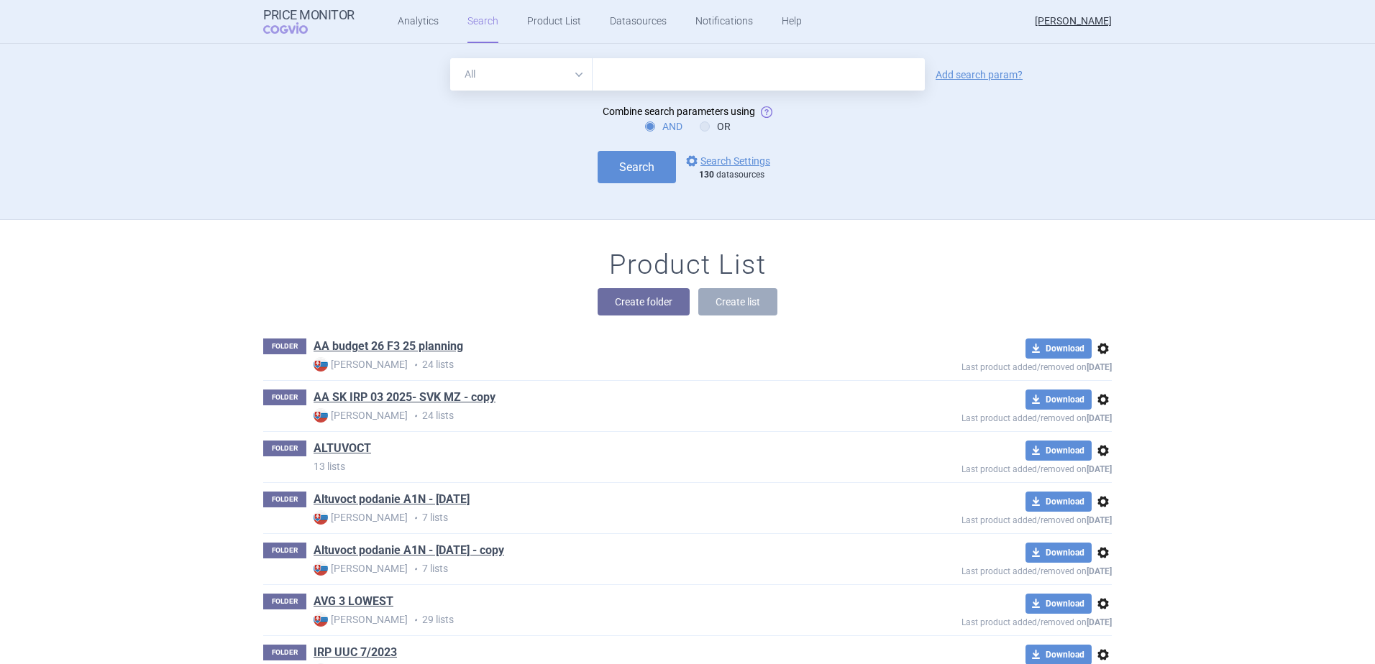
click at [562, 73] on select "All Brand Name ATC Company Active Substance Country Newer than" at bounding box center [521, 74] width 142 height 32
select select "brandName"
click at [450, 58] on select "All Brand Name ATC Company Active Substance Country Newer than" at bounding box center [521, 74] width 142 height 32
click at [608, 79] on input "text" at bounding box center [759, 74] width 332 height 32
type input "Jyseleca"
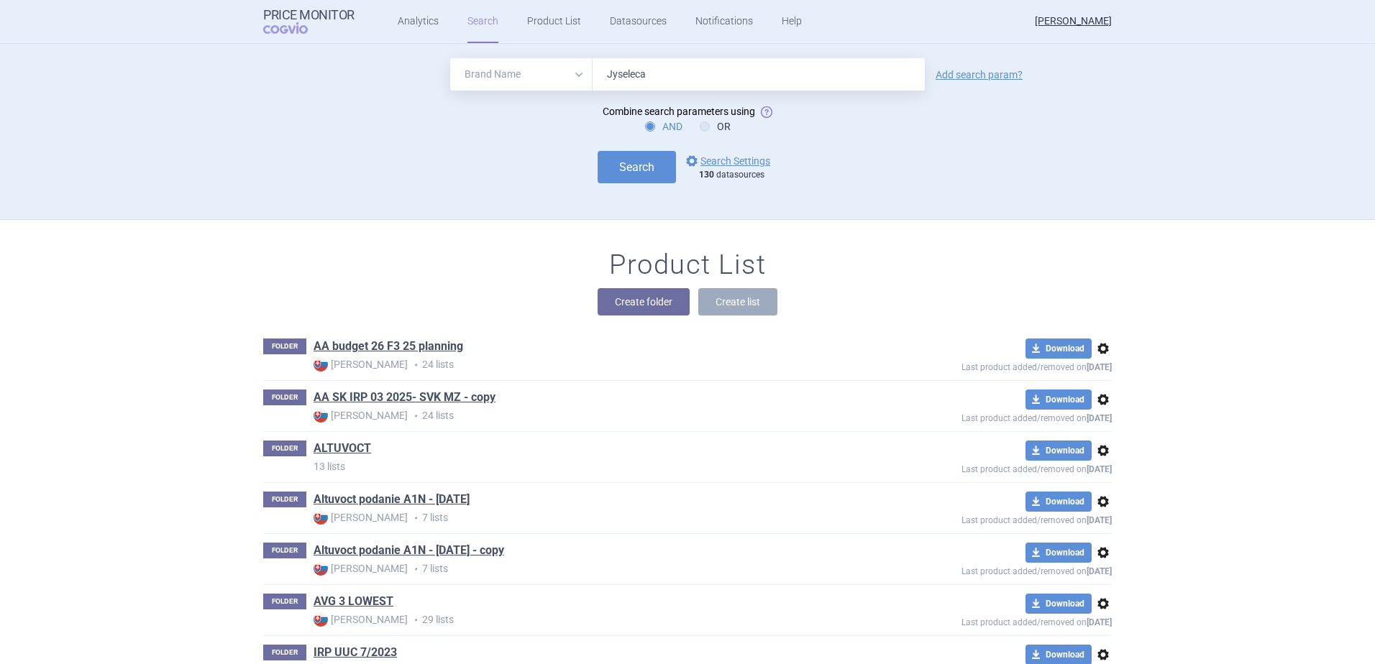
click at [977, 68] on div "All Brand Name ATC Company Active Substance Country Newer than Jyseleca Add sea…" at bounding box center [687, 74] width 849 height 32
click at [974, 69] on div "Add search param?" at bounding box center [978, 75] width 101 height 12
click at [972, 76] on link "Add search param?" at bounding box center [979, 75] width 87 height 10
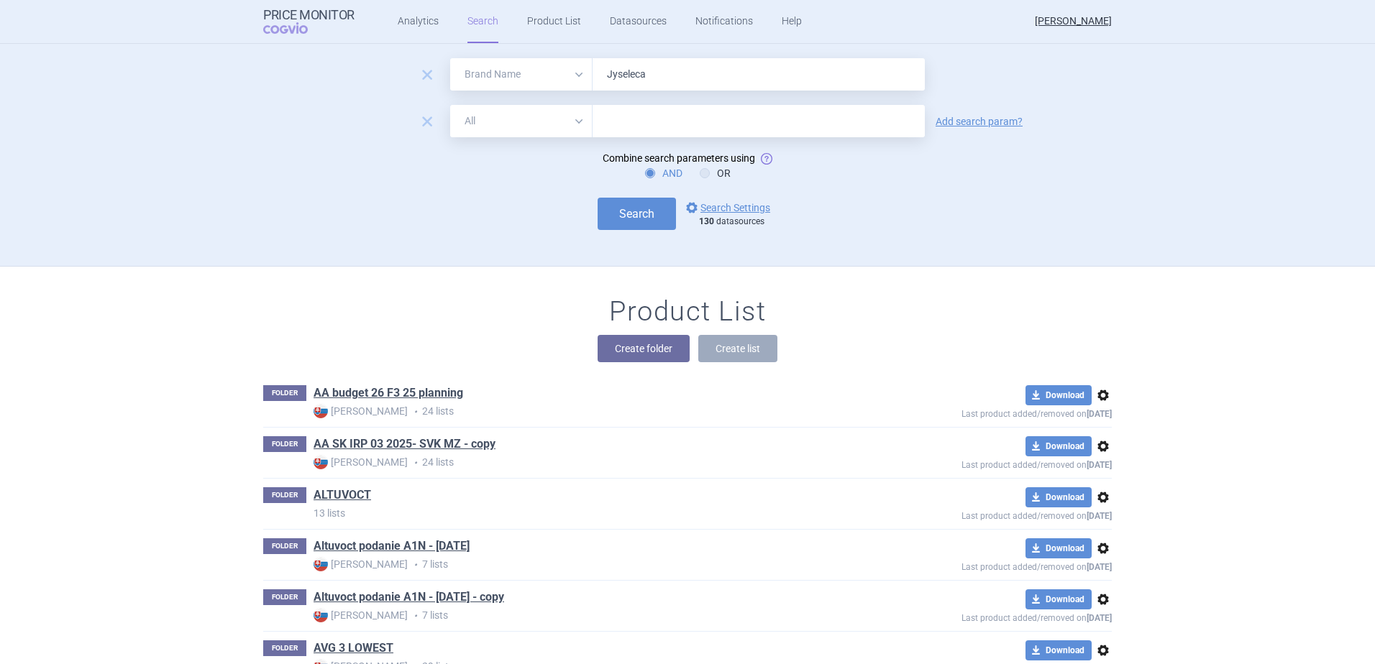
click at [548, 114] on select "All Brand Name ATC Company Active Substance Country Newer than" at bounding box center [521, 121] width 142 height 32
select select "newerThan"
click at [450, 105] on select "All Brand Name ATC Company Active Substance Country Newer than" at bounding box center [521, 121] width 142 height 32
click at [616, 124] on input "text" at bounding box center [759, 121] width 332 height 32
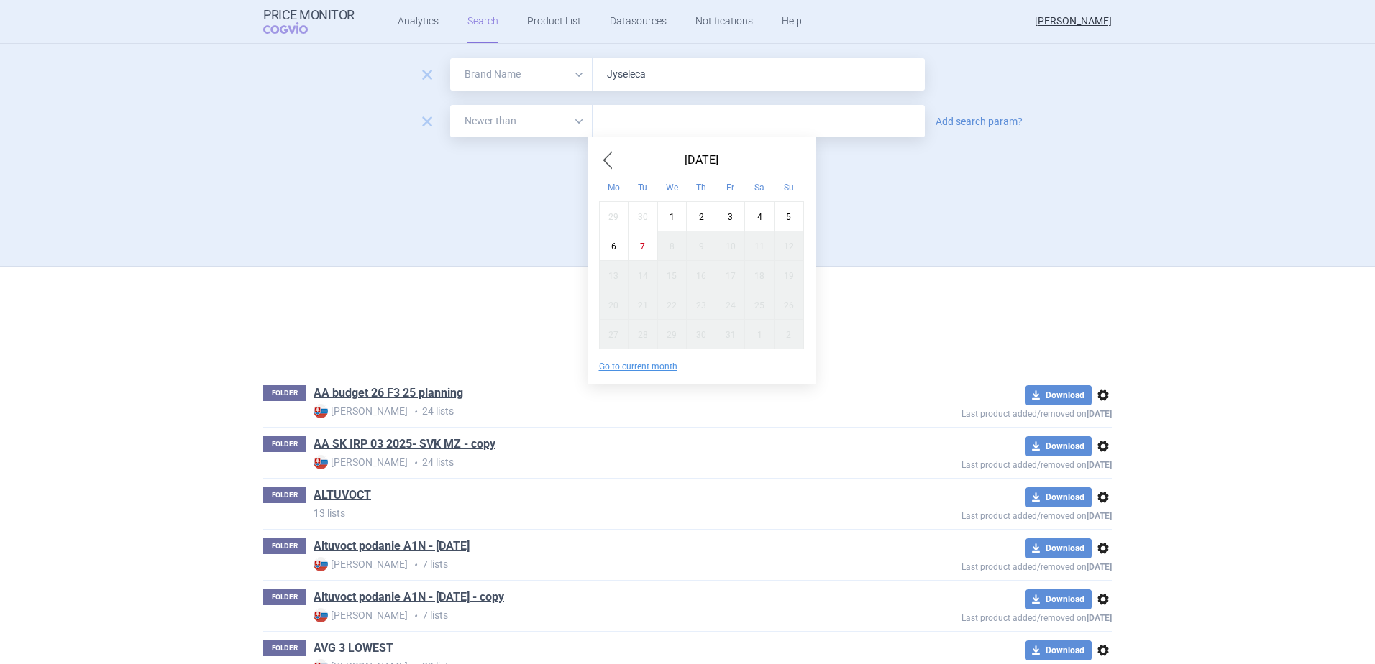
click at [676, 216] on div "1" at bounding box center [671, 215] width 29 height 29
type input "1. 10. 2025"
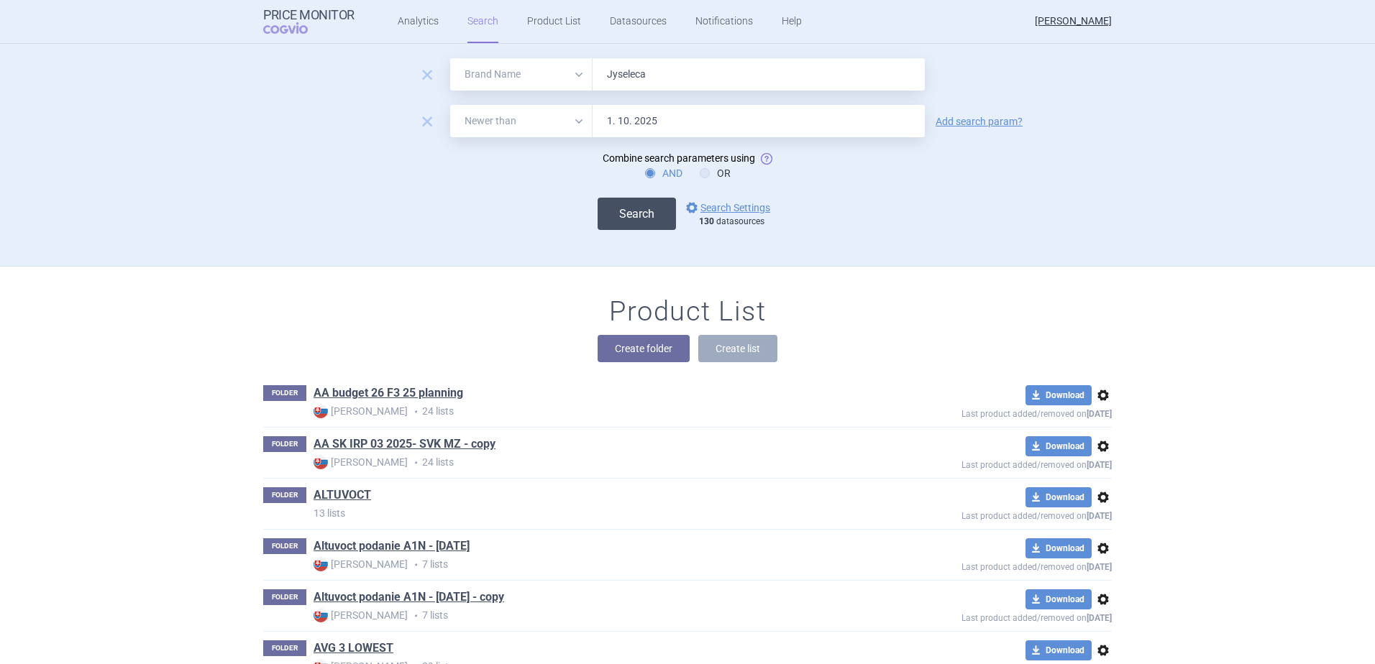
click at [626, 208] on button "Search" at bounding box center [637, 214] width 78 height 32
select select "brandName"
select select "newerThan"
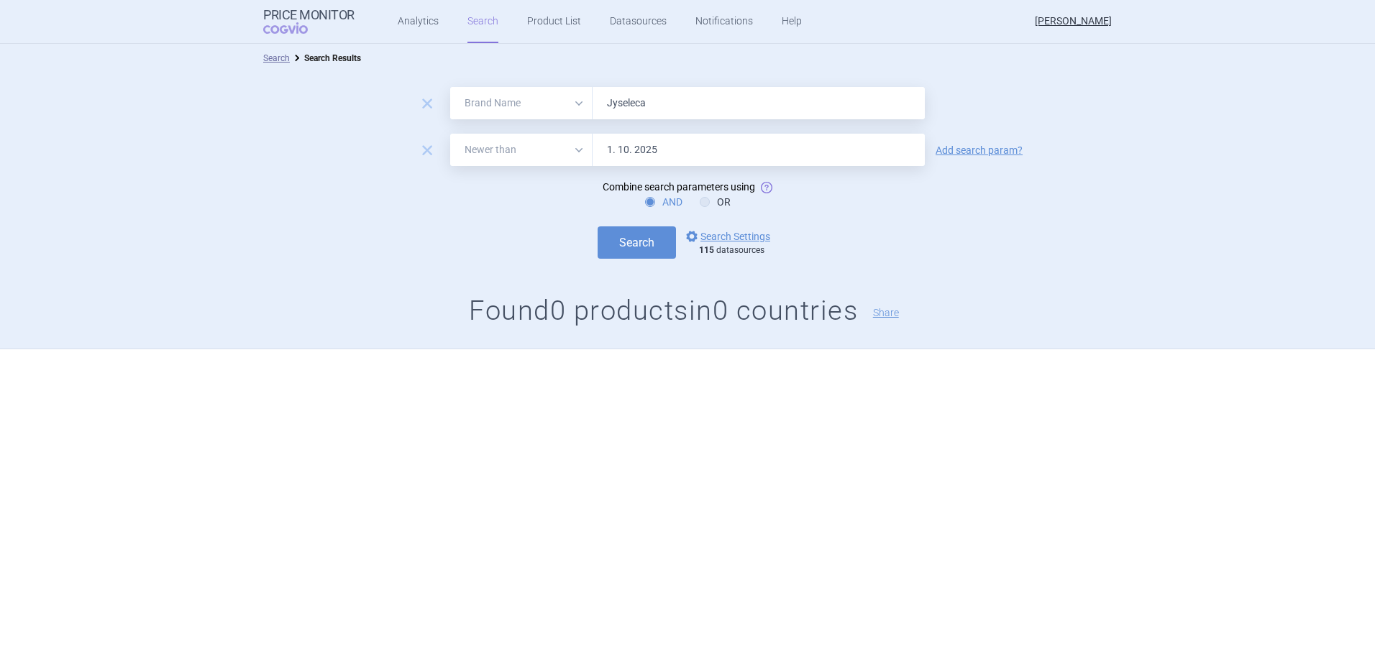
drag, startPoint x: 653, startPoint y: 104, endPoint x: 531, endPoint y: 106, distance: 121.5
click at [531, 106] on div "All Brand Name ATC Company Active Substance Country Newer than Jyseleca" at bounding box center [687, 103] width 475 height 32
click at [640, 241] on button "Search" at bounding box center [637, 243] width 78 height 32
drag, startPoint x: 683, startPoint y: 99, endPoint x: 576, endPoint y: 97, distance: 107.2
click at [576, 97] on div "All Brand Name ATC Company Active Substance Country Newer than zynlonta" at bounding box center [687, 103] width 475 height 32
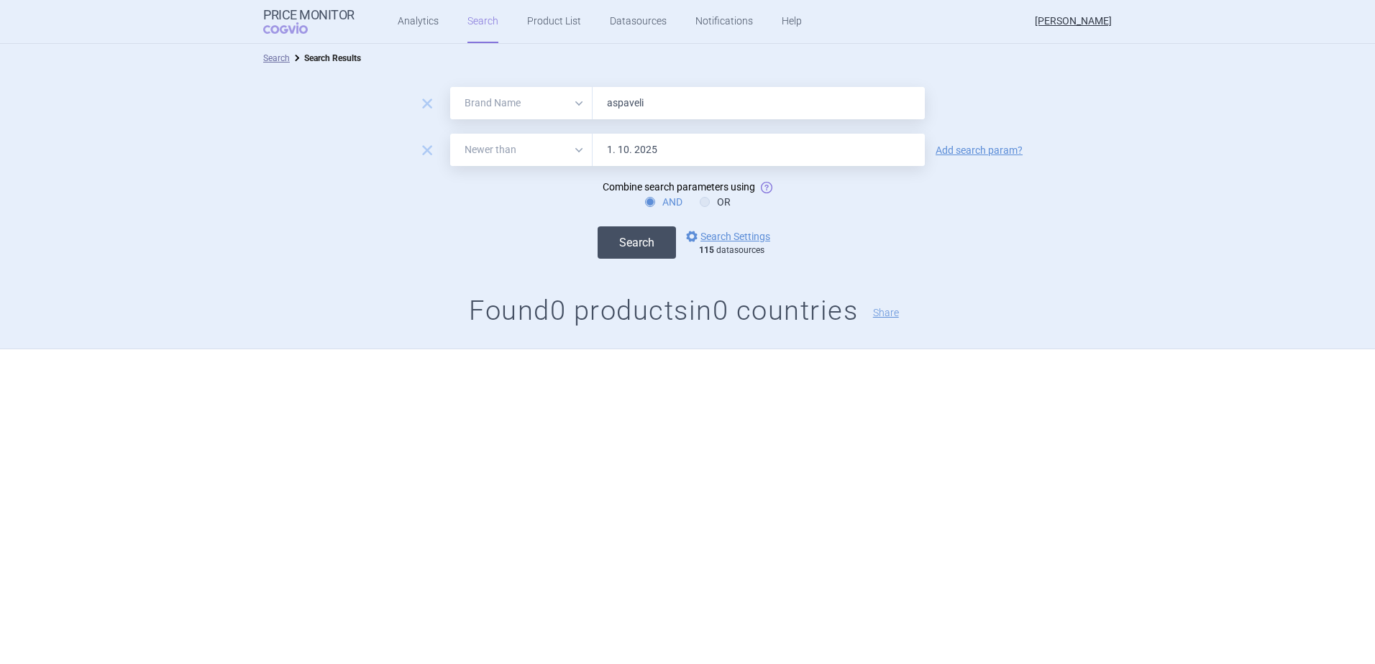
type input "aspaveli"
click at [648, 247] on button "Search" at bounding box center [637, 243] width 78 height 32
click at [531, 26] on link "Product List" at bounding box center [554, 21] width 54 height 43
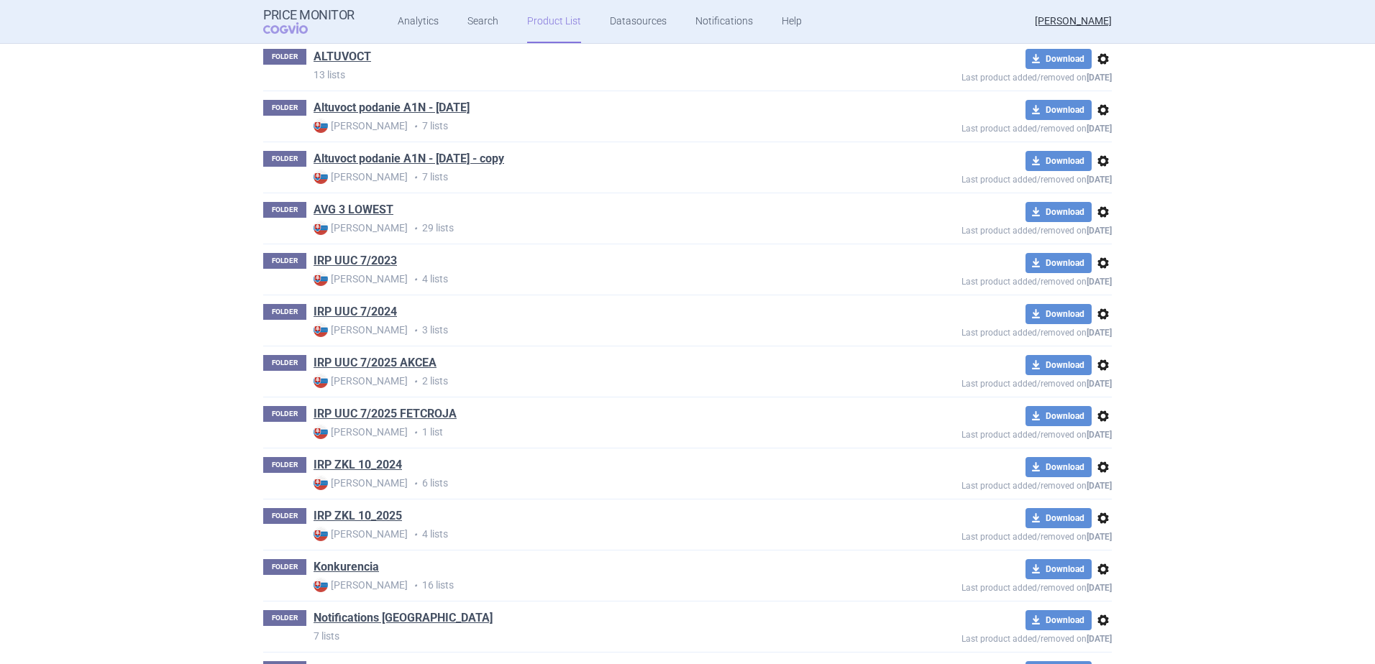
scroll to position [464, 0]
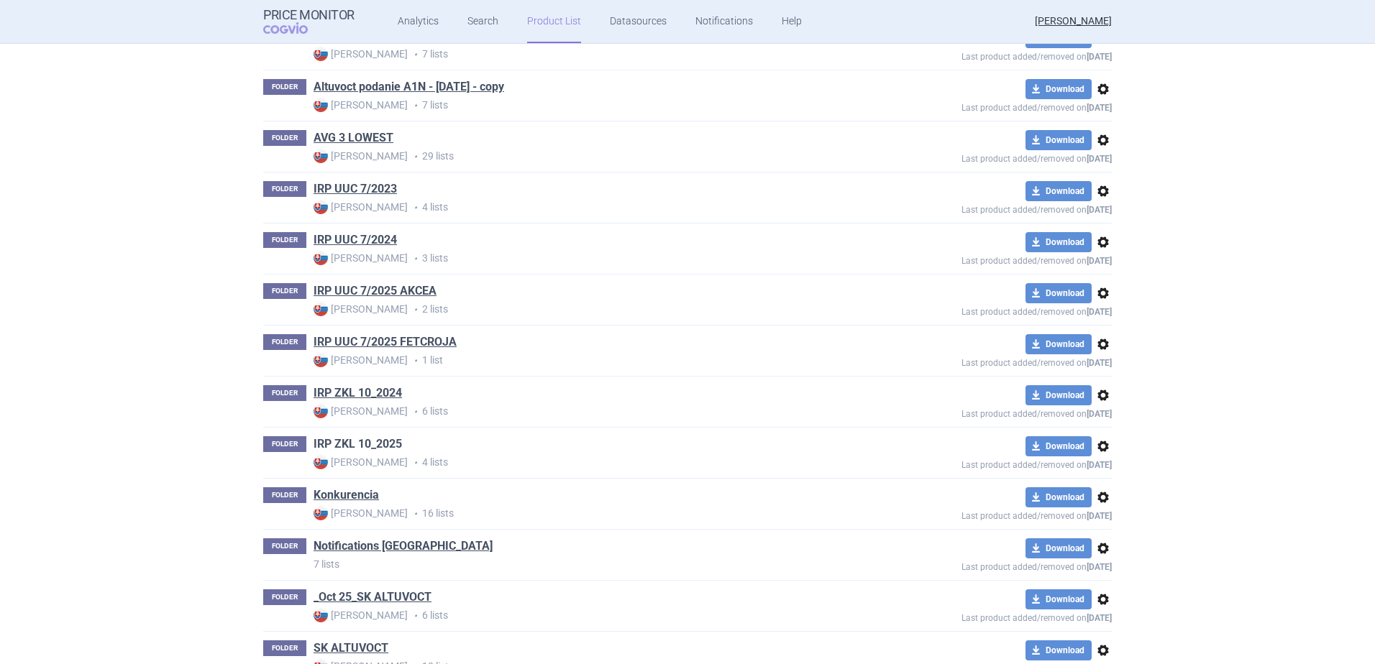
drag, startPoint x: 369, startPoint y: 435, endPoint x: 362, endPoint y: 447, distance: 14.2
click at [362, 447] on link "IRP ZKL 10_2025" at bounding box center [358, 444] width 88 height 16
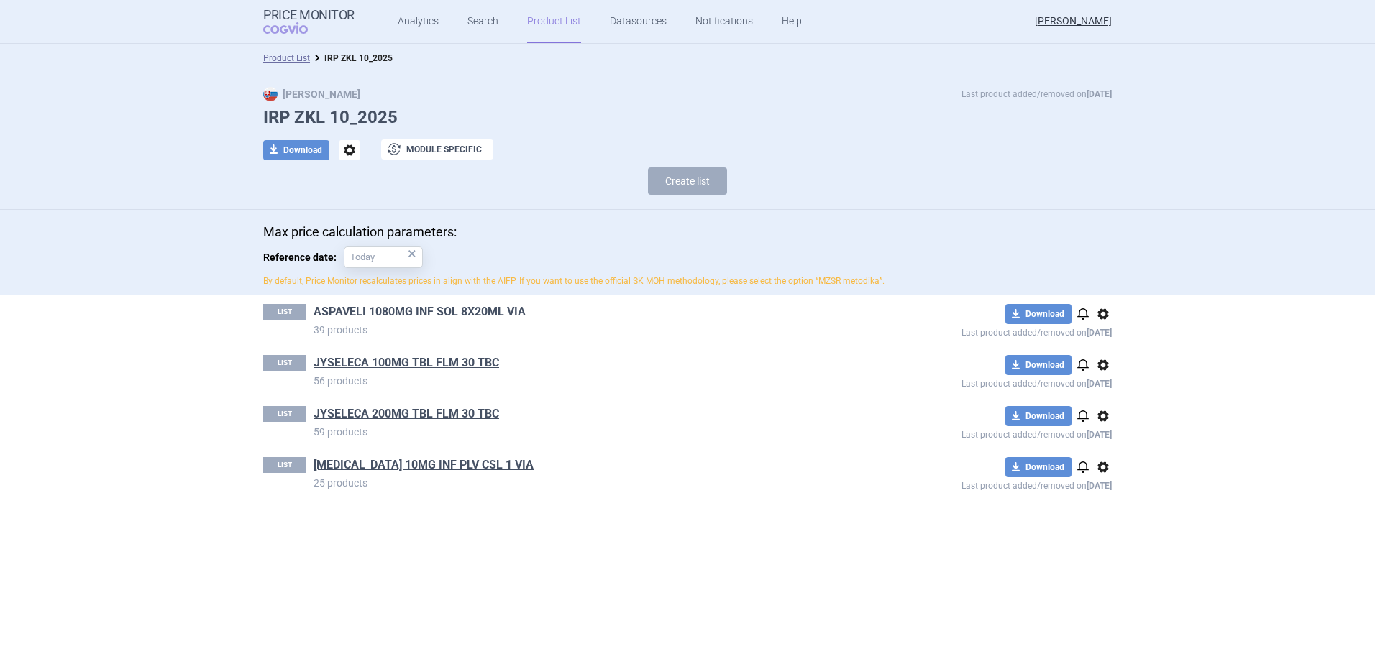
click at [389, 311] on link "ASPAVELI 1080MG INF SOL 8X20ML VIA" at bounding box center [420, 312] width 212 height 16
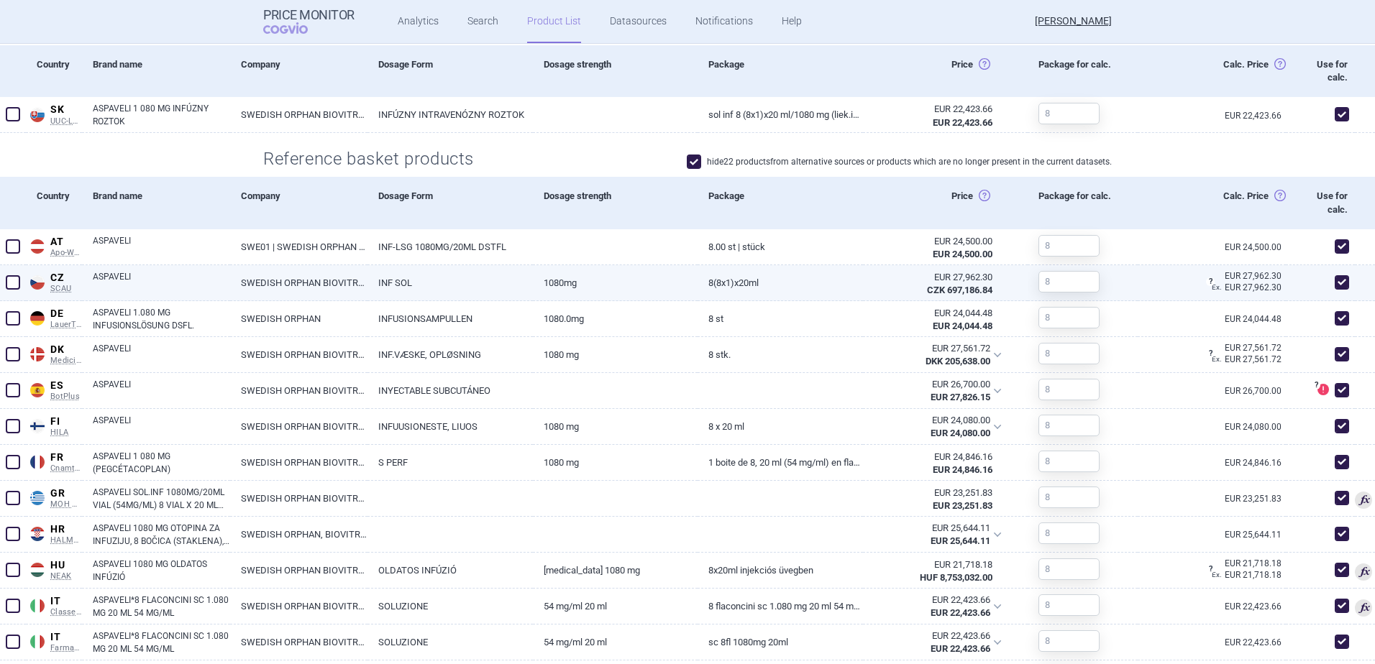
scroll to position [431, 0]
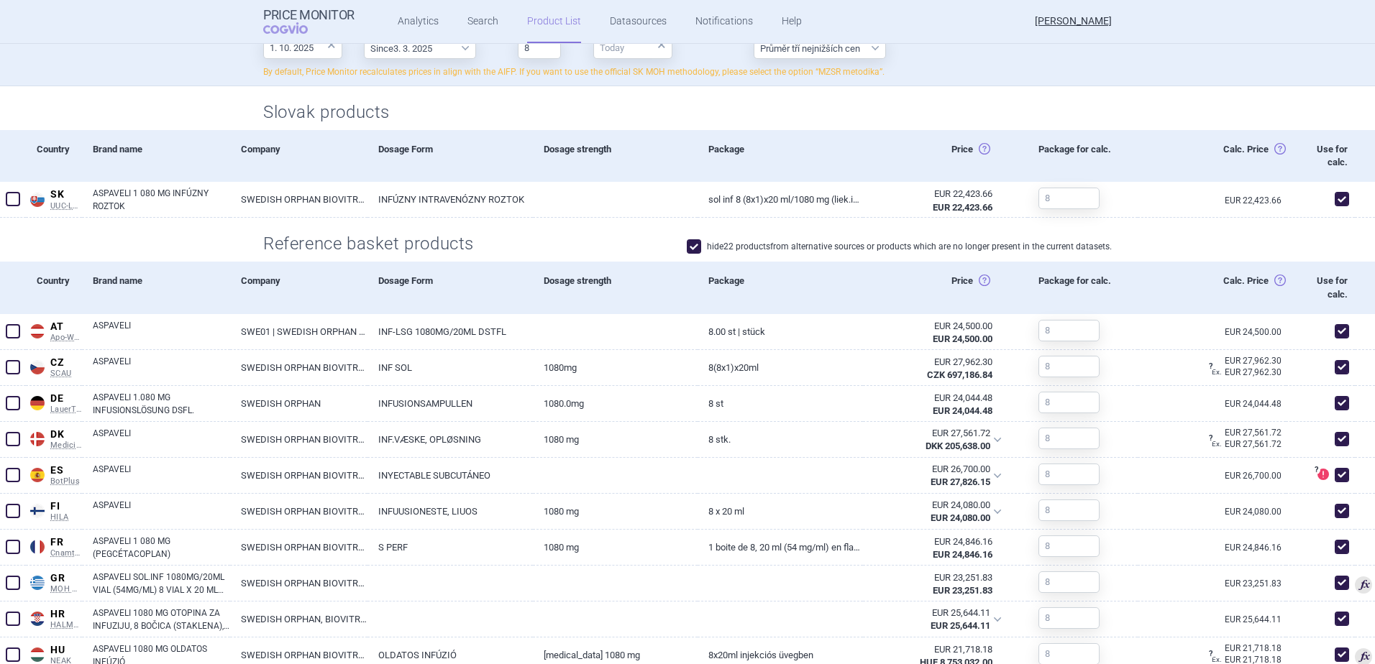
click at [687, 246] on span at bounding box center [694, 246] width 14 height 14
checkbox input "false"
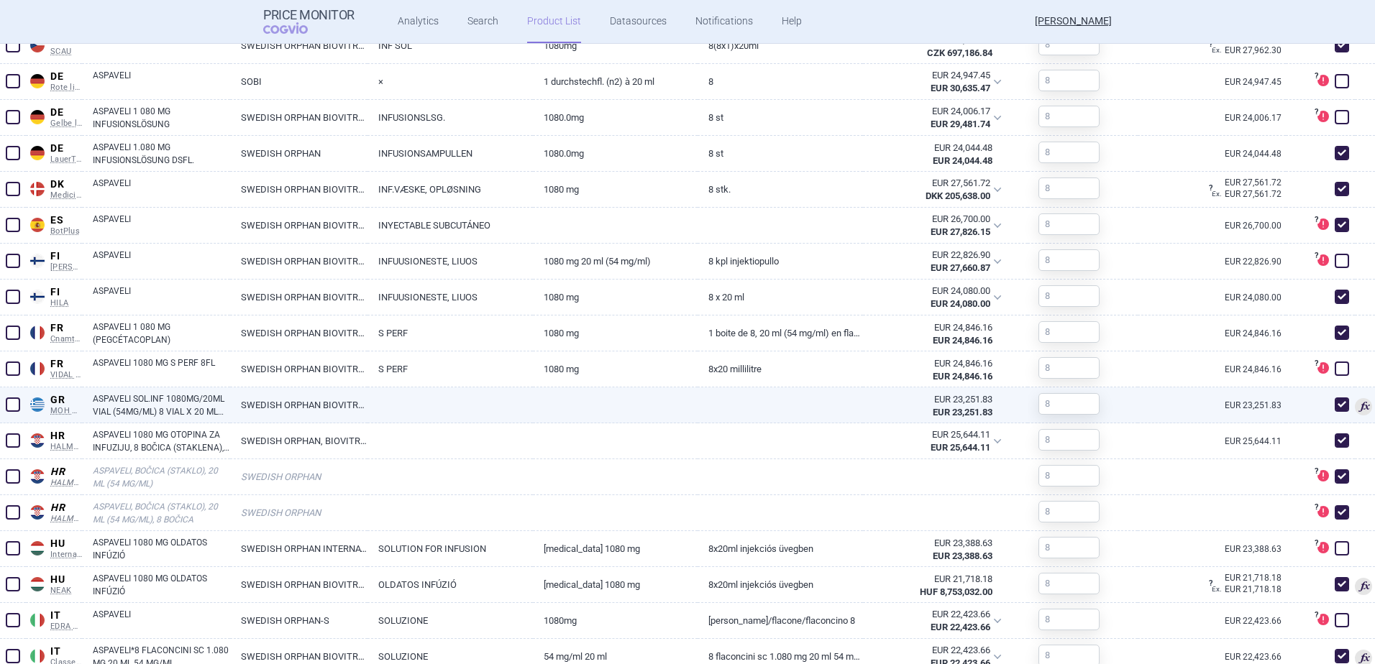
scroll to position [863, 0]
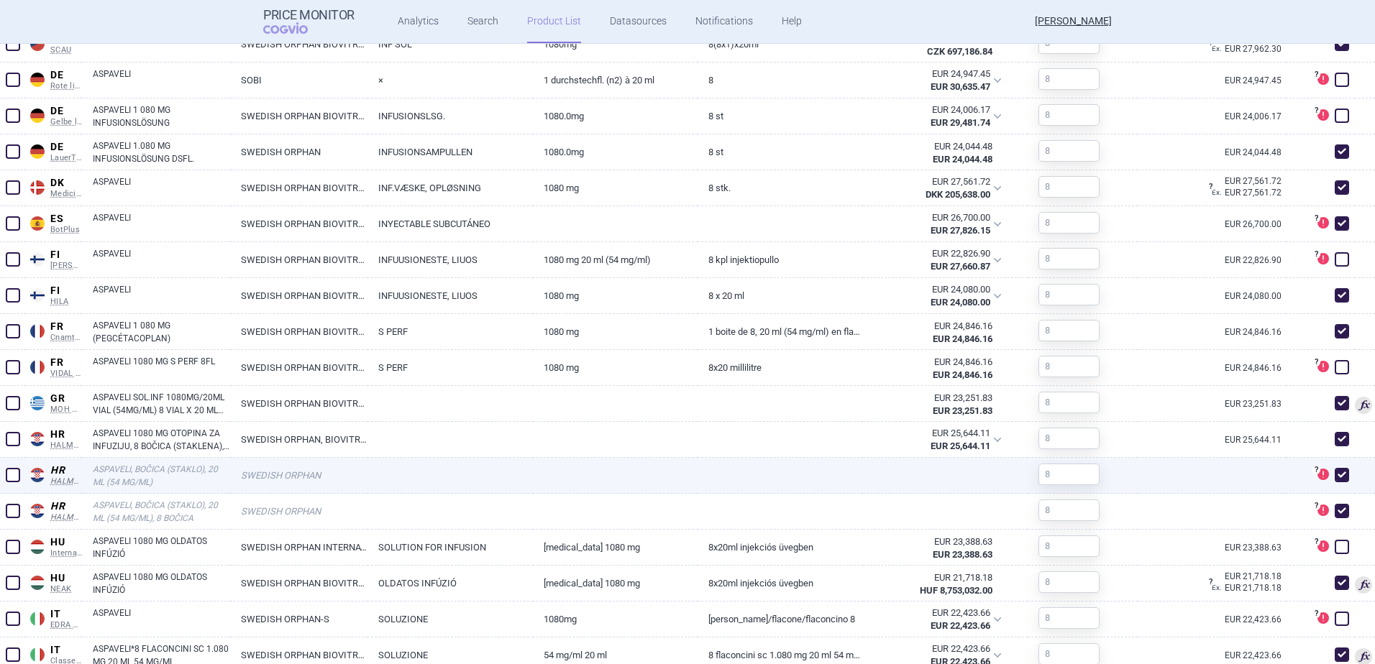
drag, startPoint x: 1330, startPoint y: 475, endPoint x: 1330, endPoint y: 485, distance: 10.1
click at [1335, 478] on span at bounding box center [1342, 475] width 14 height 14
checkbox input "false"
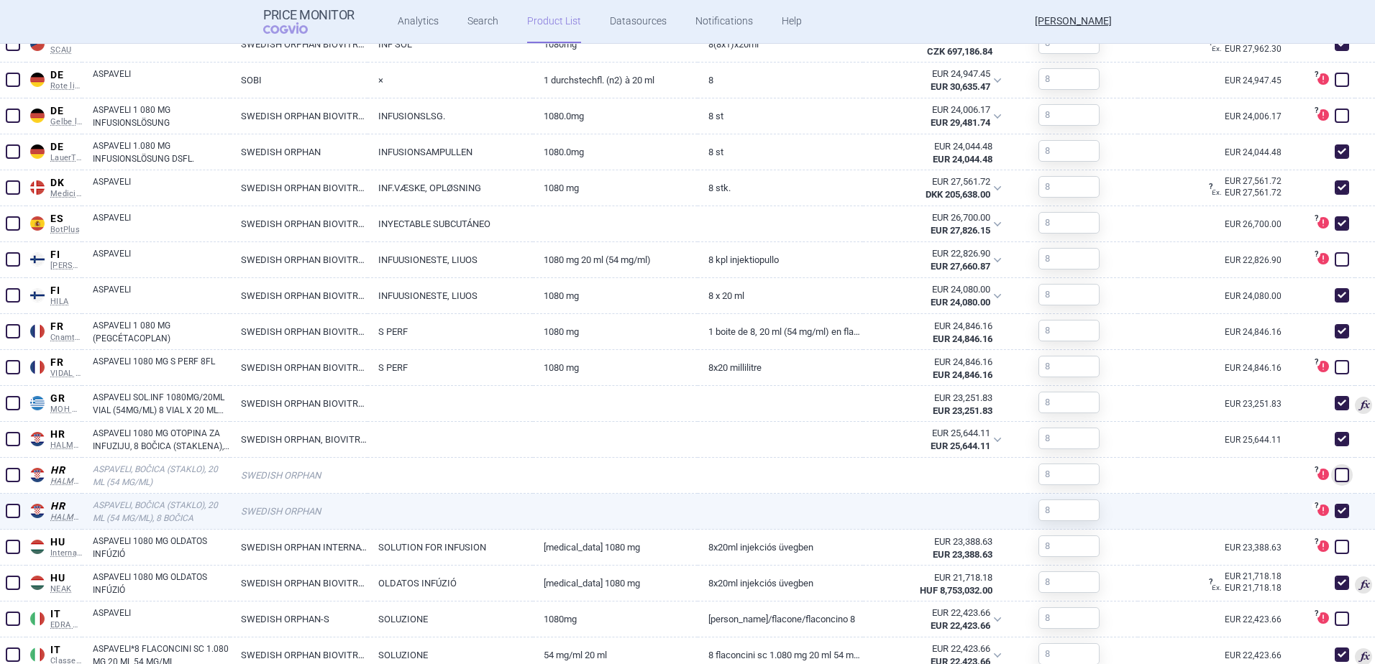
click at [1335, 516] on span at bounding box center [1342, 511] width 14 height 14
checkbox input "false"
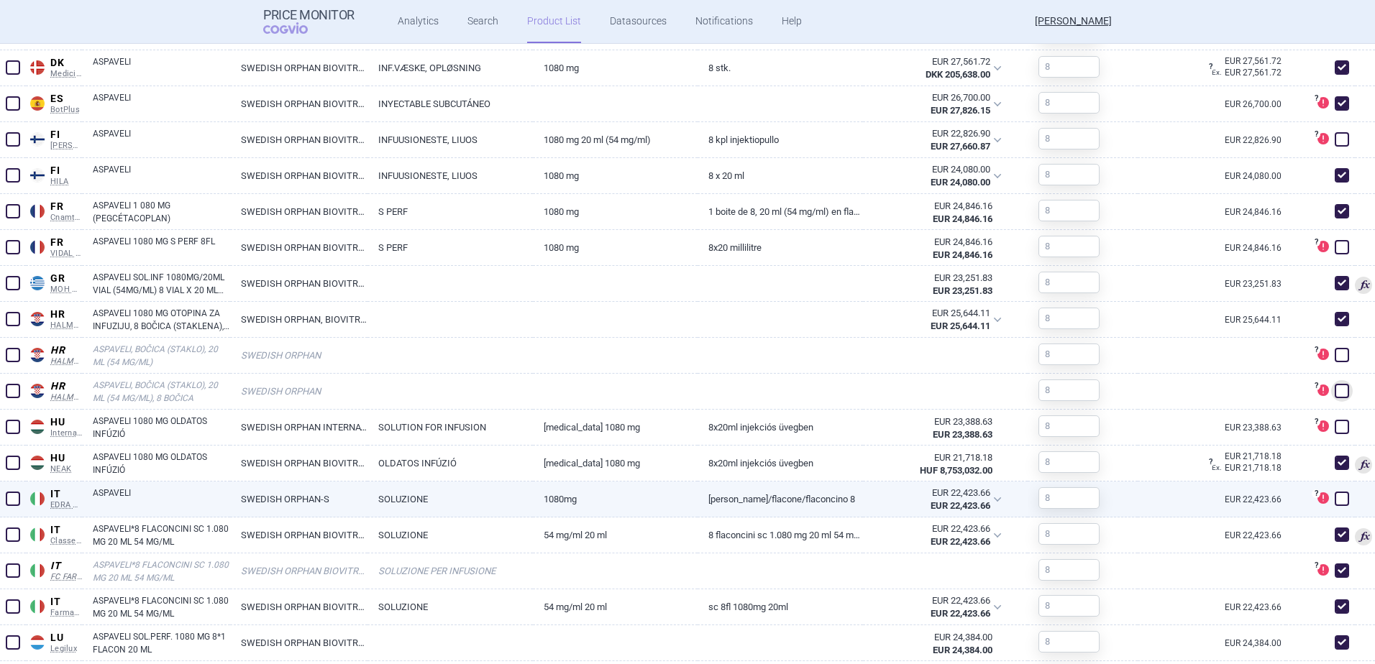
scroll to position [1007, 0]
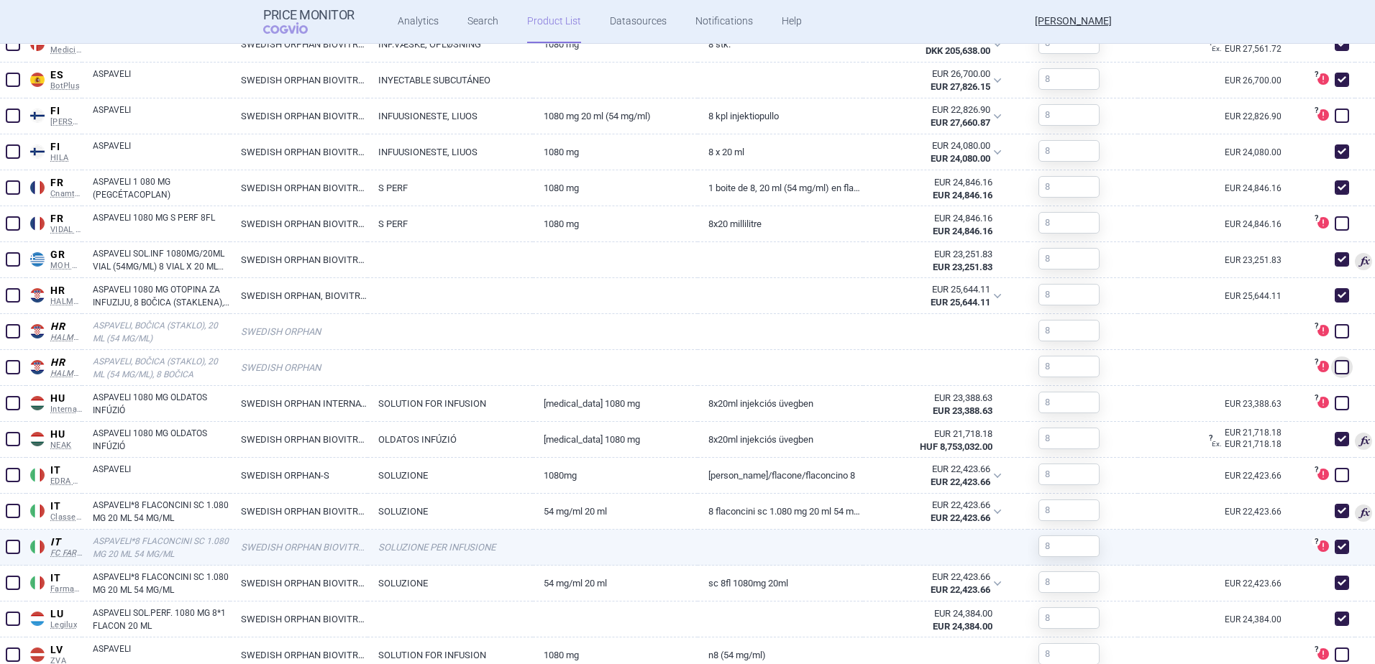
click at [1335, 545] on span at bounding box center [1342, 547] width 14 height 14
checkbox input "false"
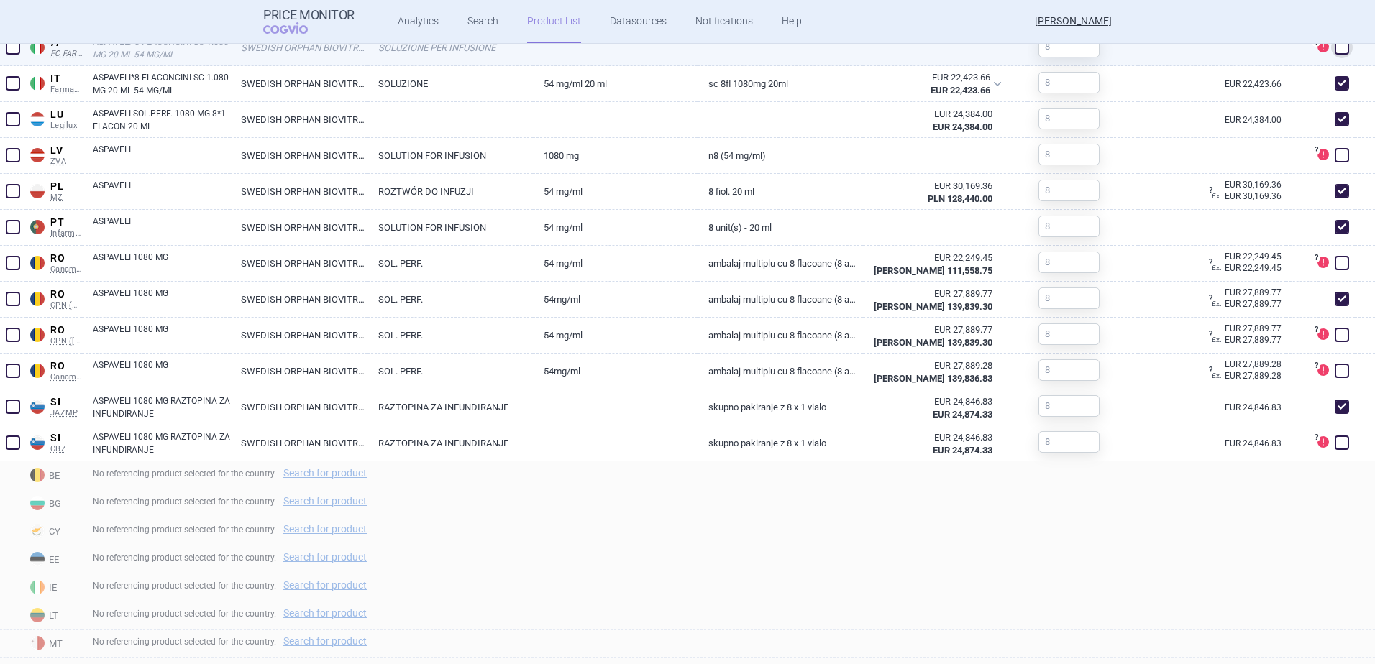
scroll to position [1510, 0]
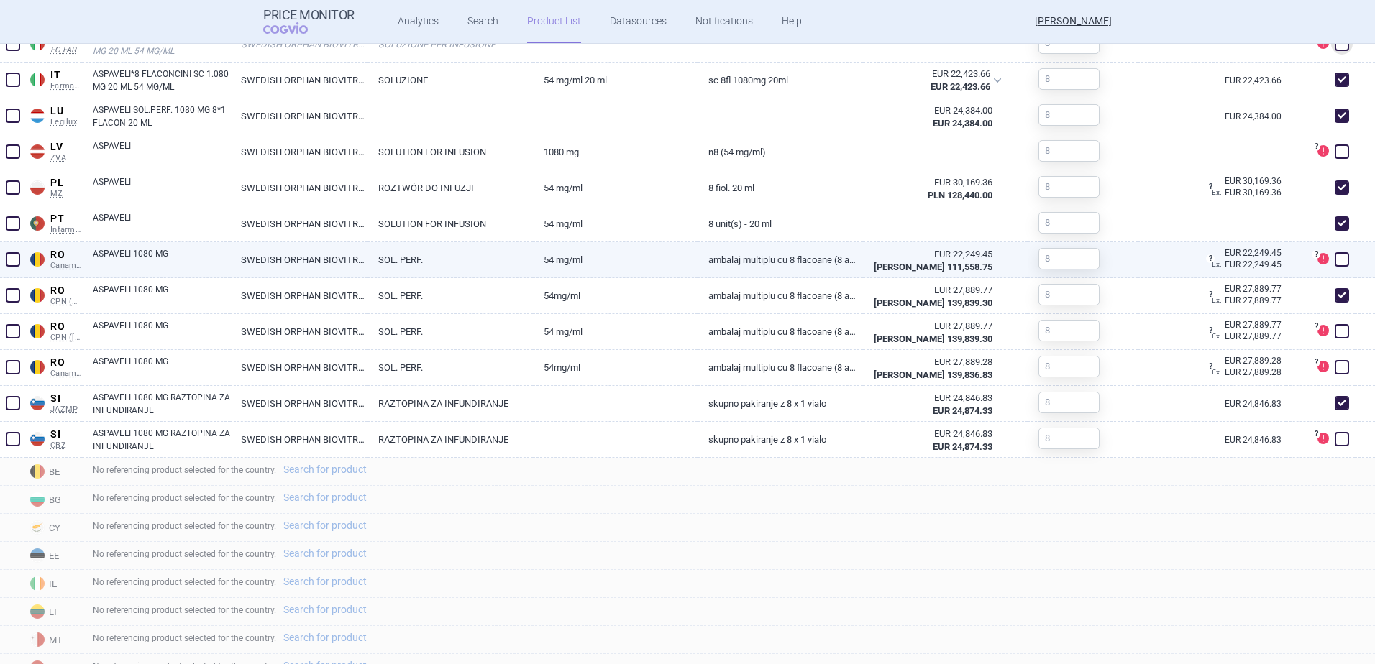
click at [283, 268] on link "SWEDISH ORPHAN BIOVITRUM AB (PUBL)" at bounding box center [298, 259] width 137 height 35
select select "EUR"
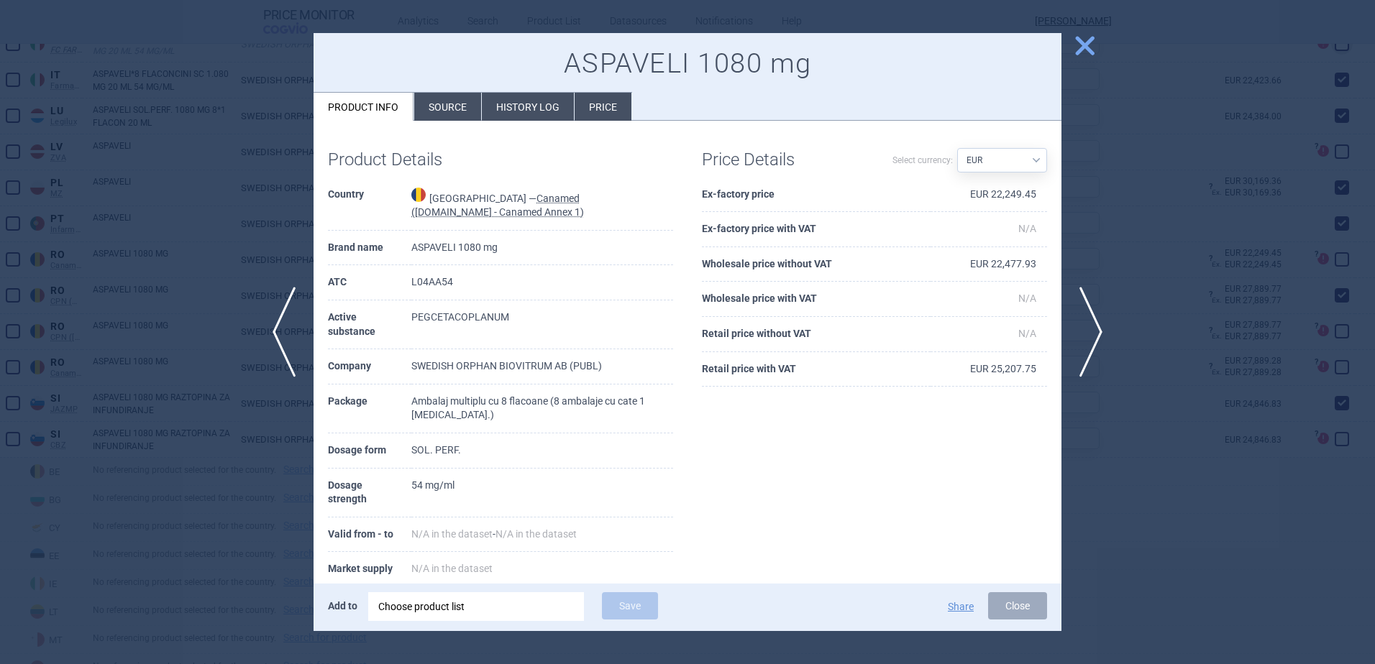
click at [621, 101] on li "Price" at bounding box center [603, 107] width 57 height 28
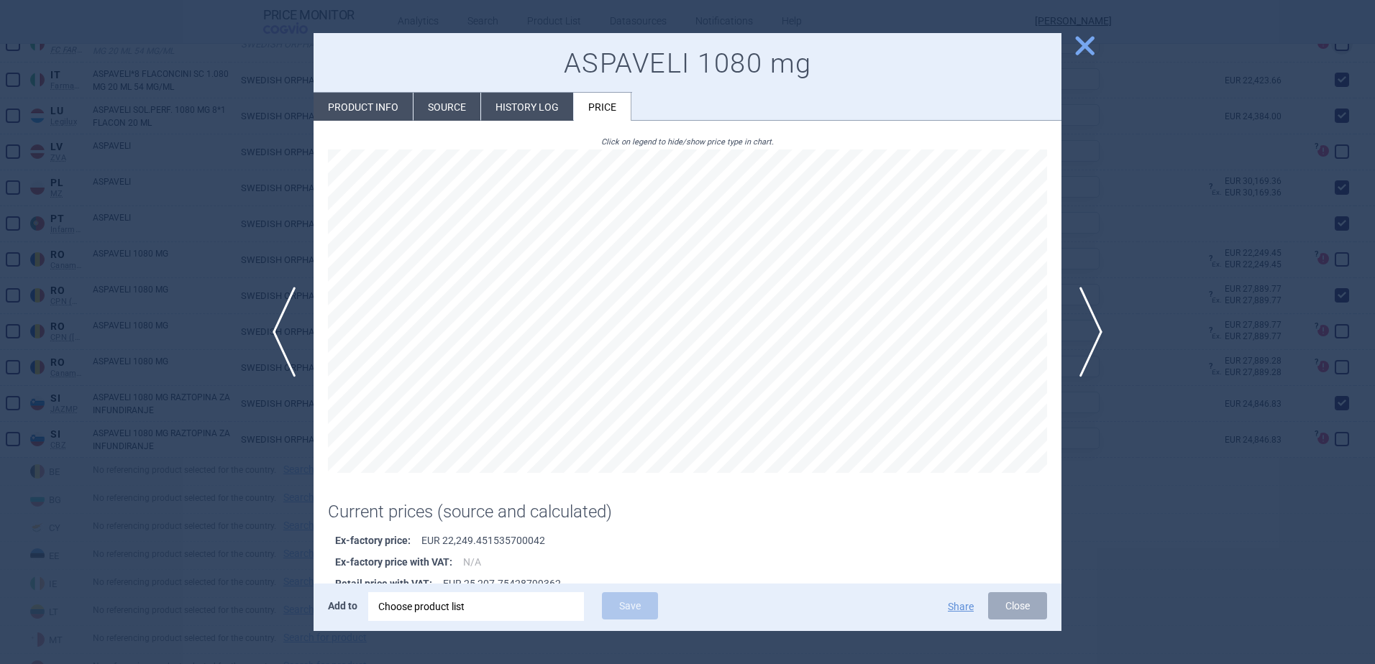
click at [550, 112] on li "History log" at bounding box center [527, 107] width 92 height 28
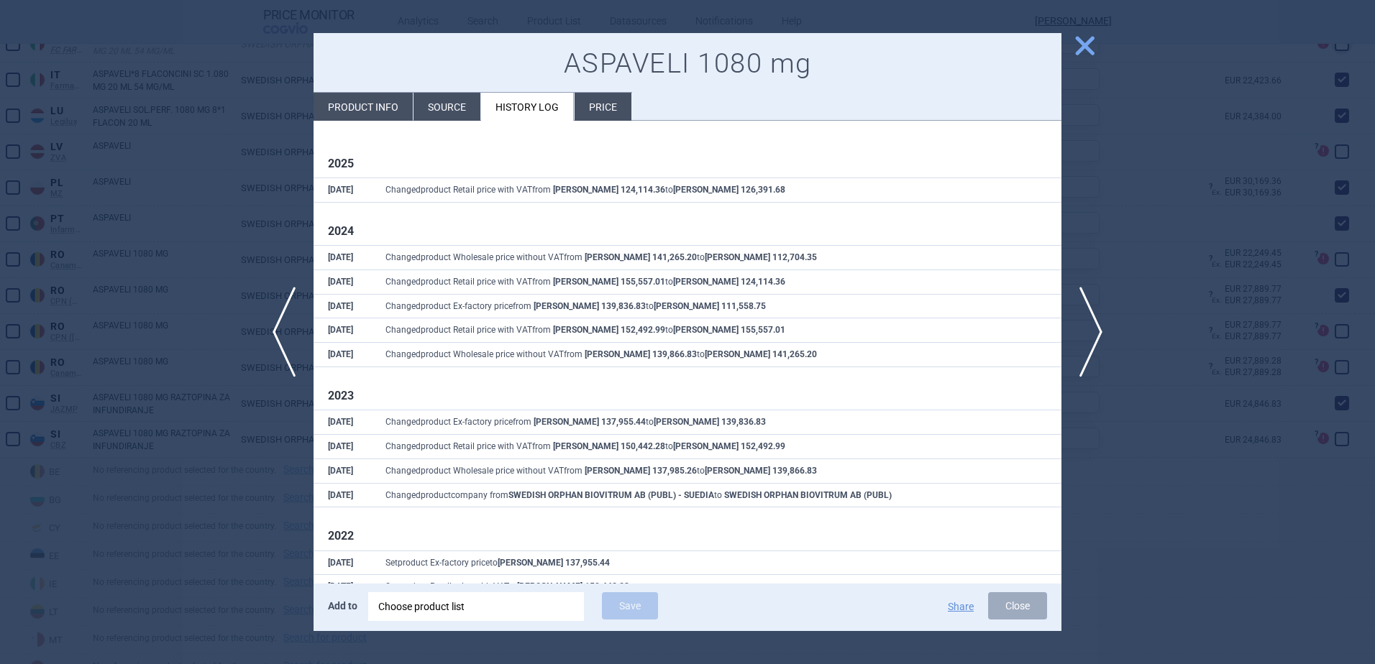
click at [1084, 41] on span "close" at bounding box center [1084, 45] width 25 height 25
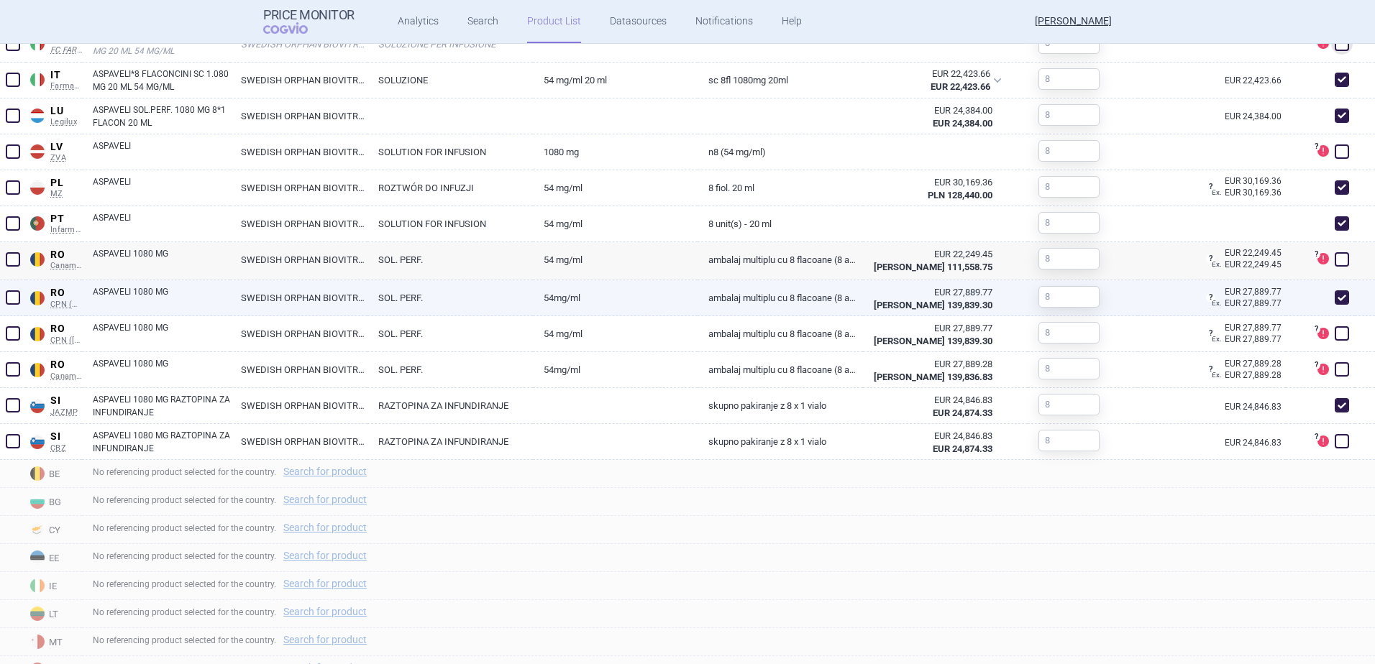
click at [370, 307] on link "SOL. PERF." at bounding box center [449, 297] width 165 height 35
select select "EUR"
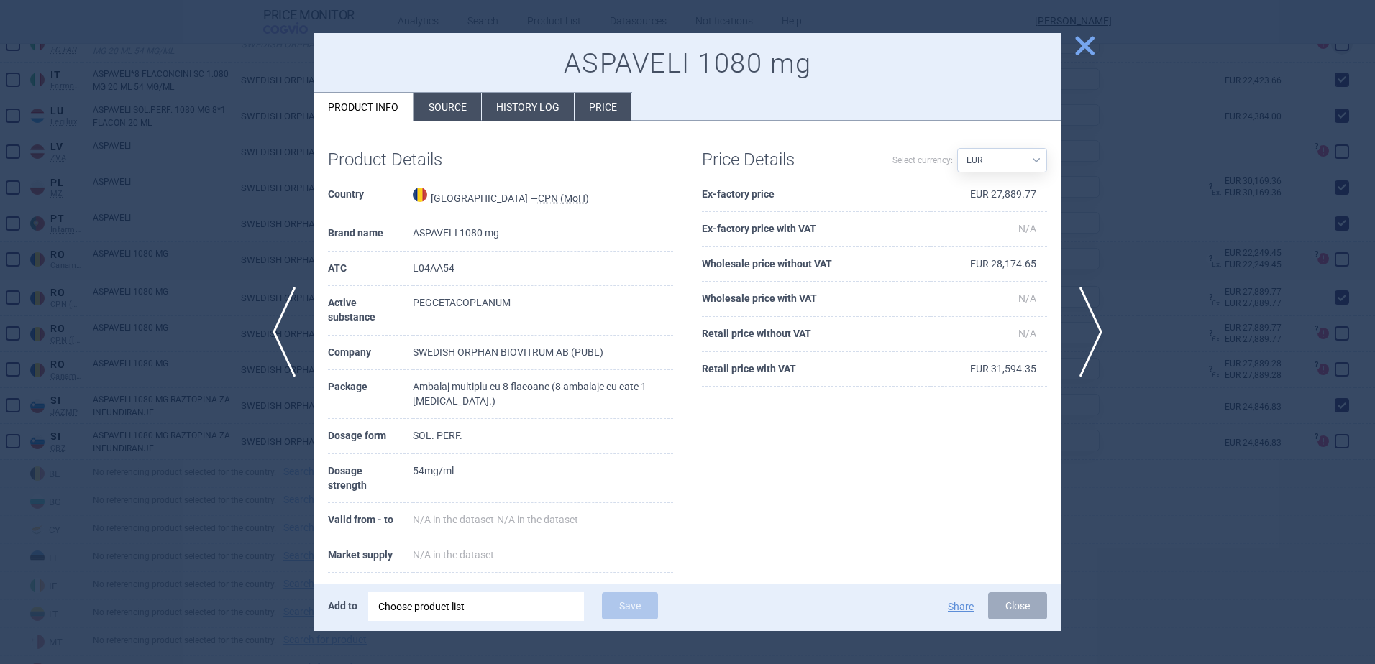
scroll to position [74, 0]
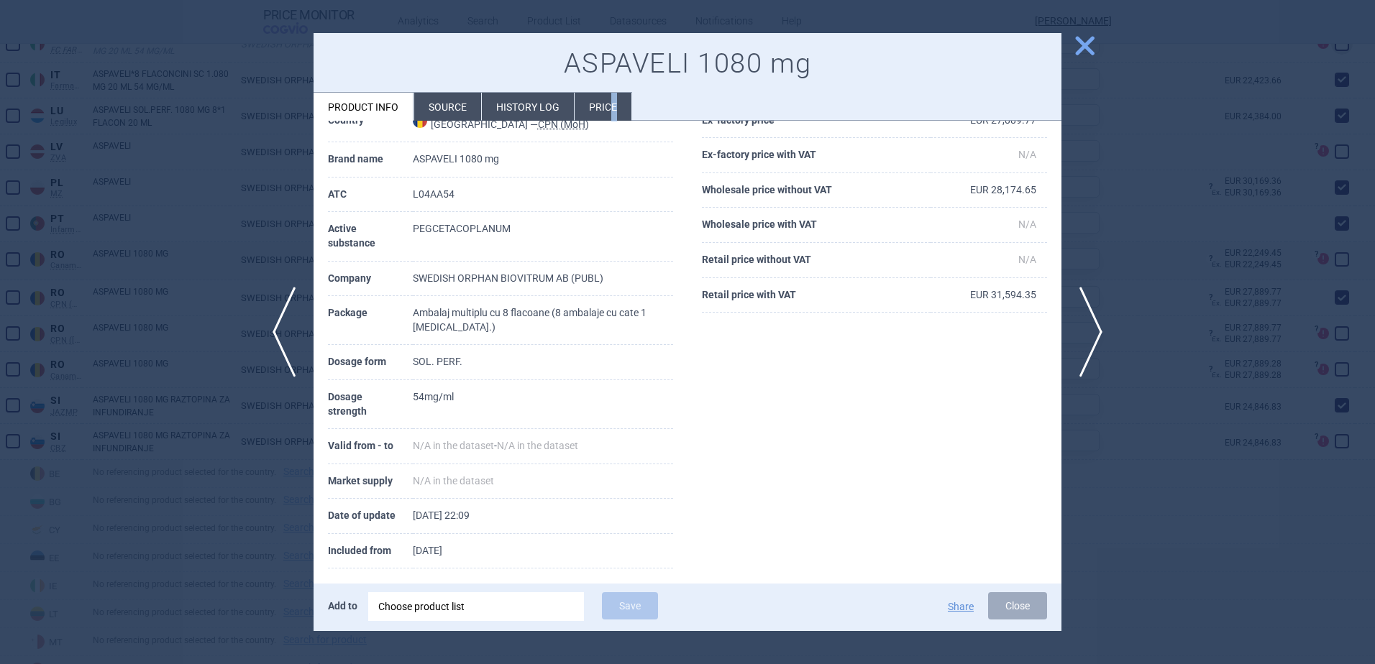
click at [613, 96] on li "Price" at bounding box center [603, 107] width 57 height 28
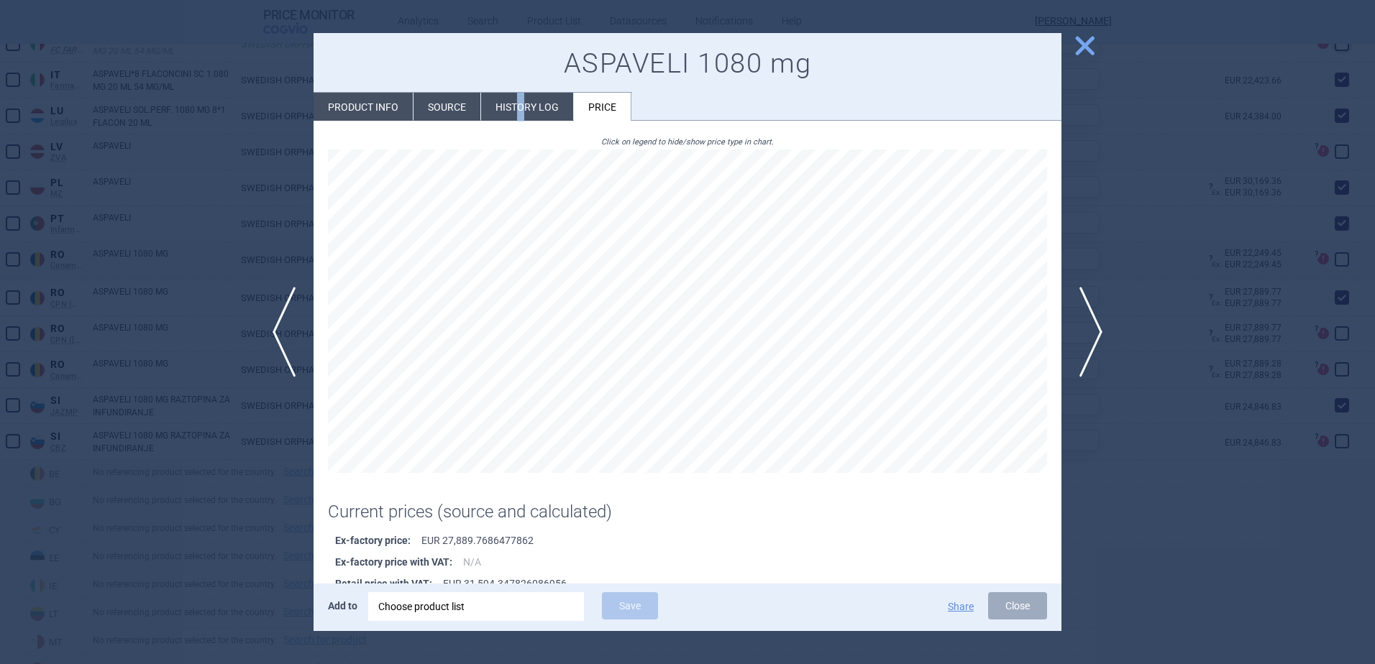
drag, startPoint x: 613, startPoint y: 96, endPoint x: 521, endPoint y: 101, distance: 92.2
click at [521, 101] on li "History log" at bounding box center [527, 107] width 92 height 28
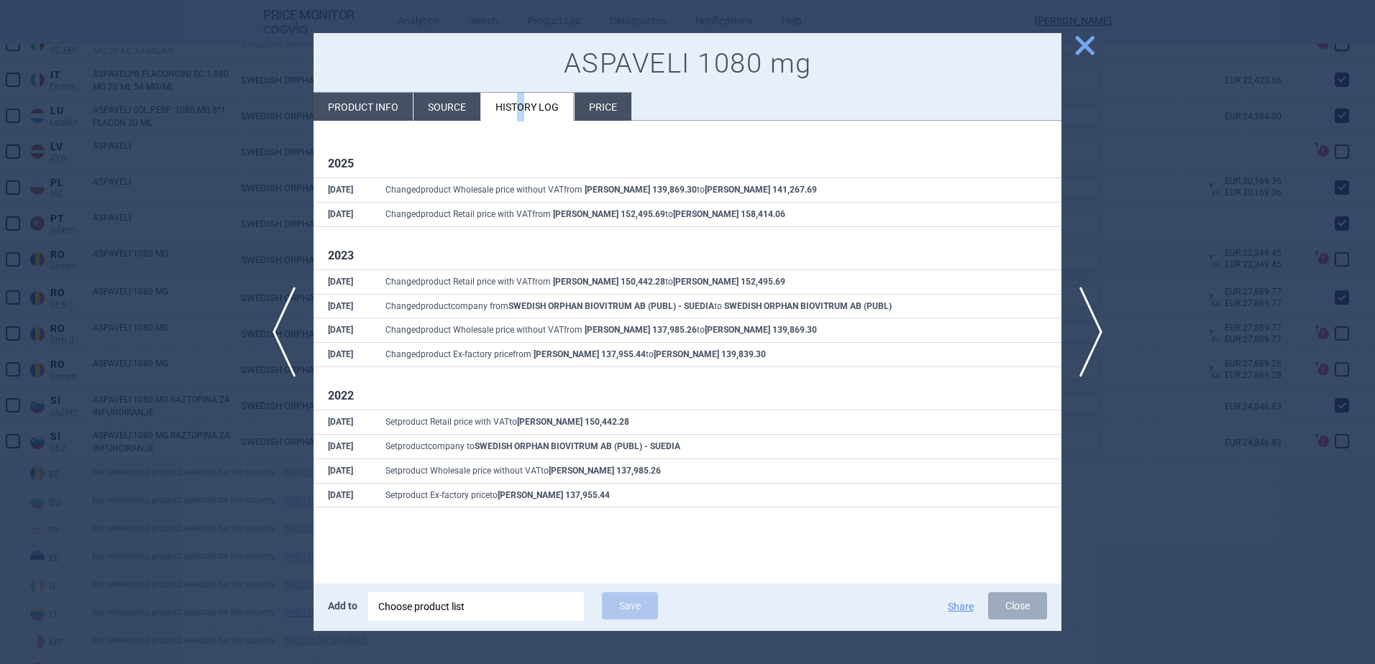
click at [1080, 46] on span "close" at bounding box center [1084, 45] width 25 height 25
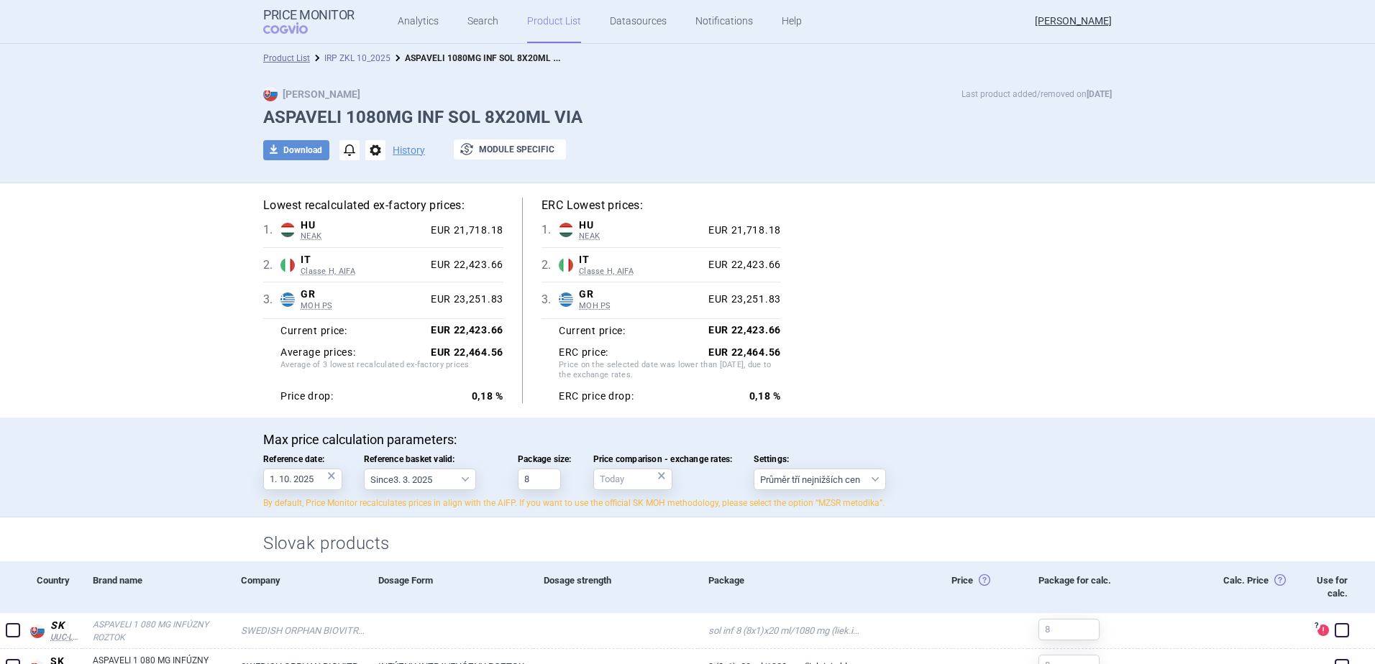
click at [332, 58] on link "IRP ZKL 10_2025" at bounding box center [357, 58] width 66 height 10
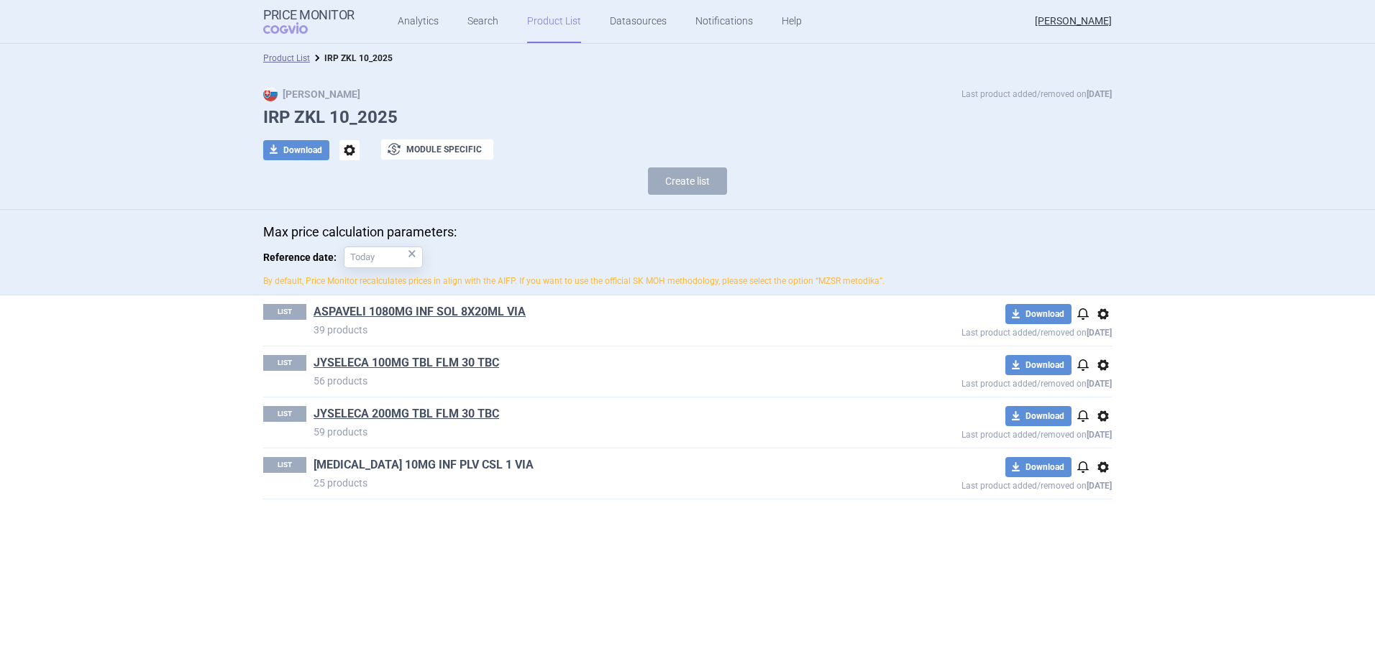
click at [416, 464] on link "ZYNLONTA 10MG INF PLV CSL 1 VIA" at bounding box center [424, 465] width 220 height 16
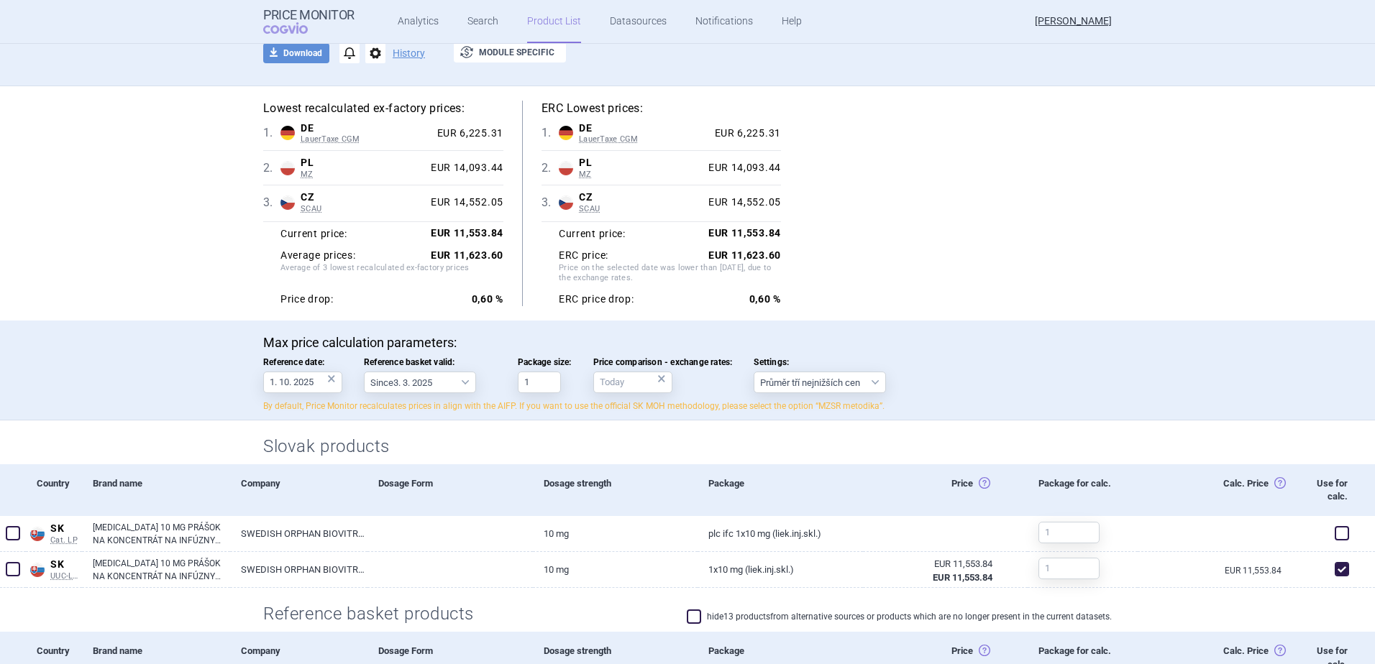
scroll to position [72, 0]
